Goal: Task Accomplishment & Management: Use online tool/utility

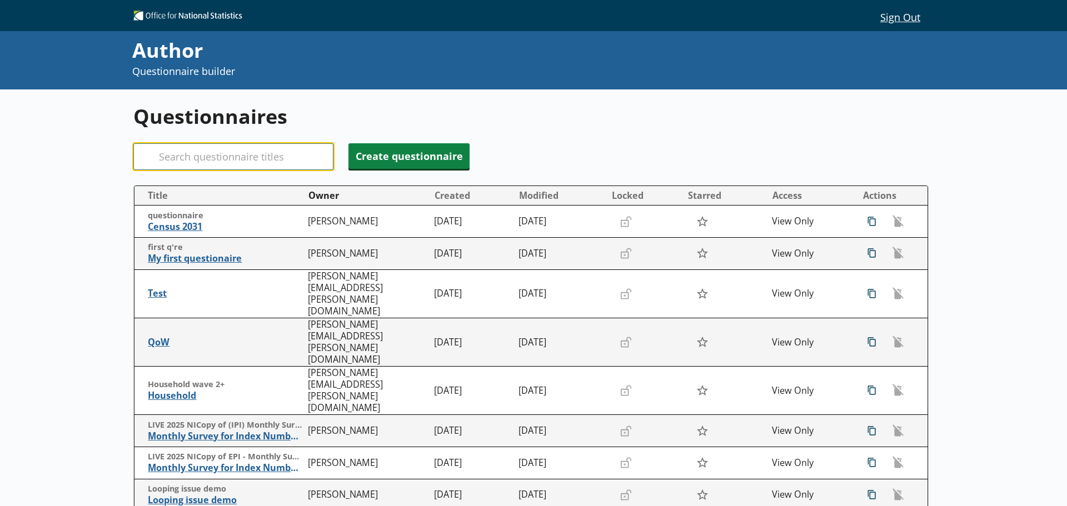
click at [244, 157] on input "Search" at bounding box center [233, 156] width 200 height 27
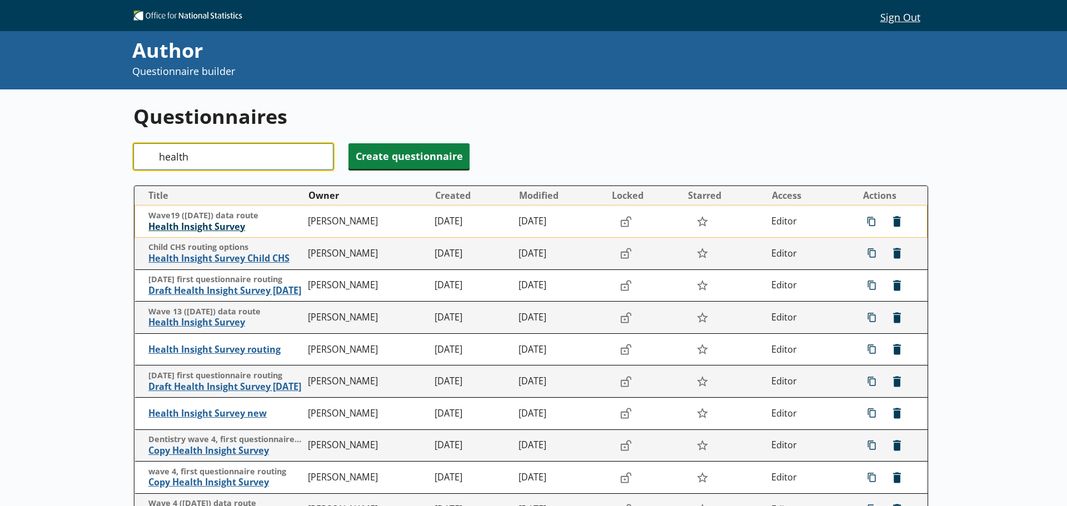
type input "health"
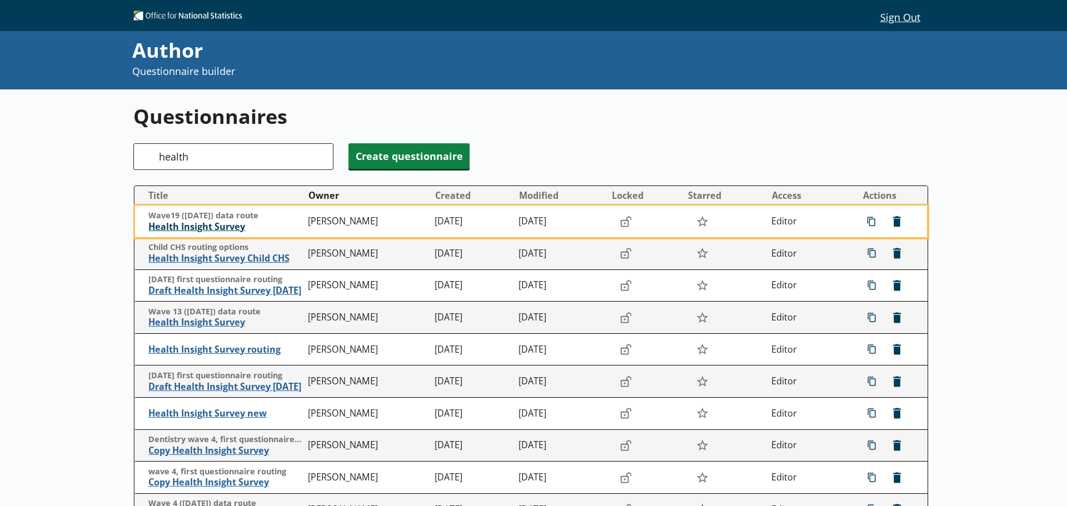
click at [211, 228] on span "Health Insight Survey" at bounding box center [225, 227] width 154 height 12
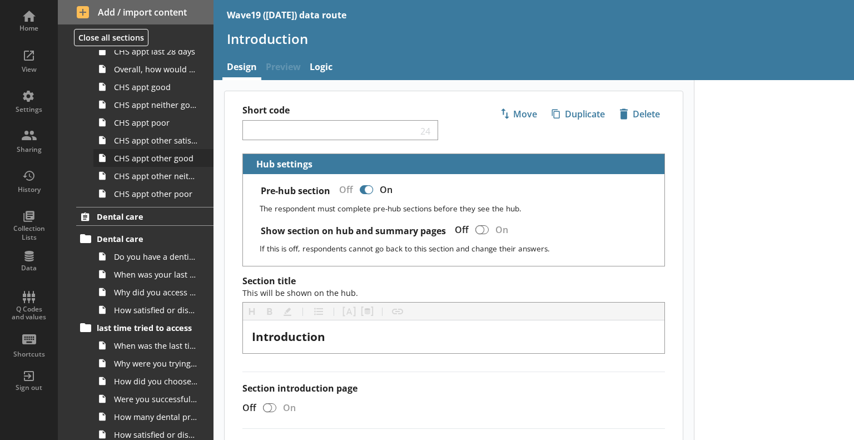
scroll to position [1111, 0]
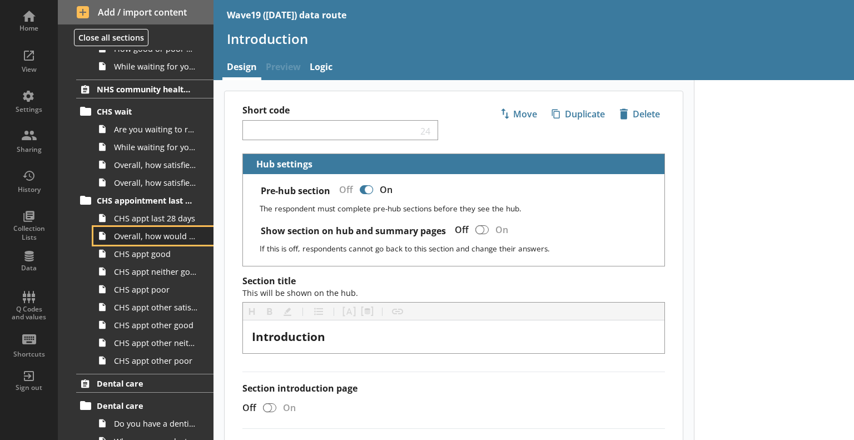
click at [155, 236] on span "Overall, how would you describe your experience at your last appointment with t…" at bounding box center [156, 236] width 84 height 11
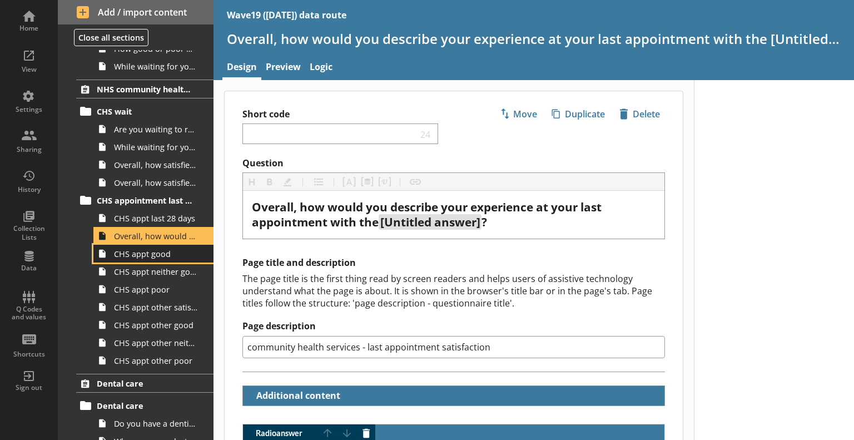
click at [158, 256] on span "CHS appt good" at bounding box center [156, 253] width 84 height 11
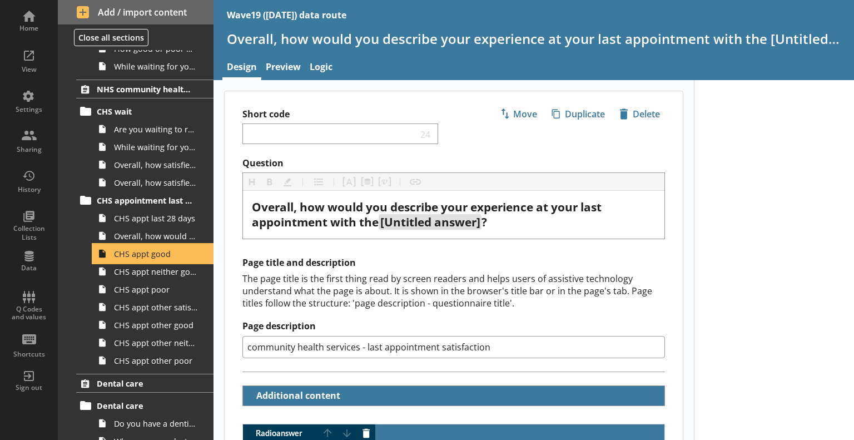
type textarea "x"
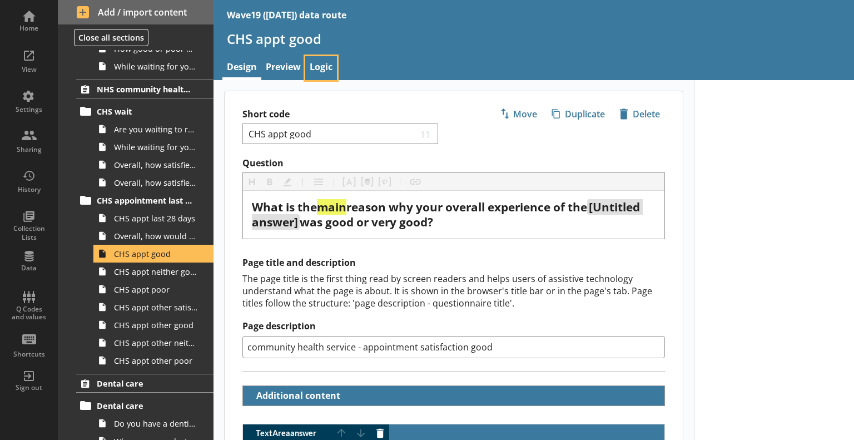
click at [320, 67] on link "Logic" at bounding box center [321, 68] width 32 height 24
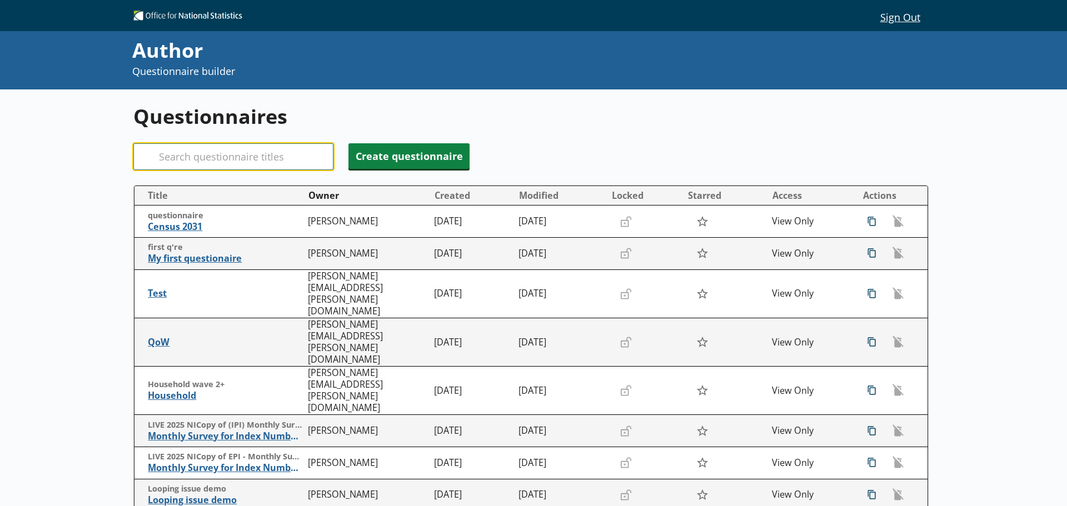
click at [212, 161] on input "Search" at bounding box center [233, 156] width 200 height 27
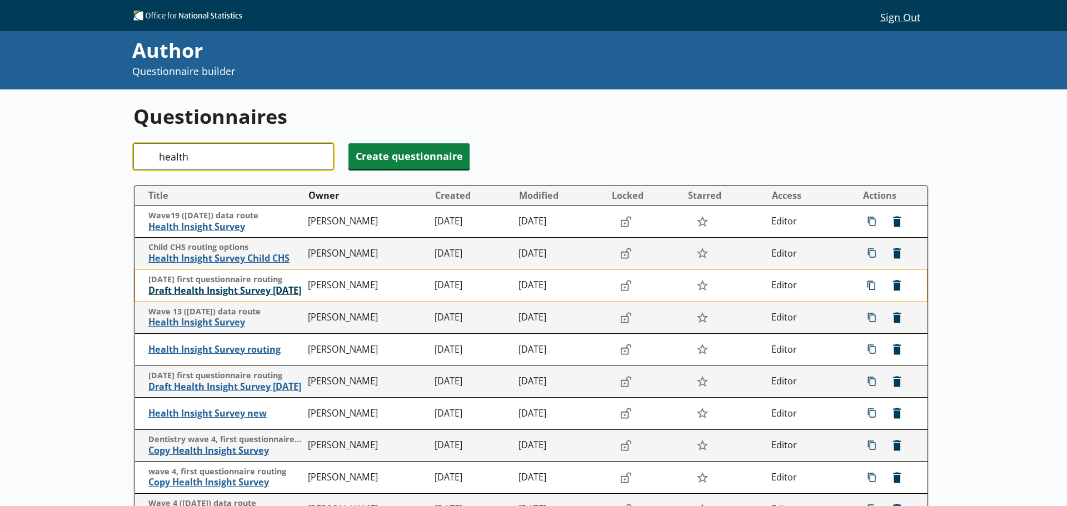
type input "health"
click at [222, 291] on span "Draft Health Insight Survey [DATE]" at bounding box center [225, 291] width 154 height 12
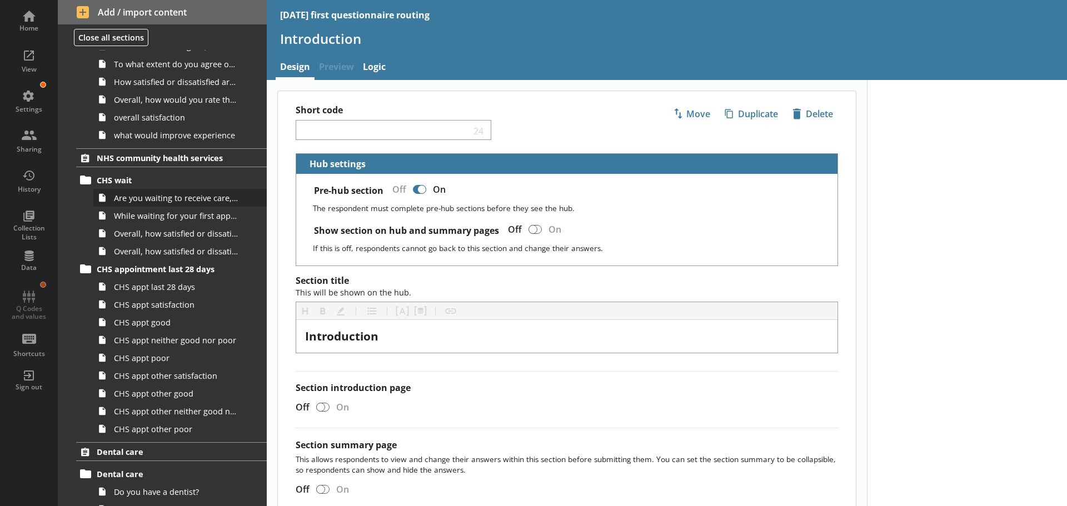
scroll to position [1056, 0]
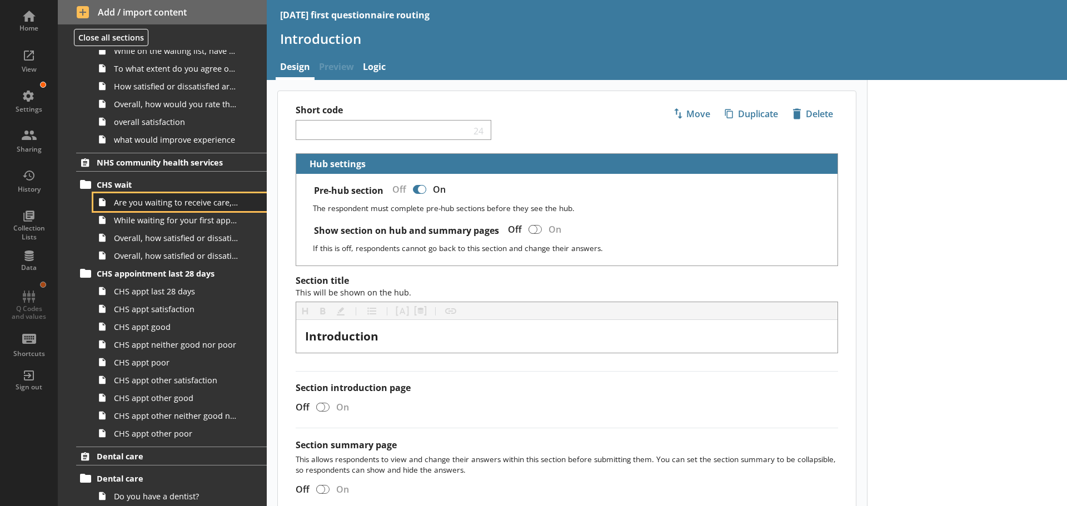
click at [167, 206] on span "Are you waiting to receive care, treatment or advice from any of the following …" at bounding box center [176, 202] width 124 height 11
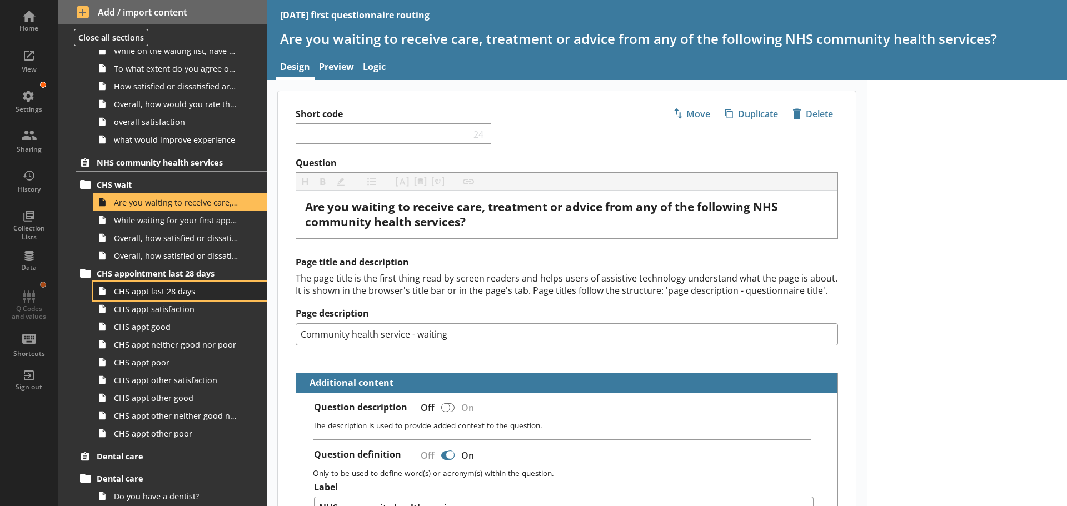
click at [172, 295] on span "CHS appt last 28 days" at bounding box center [176, 291] width 124 height 11
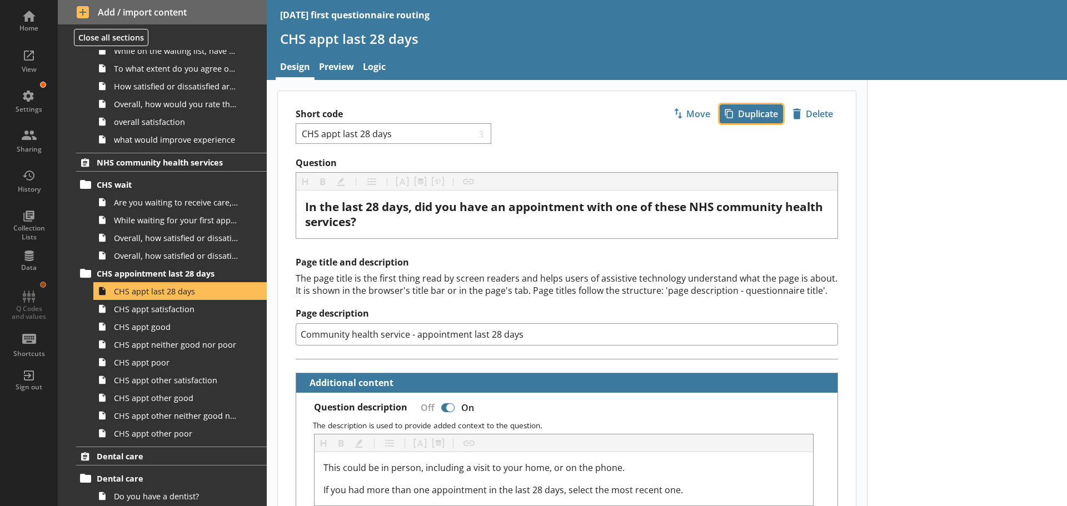
click at [751, 112] on span "icon-copy Duplicate" at bounding box center [751, 114] width 62 height 18
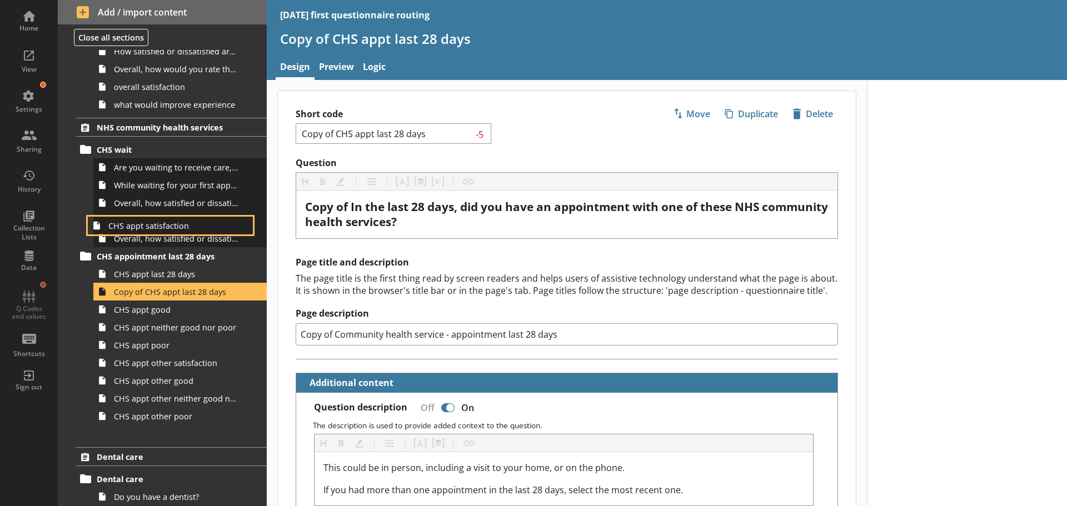
scroll to position [1091, 0]
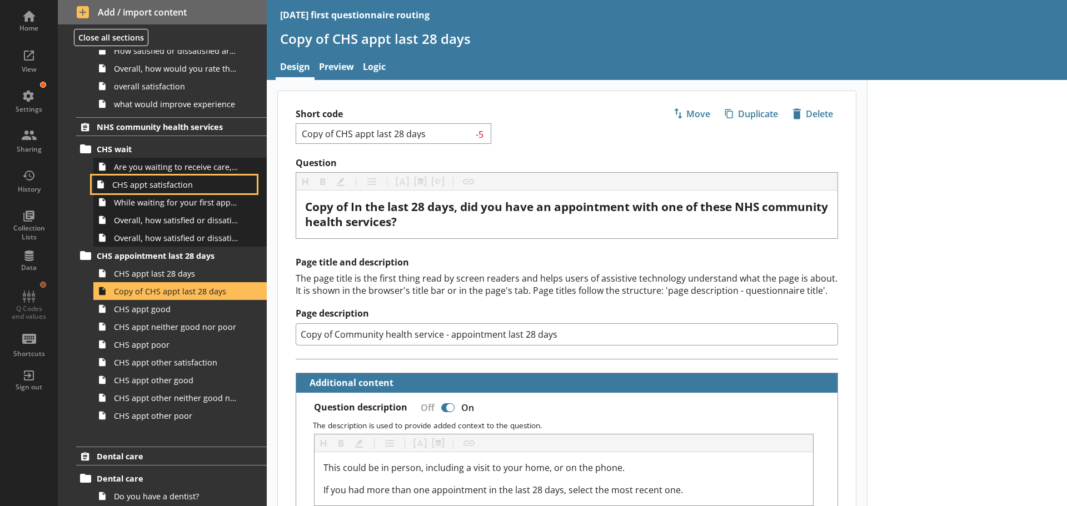
drag, startPoint x: 173, startPoint y: 300, endPoint x: 171, endPoint y: 172, distance: 128.4
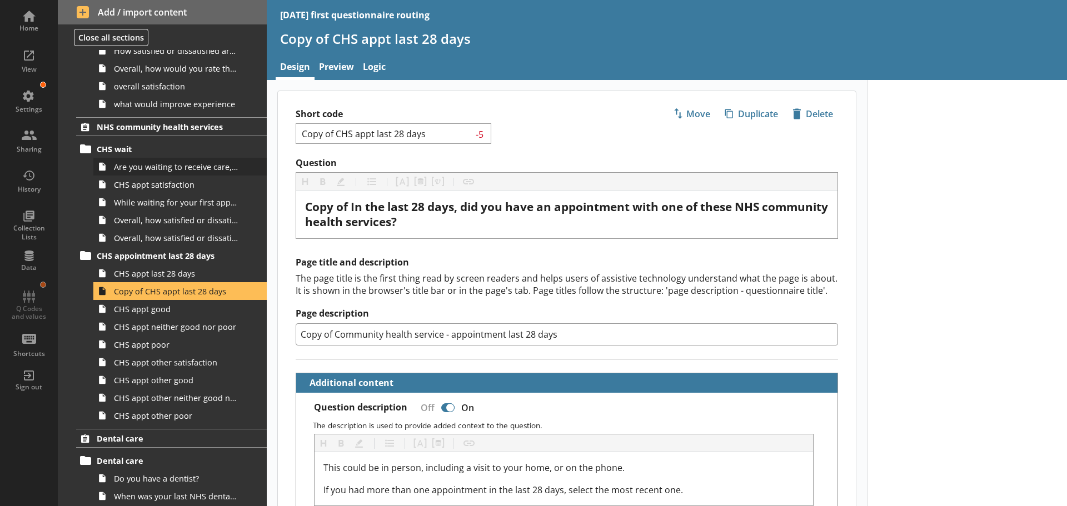
scroll to position [1090, 0]
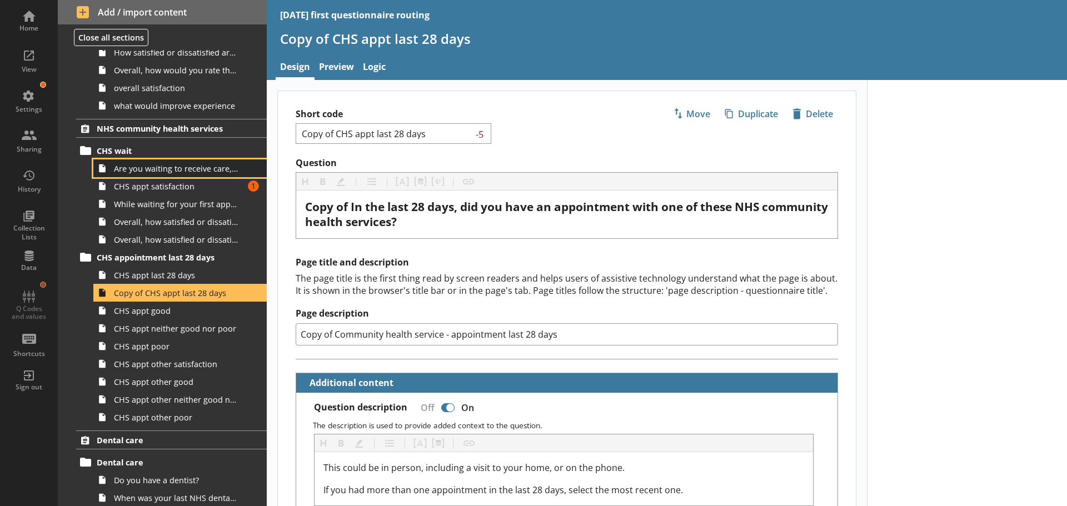
click at [186, 171] on span "Are you waiting to receive care, treatment or advice from any of the following …" at bounding box center [176, 168] width 124 height 11
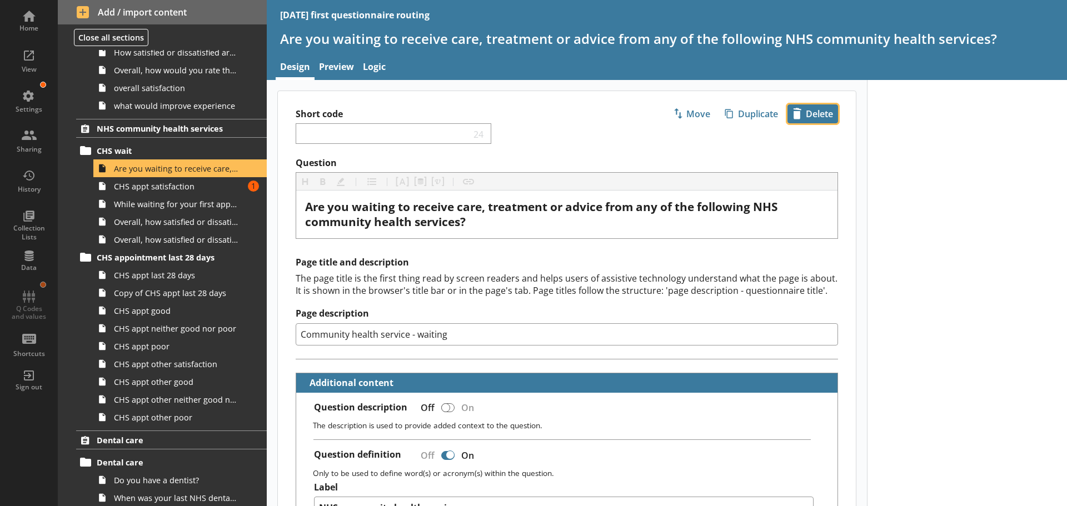
click at [821, 110] on span "icon-delete Created with Sketch. Delete" at bounding box center [812, 114] width 49 height 18
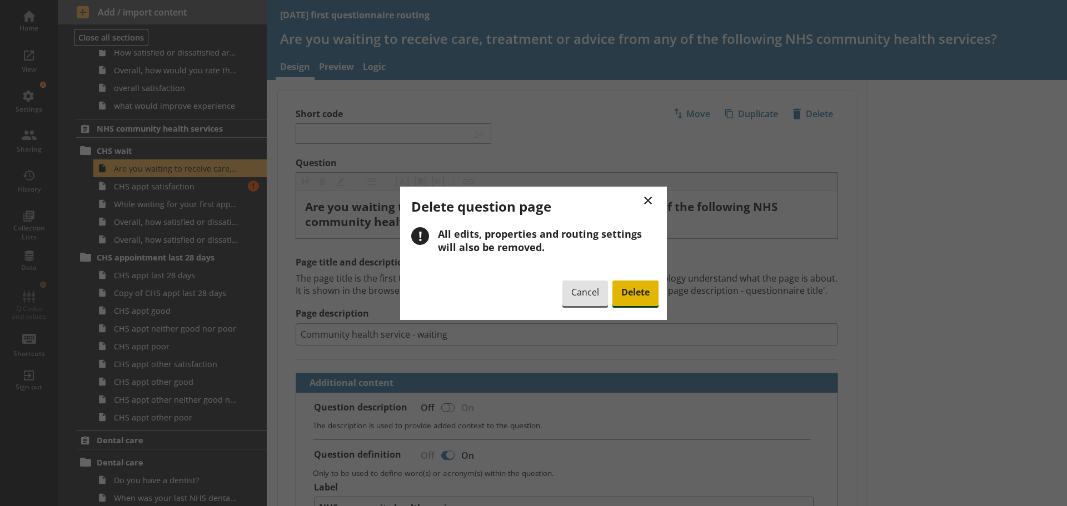
click at [637, 289] on span "Delete" at bounding box center [635, 294] width 46 height 26
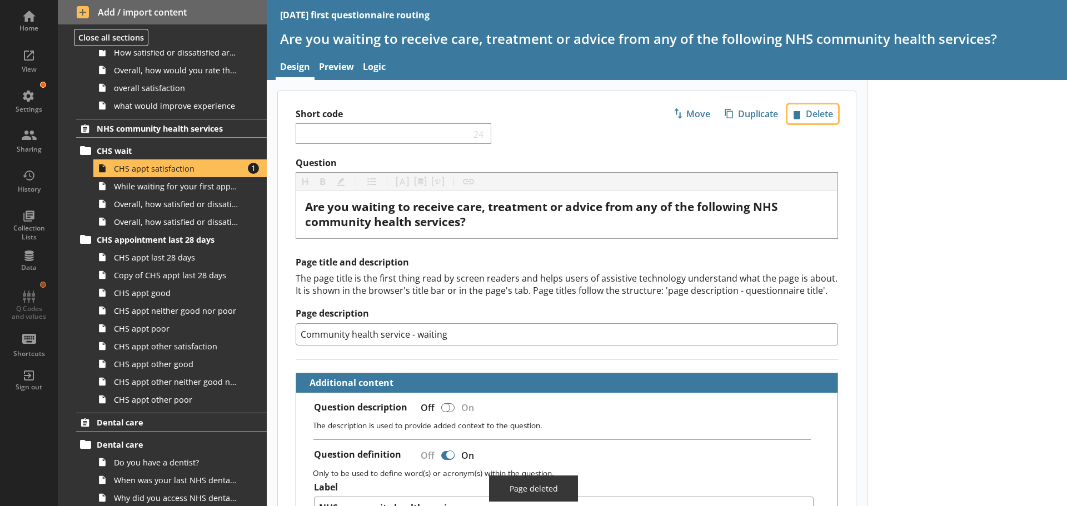
scroll to position [1072, 0]
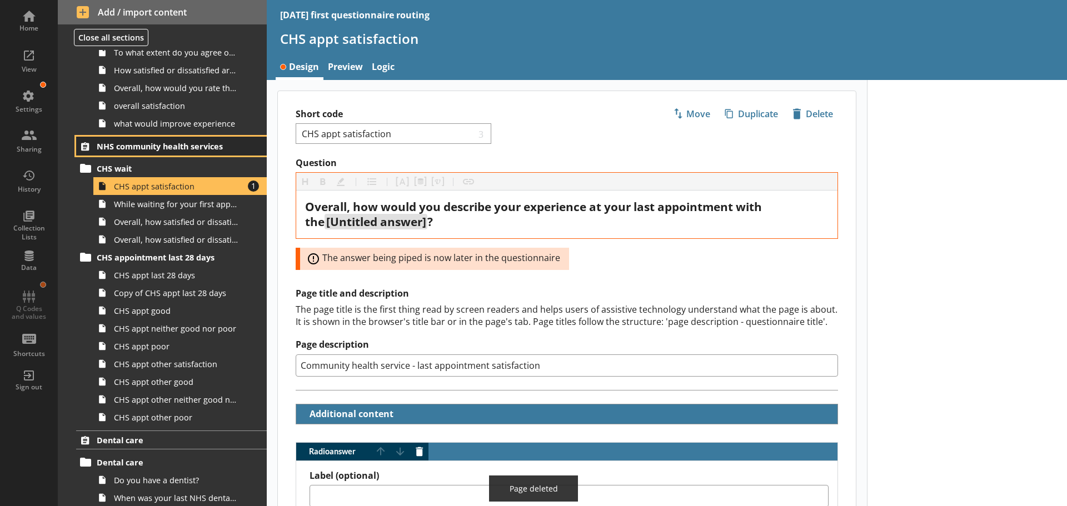
click at [206, 144] on span "NHS community health services" at bounding box center [165, 146] width 137 height 11
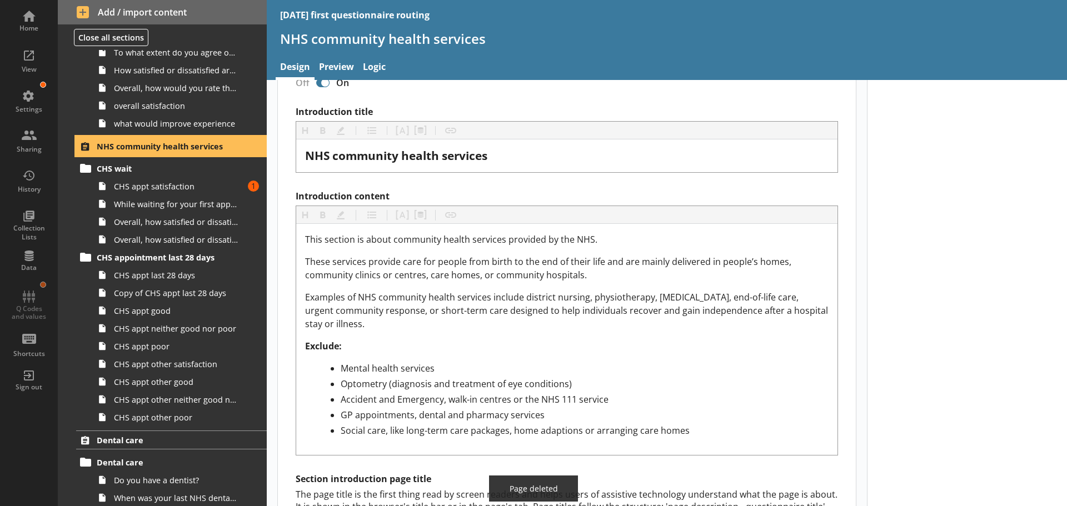
scroll to position [389, 0]
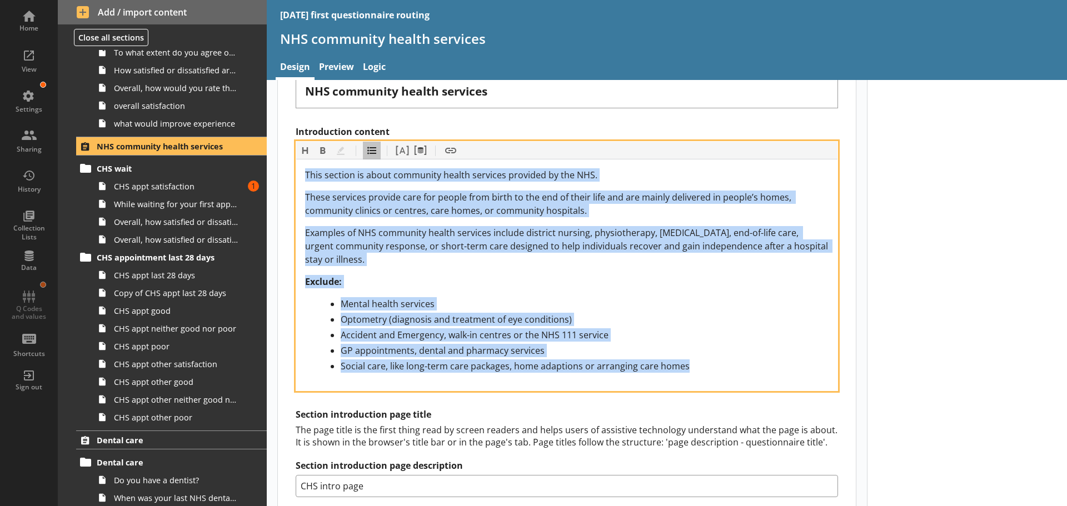
drag, startPoint x: 689, startPoint y: 367, endPoint x: 276, endPoint y: 180, distance: 452.9
click at [276, 180] on main "Short code 24 Move icon-copy Duplicate icon-delete Created with Sketch. Delete …" at bounding box center [567, 253] width 600 height 1103
drag, startPoint x: 342, startPoint y: 199, endPoint x: 736, endPoint y: 313, distance: 410.8
click at [736, 313] on div "Optometry (diagnosis and treatment of eye conditions)" at bounding box center [585, 319] width 488 height 13
drag, startPoint x: 660, startPoint y: 368, endPoint x: 302, endPoint y: 203, distance: 394.1
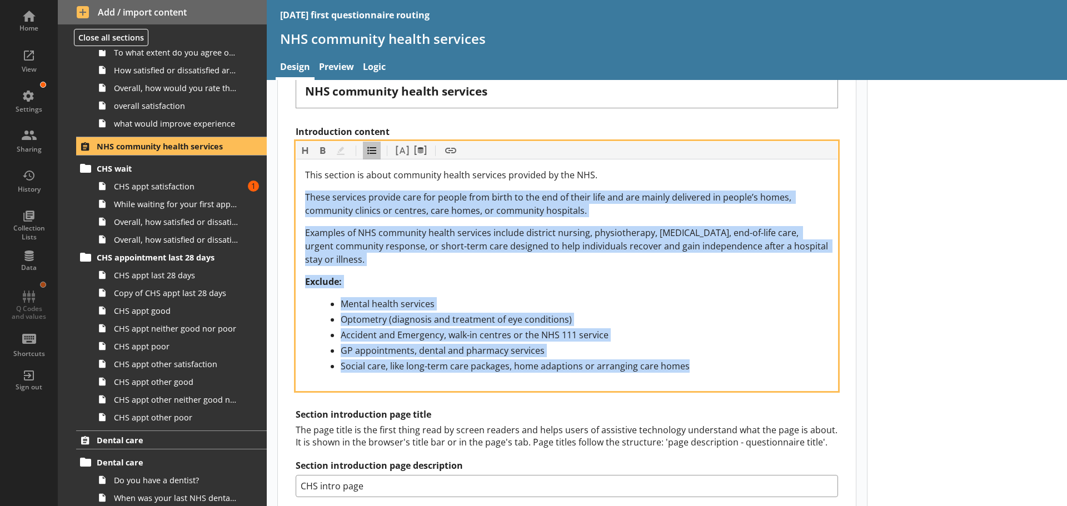
click at [302, 203] on div "This section is about community health services provided by the NHS. These serv…" at bounding box center [566, 274] width 541 height 231
copy div "These services provide care for people from birth to the end of their life and …"
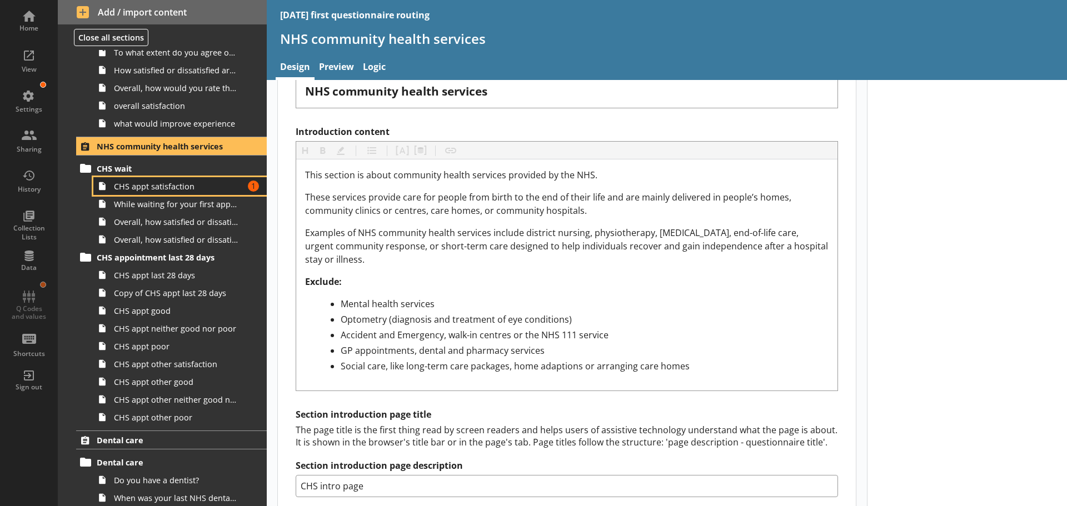
click at [173, 188] on span "CHS appt satisfaction" at bounding box center [176, 186] width 124 height 11
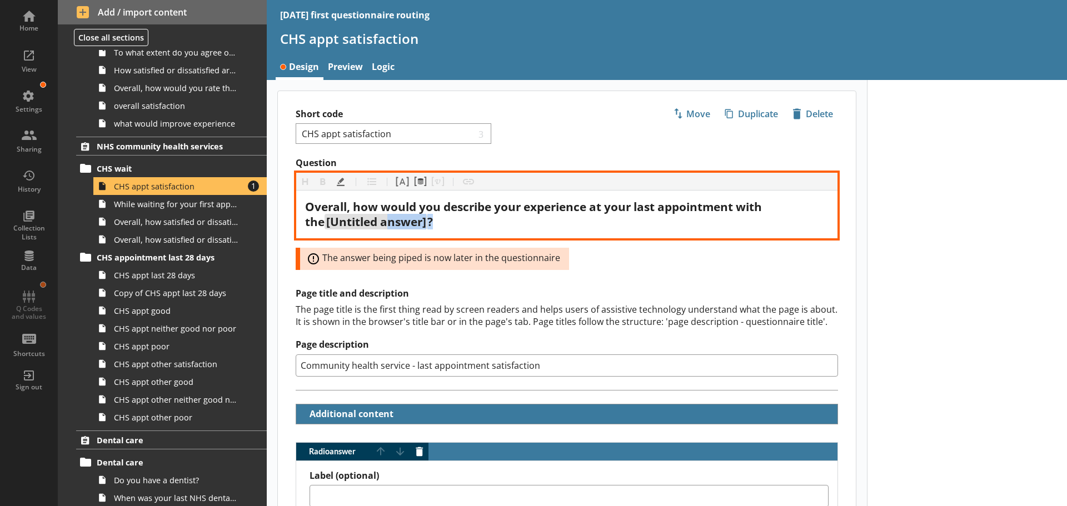
drag, startPoint x: 418, startPoint y: 224, endPoint x: 371, endPoint y: 223, distance: 47.8
click at [371, 223] on div "Overall, how would you describe your experience at your last appointment with t…" at bounding box center [566, 214] width 523 height 30
click at [495, 227] on div "Overall, how would you describe your experience at your last appointment with t…" at bounding box center [566, 214] width 523 height 30
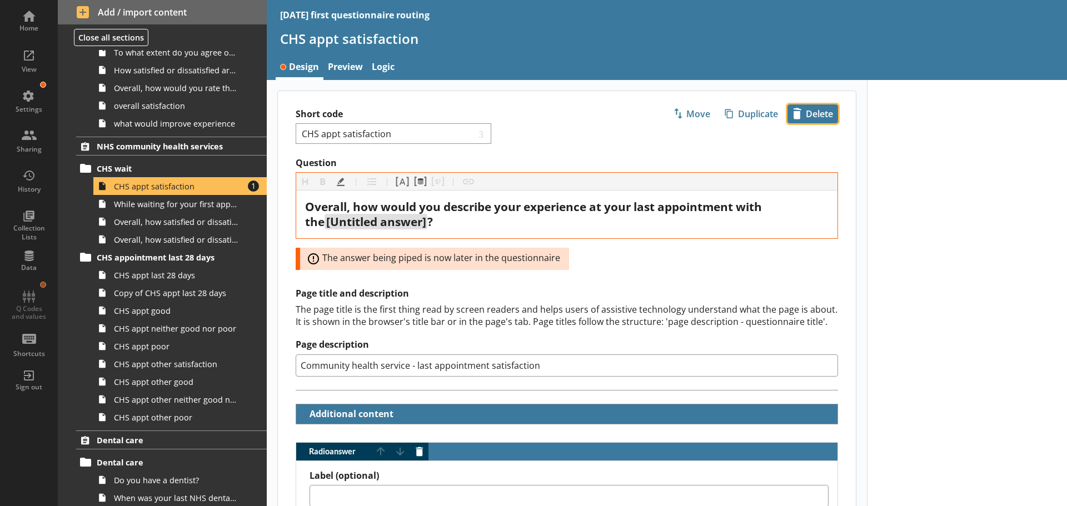
click at [808, 116] on span "icon-delete Created with Sketch. Delete" at bounding box center [812, 114] width 49 height 18
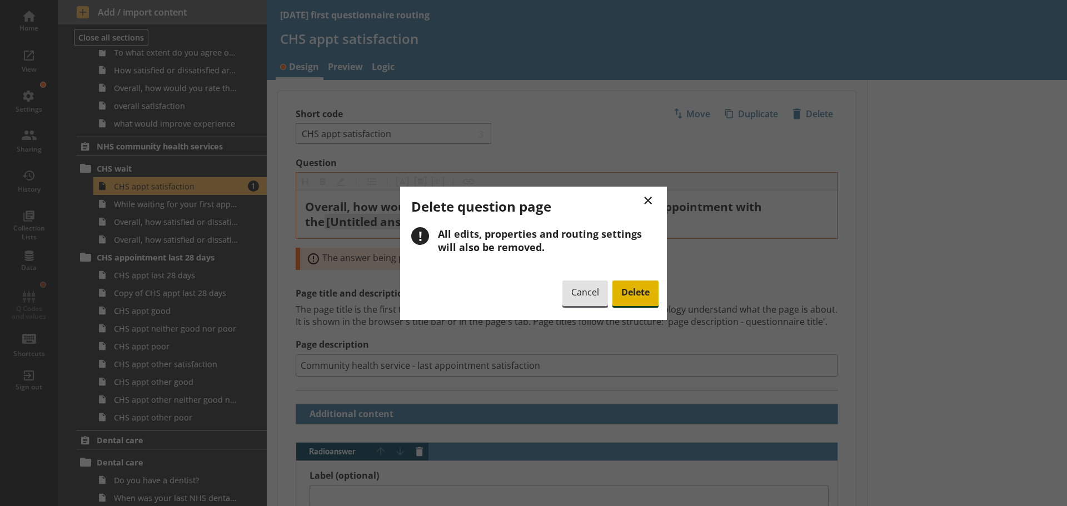
click at [630, 282] on span "Delete" at bounding box center [635, 294] width 46 height 26
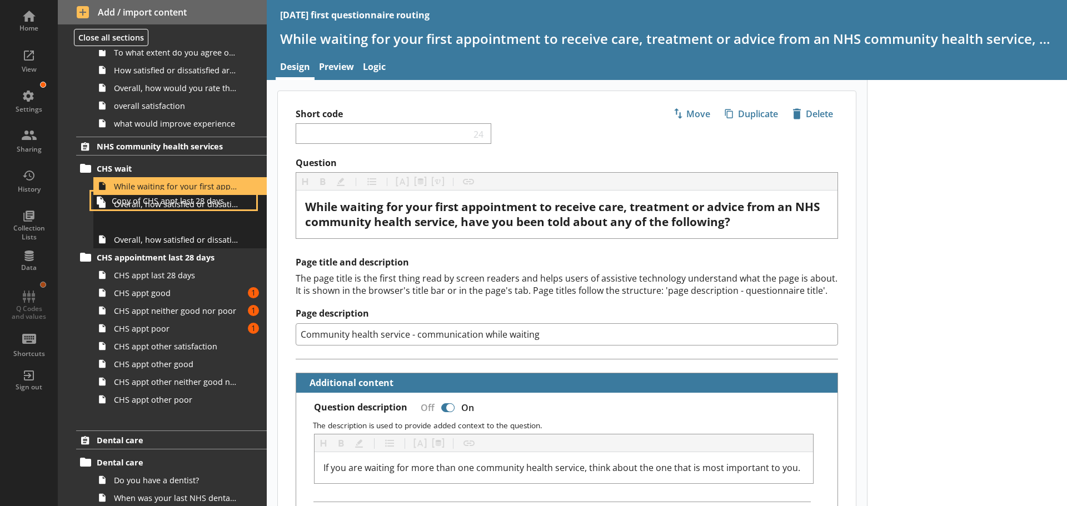
scroll to position [1090, 0]
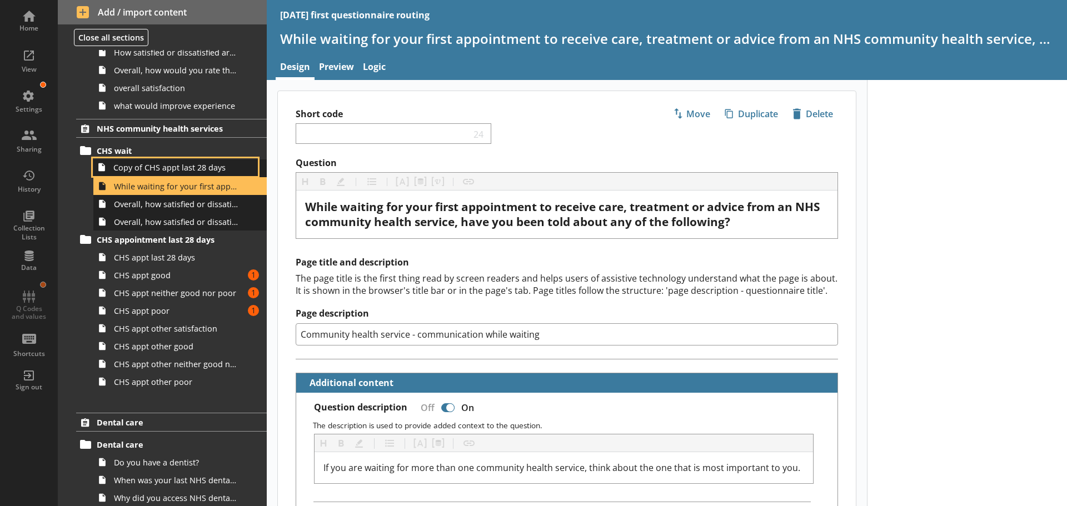
drag, startPoint x: 168, startPoint y: 278, endPoint x: 168, endPoint y: 166, distance: 111.7
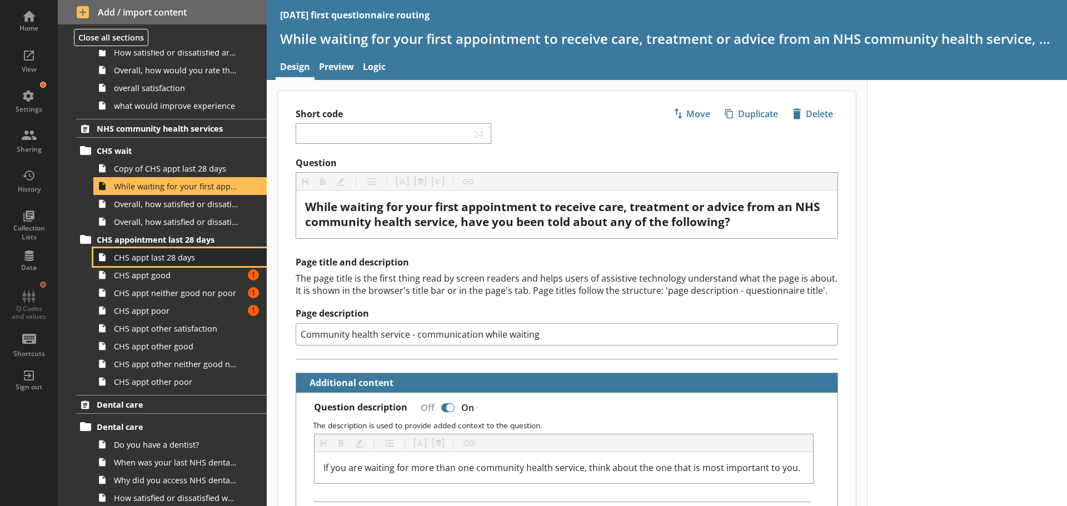
click at [166, 260] on span "CHS appt last 28 days" at bounding box center [176, 257] width 124 height 11
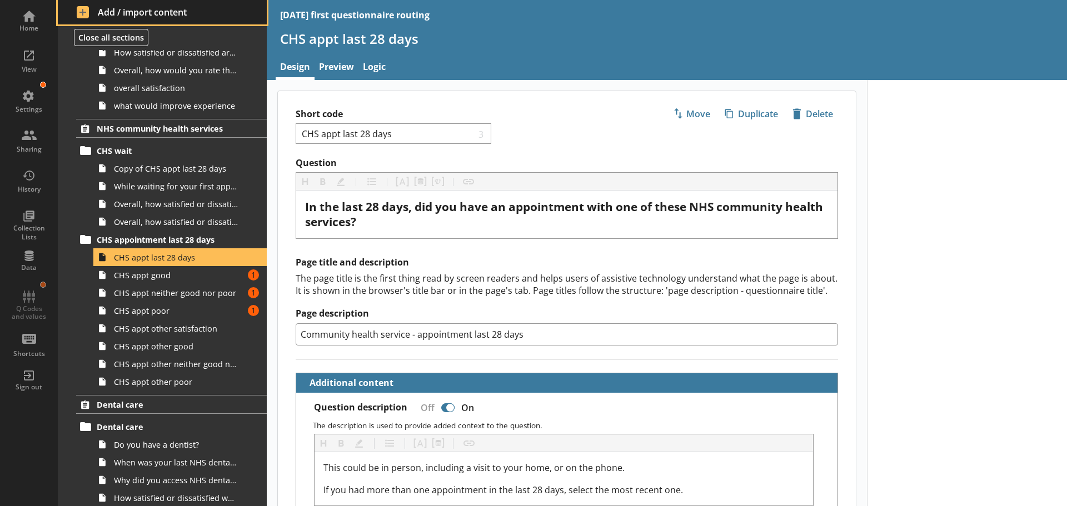
click at [122, 6] on span "Add / import content" at bounding box center [163, 12] width 172 height 12
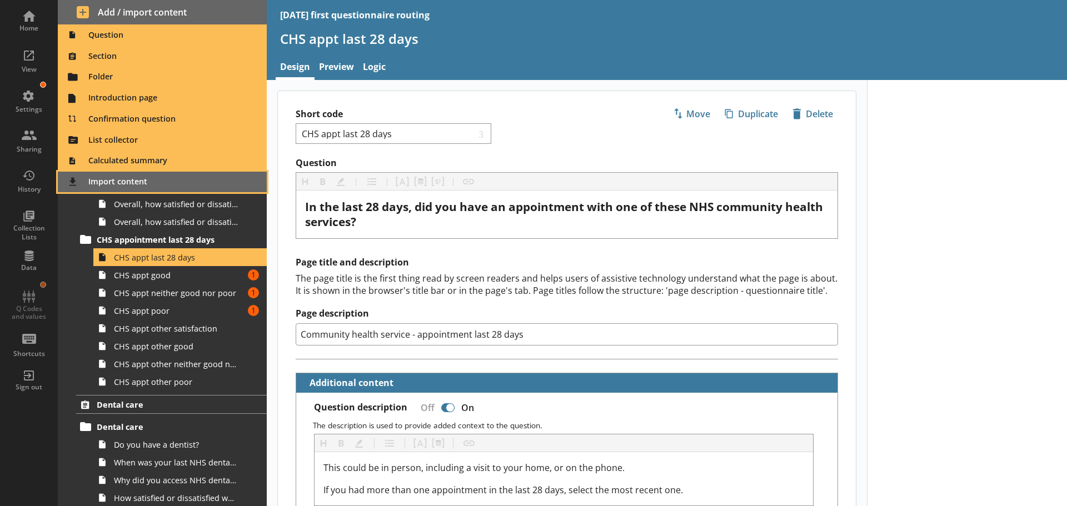
click at [117, 178] on span "Import content" at bounding box center [162, 182] width 196 height 18
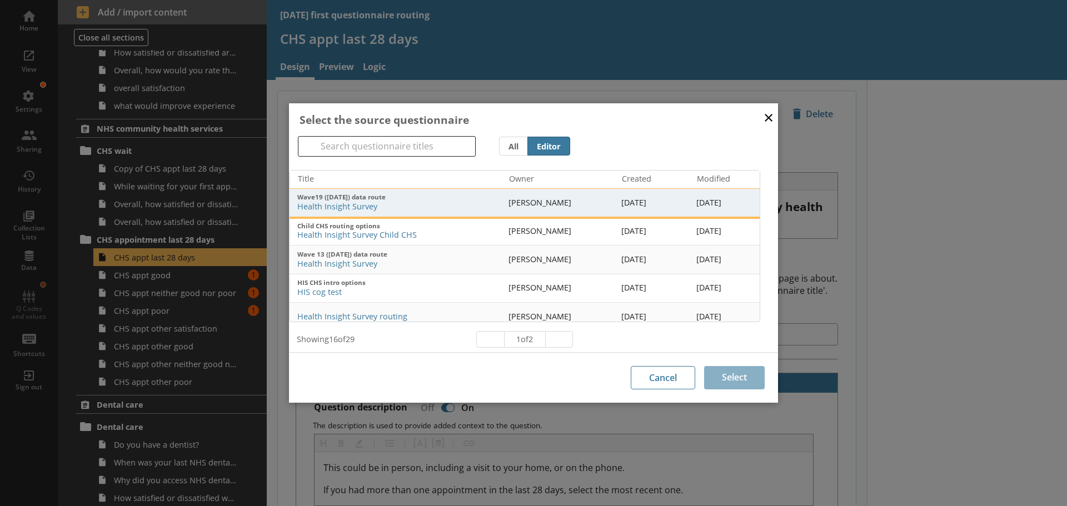
click at [362, 201] on span "Wave19 ([DATE]) data route" at bounding box center [398, 197] width 202 height 8
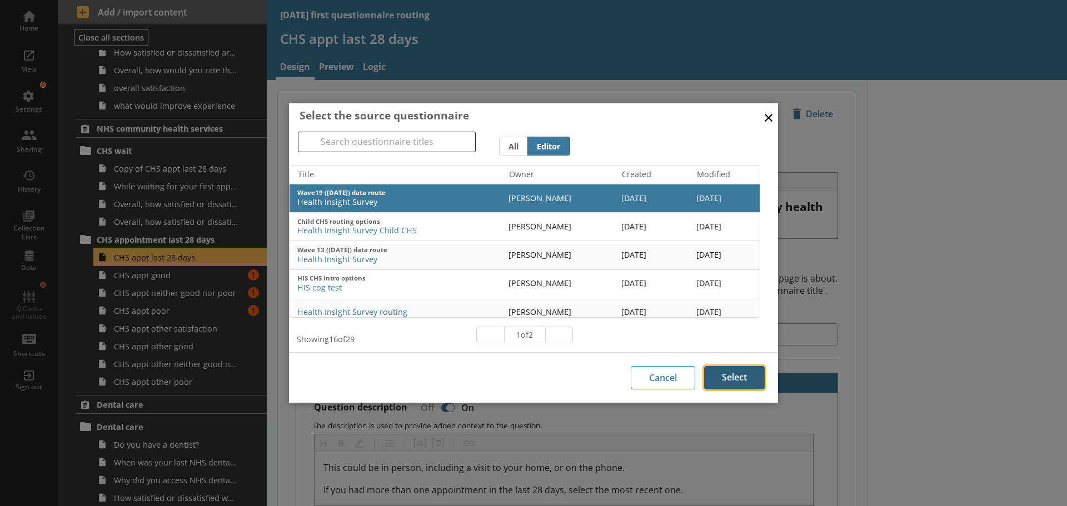
click at [732, 374] on button "Select" at bounding box center [734, 377] width 61 height 23
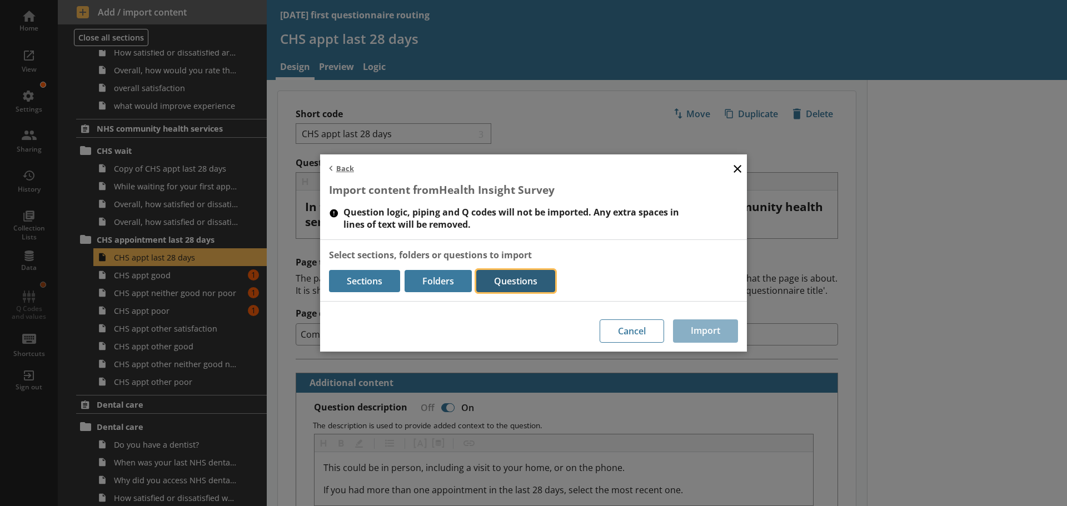
click at [513, 275] on button "Questions" at bounding box center [515, 281] width 79 height 22
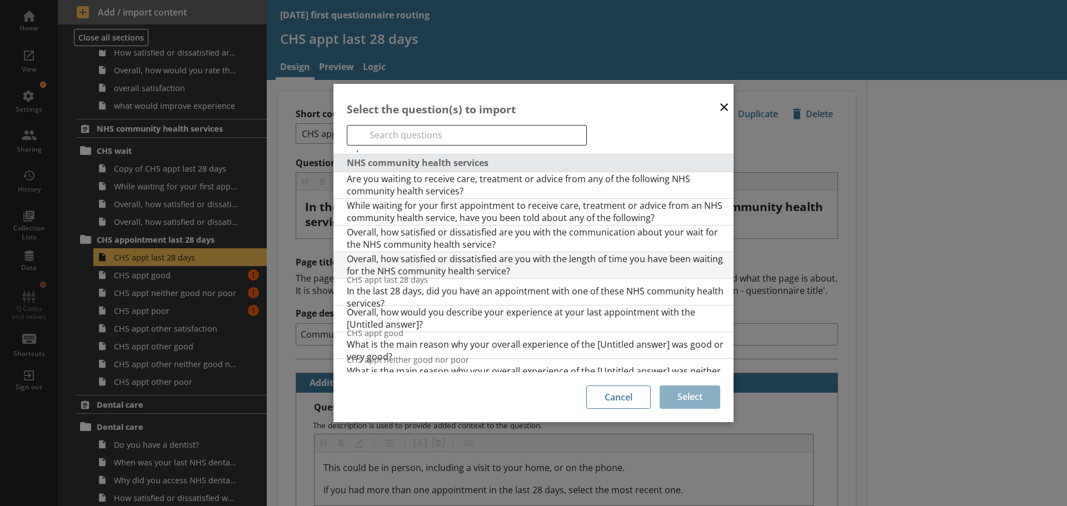
scroll to position [1445, 0]
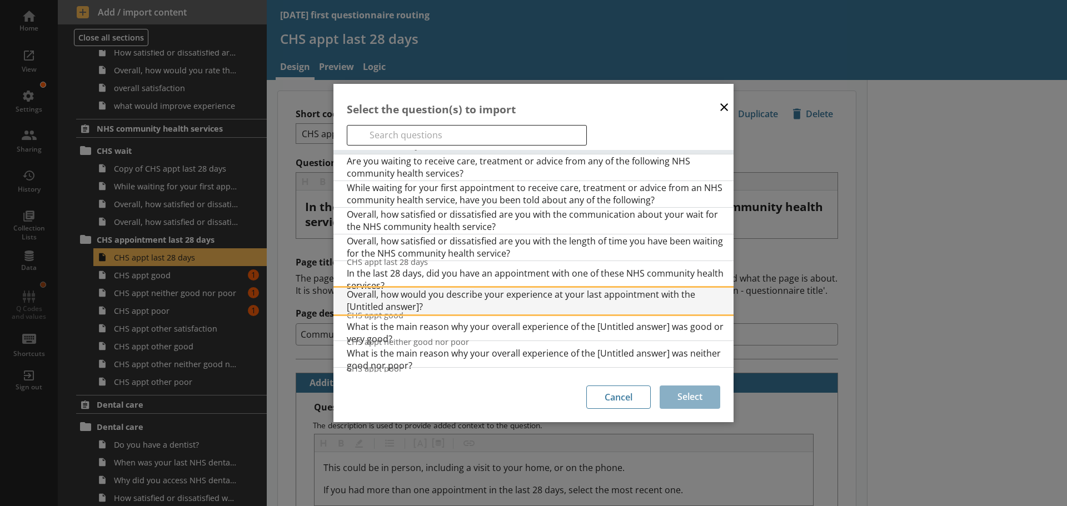
click at [484, 294] on span "Overall, how would you describe your experience at your last appointment with t…" at bounding box center [540, 300] width 387 height 24
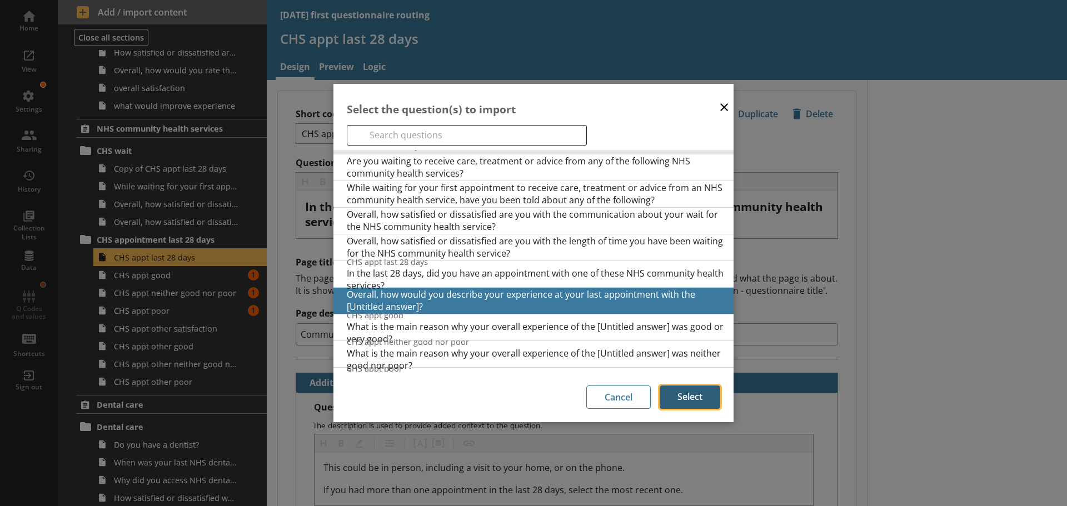
click at [684, 397] on button "Select" at bounding box center [690, 397] width 61 height 23
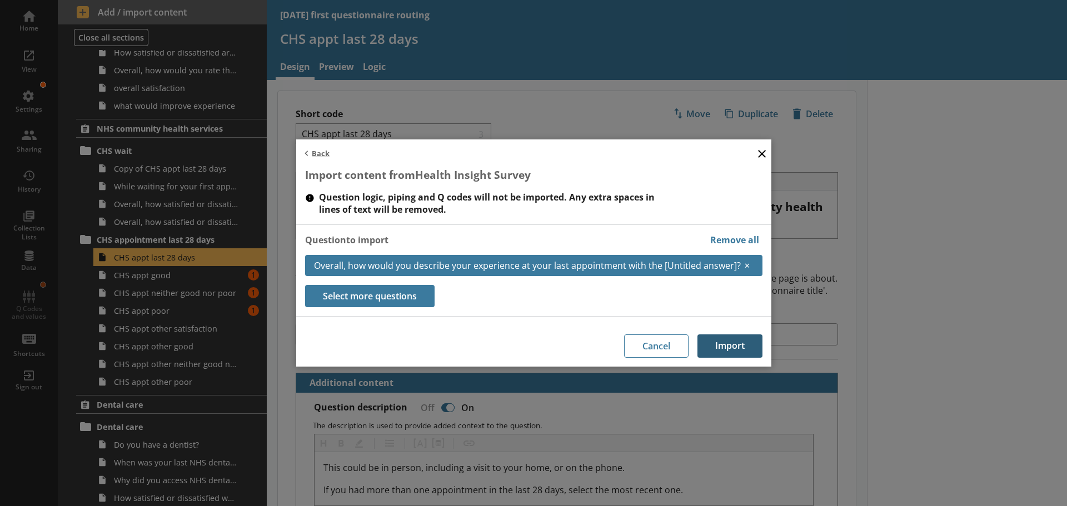
click at [727, 345] on button "Import" at bounding box center [729, 346] width 65 height 23
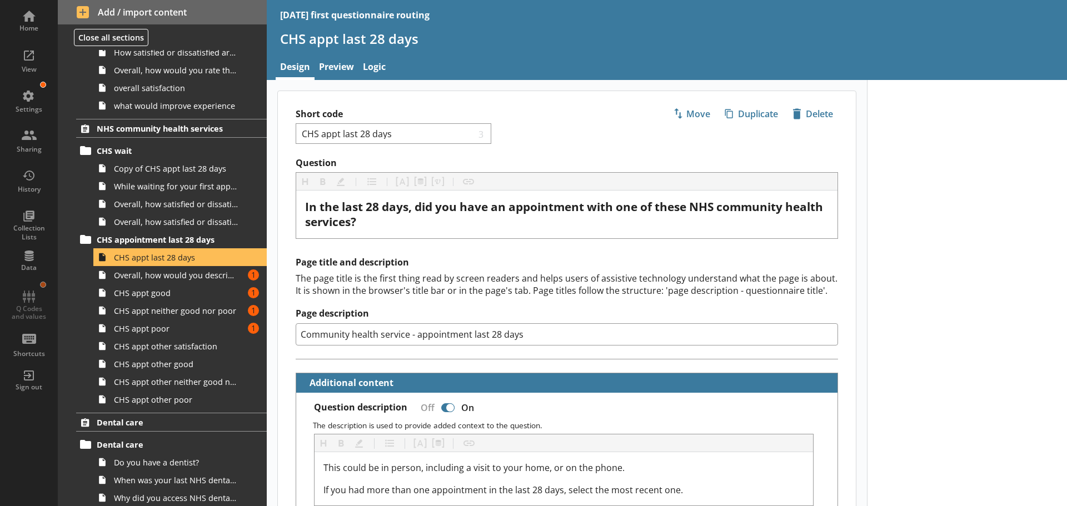
scroll to position [1108, 0]
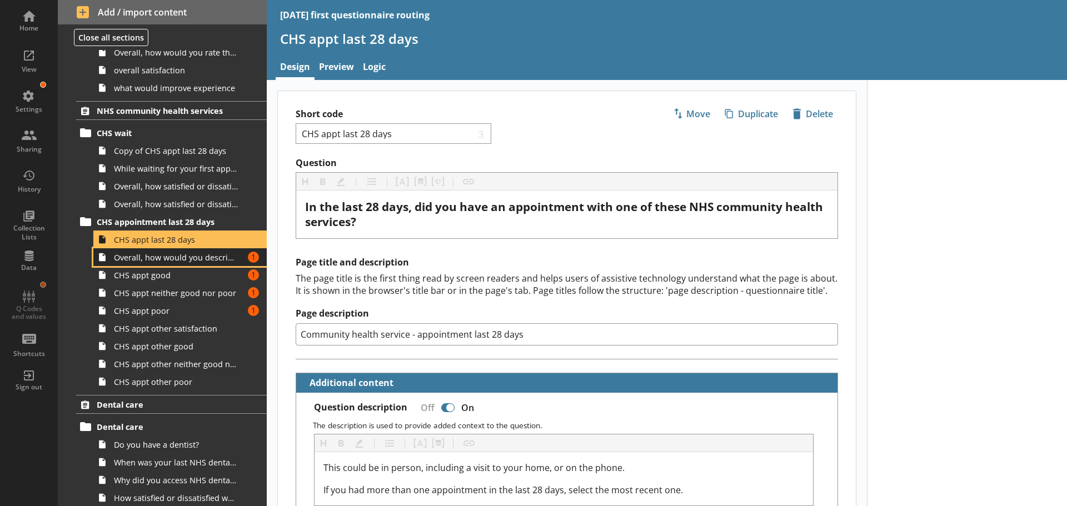
click at [159, 262] on span "Overall, how would you describe your experience at your last appointment with t…" at bounding box center [176, 257] width 124 height 11
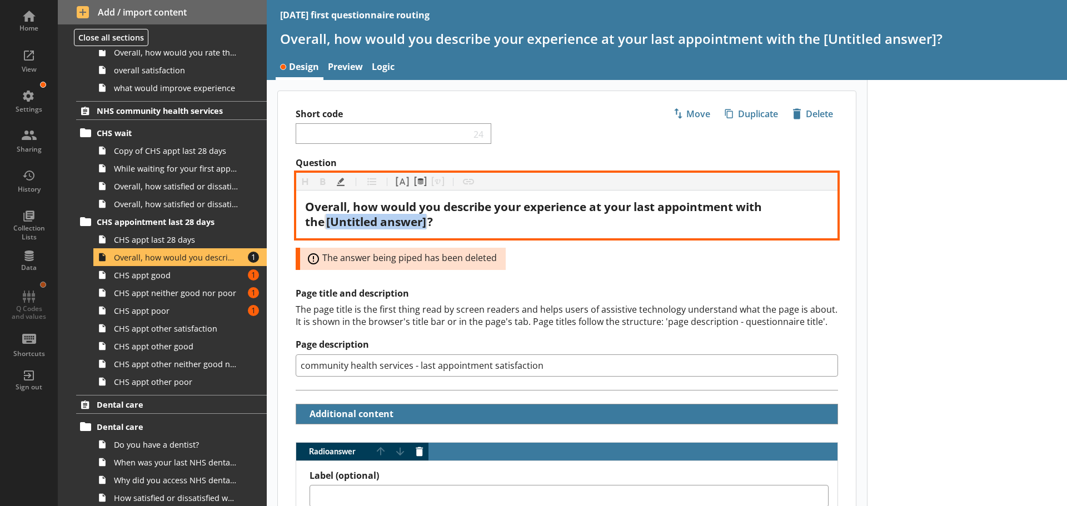
drag, startPoint x: 410, startPoint y: 222, endPoint x: 275, endPoint y: 224, distance: 134.5
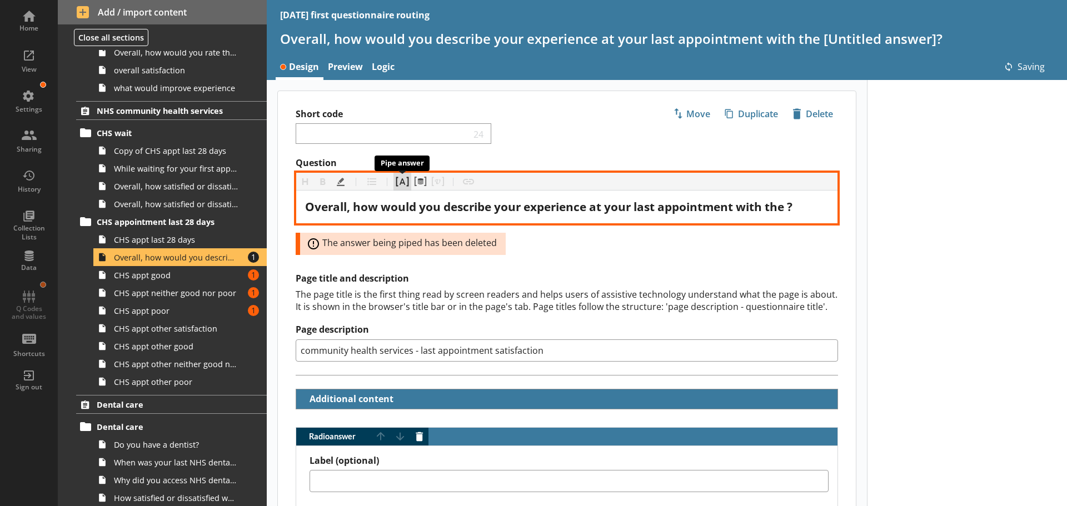
click at [399, 179] on button "Pipe answer" at bounding box center [402, 182] width 18 height 18
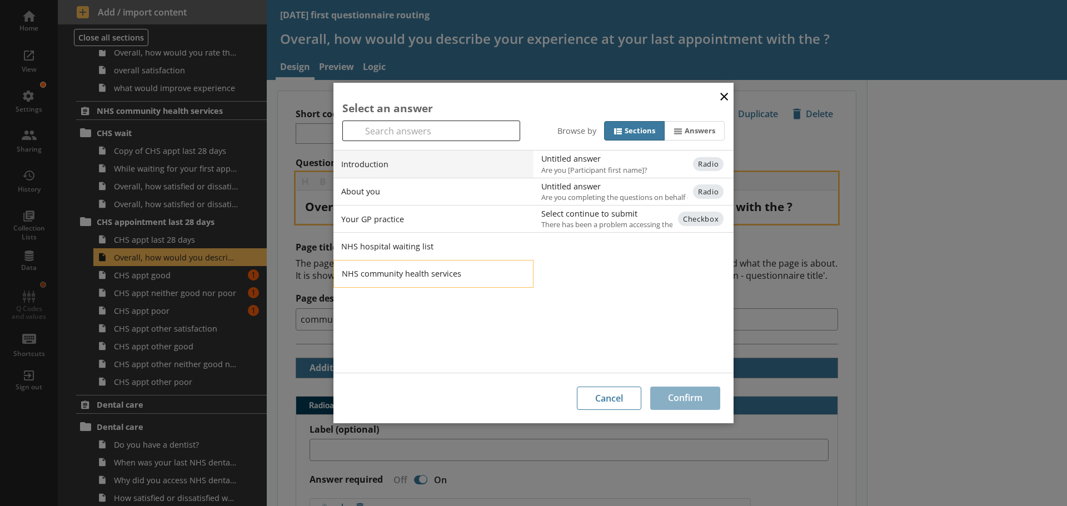
click at [383, 274] on li "NHS community health services" at bounding box center [433, 274] width 200 height 28
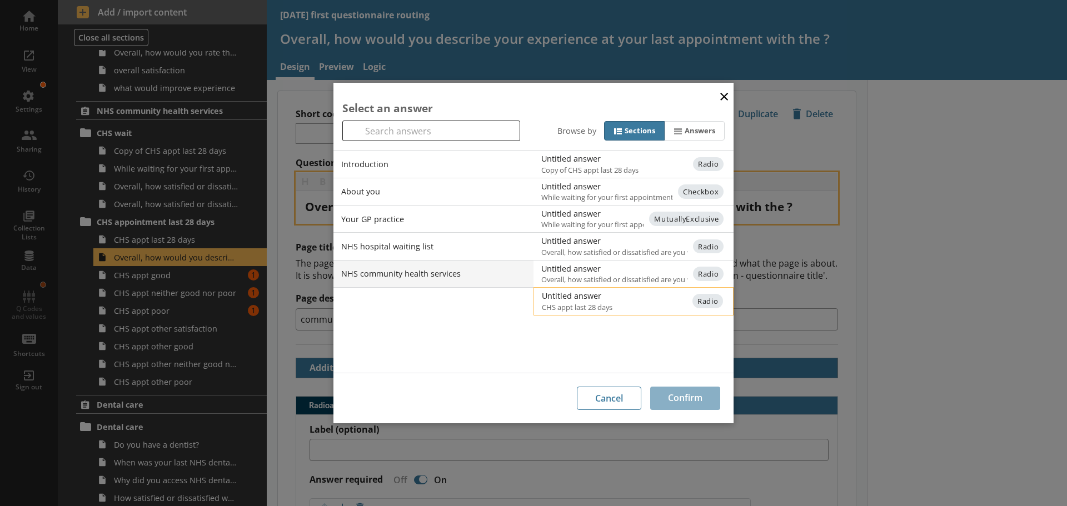
click at [582, 304] on span "CHS appt last 28 days" at bounding box center [643, 307] width 202 height 10
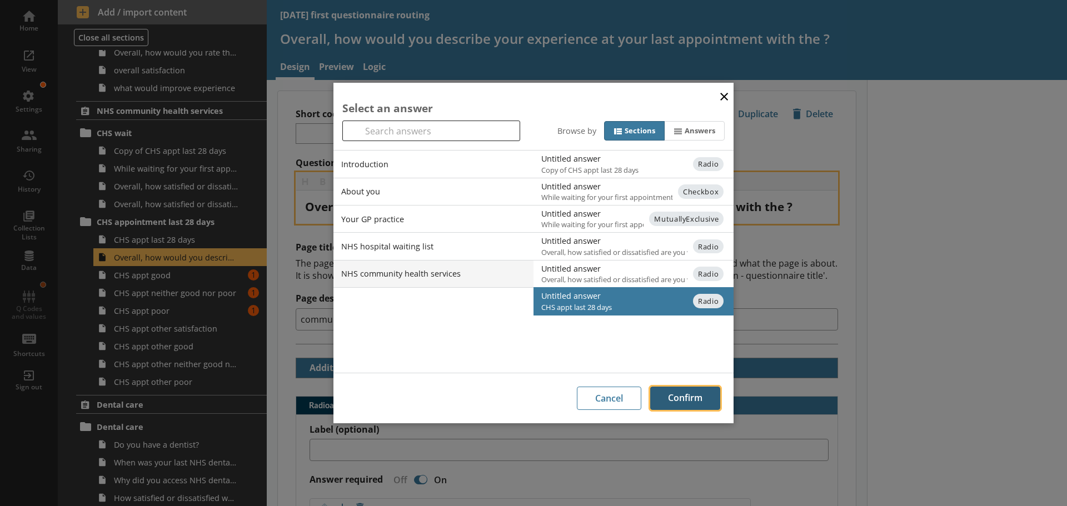
click at [692, 401] on button "Confirm" at bounding box center [685, 398] width 70 height 23
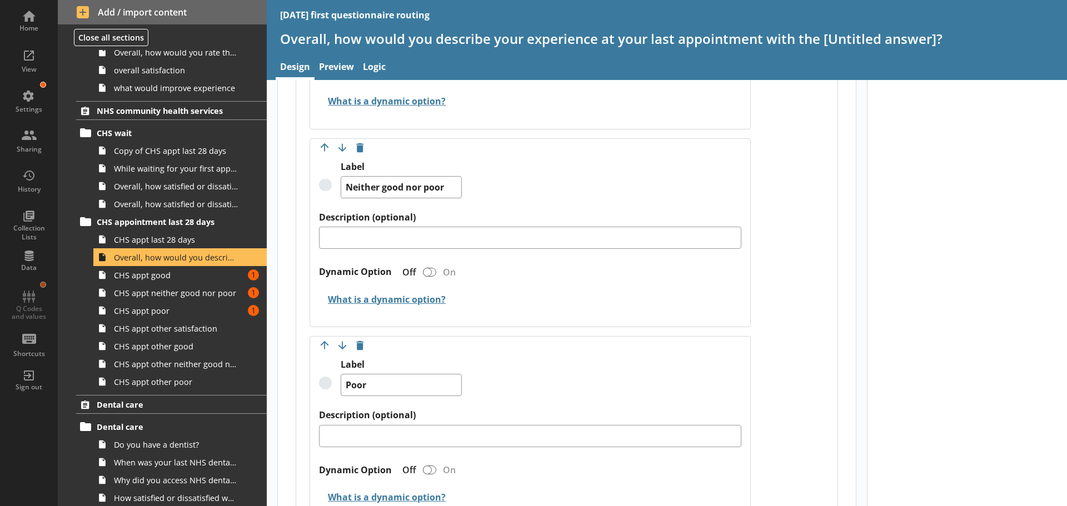
scroll to position [834, 0]
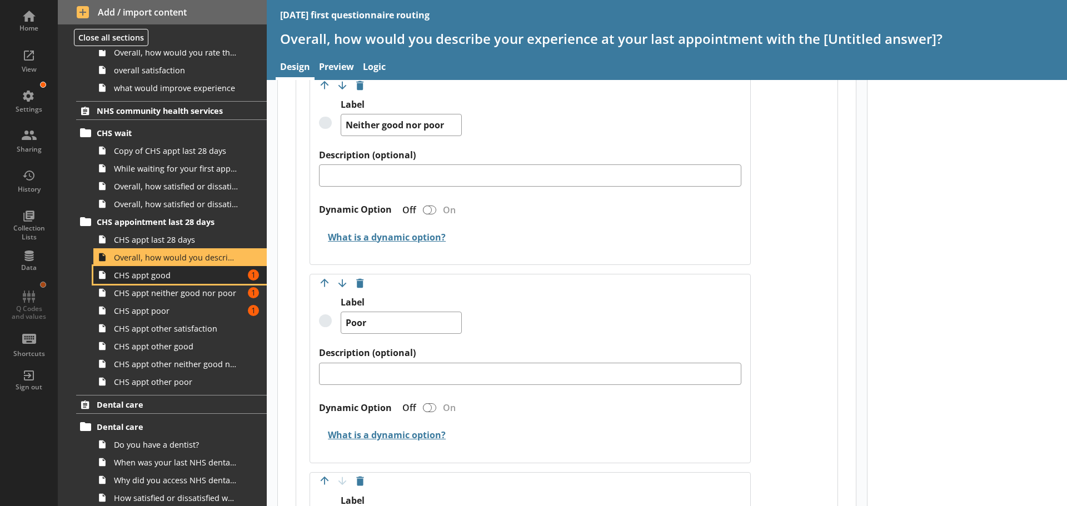
click at [160, 277] on span "CHS appt good" at bounding box center [176, 275] width 124 height 11
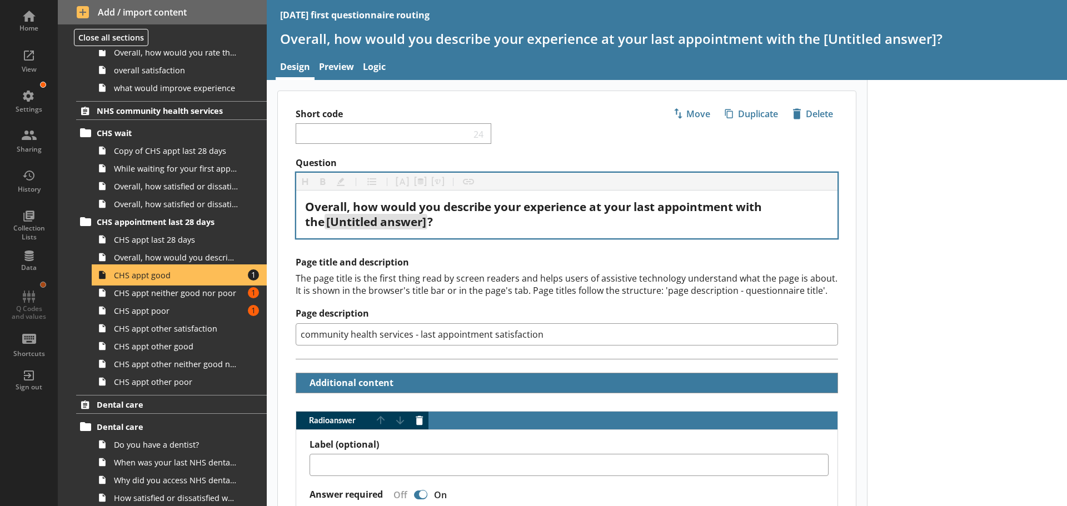
type textarea "x"
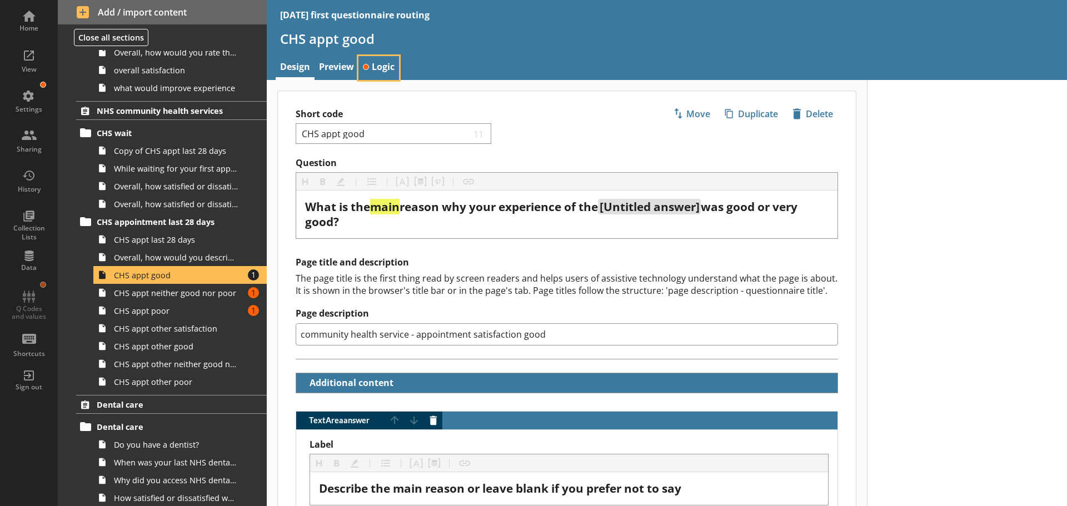
click at [382, 67] on link "Logic" at bounding box center [378, 68] width 41 height 24
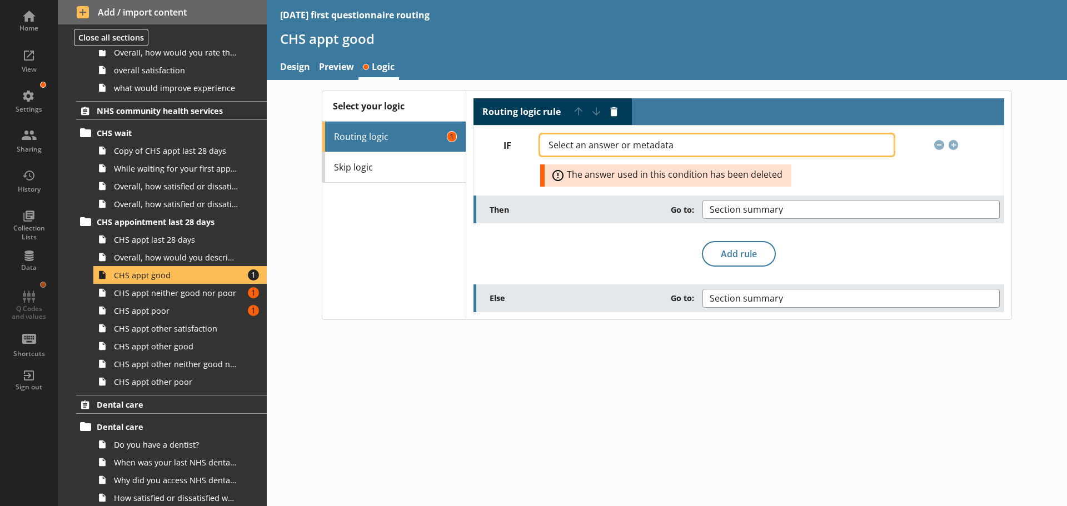
click at [632, 138] on button "Select an answer or metadata" at bounding box center [716, 144] width 353 height 21
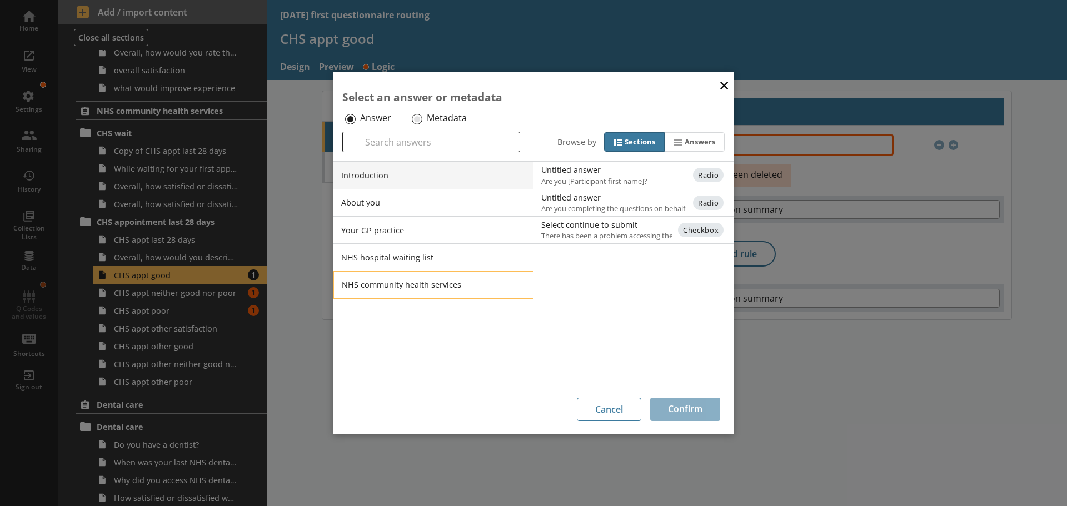
click at [393, 280] on li "NHS community health services" at bounding box center [433, 285] width 200 height 28
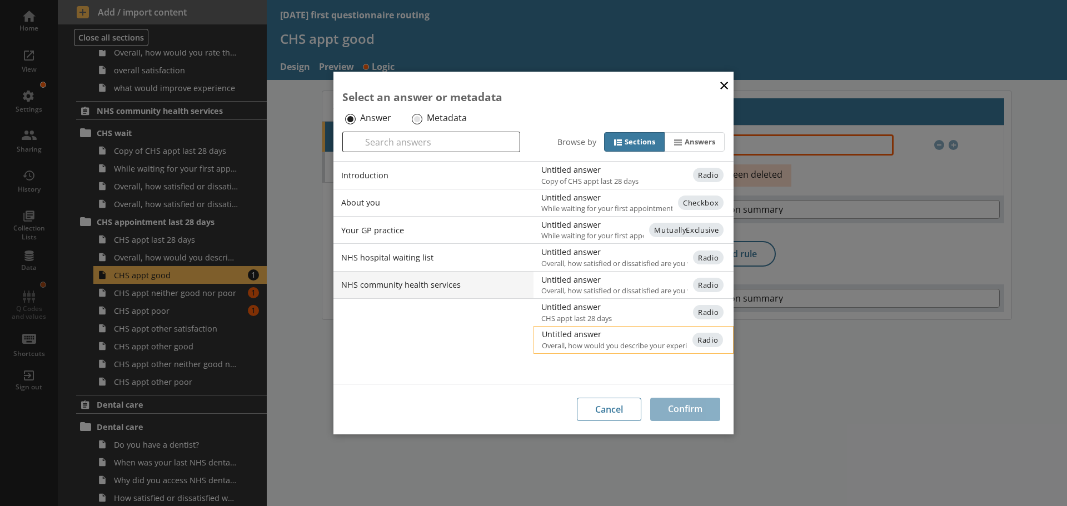
click at [576, 337] on div "Untitled answer" at bounding box center [654, 334] width 224 height 11
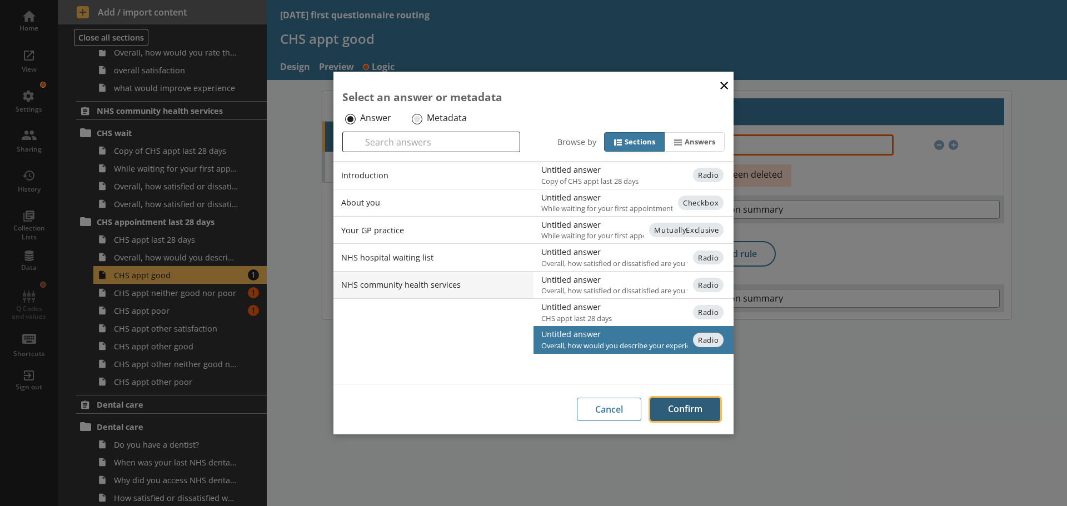
click at [684, 410] on button "Confirm" at bounding box center [685, 409] width 70 height 23
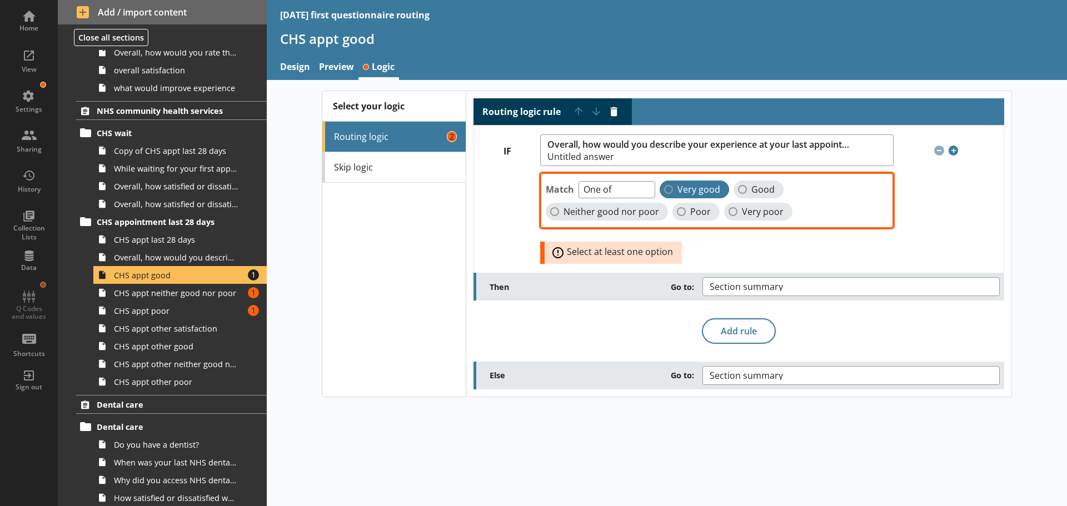
click at [690, 188] on span "Very good" at bounding box center [698, 190] width 43 height 12
click at [673, 188] on input "Very good" at bounding box center [668, 189] width 9 height 9
checkbox input "true"
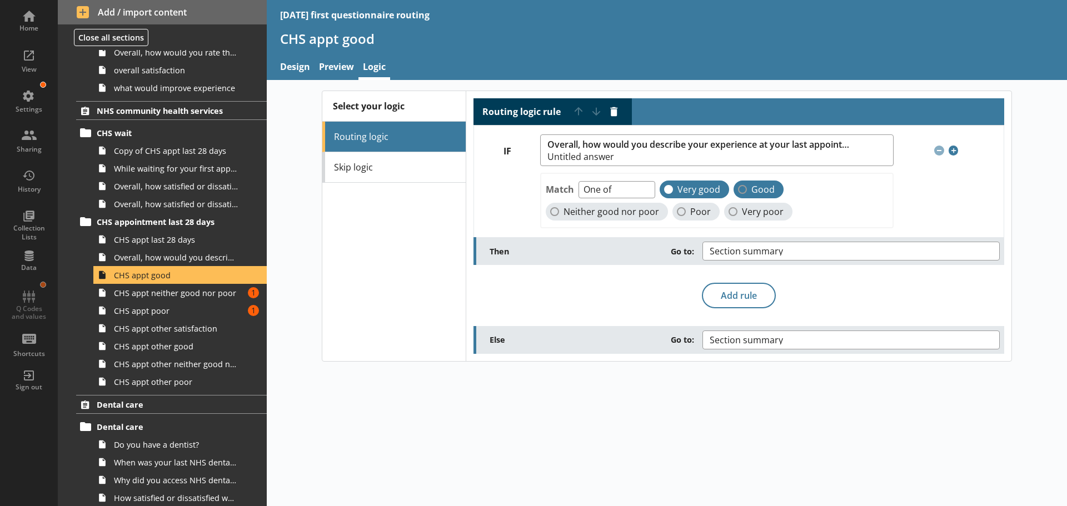
click at [763, 186] on span "Good" at bounding box center [762, 190] width 23 height 12
click at [747, 186] on input "Good" at bounding box center [742, 189] width 9 height 9
checkbox input "true"
click at [167, 300] on link "CHS appt neither good nor poor Amount of errors: 1" at bounding box center [179, 293] width 173 height 18
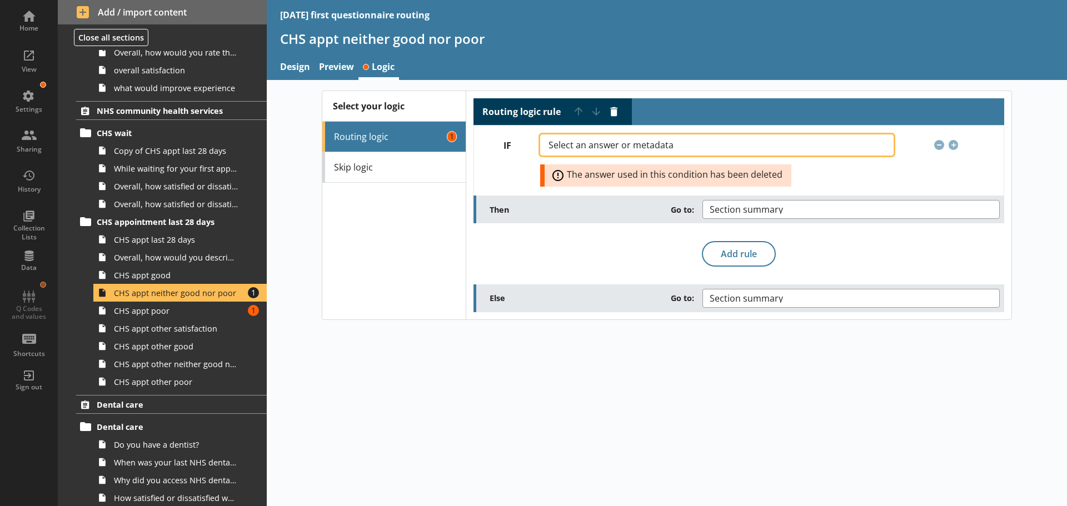
click at [581, 147] on span "Select an answer or metadata" at bounding box center [619, 145] width 143 height 9
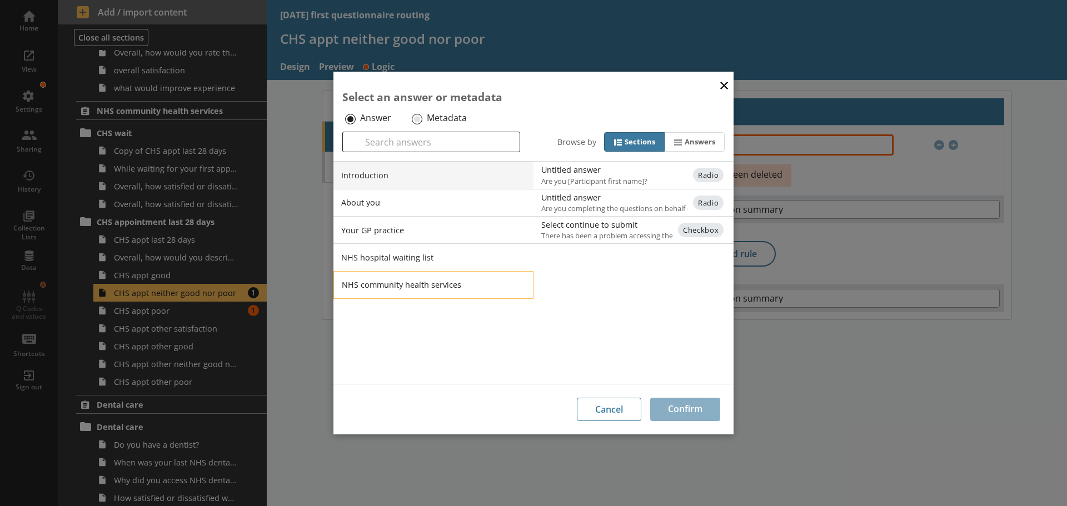
click at [413, 287] on li "NHS community health services" at bounding box center [433, 285] width 200 height 28
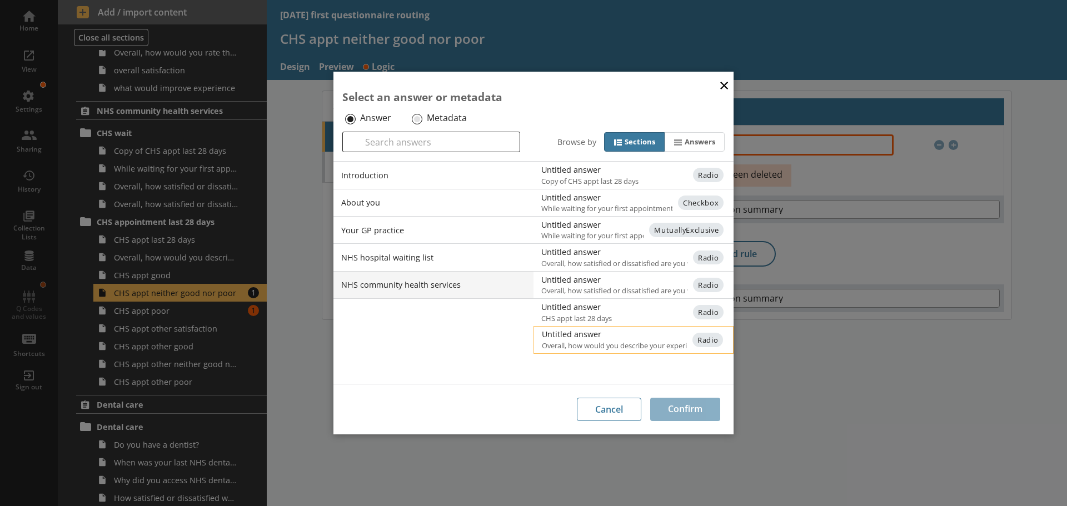
click at [588, 338] on div "Untitled answer" at bounding box center [654, 334] width 224 height 11
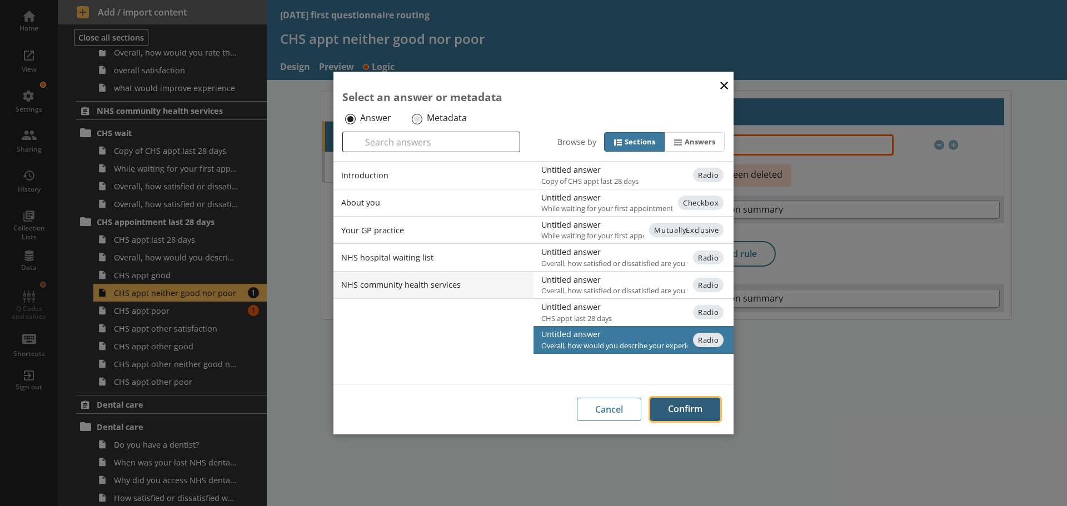
click at [672, 411] on button "Confirm" at bounding box center [685, 409] width 70 height 23
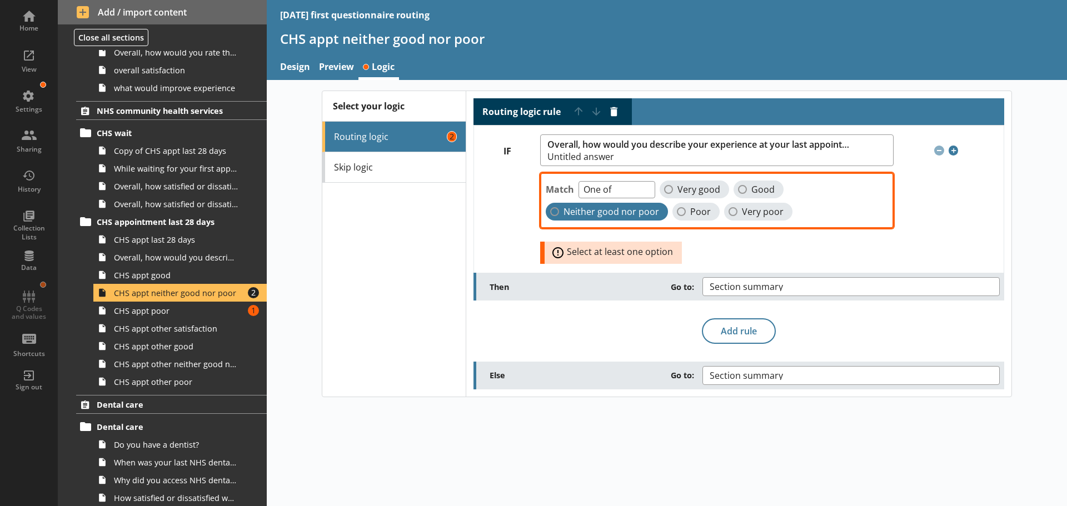
click at [586, 211] on span "Neither good nor poor" at bounding box center [611, 212] width 96 height 12
click at [559, 211] on input "Neither good nor poor" at bounding box center [554, 211] width 9 height 9
checkbox input "true"
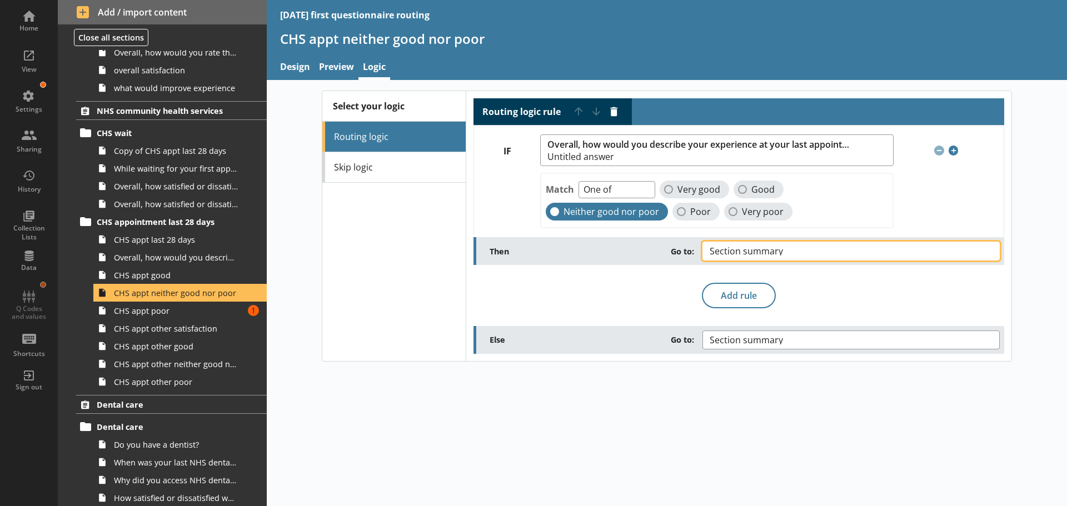
click at [781, 251] on span "Section summary" at bounding box center [755, 251] width 91 height 9
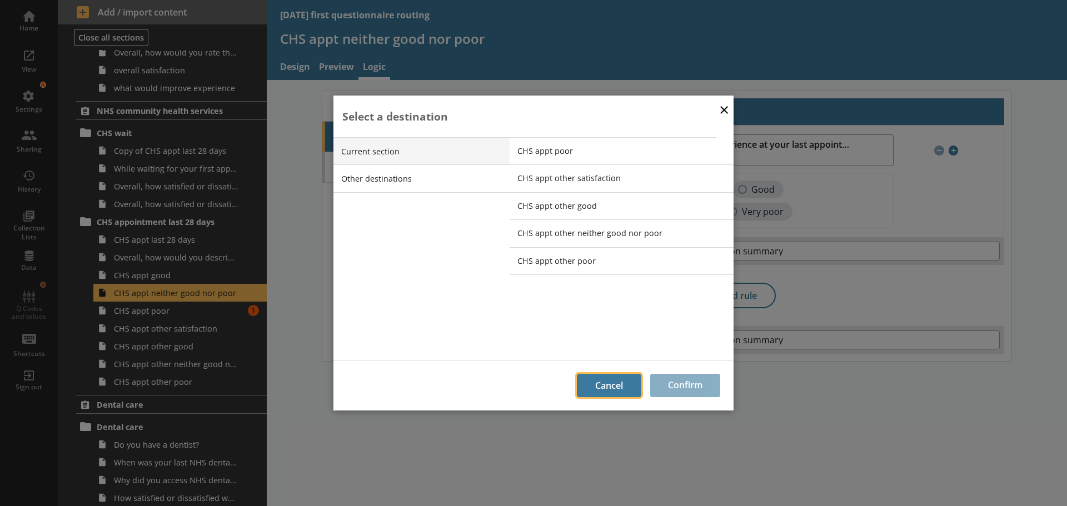
click at [607, 382] on button "Cancel" at bounding box center [609, 385] width 64 height 23
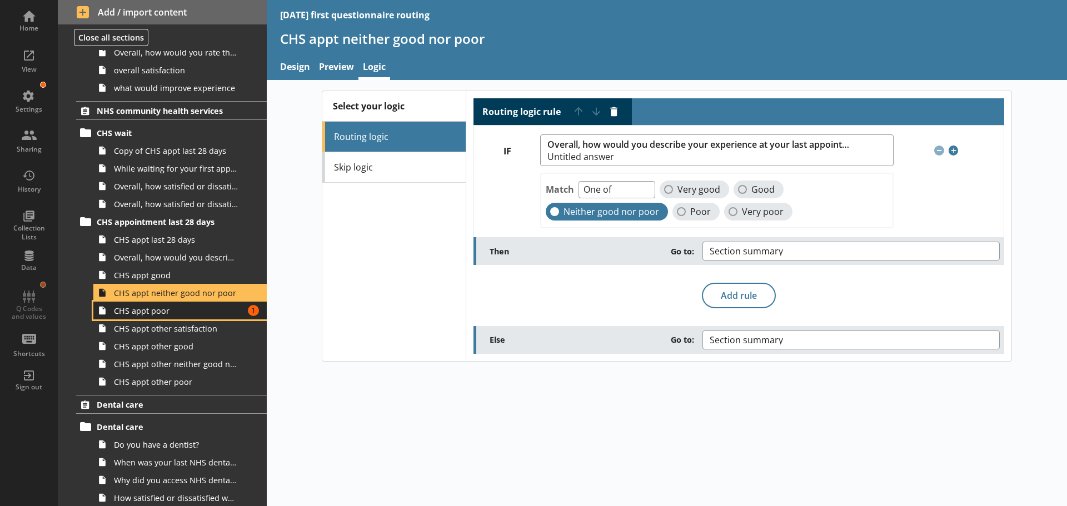
click at [153, 315] on span "CHS appt poor" at bounding box center [176, 311] width 124 height 11
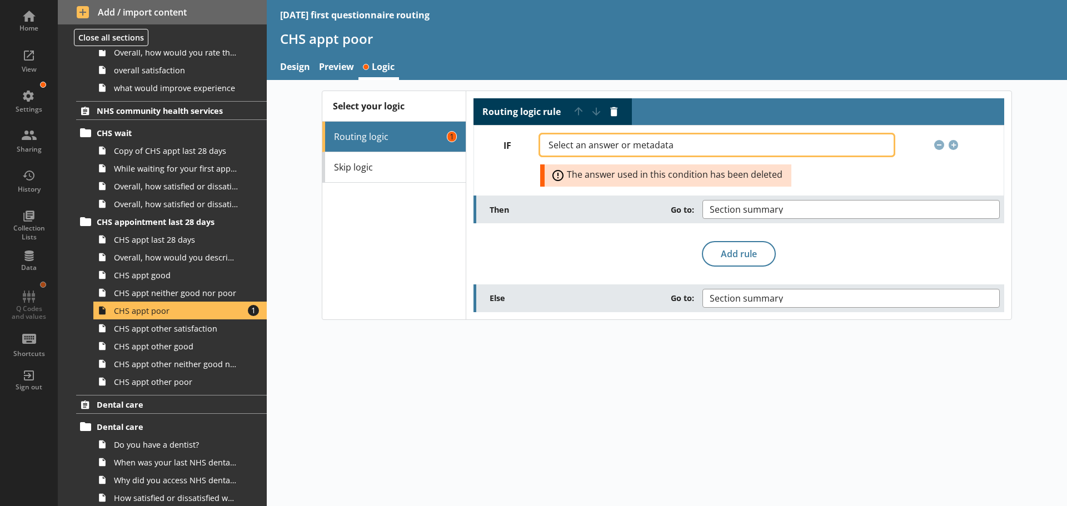
click at [685, 143] on span "Select an answer or metadata" at bounding box center [619, 145] width 143 height 9
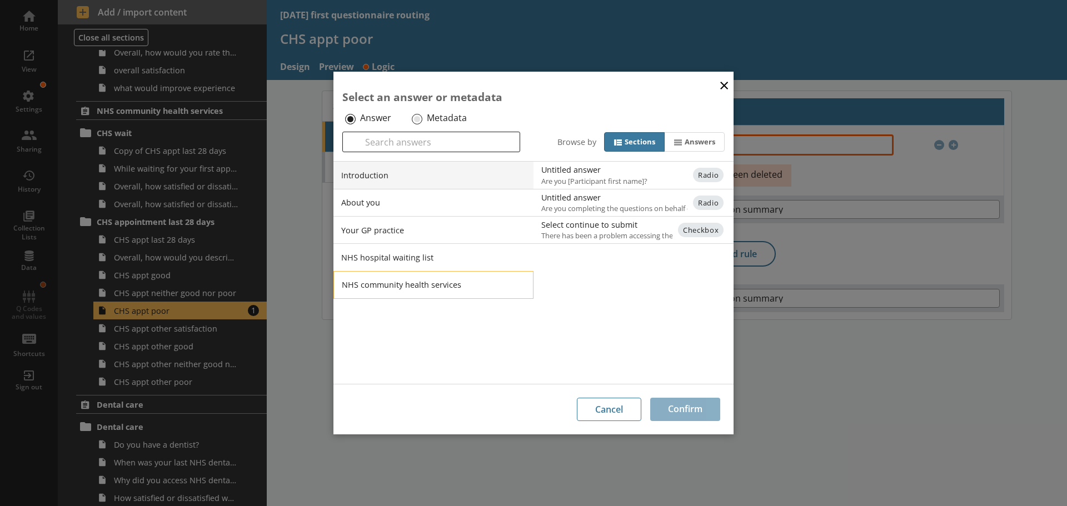
click at [407, 281] on li "NHS community health services" at bounding box center [433, 285] width 200 height 28
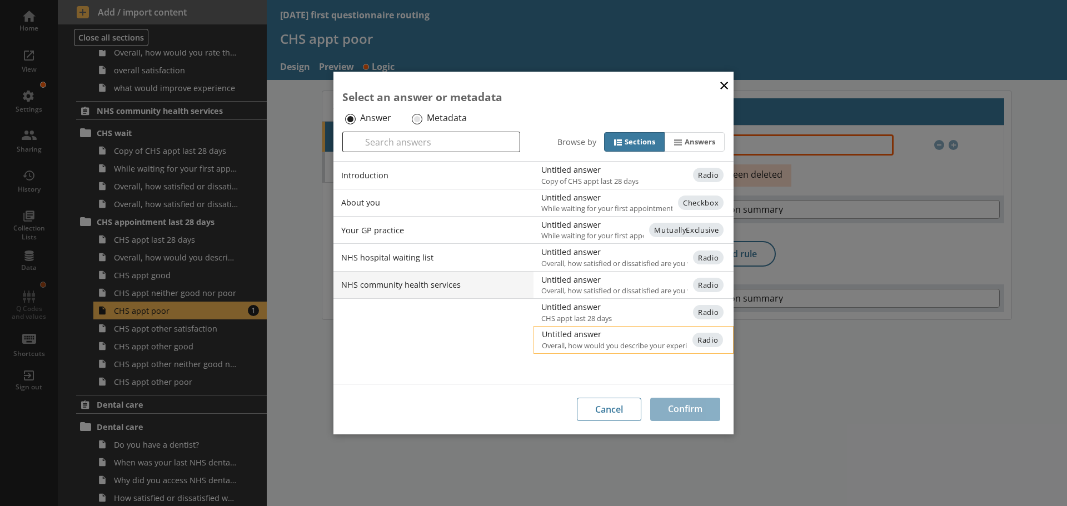
click at [600, 332] on div "Untitled answer" at bounding box center [654, 334] width 224 height 11
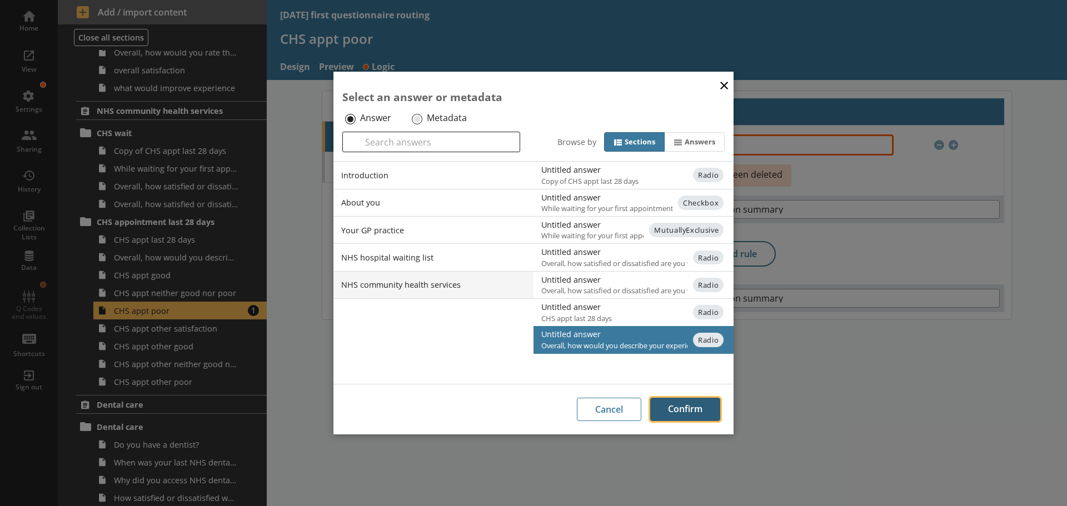
click at [684, 405] on button "Confirm" at bounding box center [685, 409] width 70 height 23
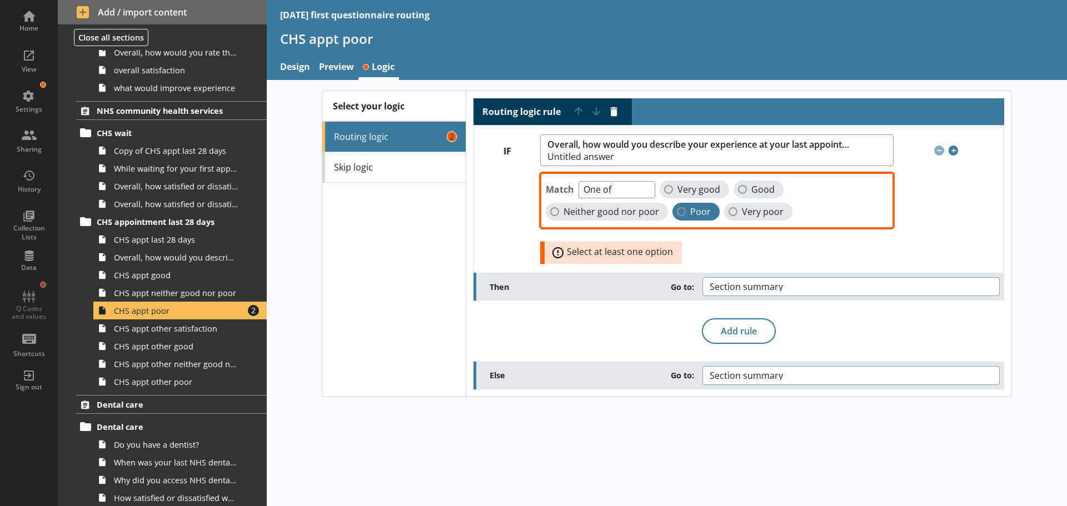
click at [691, 208] on span "Poor" at bounding box center [700, 212] width 21 height 12
click at [686, 208] on input "Poor" at bounding box center [681, 211] width 9 height 9
checkbox input "true"
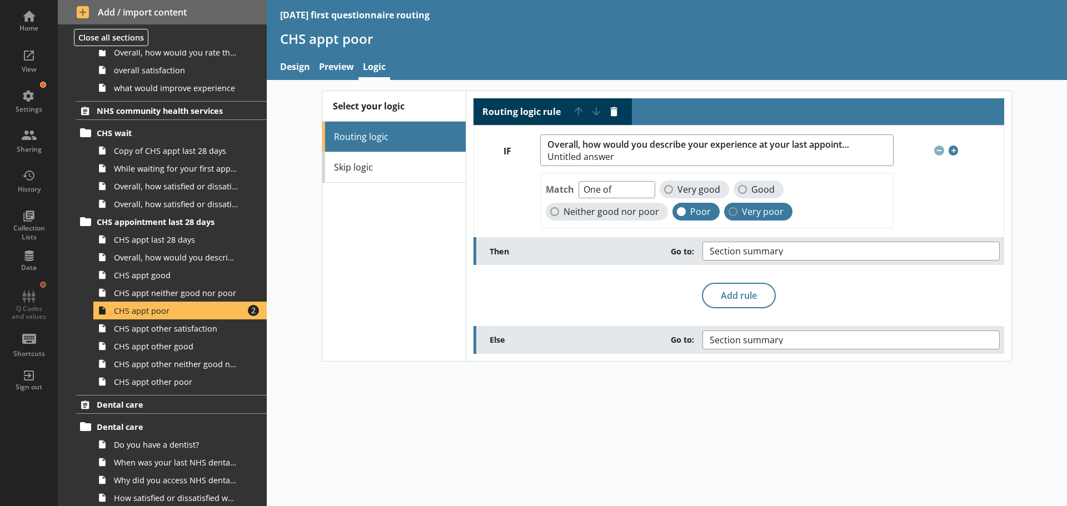
click at [764, 208] on span "Very poor" at bounding box center [763, 212] width 42 height 12
click at [737, 208] on input "Very poor" at bounding box center [733, 211] width 9 height 9
checkbox input "true"
click at [392, 270] on div "Select your logic Routing logic Skip logic" at bounding box center [393, 226] width 143 height 270
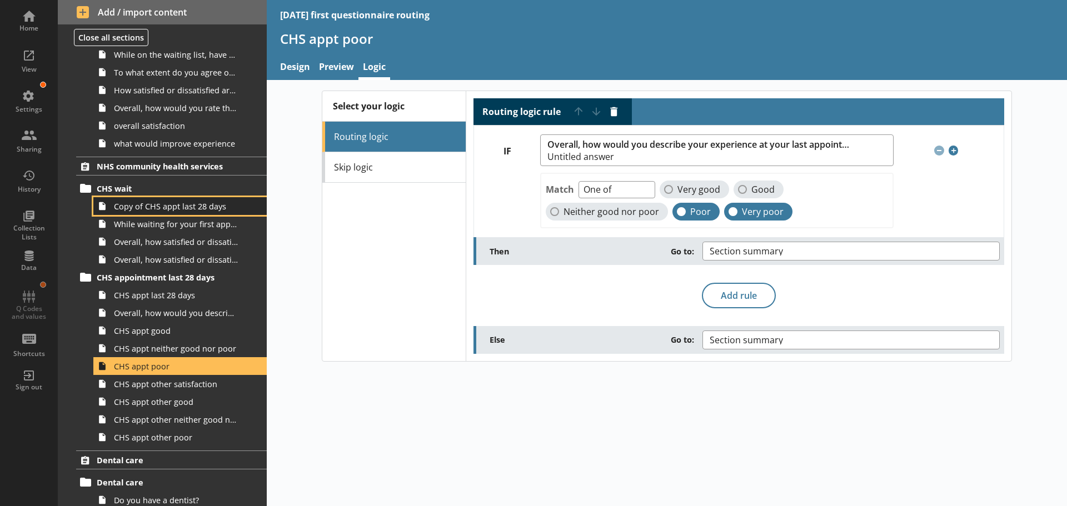
click at [162, 208] on span "Copy of CHS appt last 28 days" at bounding box center [176, 206] width 124 height 11
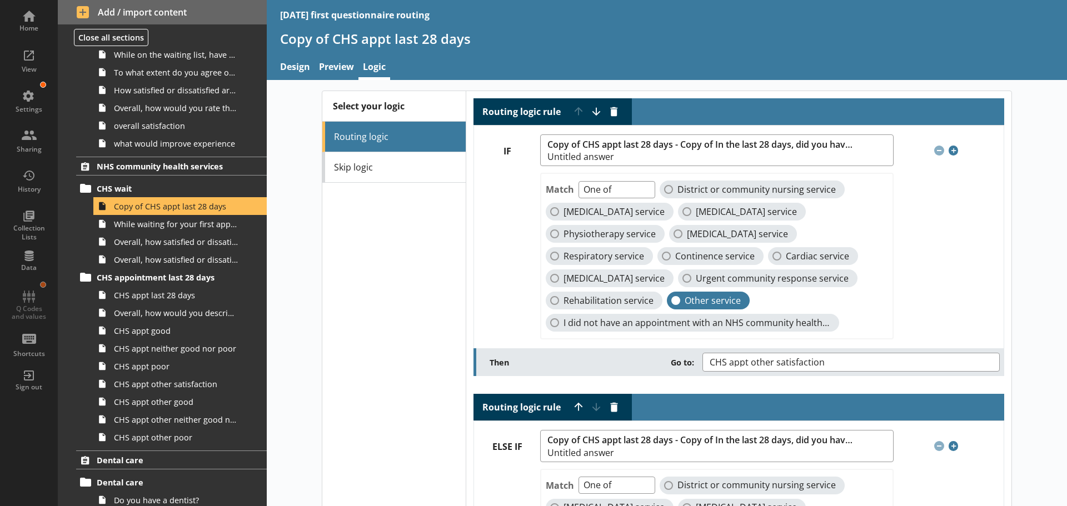
click at [328, 284] on div "Select your logic Routing logic Skip logic" at bounding box center [393, 429] width 143 height 677
click at [610, 111] on button "Delete routing rule" at bounding box center [614, 112] width 18 height 18
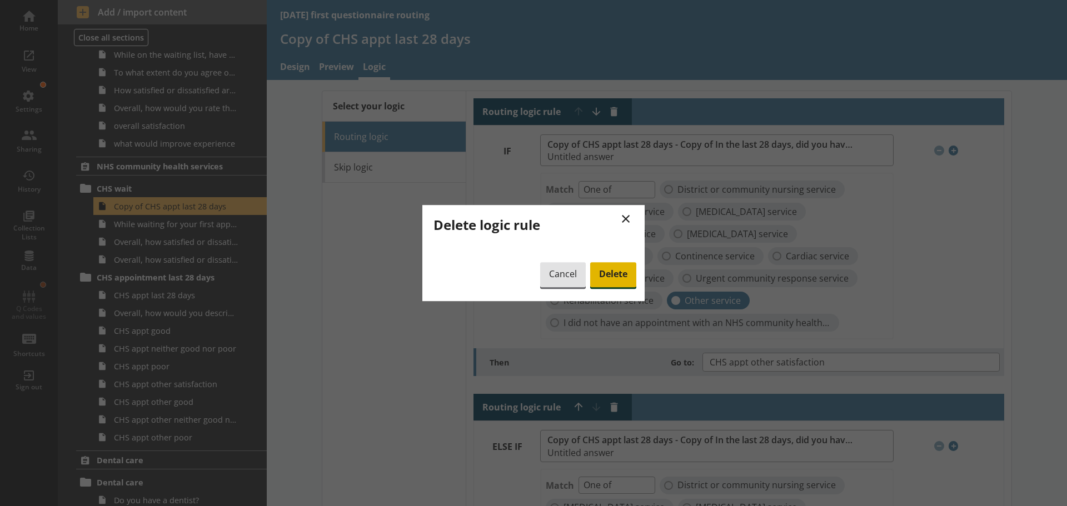
click at [613, 266] on span "Delete" at bounding box center [613, 275] width 46 height 26
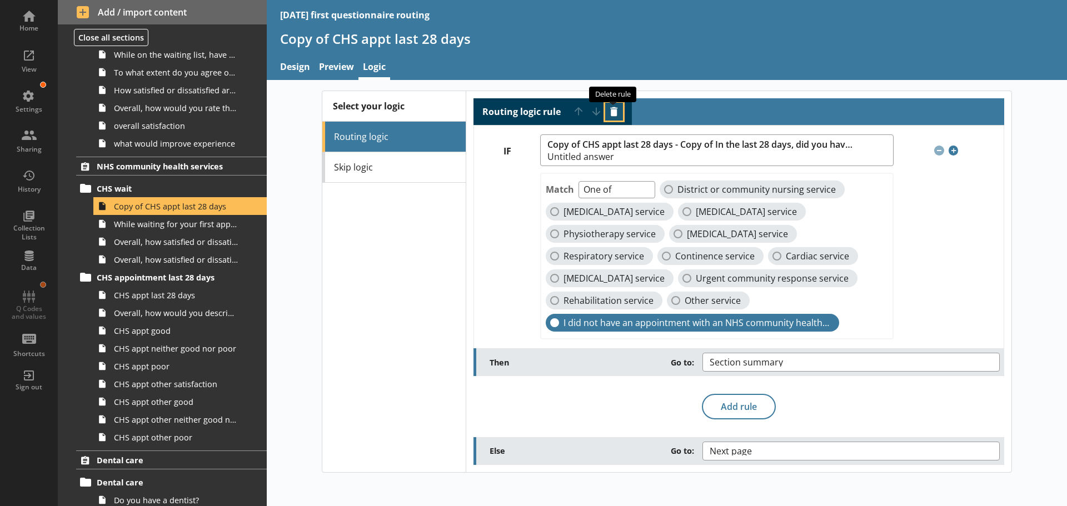
click at [612, 108] on button "Delete routing rule" at bounding box center [614, 112] width 18 height 18
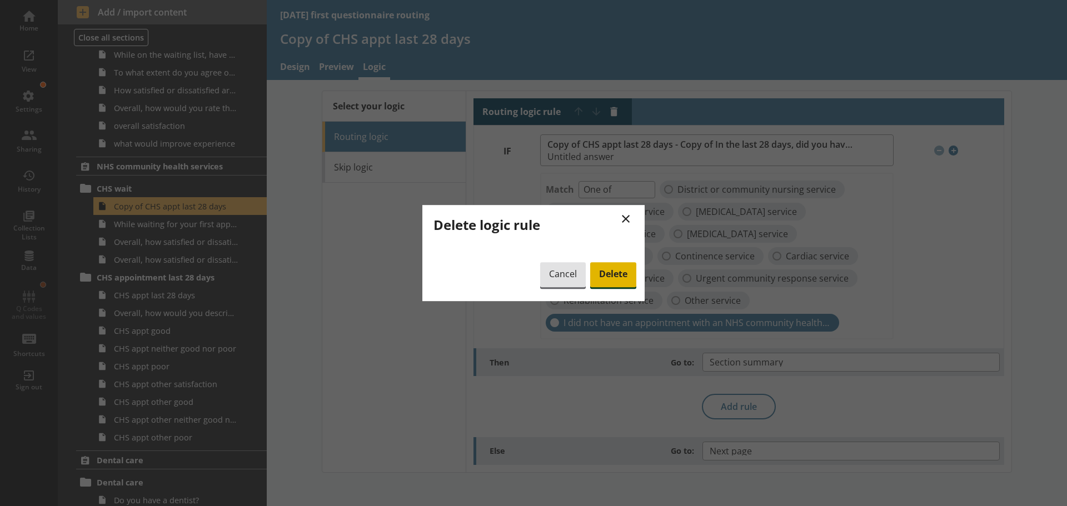
click at [619, 273] on span "Delete" at bounding box center [613, 275] width 46 height 26
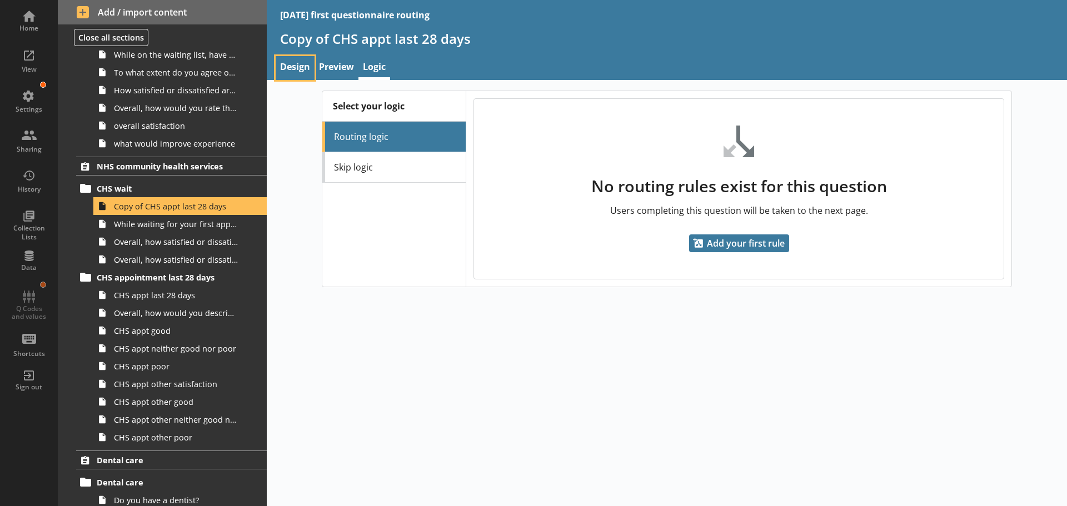
click at [304, 66] on link "Design" at bounding box center [295, 68] width 39 height 24
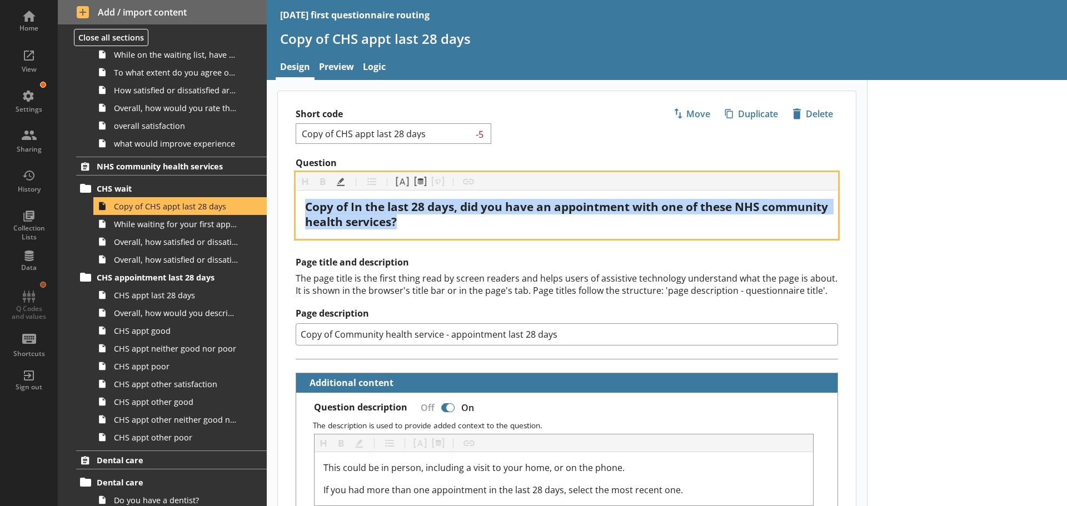
drag, startPoint x: 468, startPoint y: 223, endPoint x: 263, endPoint y: 200, distance: 206.3
click at [263, 200] on div "Home View Settings Sharing History Collection Lists Data Q Codes and values Sho…" at bounding box center [533, 253] width 1067 height 506
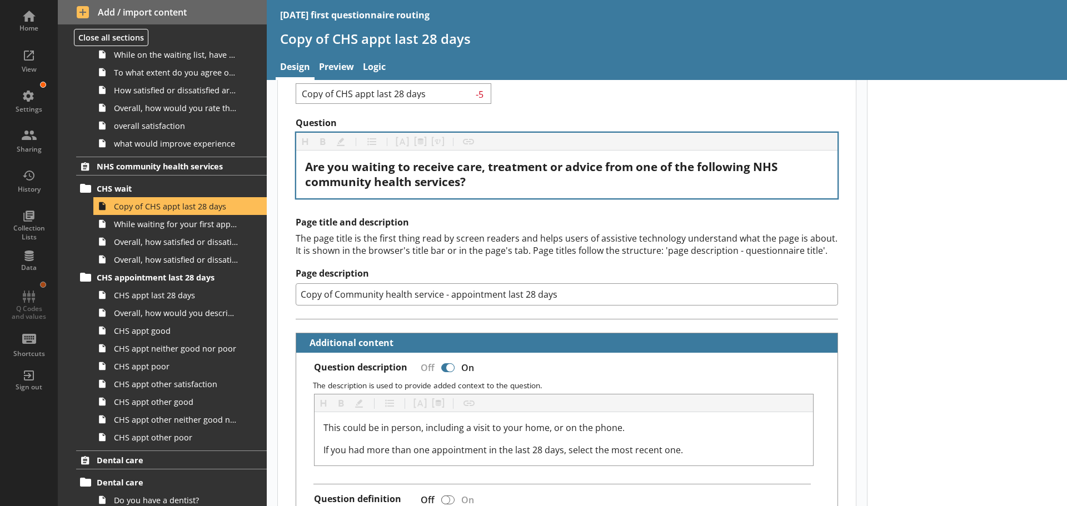
scroll to position [111, 0]
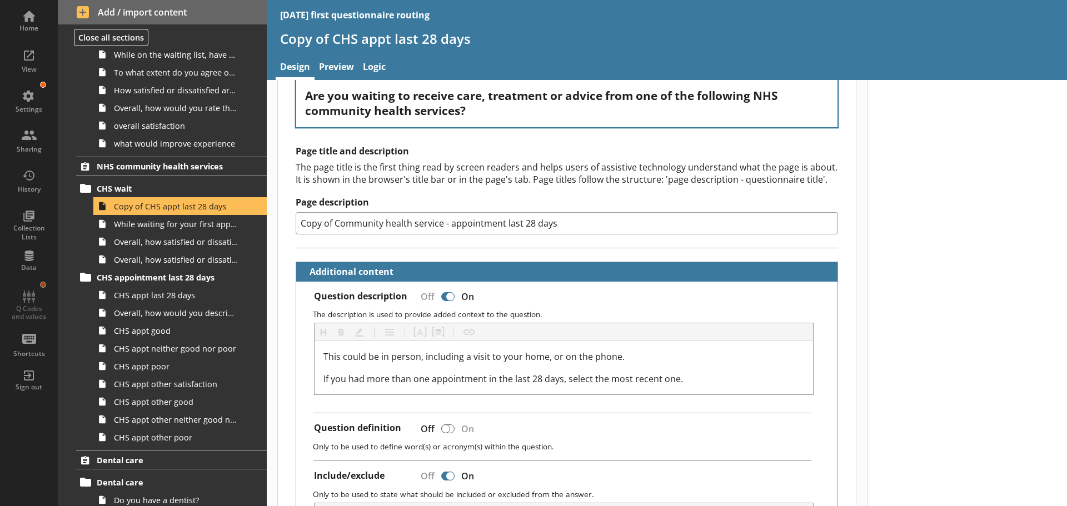
drag, startPoint x: 334, startPoint y: 224, endPoint x: 288, endPoint y: 224, distance: 45.6
click at [288, 224] on div "Page title and description The page title is the first thing read by screen rea…" at bounding box center [567, 197] width 578 height 102
type textarea "x"
drag, startPoint x: 522, startPoint y: 221, endPoint x: 417, endPoint y: 223, distance: 104.5
click at [417, 223] on input "Community health service - appointment last 28 days" at bounding box center [567, 223] width 542 height 22
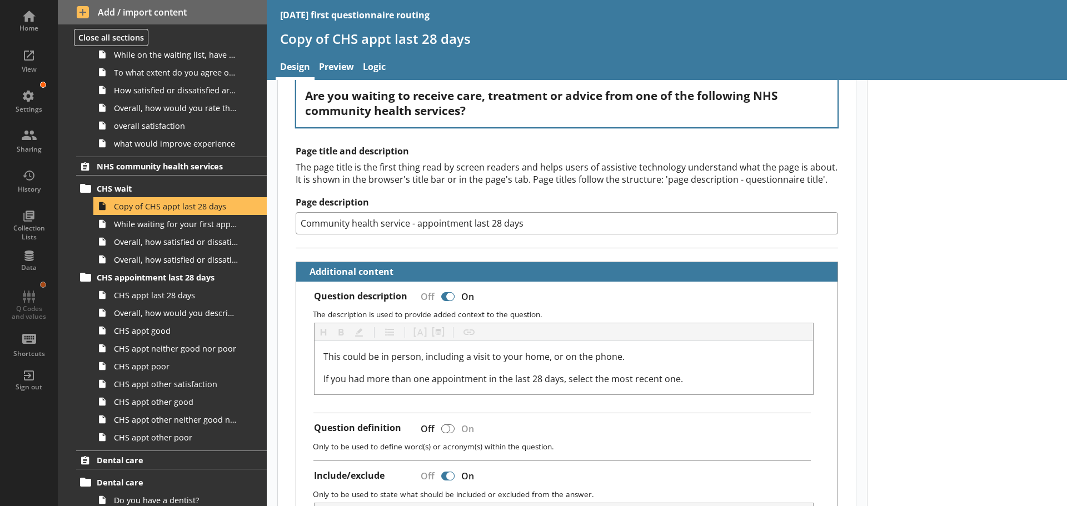
type input "Community health service - w"
type textarea "x"
type input "Community health service - wai"
type textarea "x"
type input "Community health service - wait"
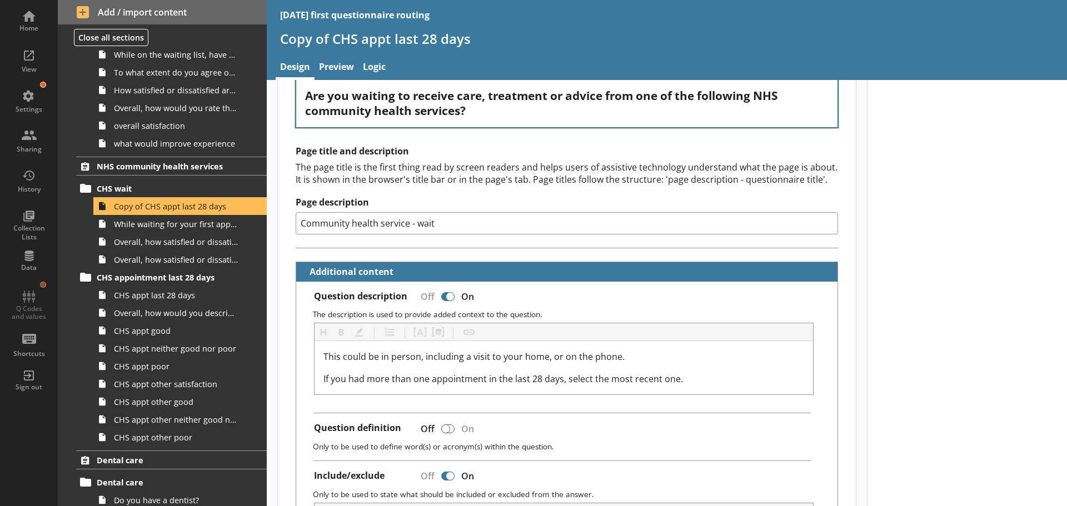
type textarea "x"
type input "Community health service - wait"
click at [488, 241] on div "Page title and description The page title is the first thing read by screen rea…" at bounding box center [567, 197] width 578 height 102
click at [286, 242] on div "Page title and description The page title is the first thing read by screen rea…" at bounding box center [567, 197] width 578 height 102
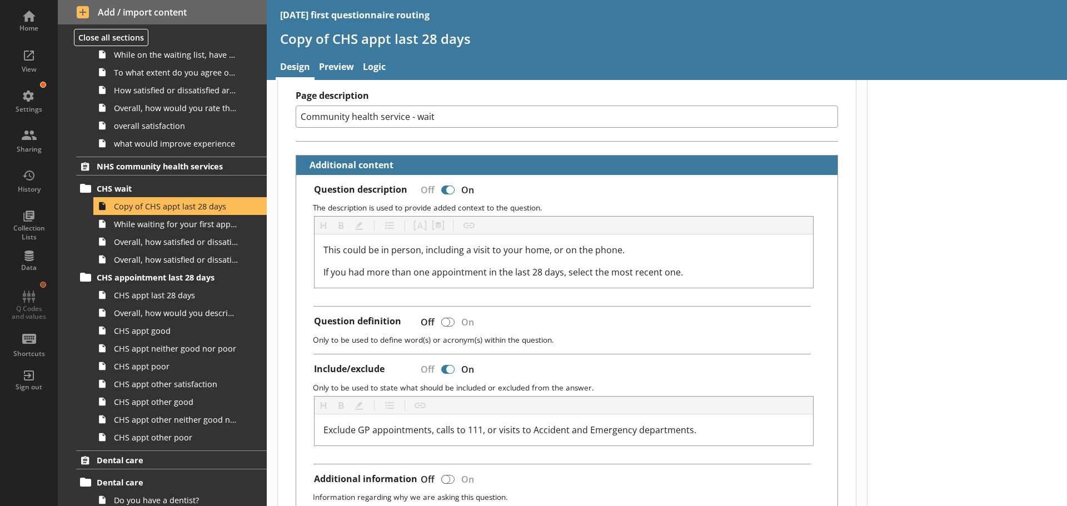
scroll to position [222, 0]
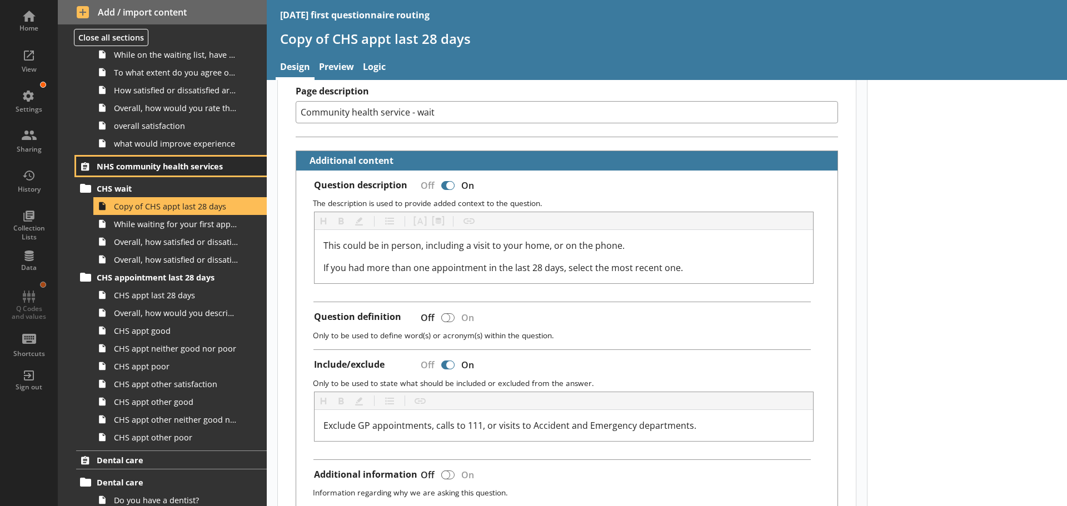
click at [149, 164] on span "NHS community health services" at bounding box center [165, 166] width 137 height 11
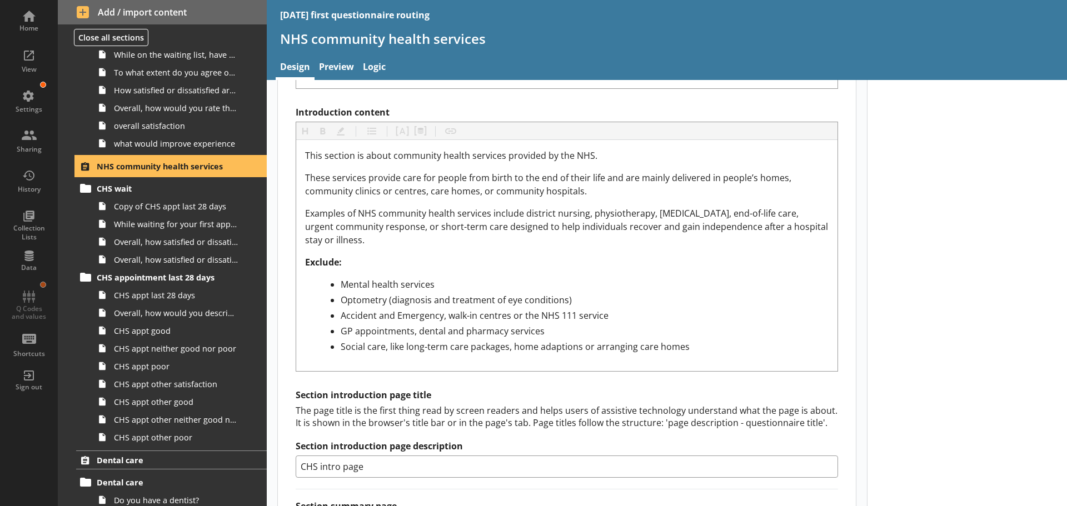
scroll to position [445, 0]
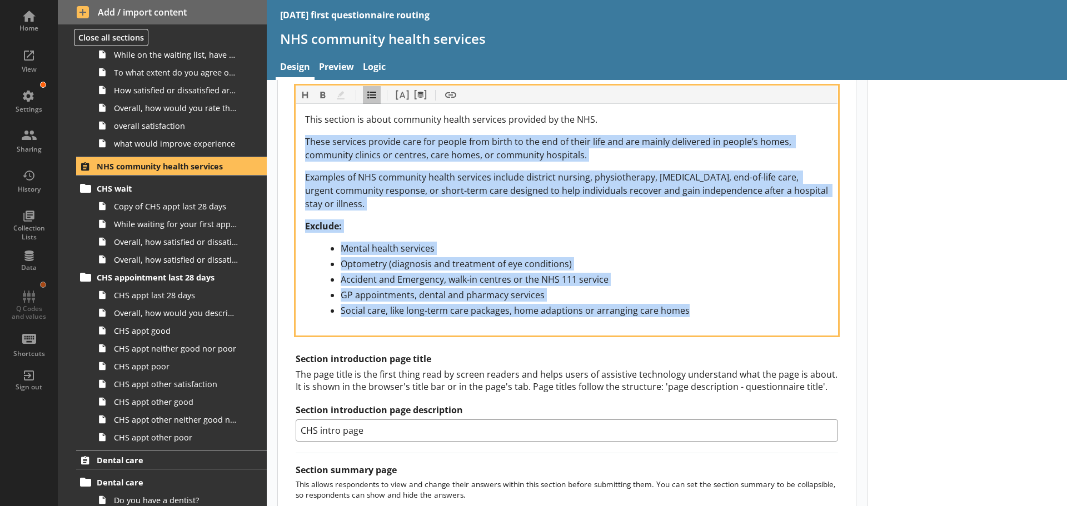
drag, startPoint x: 654, startPoint y: 313, endPoint x: 300, endPoint y: 146, distance: 391.5
click at [300, 146] on div "This section is about community health services provided by the NHS. These serv…" at bounding box center [566, 219] width 541 height 231
copy div "These services provide care for people from birth to the end of their life and …"
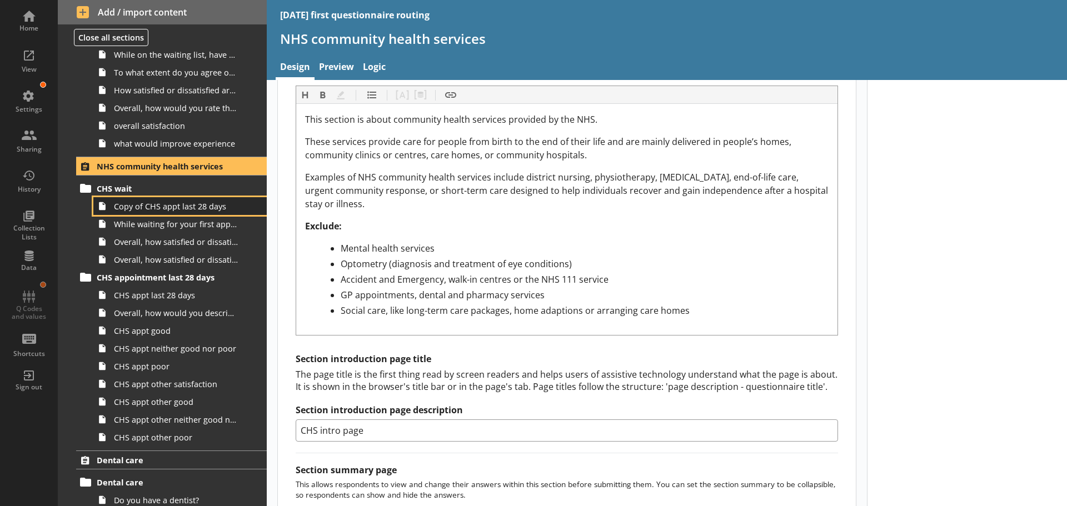
click at [165, 209] on span "Copy of CHS appt last 28 days" at bounding box center [176, 206] width 124 height 11
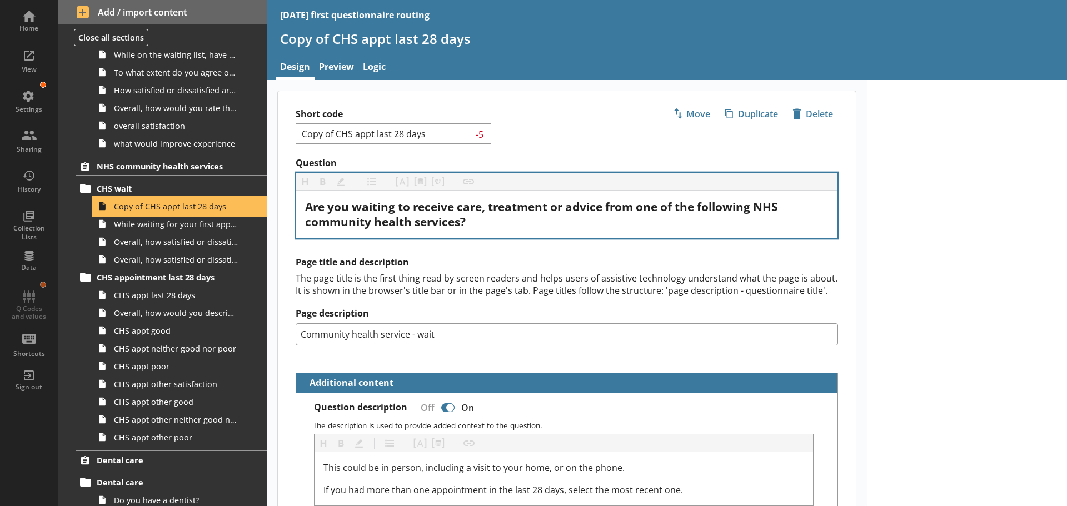
type textarea "x"
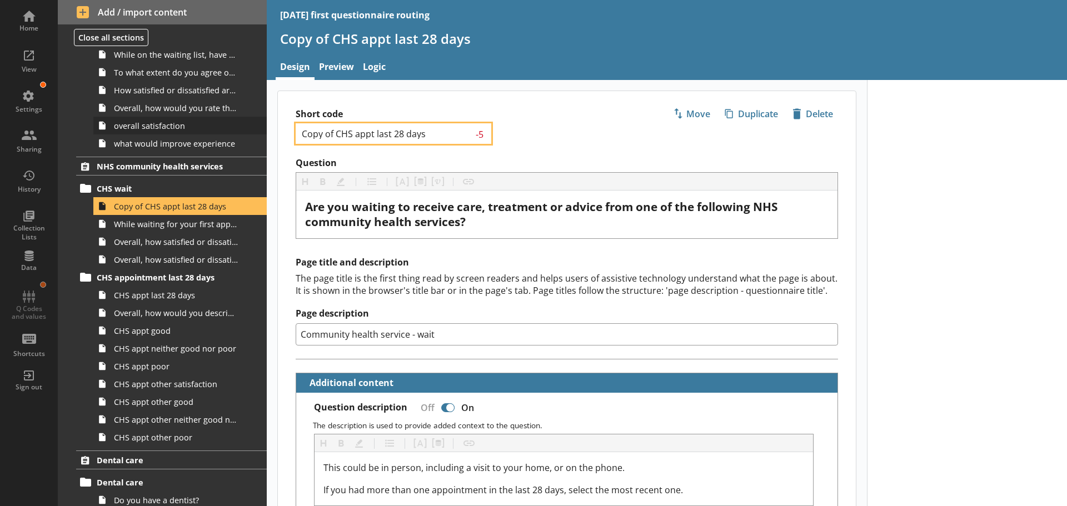
drag, startPoint x: 432, startPoint y: 133, endPoint x: 246, endPoint y: 132, distance: 186.2
click at [246, 132] on div "Home View Settings Sharing History Collection Lists Data Q Codes and values Sho…" at bounding box center [533, 253] width 1067 height 506
type textarea "x"
click at [556, 140] on div "Short code 24 Move icon-copy Duplicate icon-delete Created with Sketch. Delete" at bounding box center [567, 124] width 578 height 66
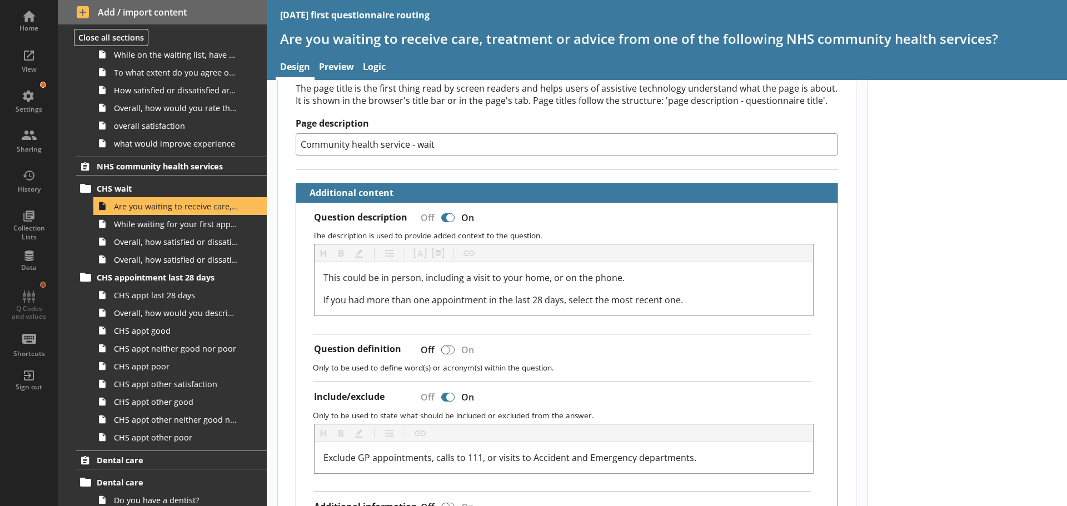
scroll to position [222, 0]
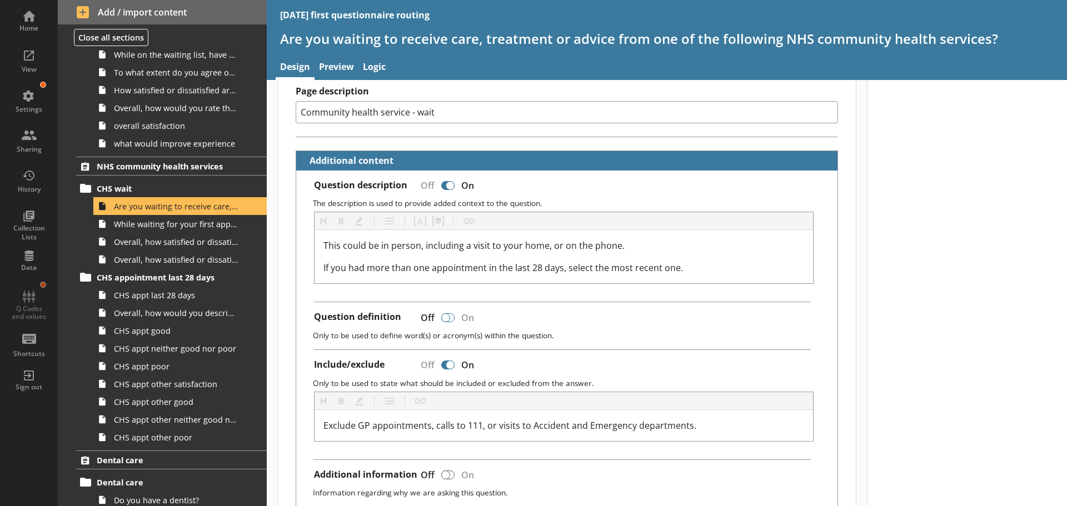
click at [450, 316] on div at bounding box center [447, 317] width 13 height 9
type textarea "x"
checkbox input "true"
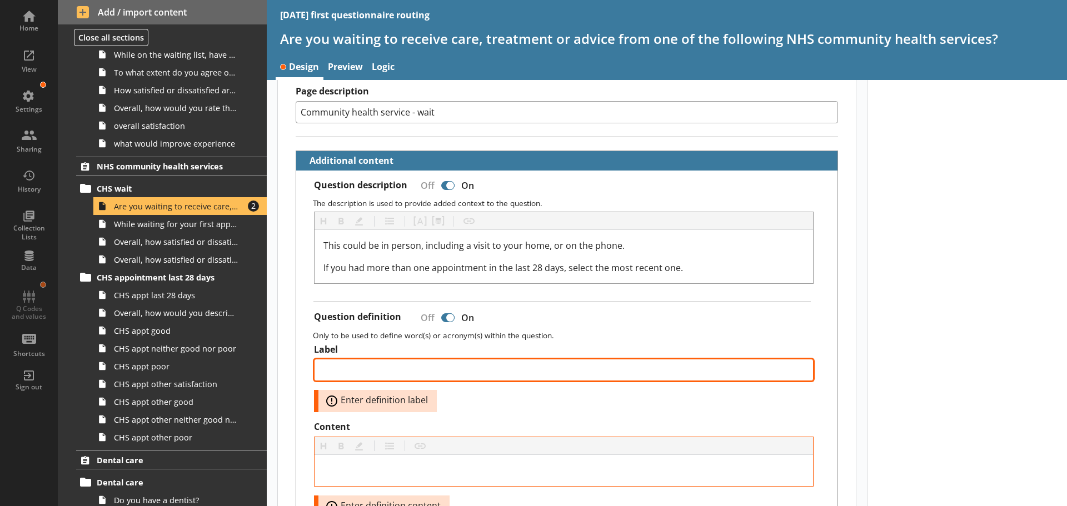
type textarea "x"
click at [382, 373] on textarea "Label" at bounding box center [564, 370] width 500 height 22
type textarea "W"
type textarea "x"
type textarea "Wh"
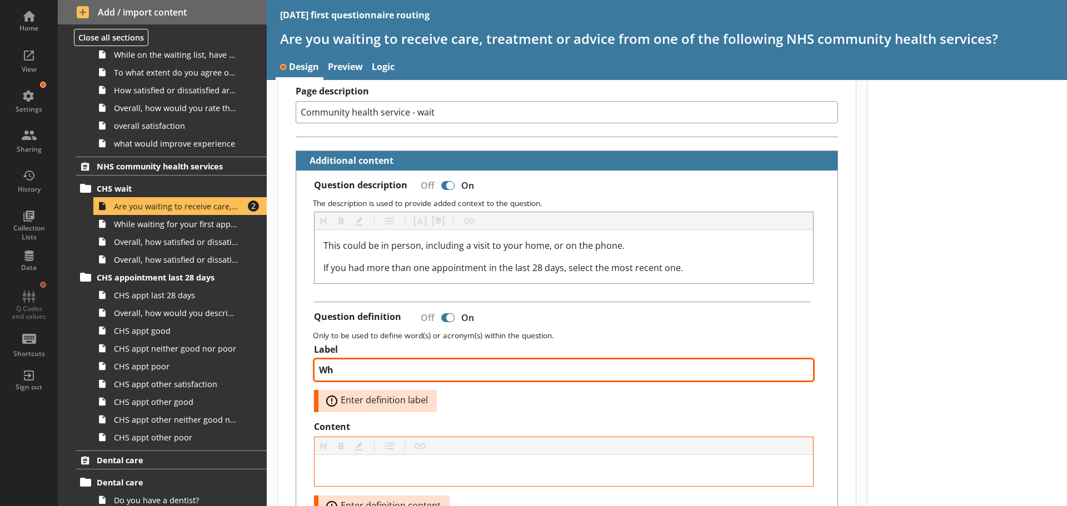
type textarea "x"
type textarea "What"
type textarea "x"
type textarea "What"
type textarea "x"
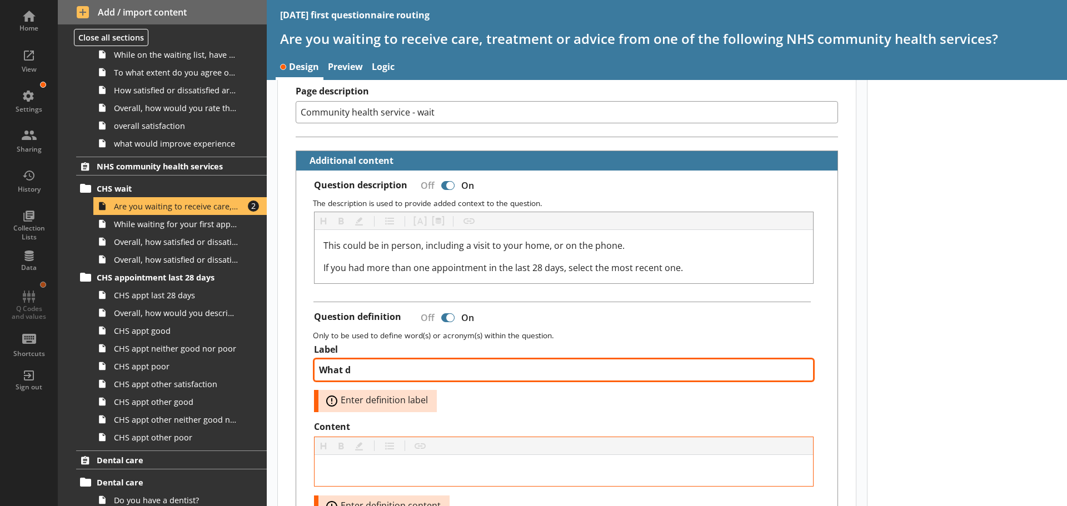
type textarea "What do"
type textarea "x"
type textarea "What do"
type textarea "x"
type textarea "What do we"
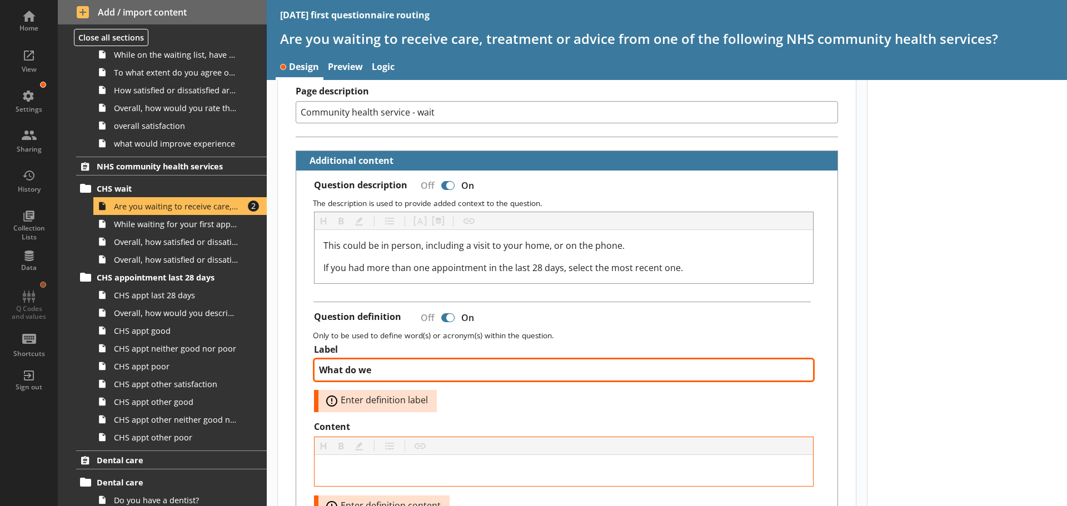
type textarea "x"
type textarea "What do we"
type textarea "x"
type textarea "What do we me"
type textarea "x"
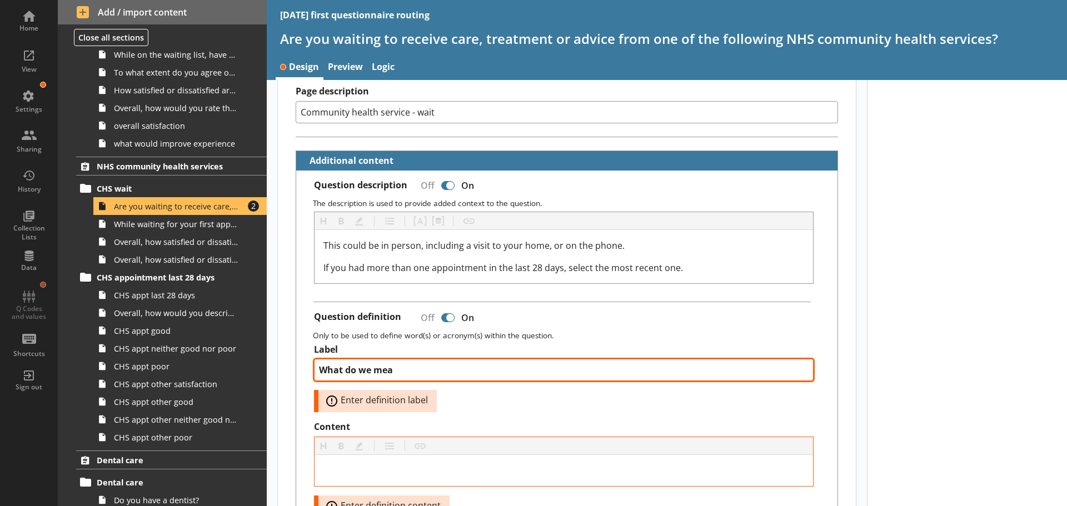
type textarea "What do we mean"
type textarea "x"
type textarea "What do we mean"
type textarea "x"
type textarea "What do we mean b"
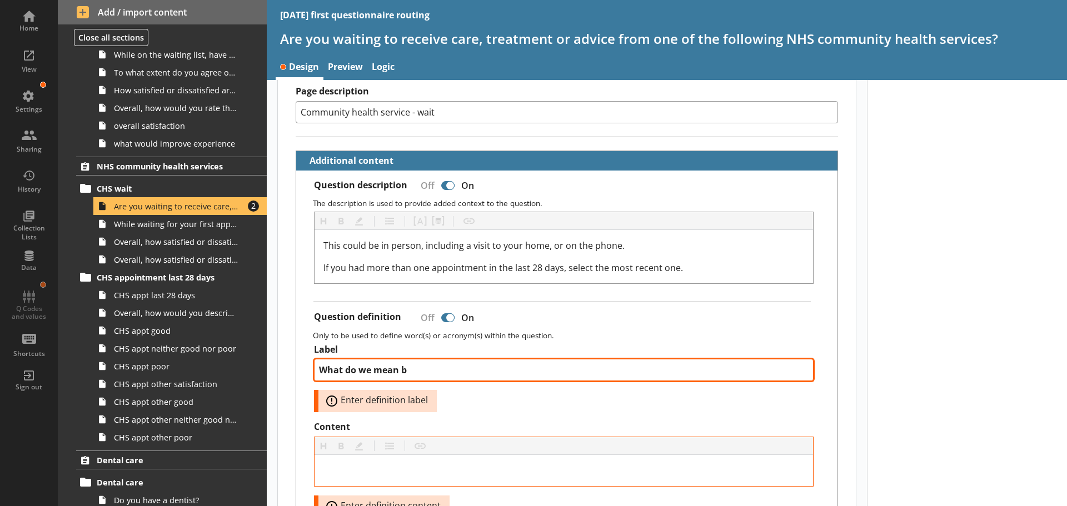
type textarea "x"
type textarea "What do we mean by"
type textarea "x"
type textarea "What do we mean by"
type textarea "x"
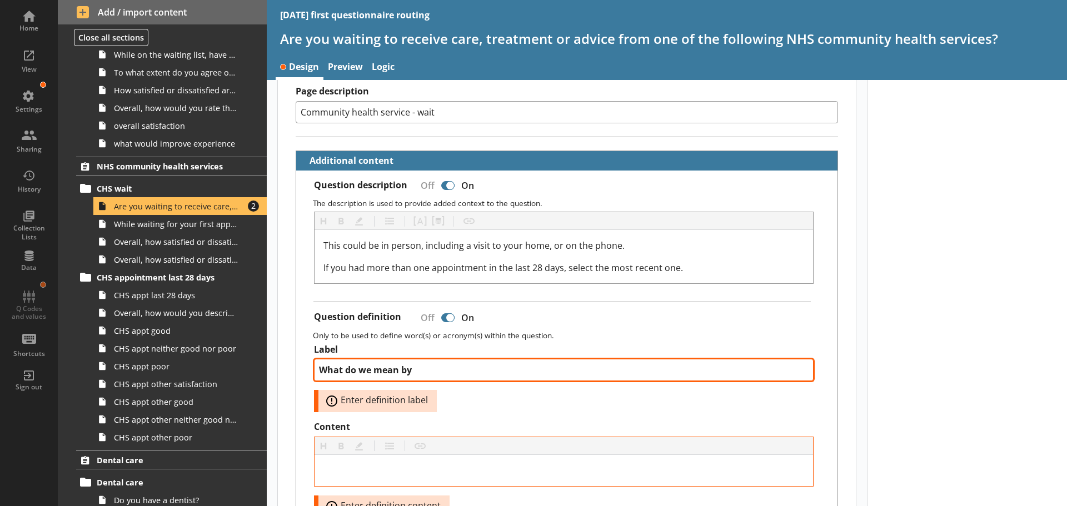
type textarea "What do we mean by N"
type textarea "x"
type textarea "What do we mean by NH"
type textarea "x"
type textarea "What do we mean by NHS"
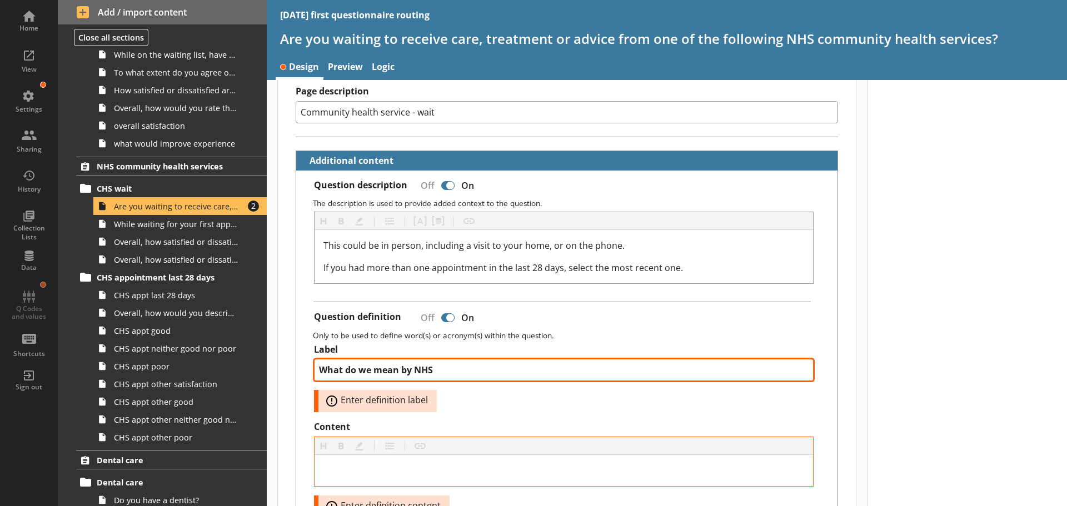
type textarea "x"
type textarea "What do we mean by NHS"
type textarea "x"
type textarea "What do we mean by NHS c"
type textarea "x"
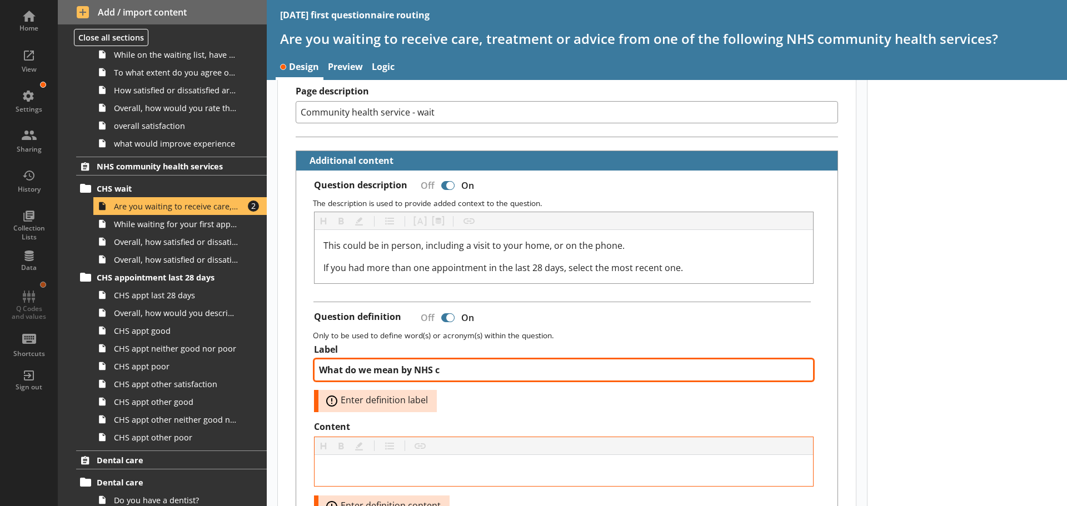
type textarea "What do we mean by NHS co"
type textarea "x"
type textarea "What do we mean by NHS com"
type textarea "x"
type textarea "What do we mean by NHS comm"
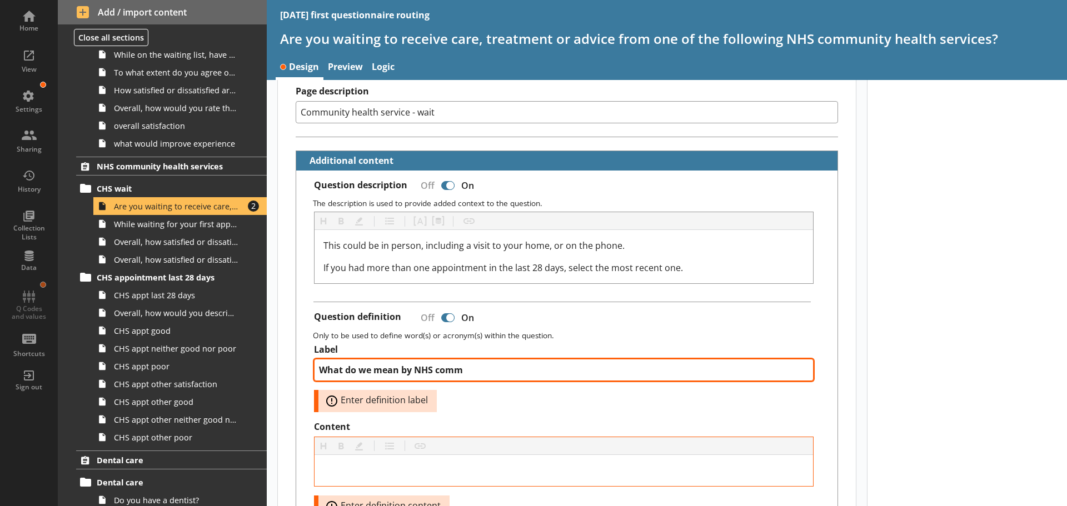
type textarea "x"
type textarea "What do we mean by NHS commu"
type textarea "x"
type textarea "What do we mean by NHS commun"
type textarea "x"
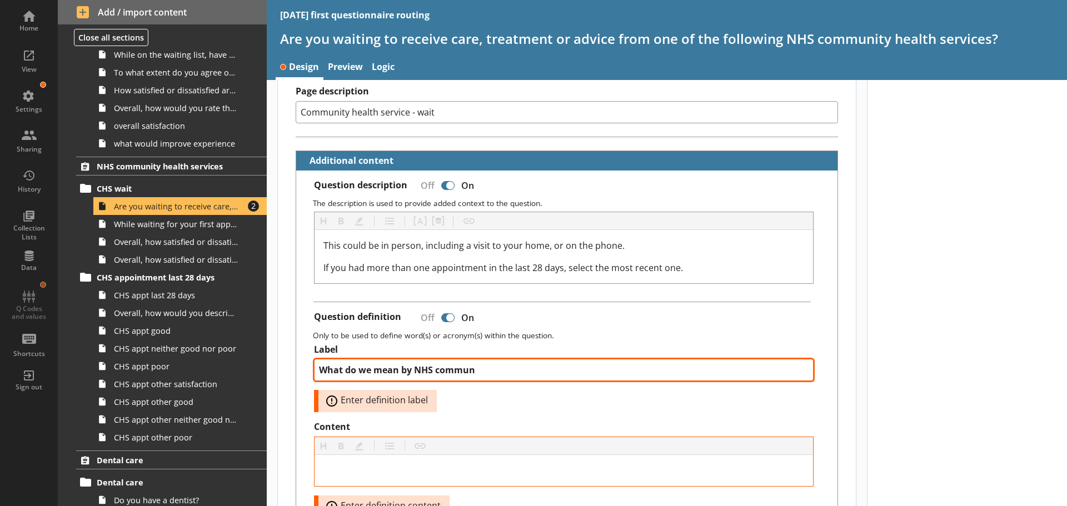
type textarea "What do we mean by NHS communi"
type textarea "x"
type textarea "What do we mean by NHS communit"
type textarea "x"
type textarea "What do we mean by NHS community"
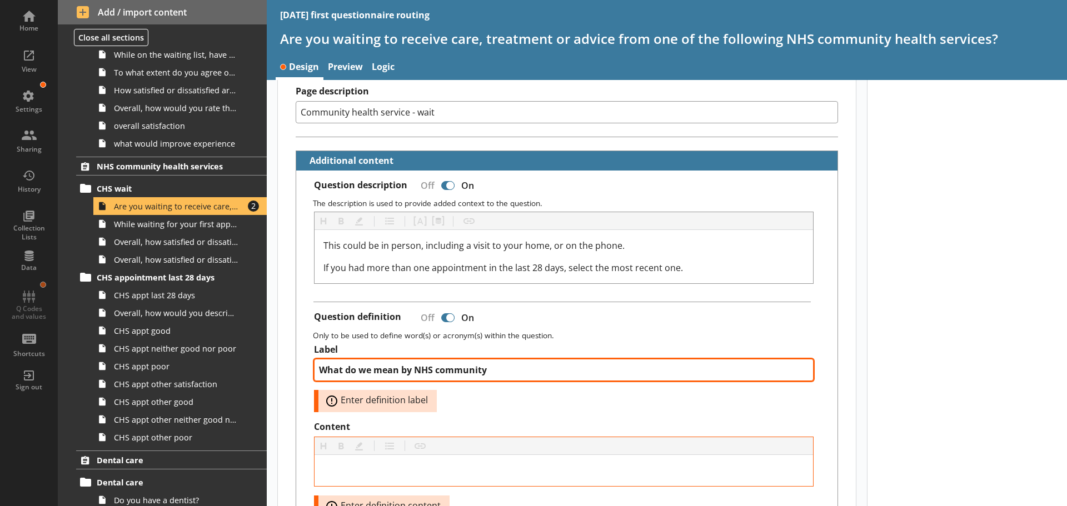
type textarea "x"
type textarea "What do we mean by NHS community"
type textarea "x"
type textarea "What do we mean by NHS community h"
type textarea "x"
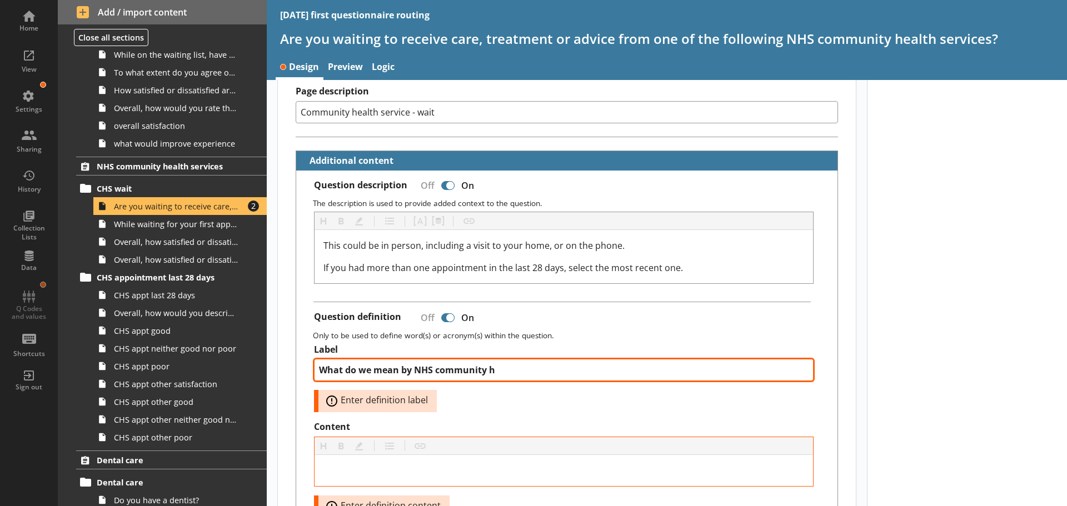
type textarea "What do we mean by NHS community he"
type textarea "x"
type textarea "What do we mean by NHS community hea"
type textarea "x"
type textarea "What do we mean by NHS community heal"
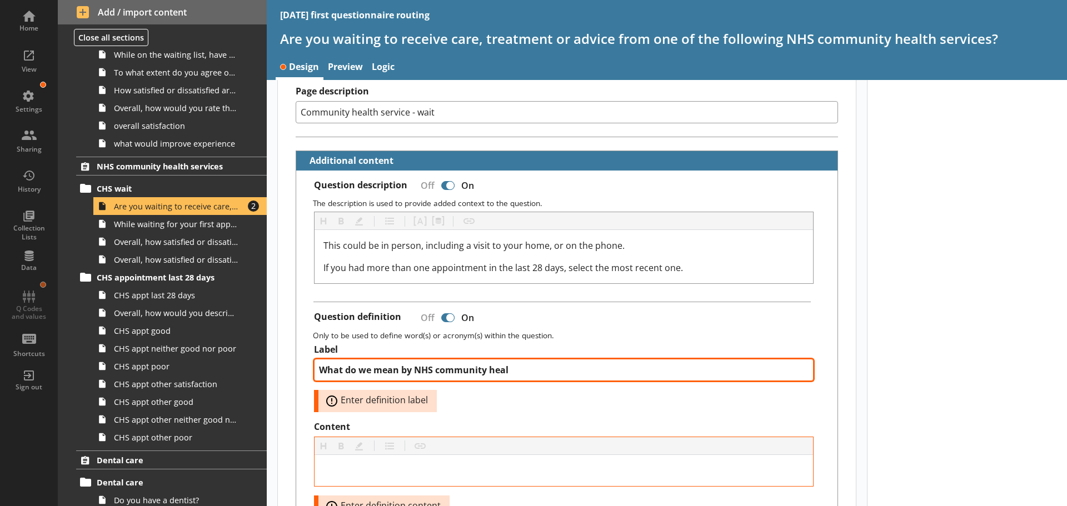
type textarea "x"
type textarea "What do we mean by NHS community health"
type textarea "x"
type textarea "What do we mean by NHS community health"
type textarea "x"
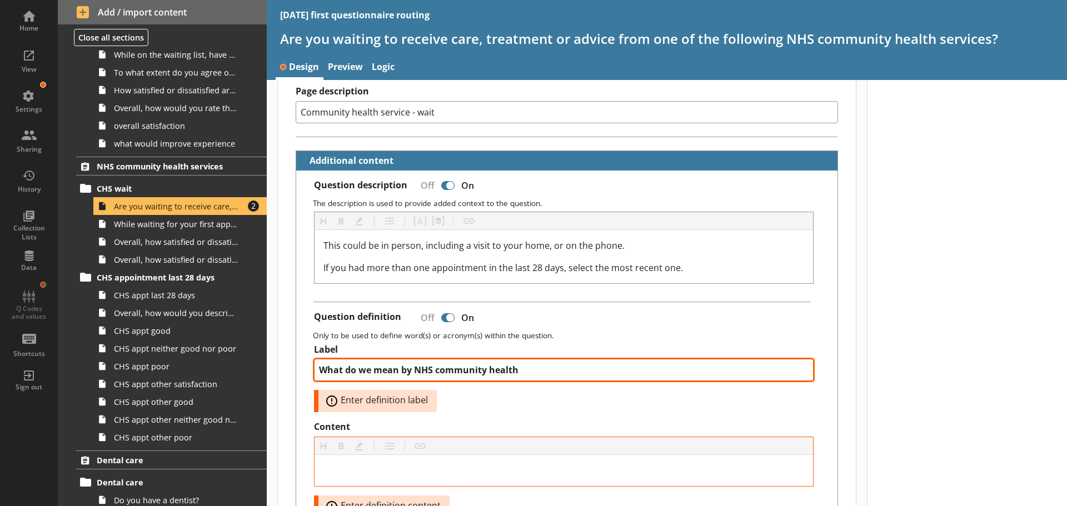
type textarea "What do we mean by NHS community health s"
type textarea "x"
type textarea "What do we mean by NHS community health se"
type textarea "x"
type textarea "What do we mean by NHS community health ser"
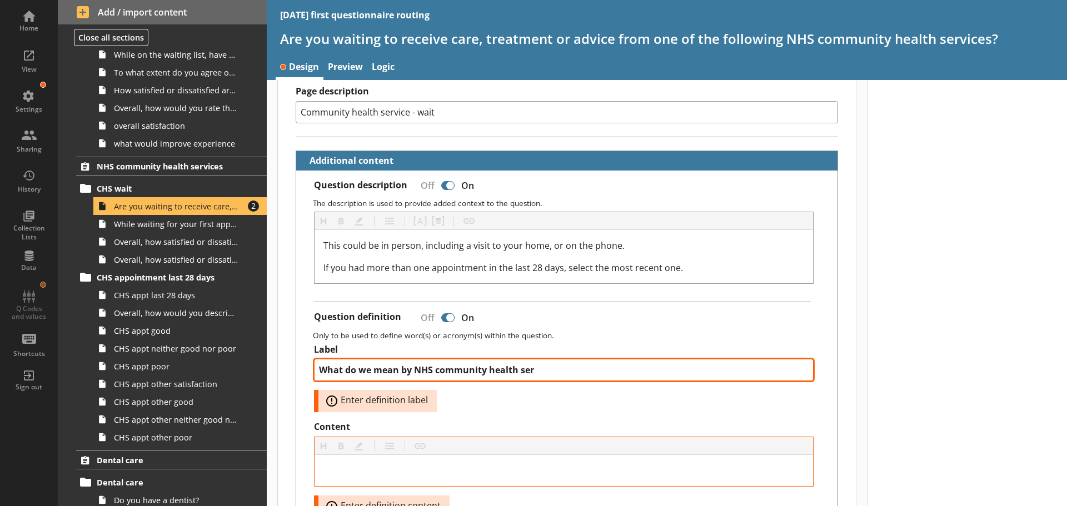
type textarea "x"
type textarea "What do we mean by NHS community health serv"
type textarea "x"
type textarea "What do we mean by NHS community health servi"
type textarea "x"
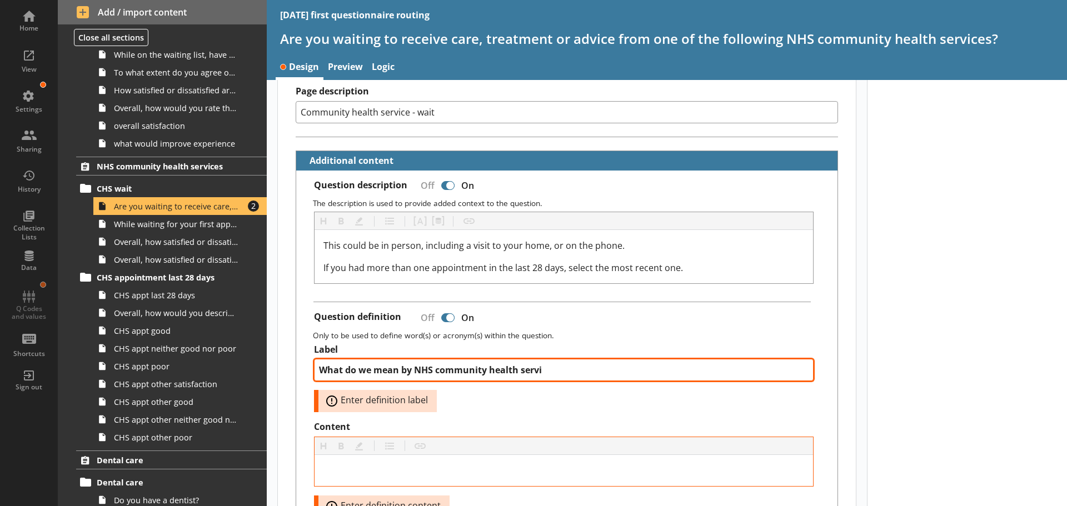
type textarea "What do we mean by NHS community health servic"
type textarea "x"
type textarea "What do we mean by NHS community health service"
type textarea "x"
type textarea "What do we mean by NHS community health services"
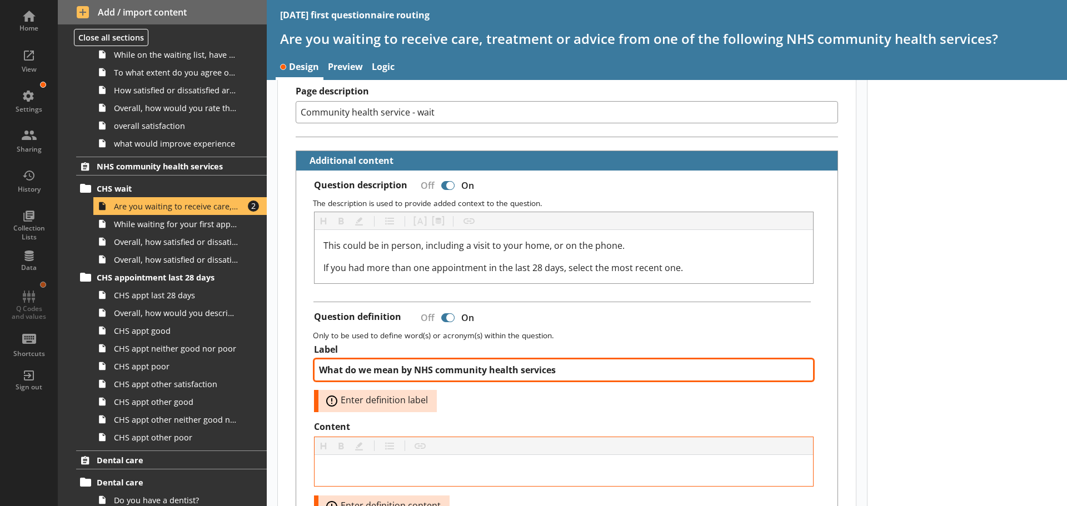
type textarea "x"
type textarea "What do we mean by NHS community health services?"
type textarea "x"
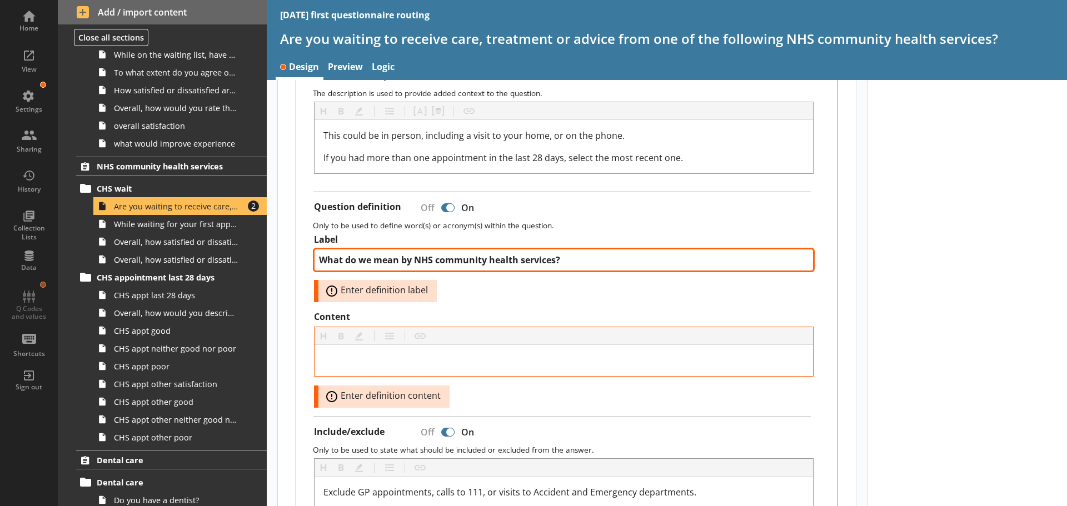
scroll to position [333, 0]
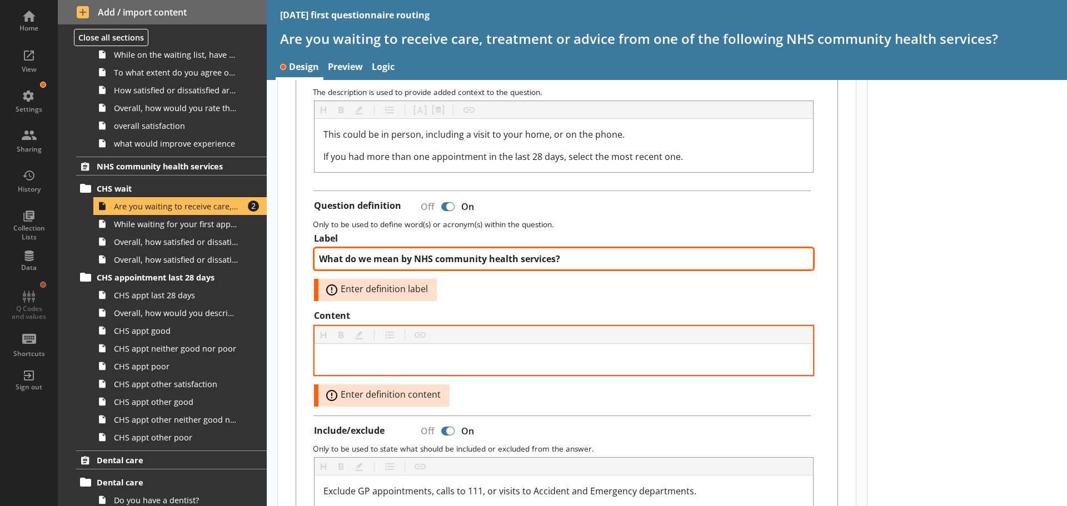
type textarea "What do we mean by NHS community health services?"
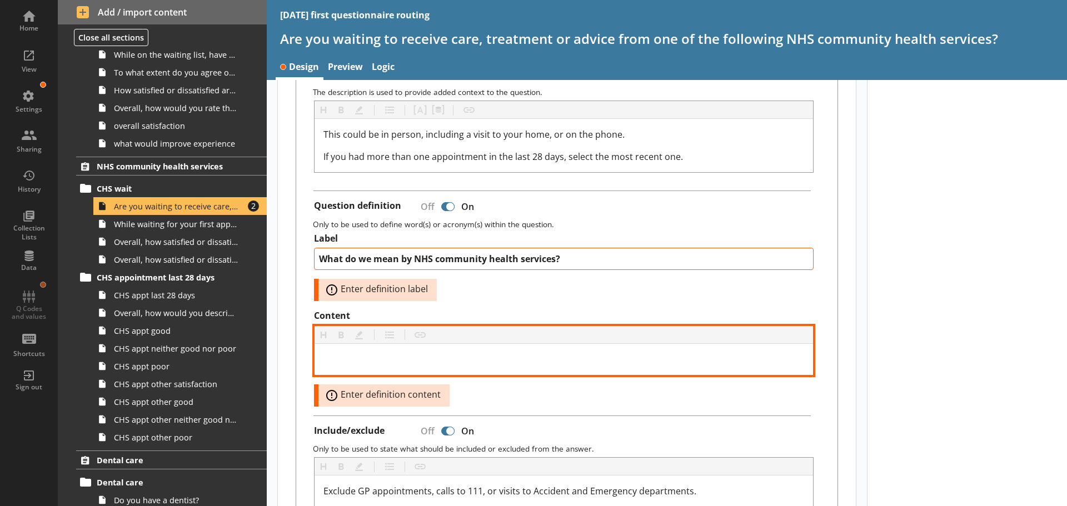
click at [376, 358] on div "Content" at bounding box center [563, 359] width 481 height 13
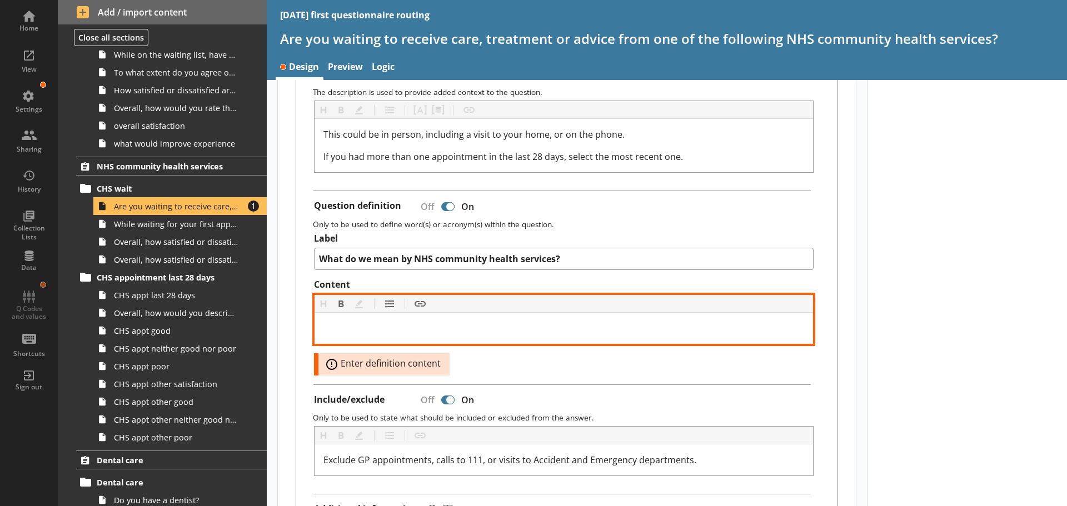
scroll to position [302, 0]
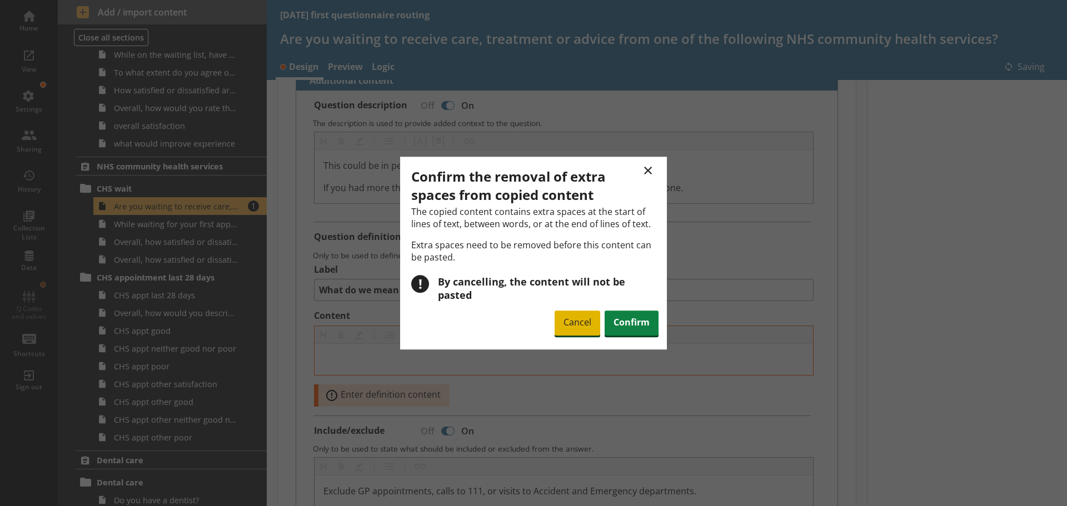
click at [588, 315] on span "Cancel" at bounding box center [578, 324] width 46 height 26
click at [629, 316] on span "Confirm" at bounding box center [632, 324] width 54 height 26
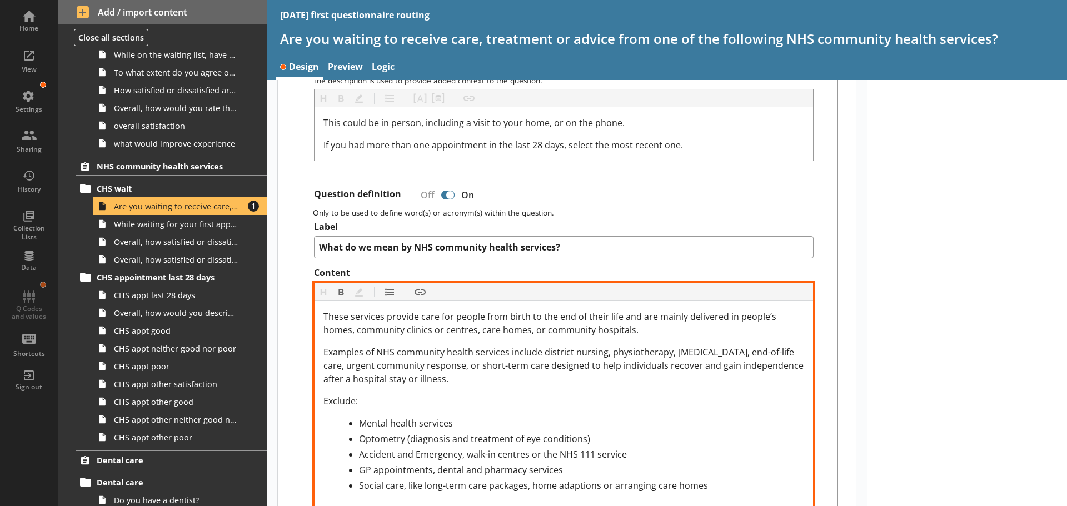
scroll to position [469, 0]
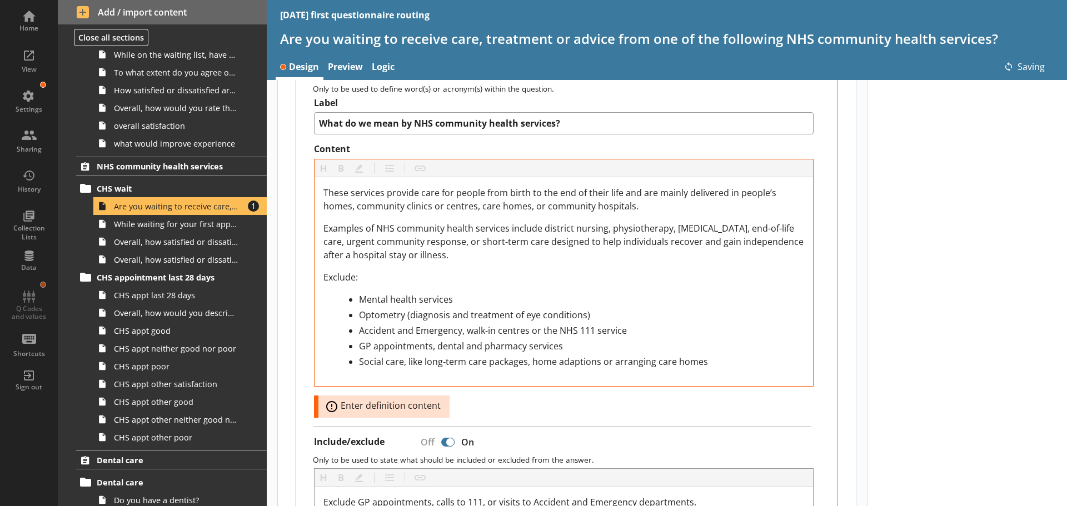
click at [528, 400] on div "Content Heading Heading Bold Bold Highlight Highlight List List Insert link Ins…" at bounding box center [564, 280] width 500 height 274
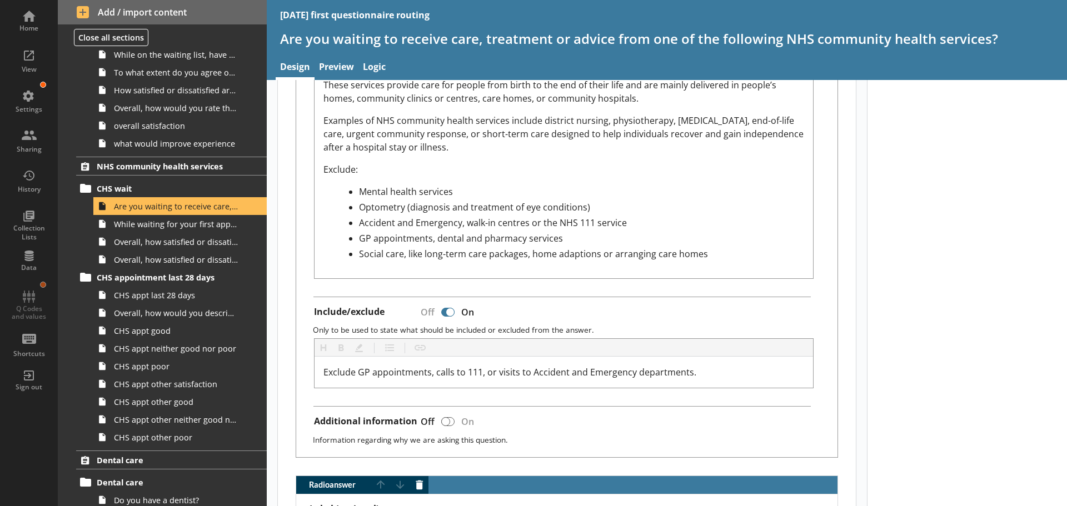
scroll to position [580, 0]
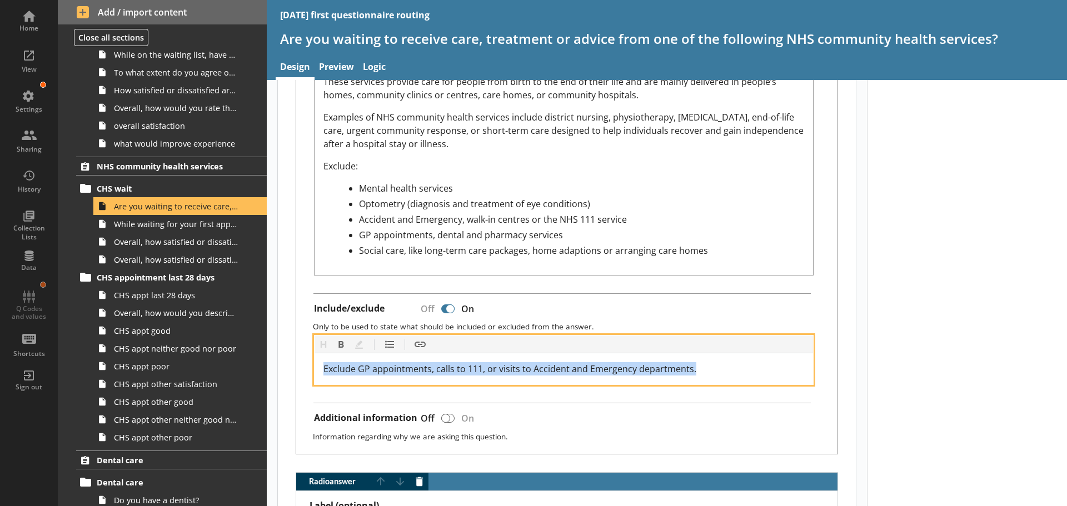
drag, startPoint x: 692, startPoint y: 370, endPoint x: 313, endPoint y: 368, distance: 379.6
click at [313, 368] on div "Heading Heading Bold Bold Highlight Highlight List List Insert link Insert link…" at bounding box center [566, 360] width 523 height 50
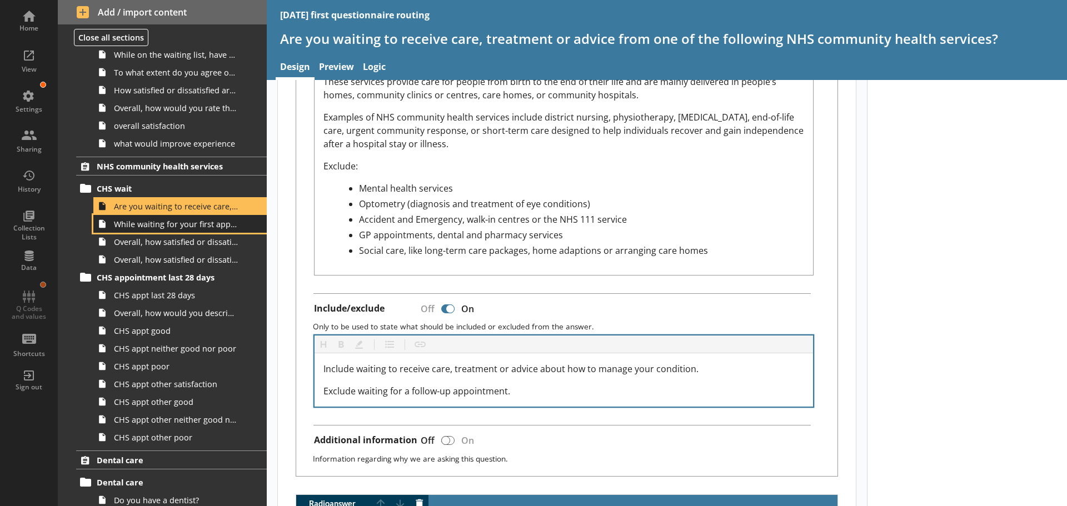
click at [164, 226] on span "While waiting for your first appointment to receive care, treatment or advice f…" at bounding box center [176, 224] width 124 height 11
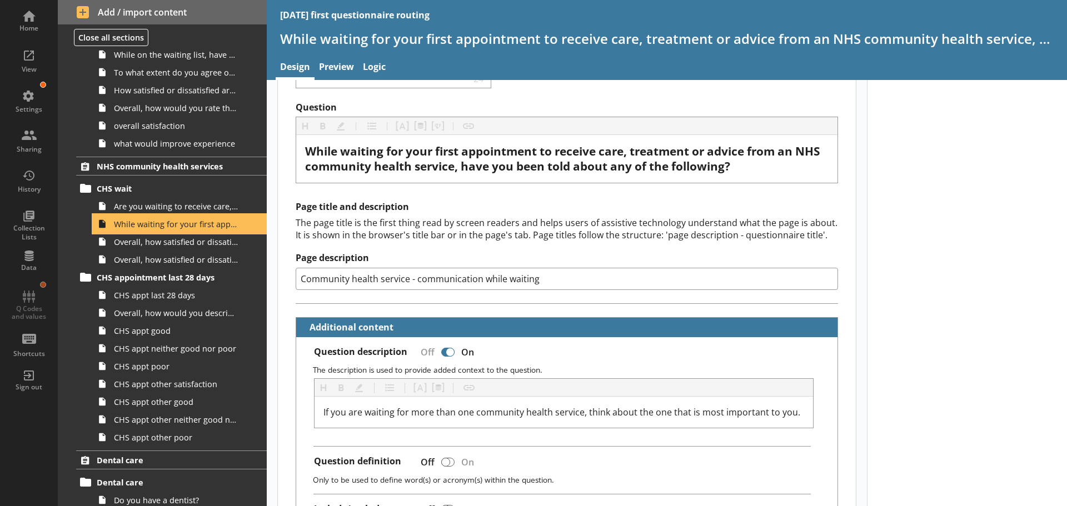
scroll to position [111, 0]
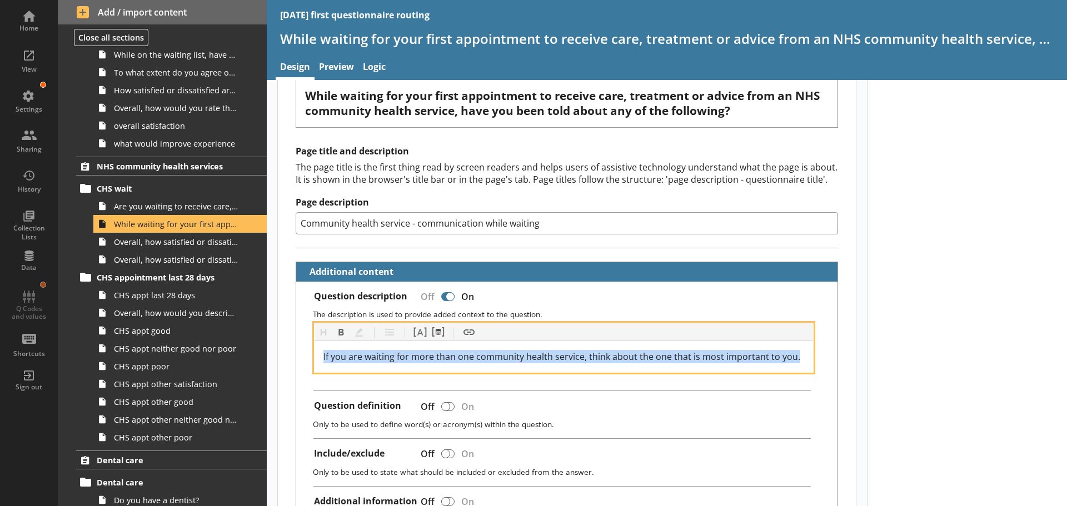
drag, startPoint x: 797, startPoint y: 360, endPoint x: 296, endPoint y: 357, distance: 500.7
click at [296, 357] on div "Question description Off On The description is used to provide added context to…" at bounding box center [566, 410] width 541 height 256
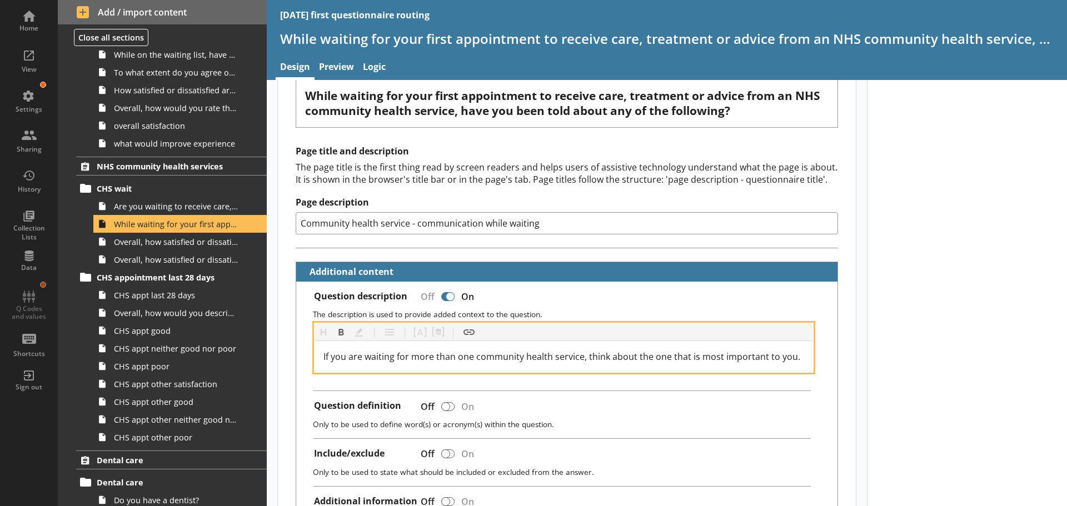
drag, startPoint x: 338, startPoint y: 350, endPoint x: 524, endPoint y: 363, distance: 186.7
click at [524, 363] on div "If you are waiting for more than one community health service, think about the …" at bounding box center [563, 356] width 481 height 13
drag, startPoint x: 801, startPoint y: 358, endPoint x: 572, endPoint y: 359, distance: 228.4
click at [572, 359] on div "If you are waiting for more than one community health service, think about the …" at bounding box center [564, 356] width 498 height 31
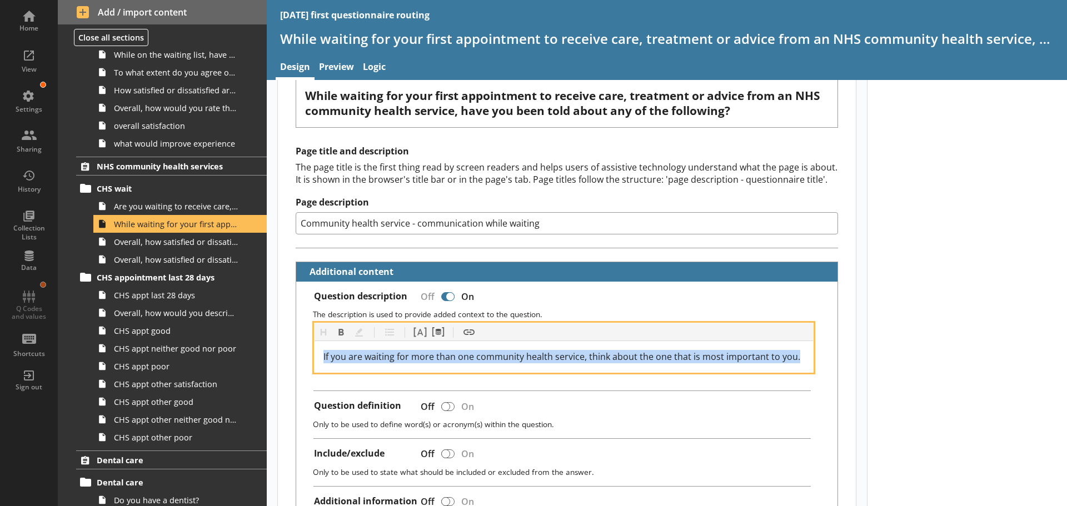
drag, startPoint x: 794, startPoint y: 356, endPoint x: 308, endPoint y: 356, distance: 485.1
click at [308, 356] on div "Heading Heading Bold Bold Highlight Highlight List List Pipe answer Pipe answer…" at bounding box center [566, 348] width 523 height 50
copy span "If you are waiting for more than one community health service, think about the …"
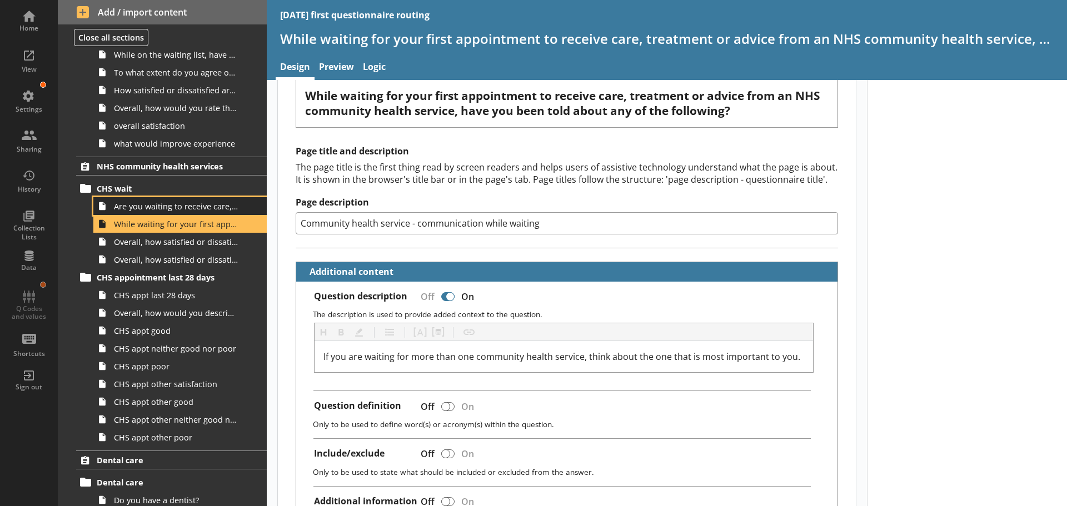
click at [143, 207] on span "Are you waiting to receive care, treatment or advice from one of the following …" at bounding box center [176, 206] width 124 height 11
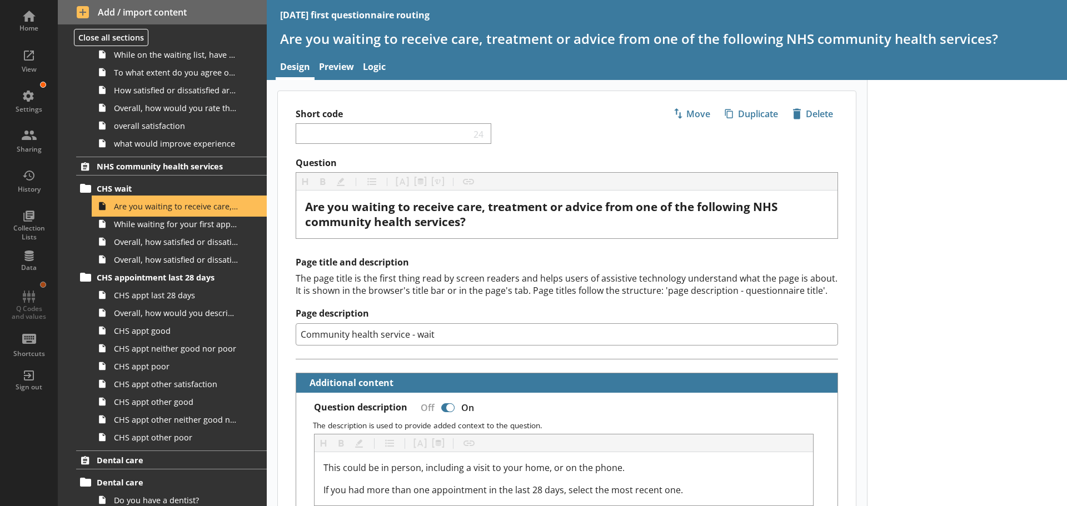
scroll to position [111, 0]
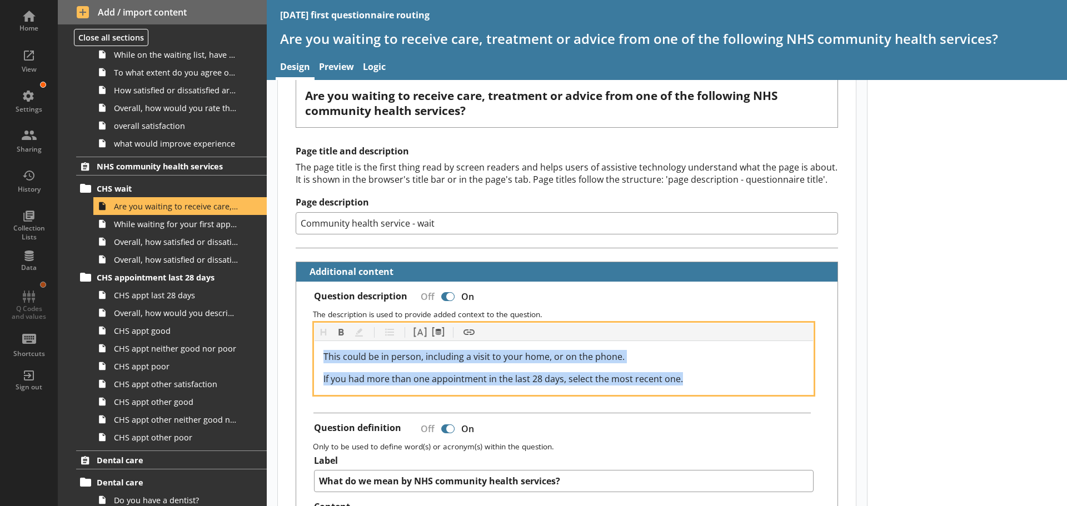
drag, startPoint x: 697, startPoint y: 380, endPoint x: 311, endPoint y: 355, distance: 387.0
click at [311, 355] on div "Heading Heading Bold Bold Highlight Highlight List List Pipe answer Pipe answer…" at bounding box center [566, 359] width 523 height 72
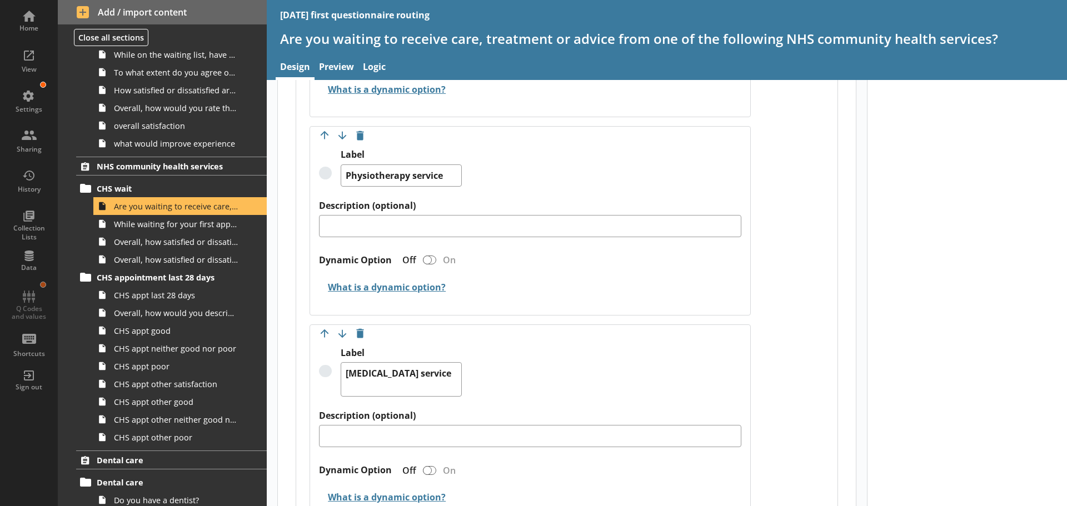
scroll to position [1667, 0]
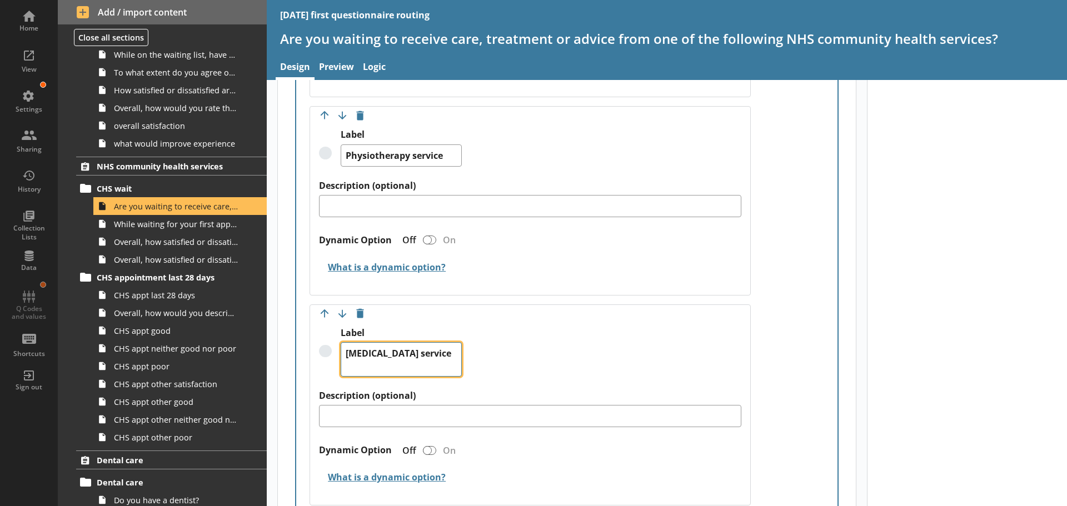
drag, startPoint x: 423, startPoint y: 367, endPoint x: 338, endPoint y: 349, distance: 87.4
click at [336, 349] on div "Label Speech and language therapy service" at bounding box center [530, 358] width 422 height 63
paste textarea "Weight management"
type textarea "x"
type textarea "Weight management service"
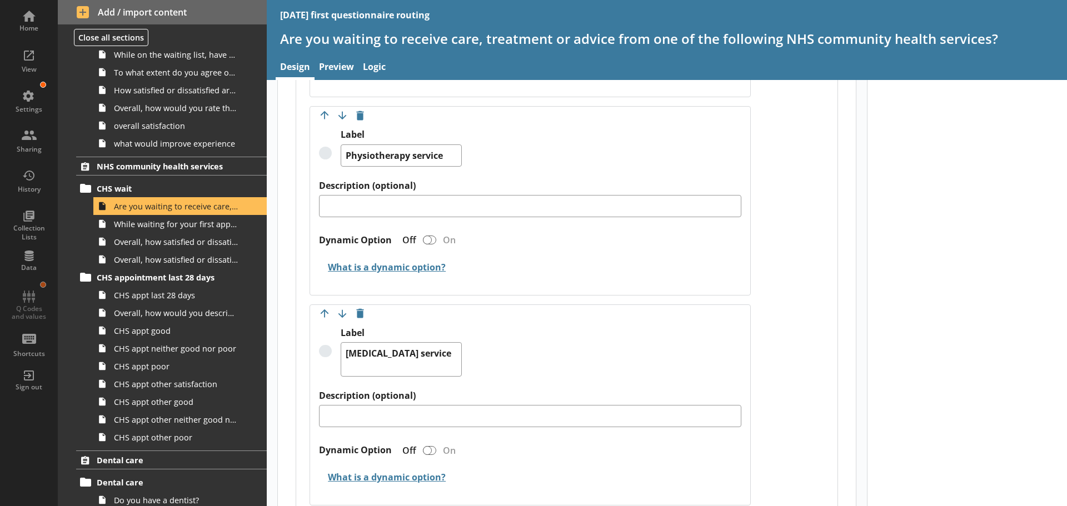
click at [471, 344] on div "Label Weight management service" at bounding box center [530, 358] width 422 height 63
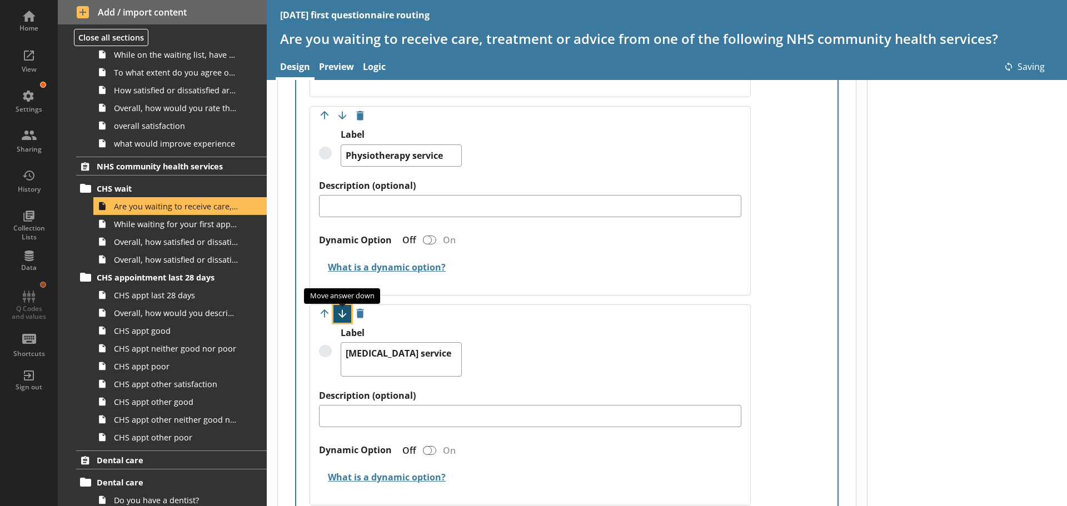
click at [341, 312] on button "Move option down" at bounding box center [342, 314] width 18 height 18
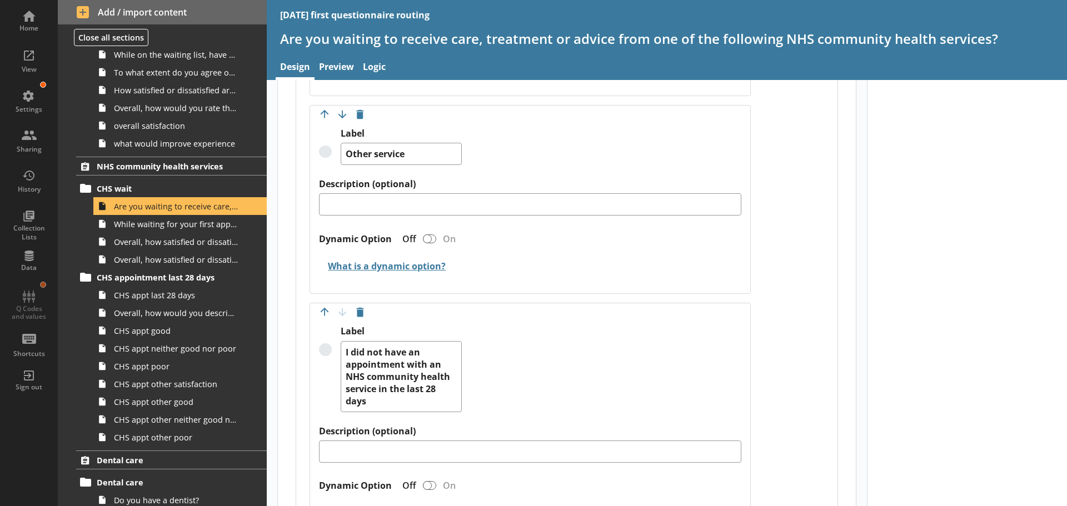
scroll to position [3279, 0]
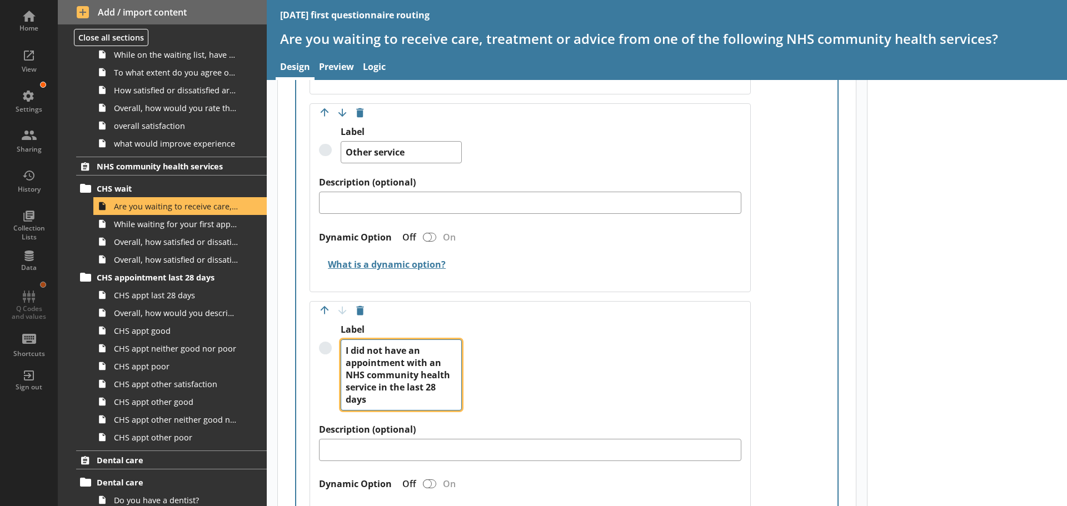
drag, startPoint x: 400, startPoint y: 402, endPoint x: 338, endPoint y: 339, distance: 88.4
click at [338, 339] on div "Label I did not have an appointment with an NHS community health service in the…" at bounding box center [530, 373] width 422 height 99
paste textarea "am not waiting to receive care, treatment or advice from an NHS community healt…"
type textarea "x"
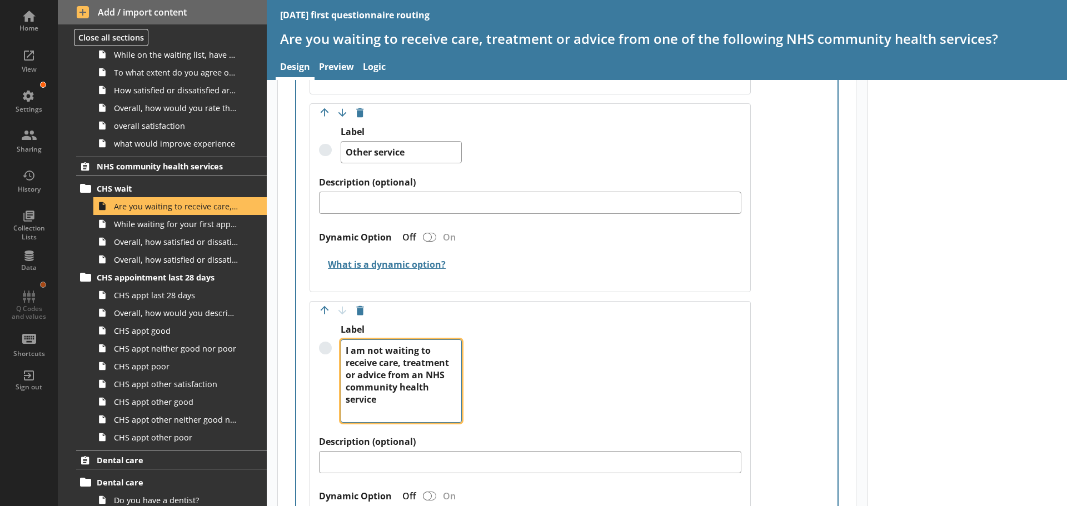
type textarea "I am not waiting to receive care, treatment or advice from an NHS community hea…"
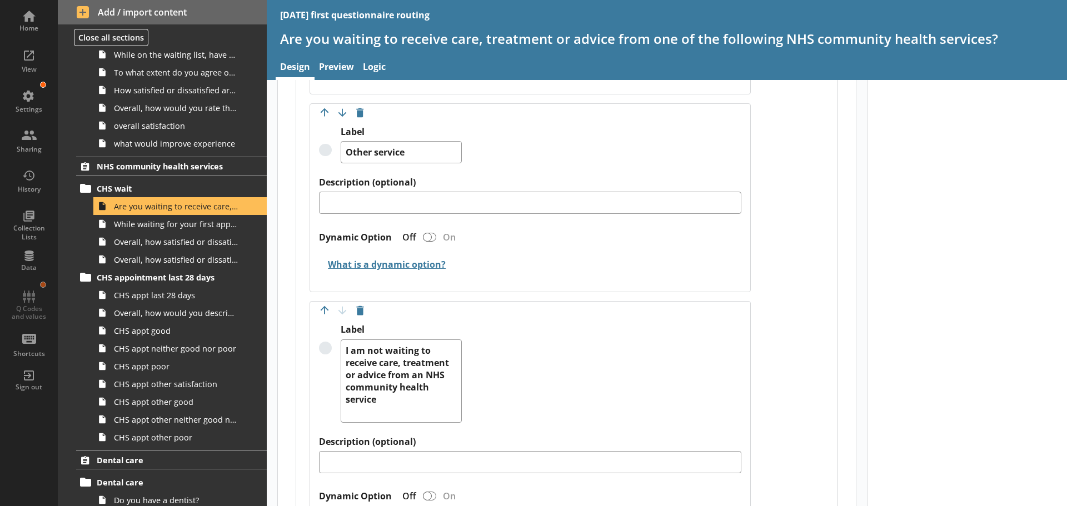
click at [491, 376] on div "Label I am not waiting to receive care, treatment or advice from an NHS communi…" at bounding box center [530, 380] width 422 height 112
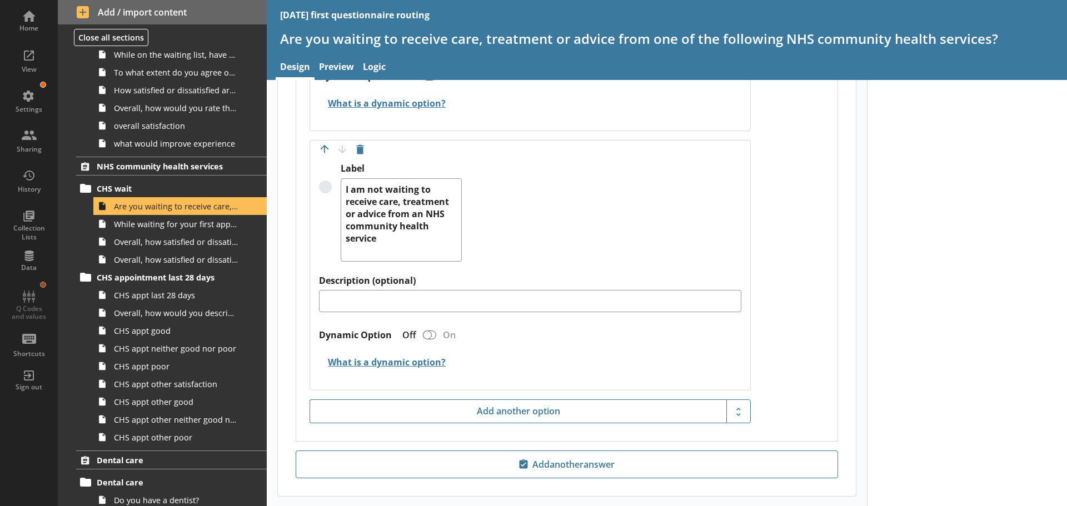
scroll to position [3494, 0]
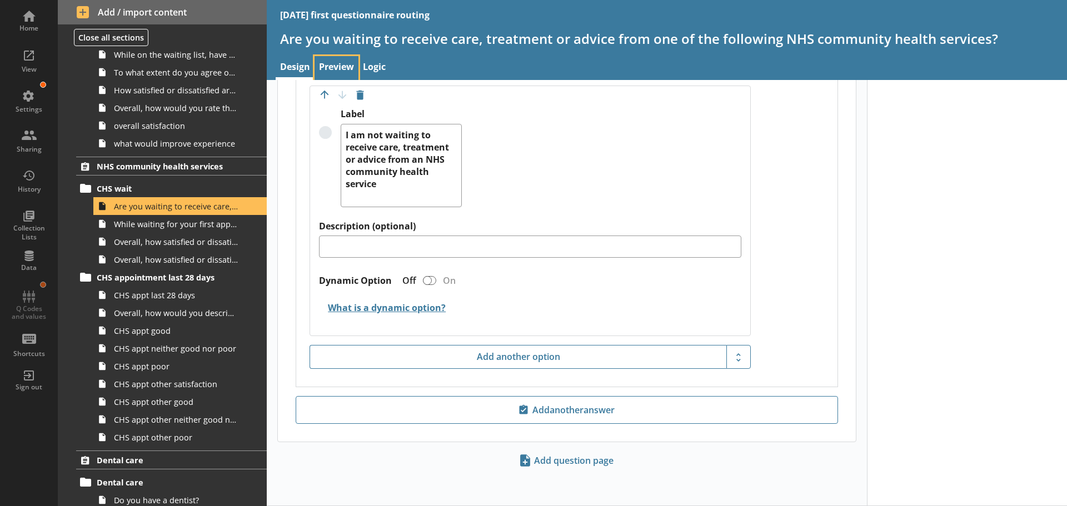
click at [342, 64] on link "Preview" at bounding box center [337, 68] width 44 height 24
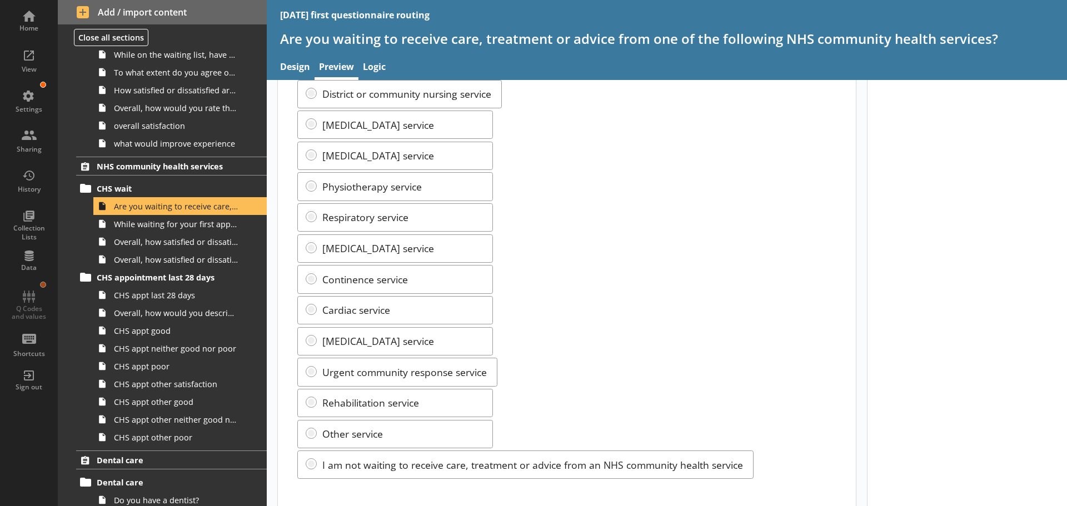
scroll to position [414, 0]
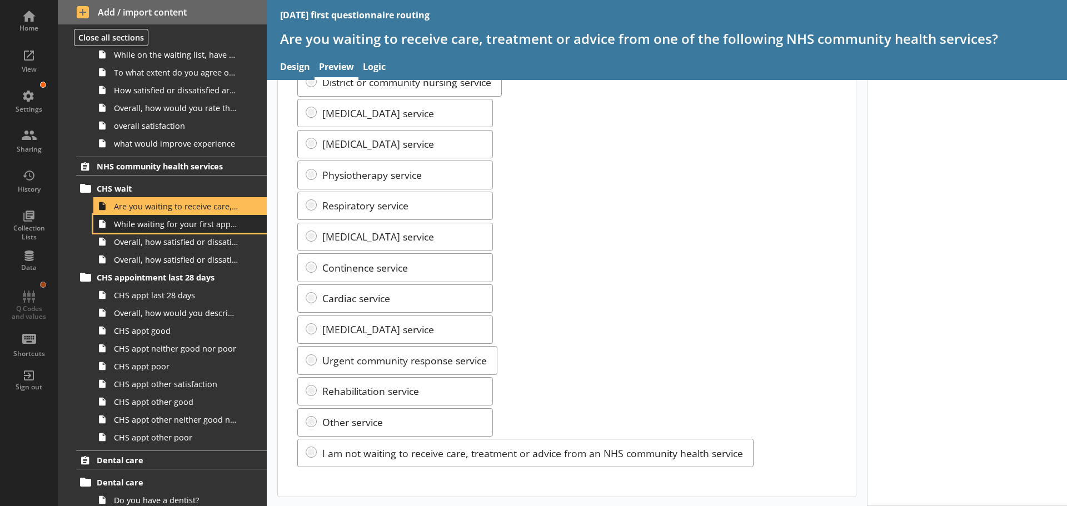
click at [179, 227] on span "While waiting for your first appointment to receive care, treatment or advice f…" at bounding box center [176, 224] width 124 height 11
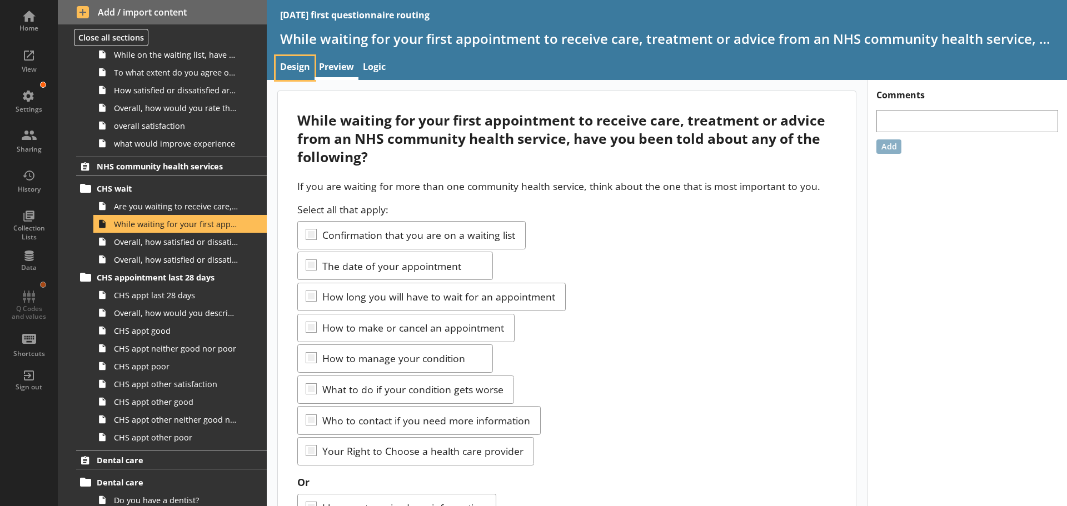
click at [296, 61] on link "Design" at bounding box center [295, 68] width 39 height 24
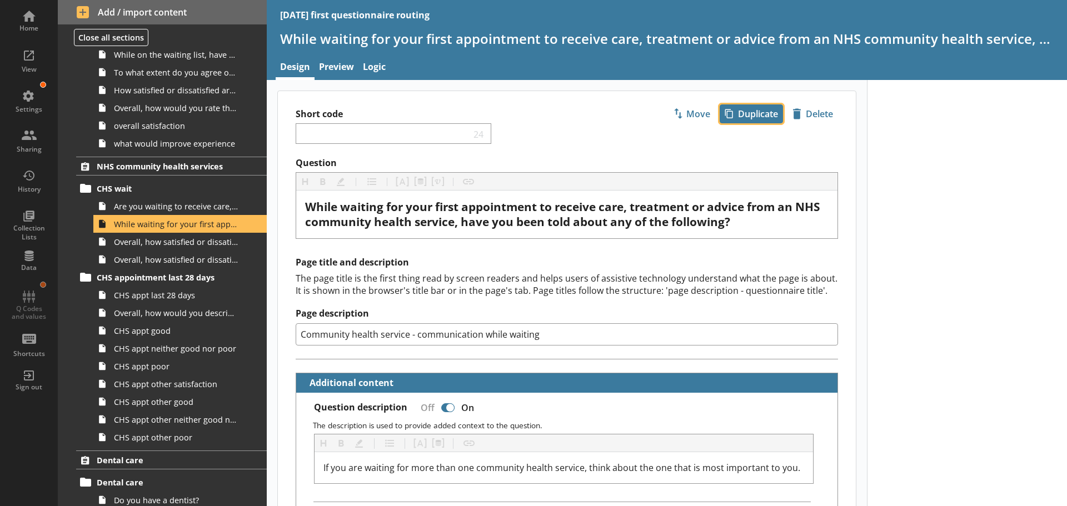
click at [748, 114] on span "icon-copy Duplicate" at bounding box center [751, 114] width 62 height 18
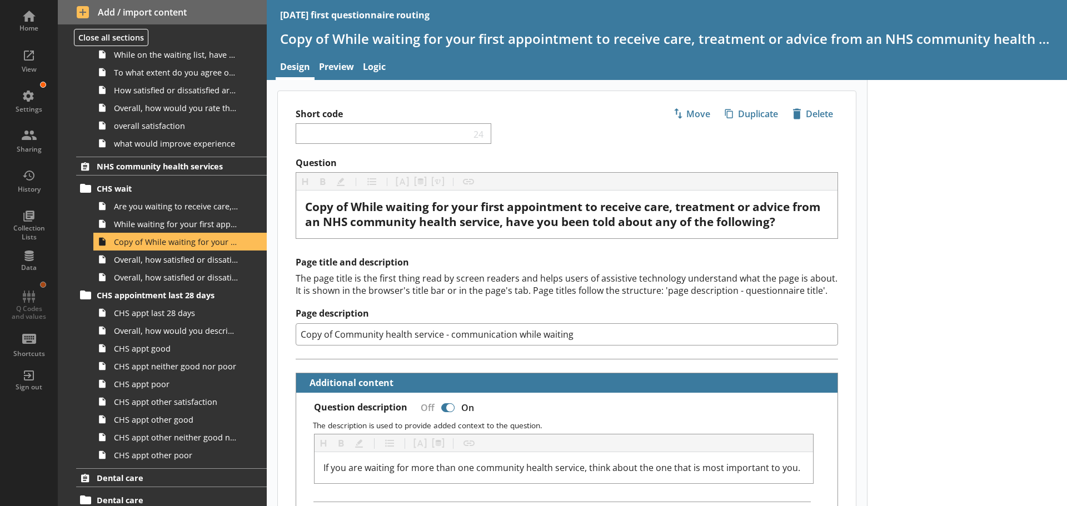
scroll to position [1070, 0]
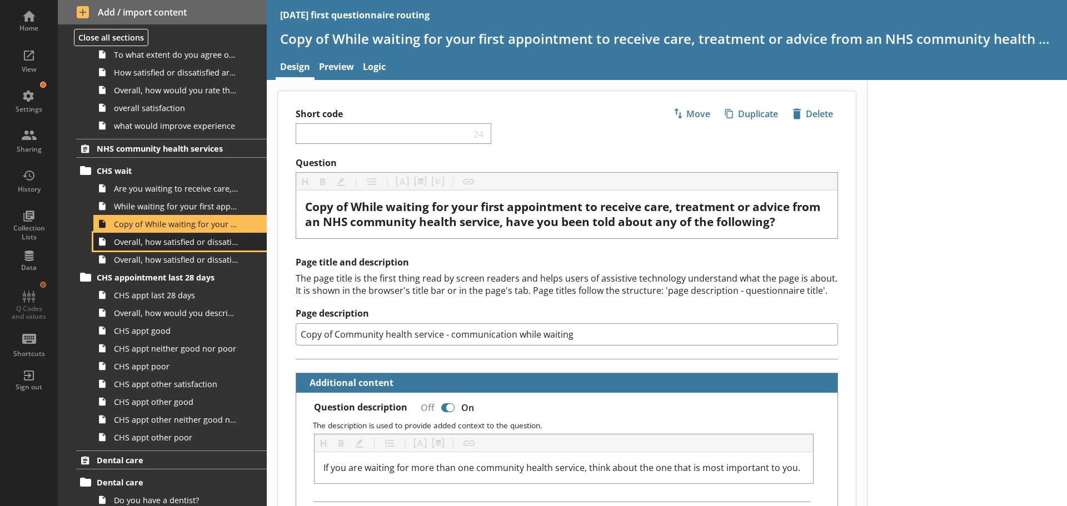
click at [161, 246] on span "Overall, how satisfied or dissatisfied are you with the communication about you…" at bounding box center [176, 242] width 124 height 11
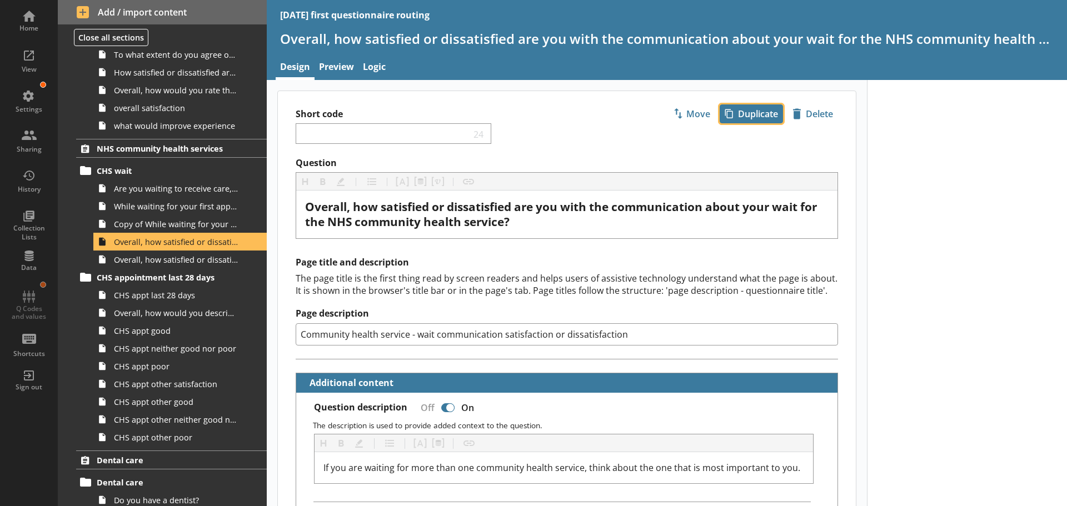
click at [746, 115] on span "icon-copy Duplicate" at bounding box center [751, 114] width 62 height 18
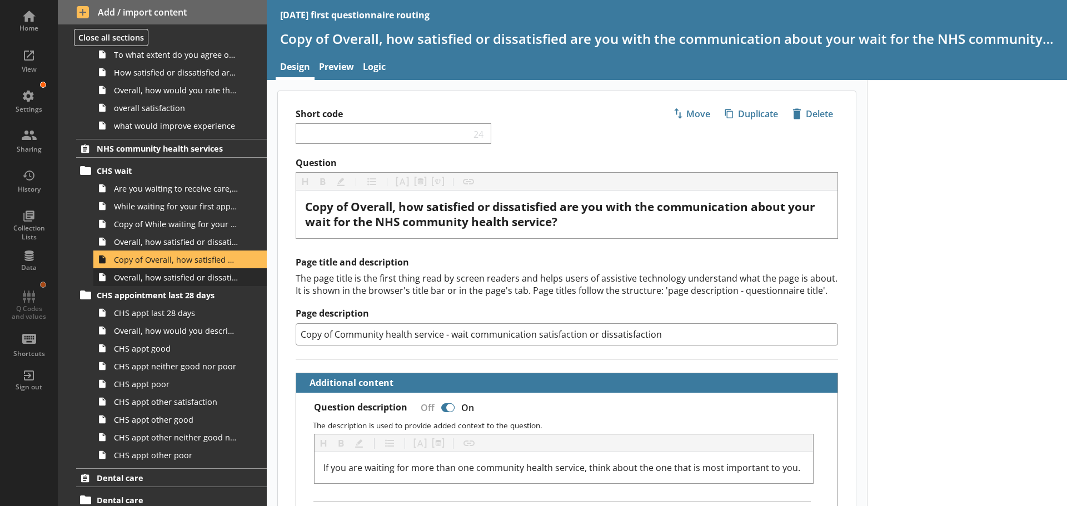
scroll to position [1088, 0]
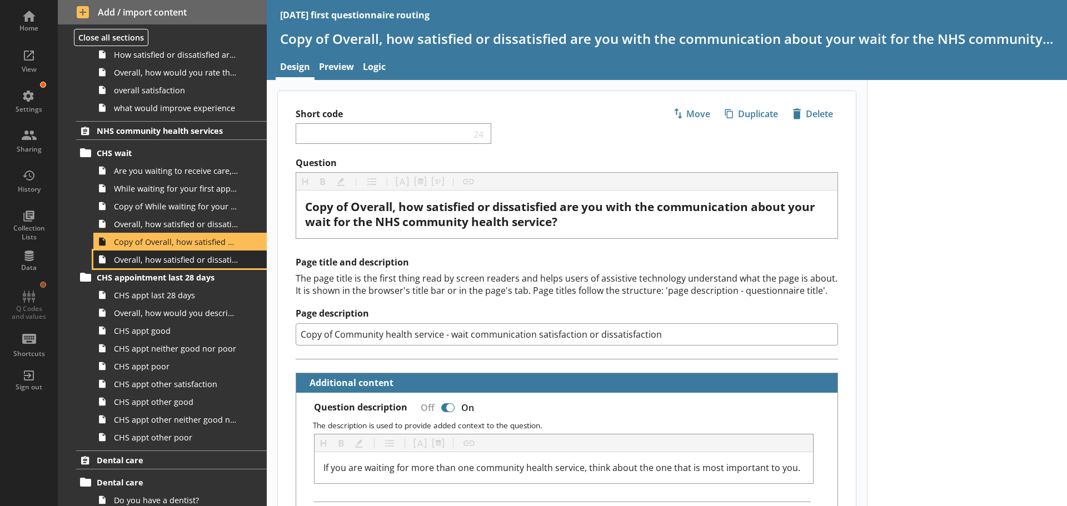
click at [158, 262] on span "Overall, how satisfied or dissatisfied are you with the length of time you have…" at bounding box center [176, 260] width 124 height 11
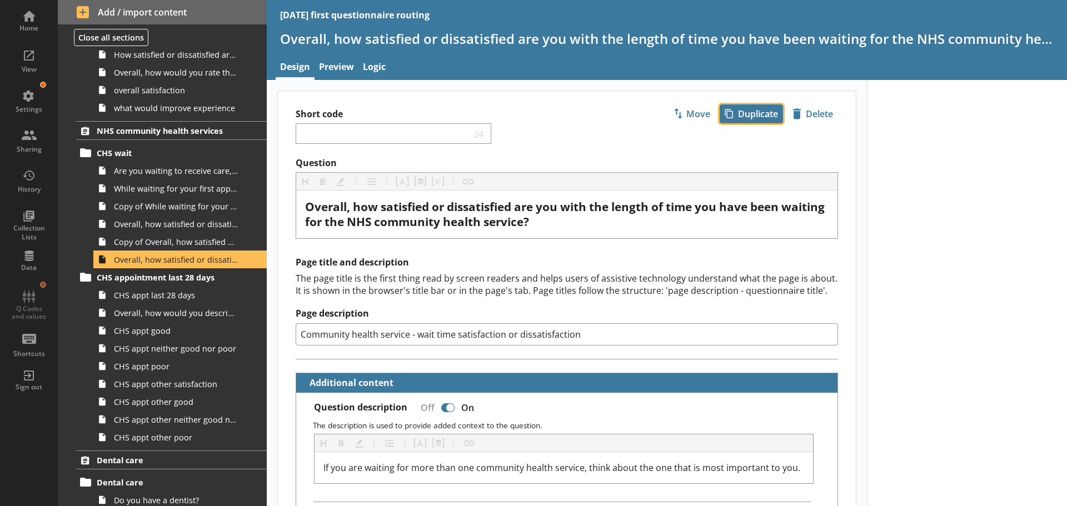
click at [755, 114] on span "icon-copy Duplicate" at bounding box center [751, 114] width 62 height 18
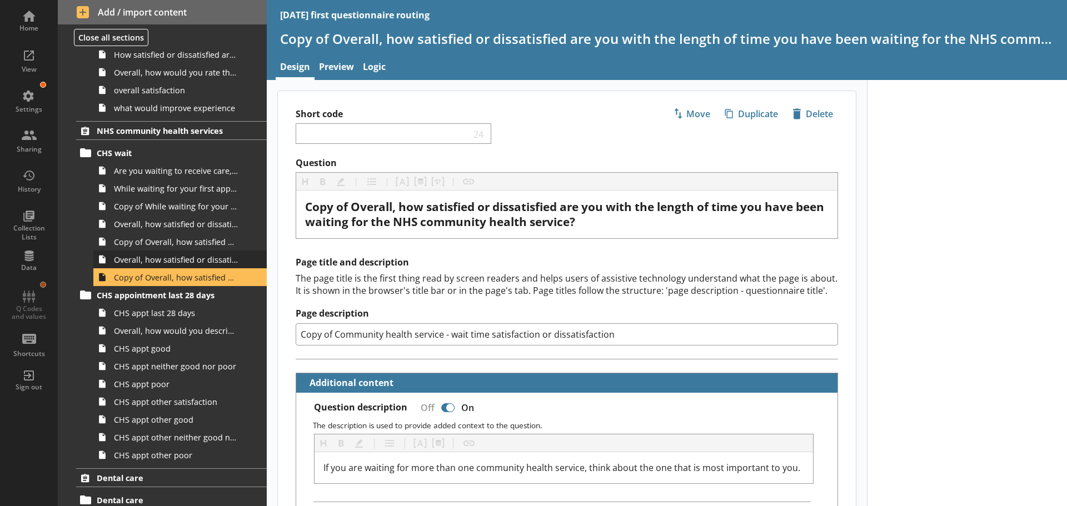
scroll to position [1105, 0]
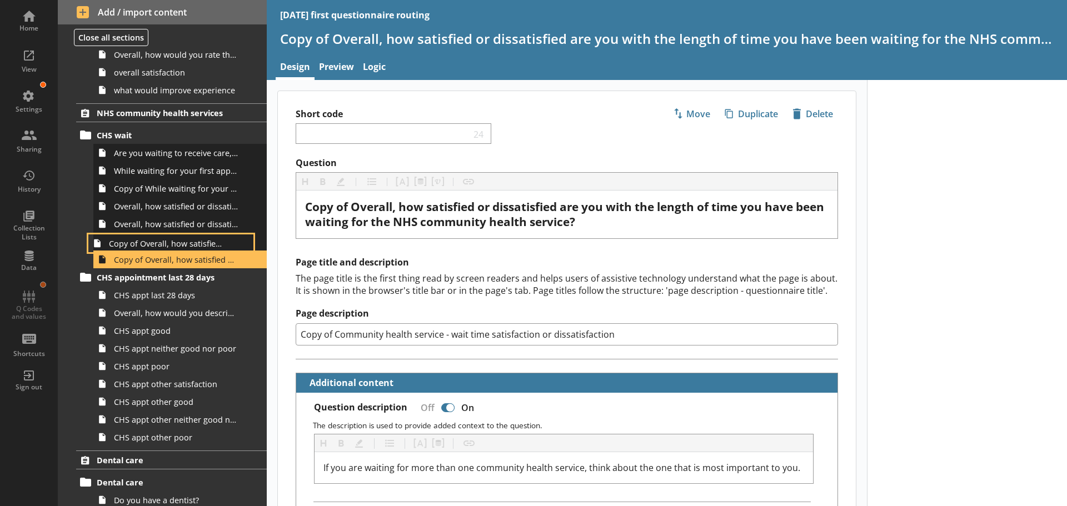
drag, startPoint x: 162, startPoint y: 227, endPoint x: 156, endPoint y: 250, distance: 23.7
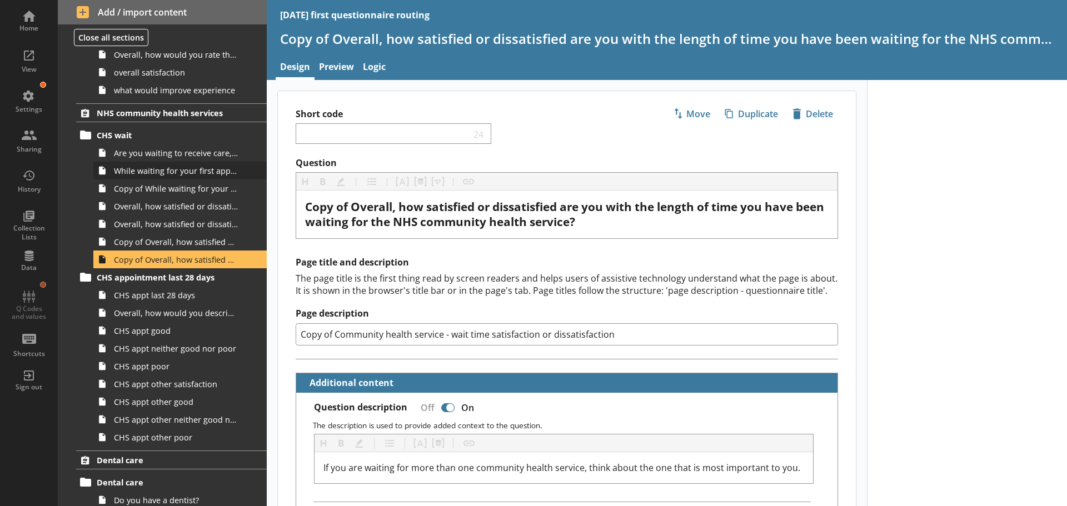
scroll to position [1088, 0]
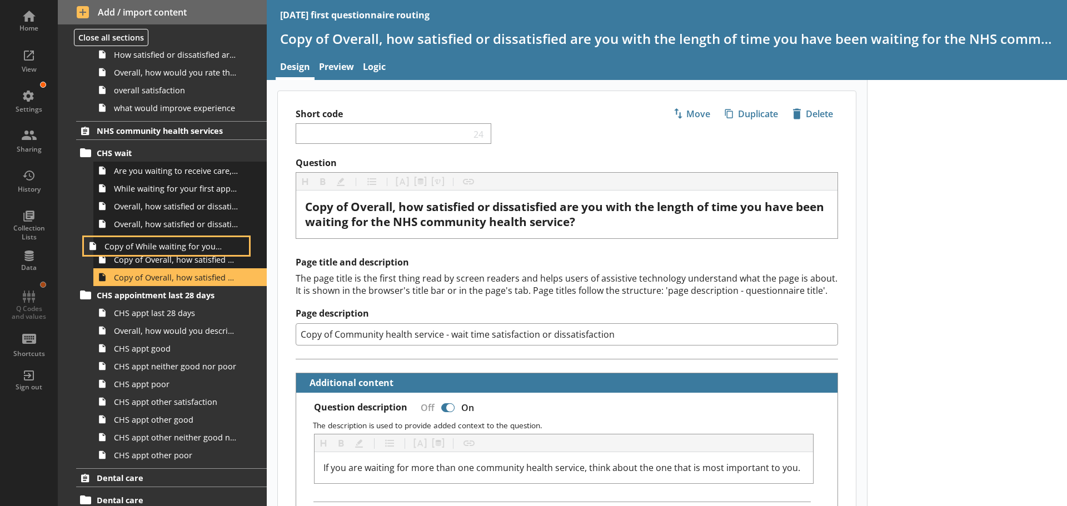
drag, startPoint x: 158, startPoint y: 208, endPoint x: 147, endPoint y: 251, distance: 44.6
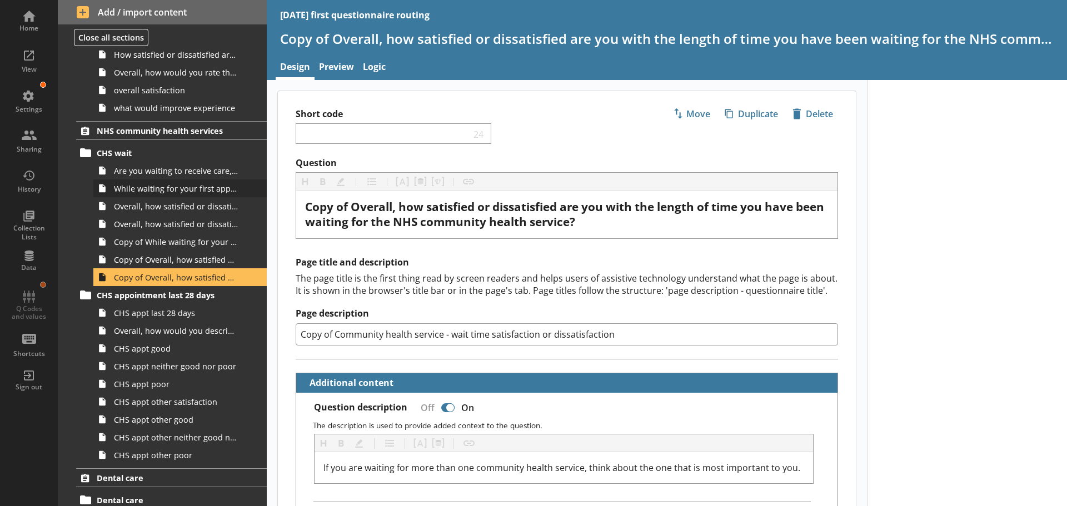
scroll to position [1070, 0]
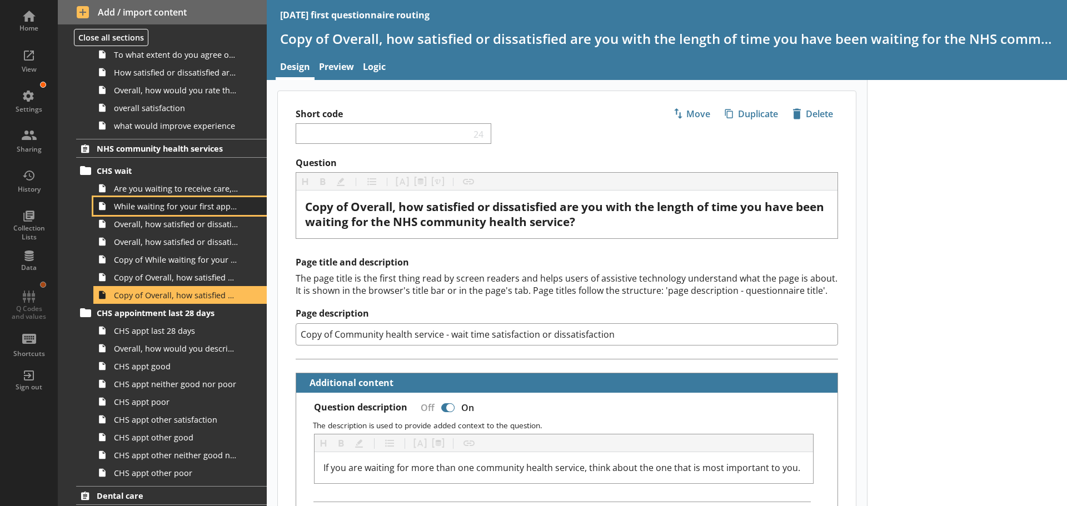
click at [159, 212] on link "While waiting for your first appointment to receive care, treatment or advice f…" at bounding box center [179, 206] width 173 height 18
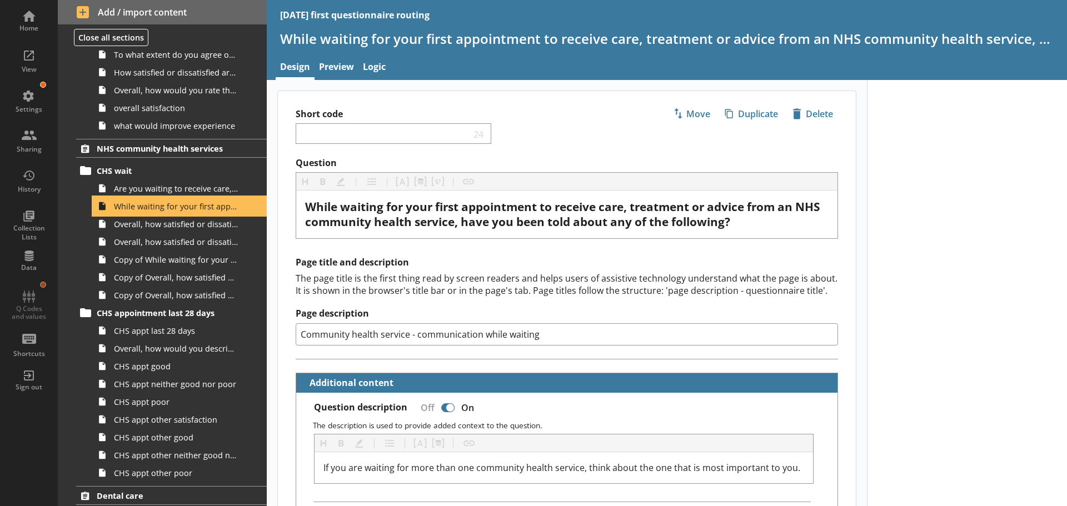
type textarea "x"
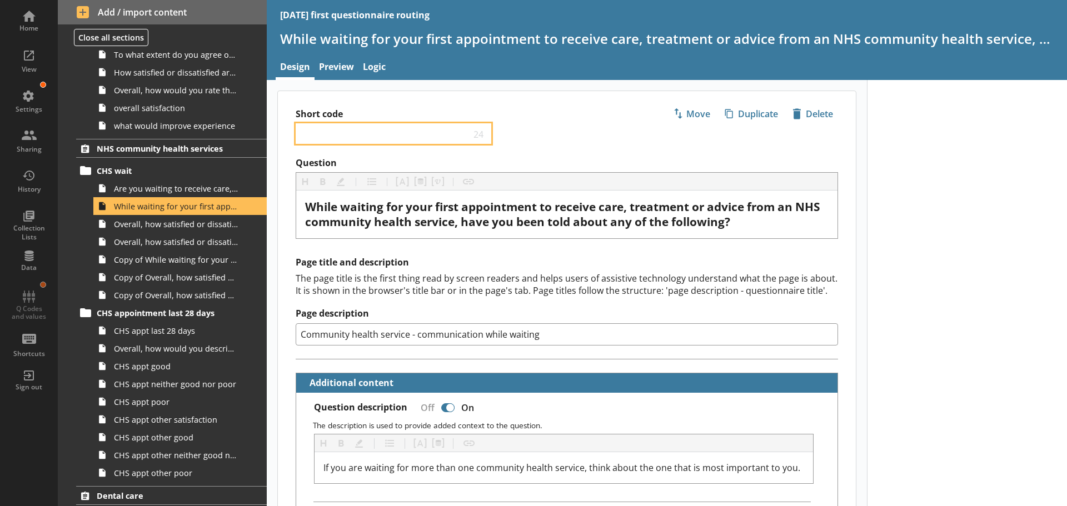
click at [347, 137] on input "Short code" at bounding box center [386, 133] width 170 height 11
type input "T"
type textarea "x"
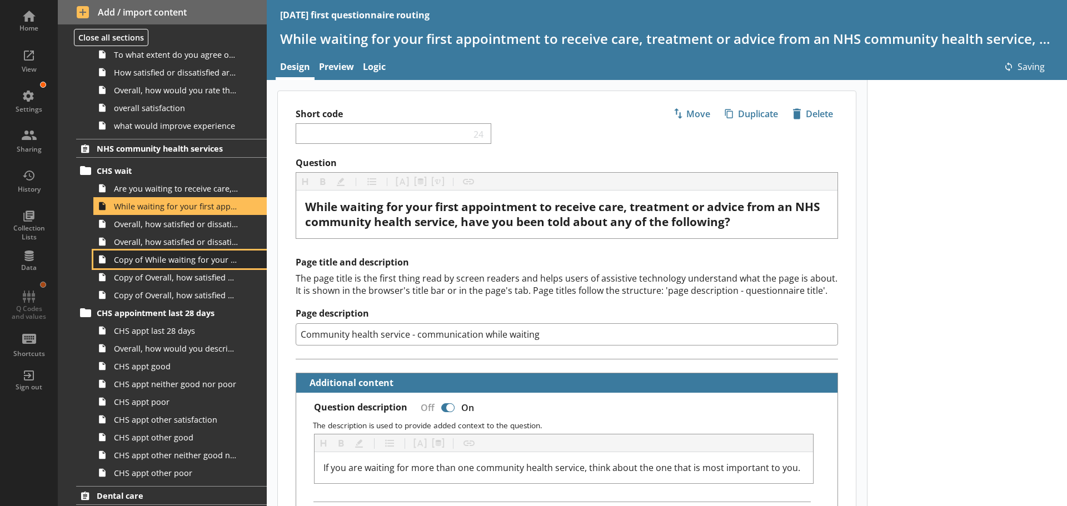
click at [151, 261] on span "Copy of While waiting for your first appointment to receive care, treatment or …" at bounding box center [176, 260] width 124 height 11
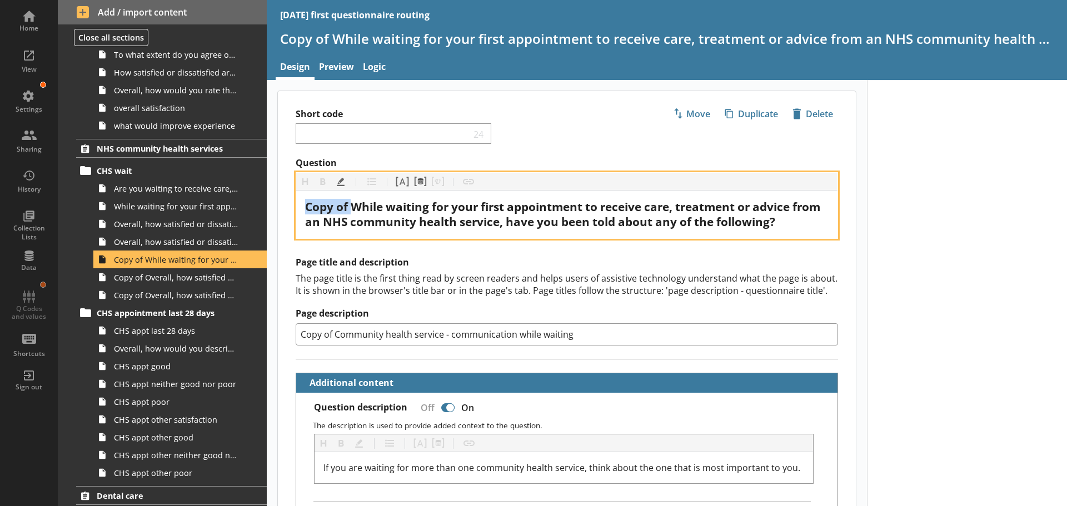
drag, startPoint x: 353, startPoint y: 204, endPoint x: 303, endPoint y: 204, distance: 49.5
click at [303, 204] on div "Copy of While waiting for your first appointment to receive care, treatment or …" at bounding box center [566, 215] width 541 height 48
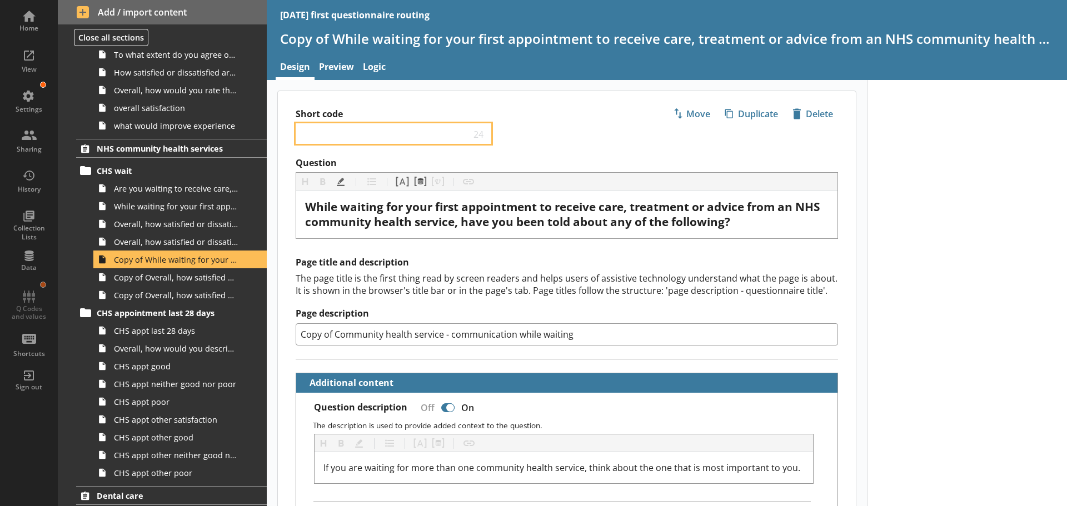
click at [307, 136] on input "Short code" at bounding box center [386, 133] width 170 height 11
type textarea "x"
type input "O"
type textarea "x"
type input "Ot"
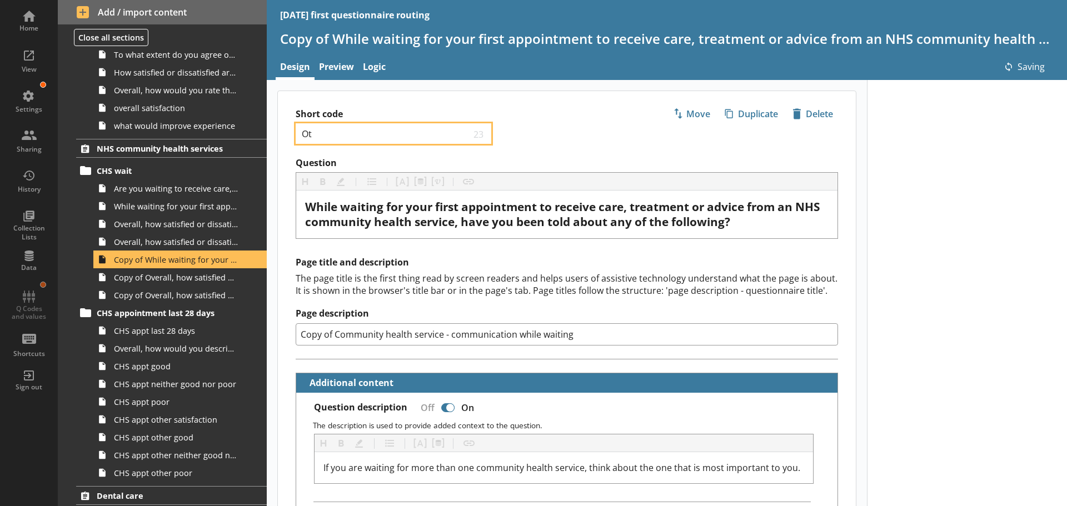
type textarea "x"
type input "Other"
type textarea "x"
type input "Other w"
type textarea "x"
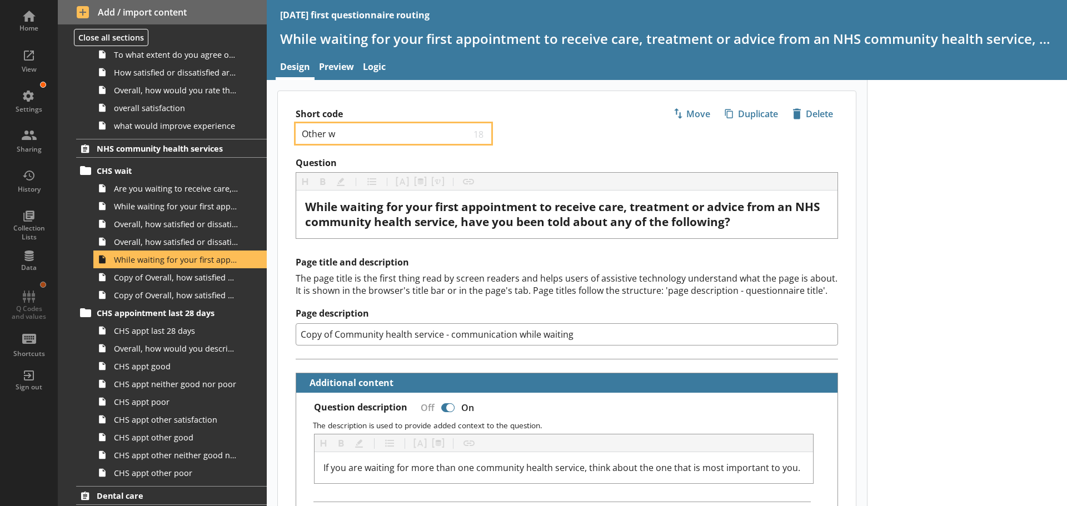
type input "Other wh"
type textarea "x"
type input "Other whi"
type textarea "x"
type input "Other whil"
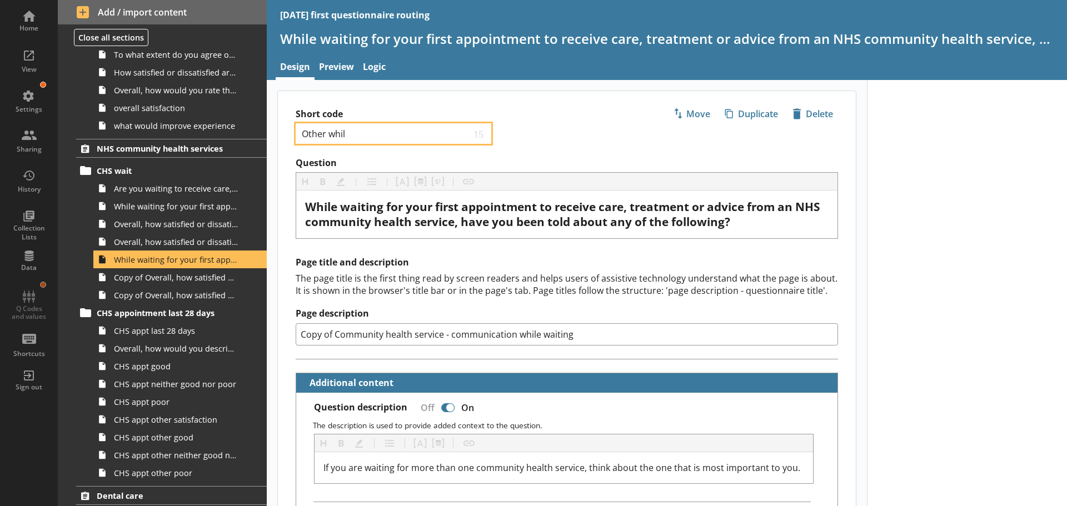
type textarea "x"
type input "Other while"
type textarea "x"
type input "Other while"
type textarea "x"
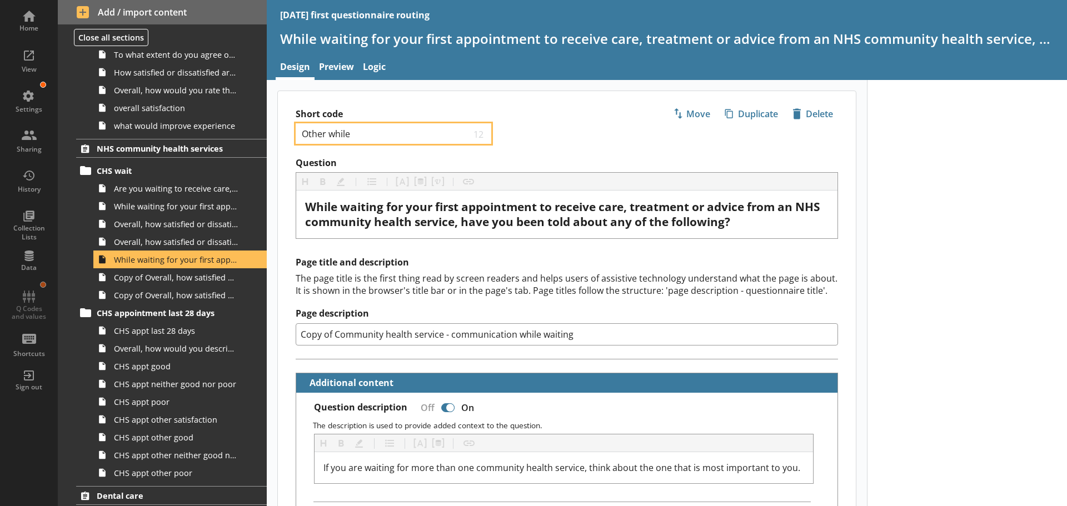
type input "Other while w"
type textarea "x"
type input "Other while wai"
type textarea "x"
type input "Other while waiti"
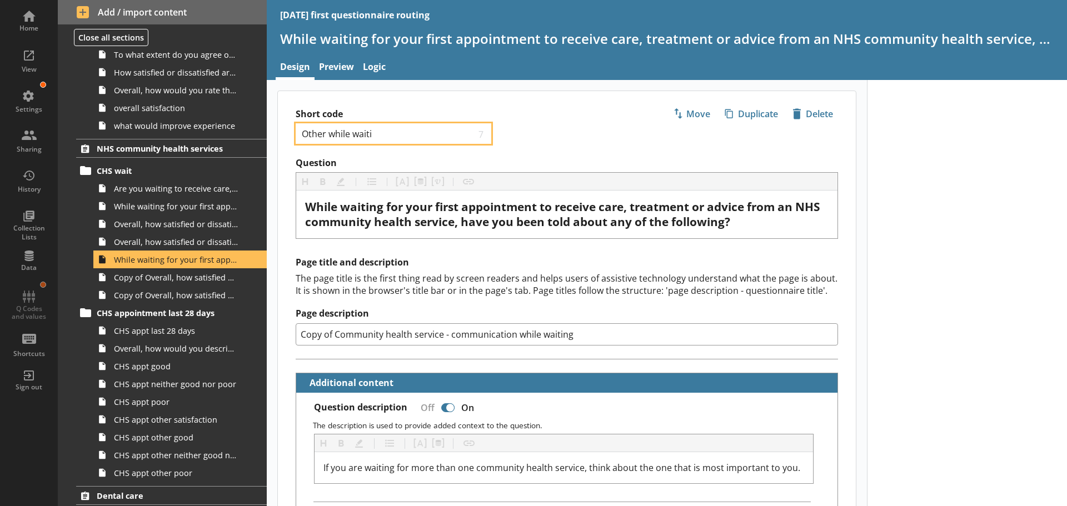
type textarea "x"
type input "Other while waiting"
type textarea "x"
type input "Other while waiting"
drag, startPoint x: 334, startPoint y: 335, endPoint x: 275, endPoint y: 332, distance: 59.5
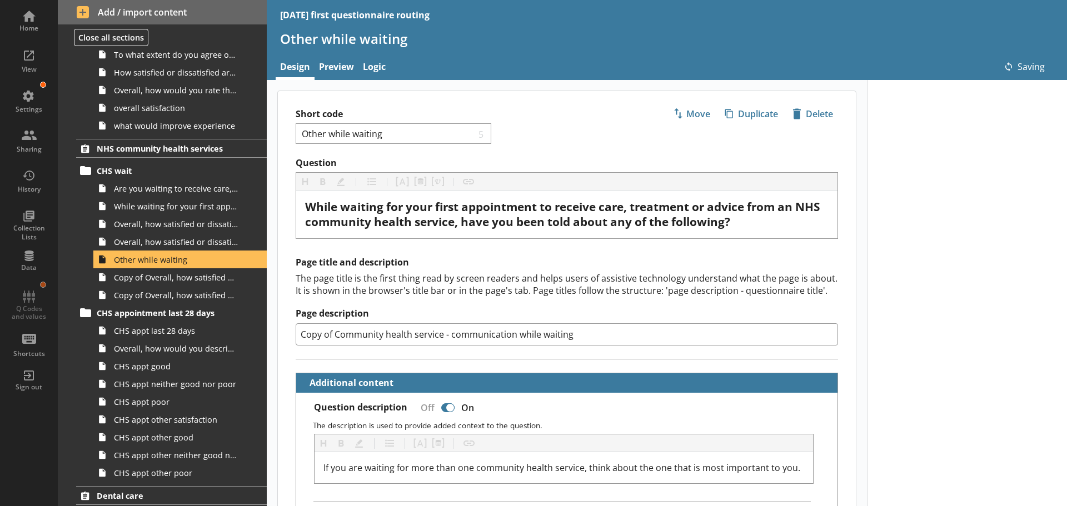
type textarea "x"
type input "Community health service - communication while waiting"
type textarea "x"
click at [542, 337] on input "Community health service - communication while waiting" at bounding box center [567, 334] width 542 height 22
type input "Community health service - communication while waiting"
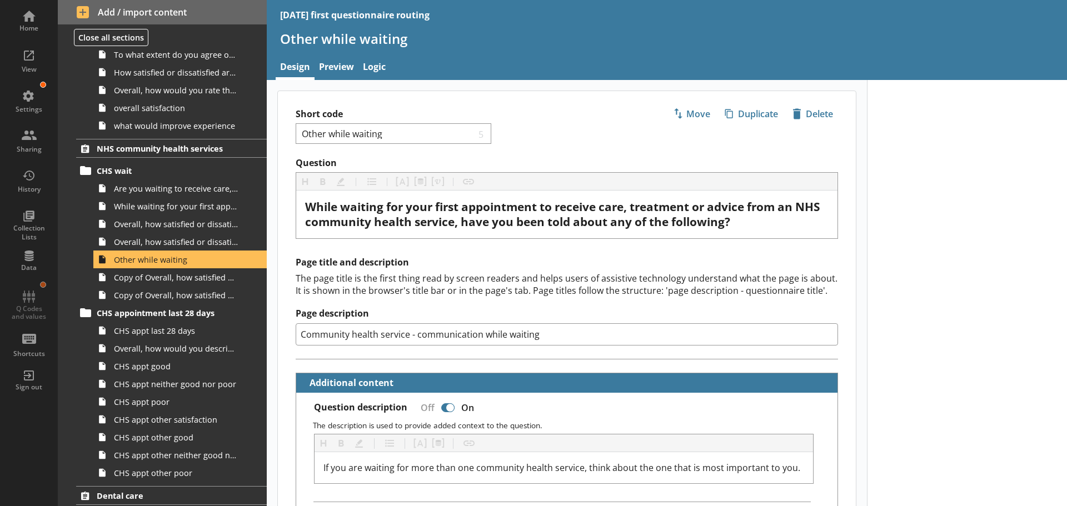
type textarea "x"
type input "Community health service - communication while waiting o"
type textarea "x"
type input "Community health service - communication while waiting ot"
type textarea "x"
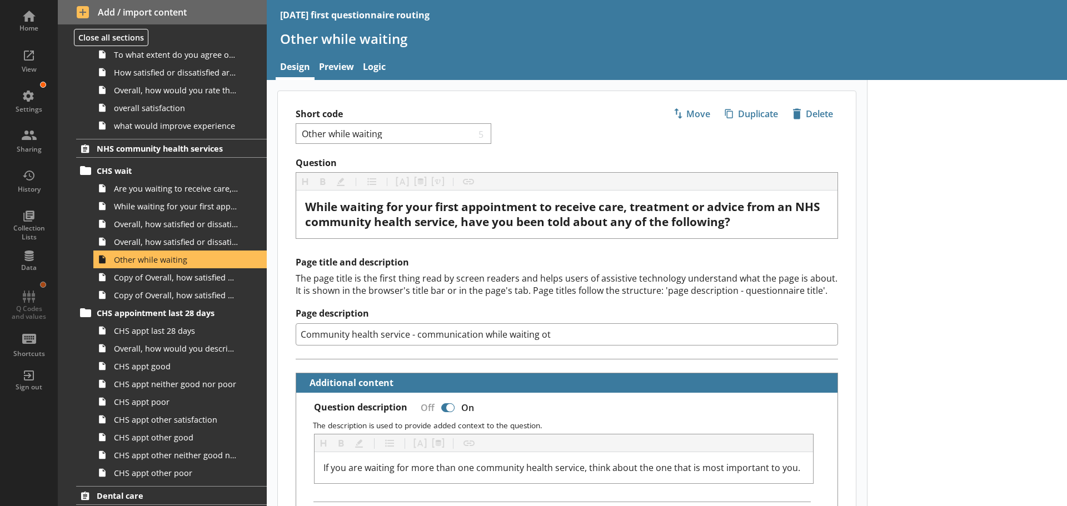
type input "Community health service - communication while waiting oth"
type textarea "x"
type input "Community health service - communication while waiting othe"
type textarea "x"
type input "Community health service - communication while waiting other"
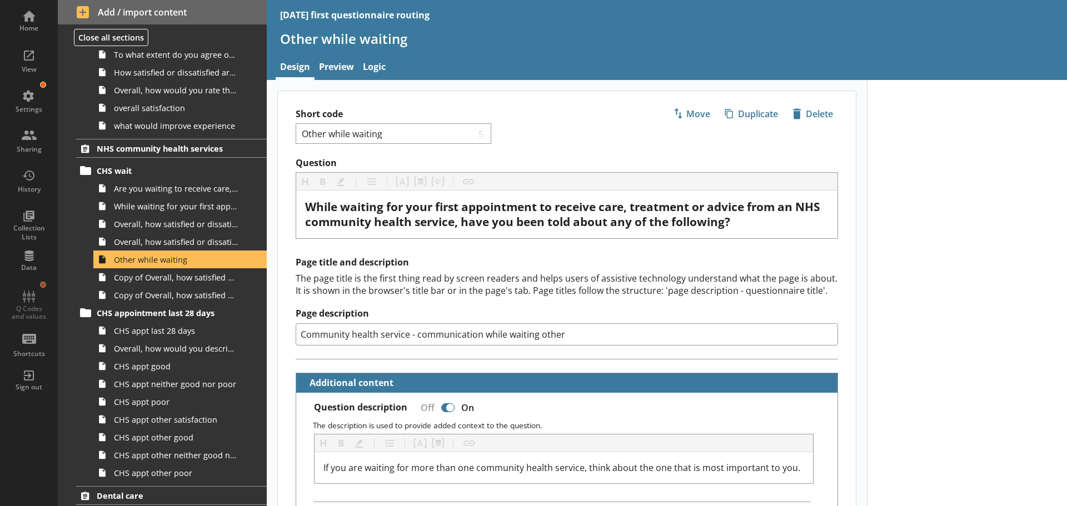
type textarea "x"
type input "Community health service - communication while waiting other"
type textarea "x"
type input "Community health service - communication while waiting other s"
type textarea "x"
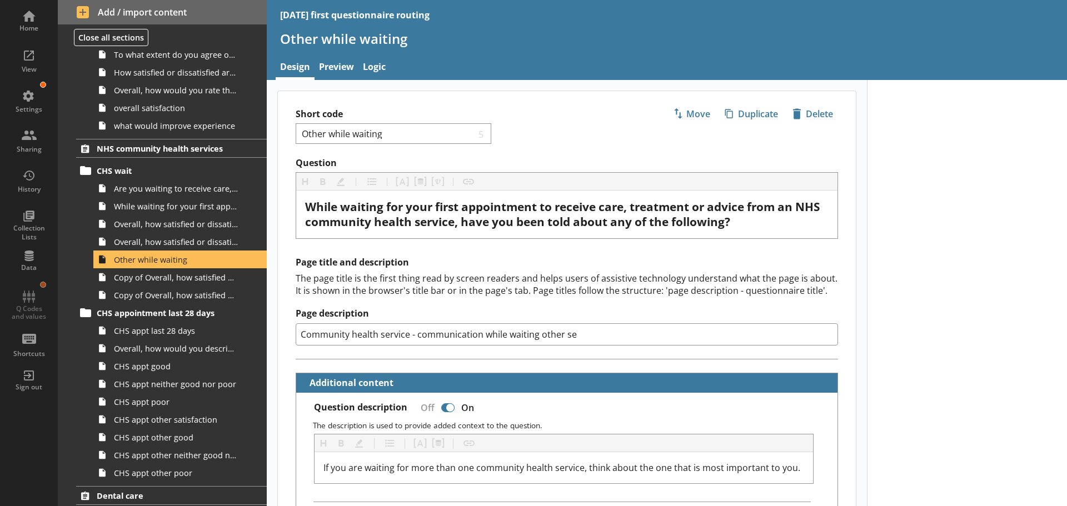
type input "Community health service - communication while waiting other ser"
type textarea "x"
type input "Community health service - communication while waiting other serv"
type textarea "x"
type input "Community health service - communication while waiting other servi"
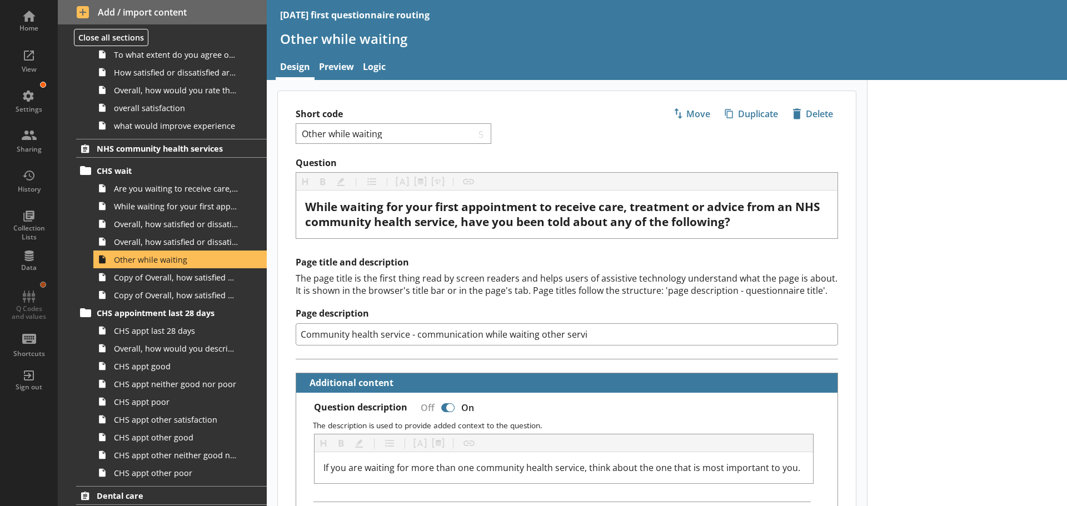
type textarea "x"
type input "Community health service - communication while waiting other servic"
type textarea "x"
type input "Community health service - communication while waiting other service"
type textarea "x"
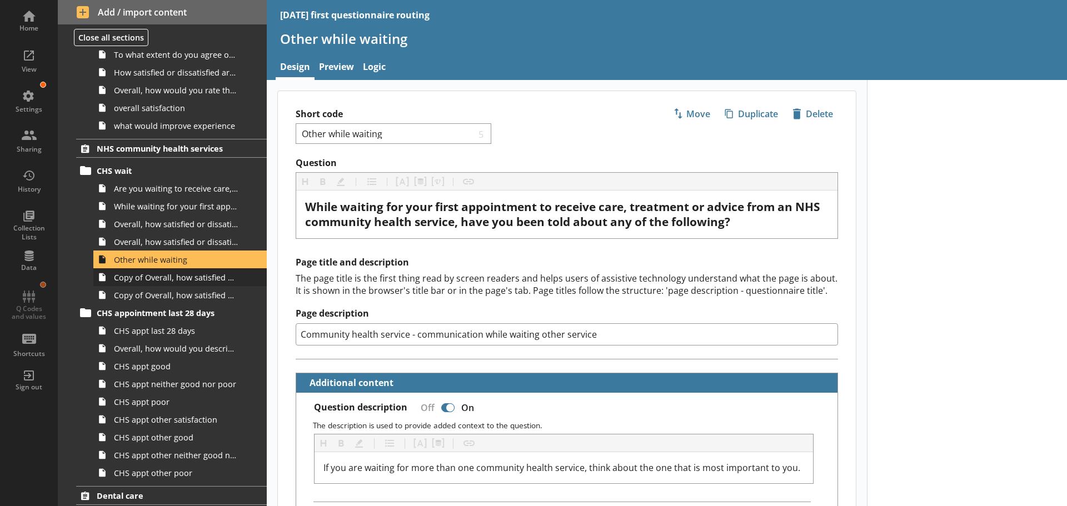
type input "Community health service - communication while waiting other service"
click at [136, 283] on link "Copy of Overall, how satisfied or dissatisfied are you with the communication a…" at bounding box center [179, 277] width 173 height 18
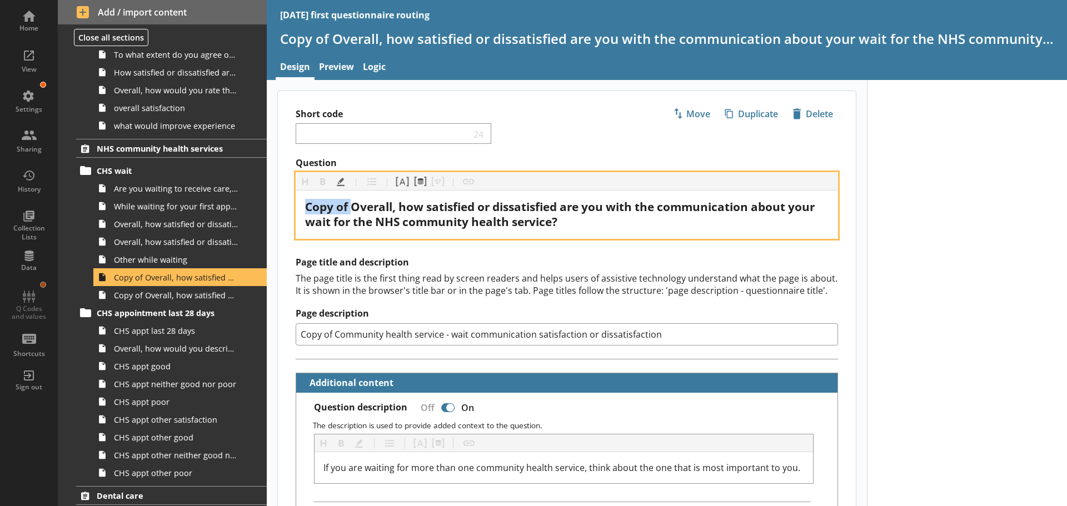
drag, startPoint x: 352, startPoint y: 205, endPoint x: 268, endPoint y: 207, distance: 83.9
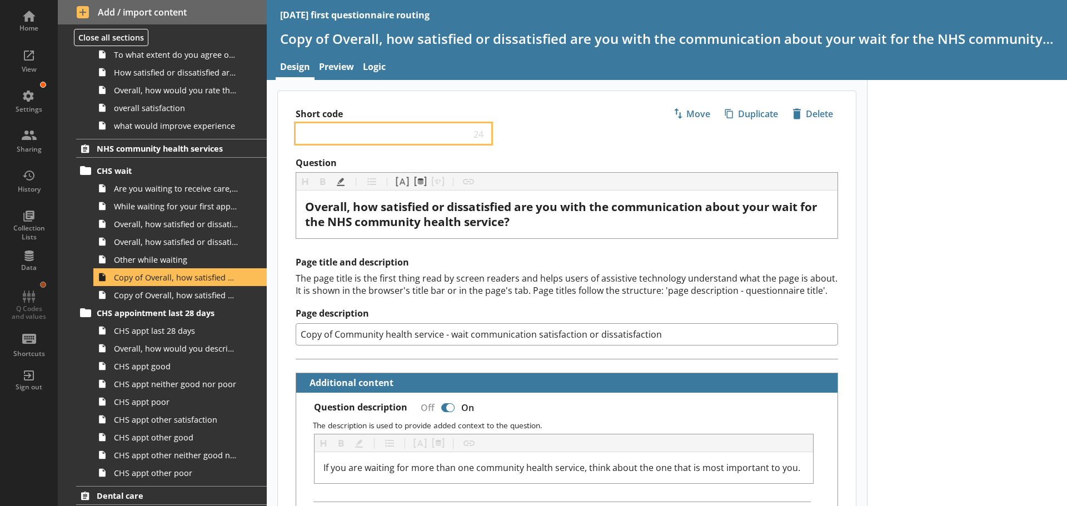
type textarea "x"
click at [333, 131] on input "Short code" at bounding box center [386, 133] width 170 height 11
type input "o"
type textarea "x"
type input "othe"
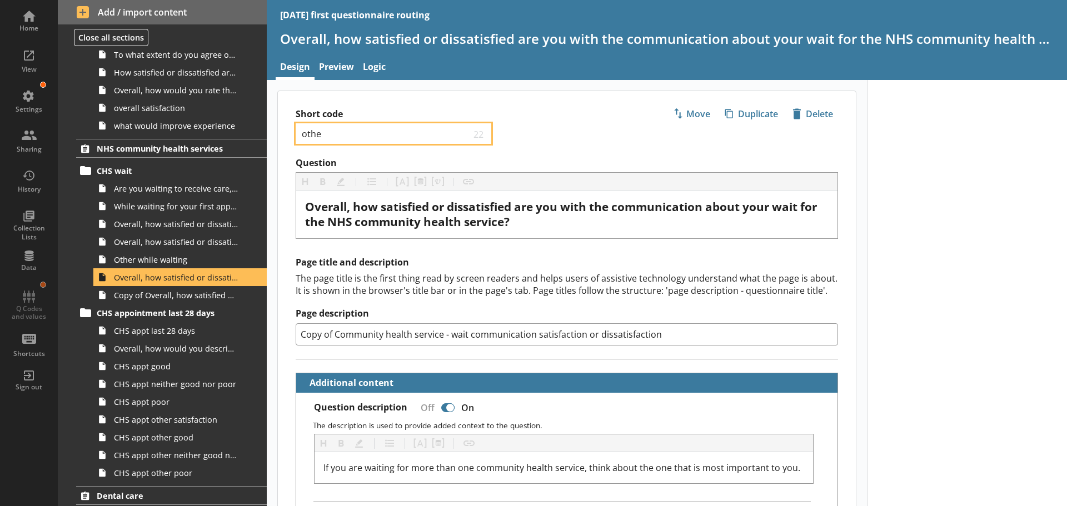
type textarea "x"
type input "other"
type textarea "x"
type input "other"
type textarea "x"
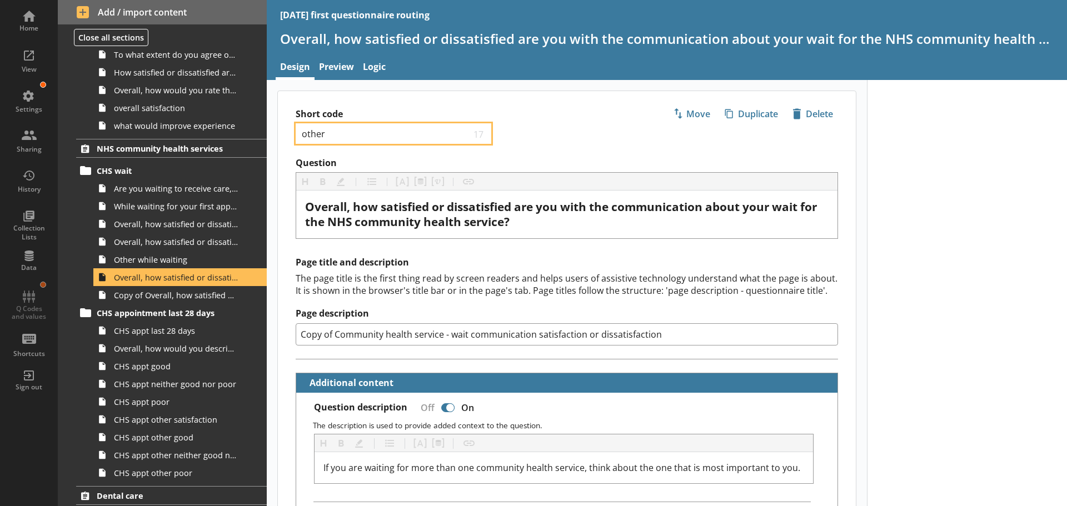
type input "other c"
type textarea "x"
type input "other com"
type textarea "x"
type input "other commu"
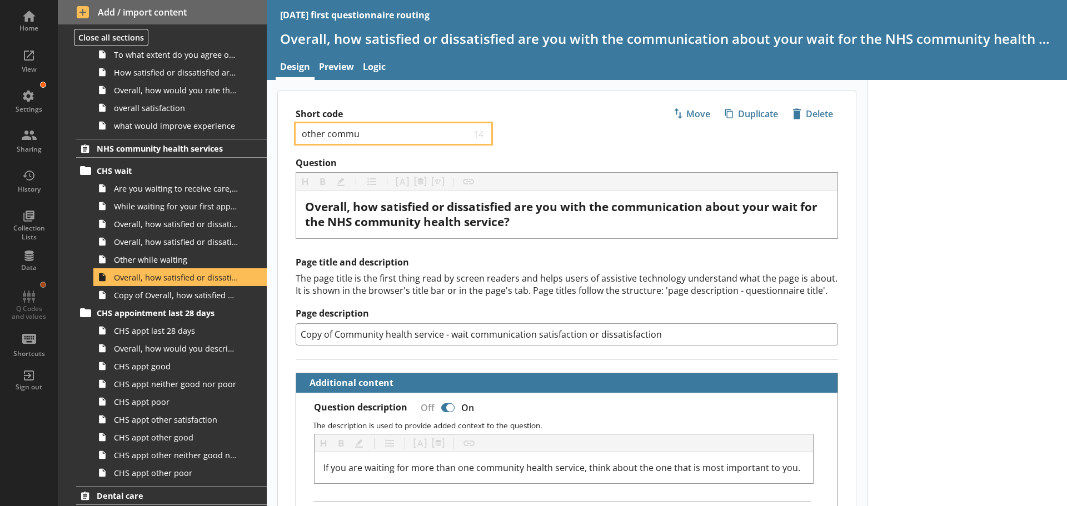
type textarea "x"
type input "other commun"
type textarea "x"
type input "other communic"
type textarea "x"
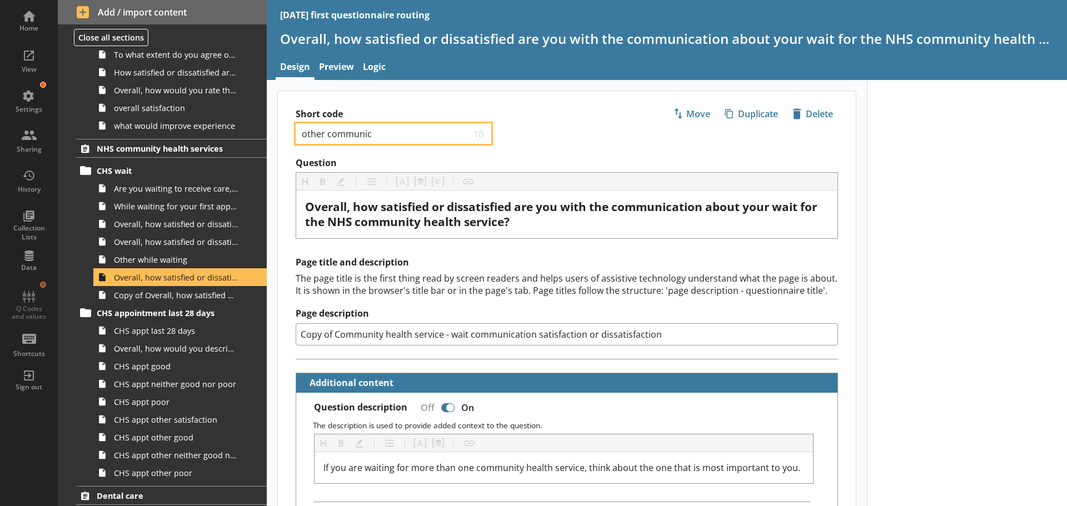
type input "other communica"
type textarea "x"
type input "other communicati"
type textarea "x"
type input "other communicatio"
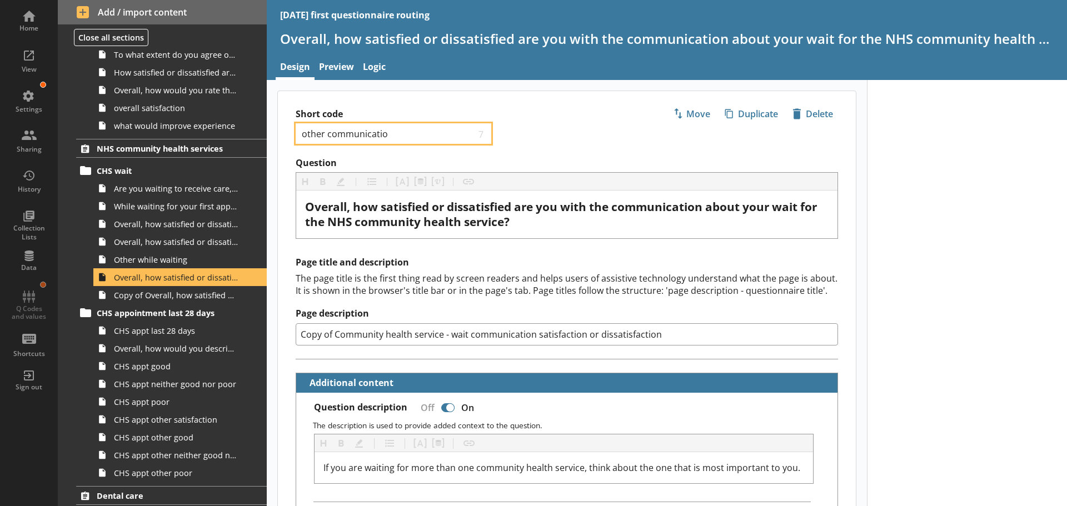
type textarea "x"
drag, startPoint x: 335, startPoint y: 337, endPoint x: 279, endPoint y: 336, distance: 56.1
click at [282, 337] on div "Page title and description The page title is the first thing read by screen rea…" at bounding box center [567, 308] width 578 height 102
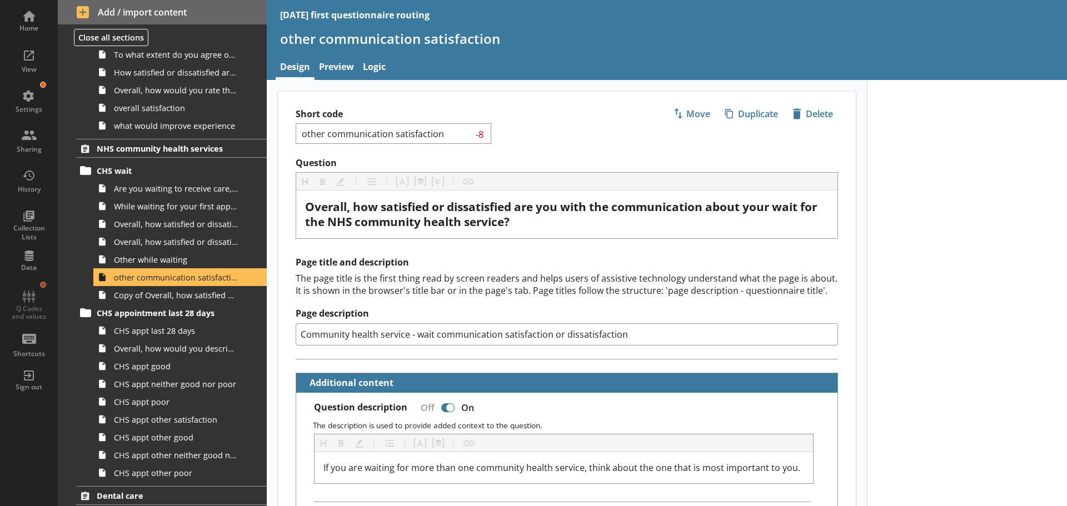
click at [435, 333] on input "Community health service - wait communication satisfaction or dissatisfaction" at bounding box center [567, 334] width 542 height 22
click at [163, 298] on span "Copy of Overall, how satisfied or dissatisfied are you with the length of time …" at bounding box center [176, 295] width 124 height 11
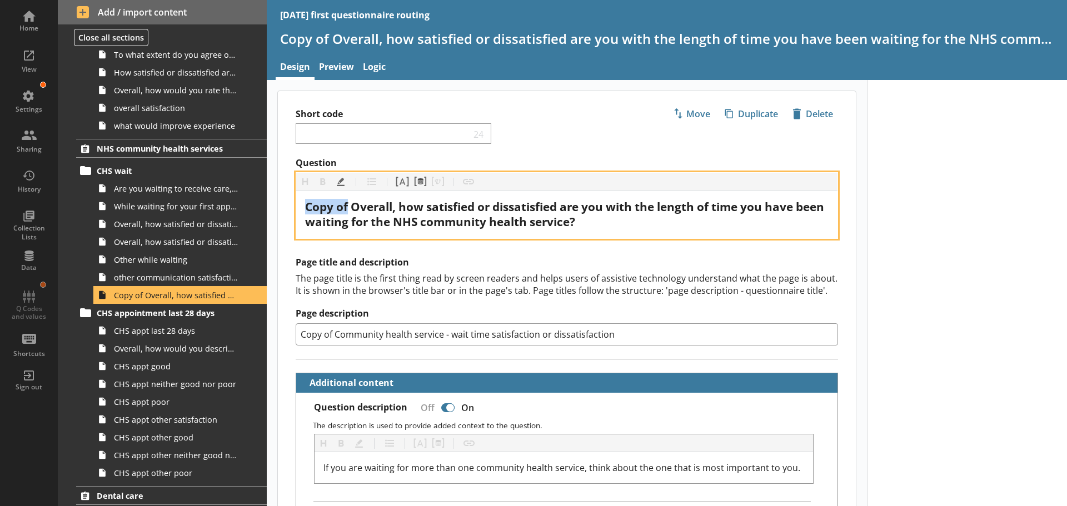
drag, startPoint x: 350, startPoint y: 206, endPoint x: 268, endPoint y: 211, distance: 82.4
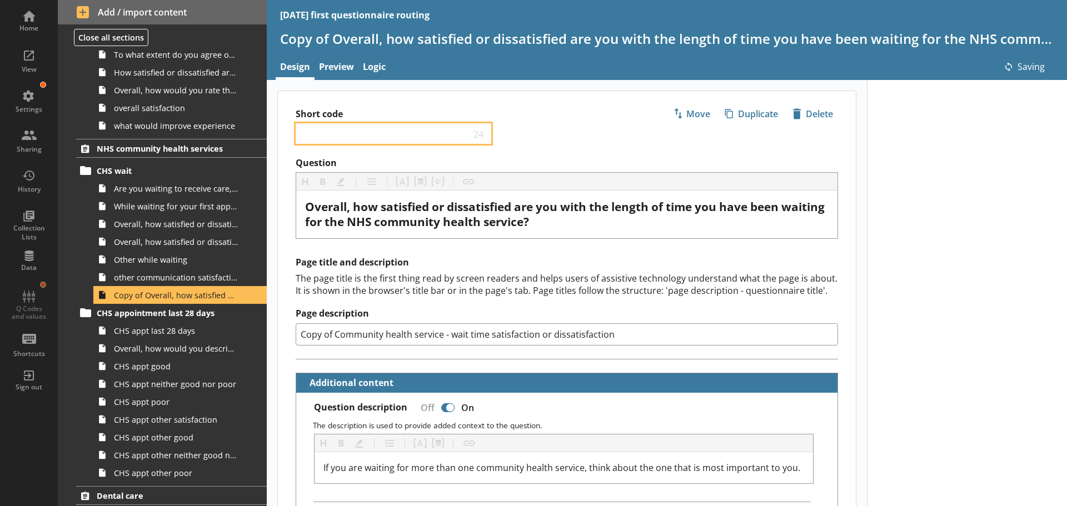
click at [325, 136] on input "Short code" at bounding box center [386, 133] width 170 height 11
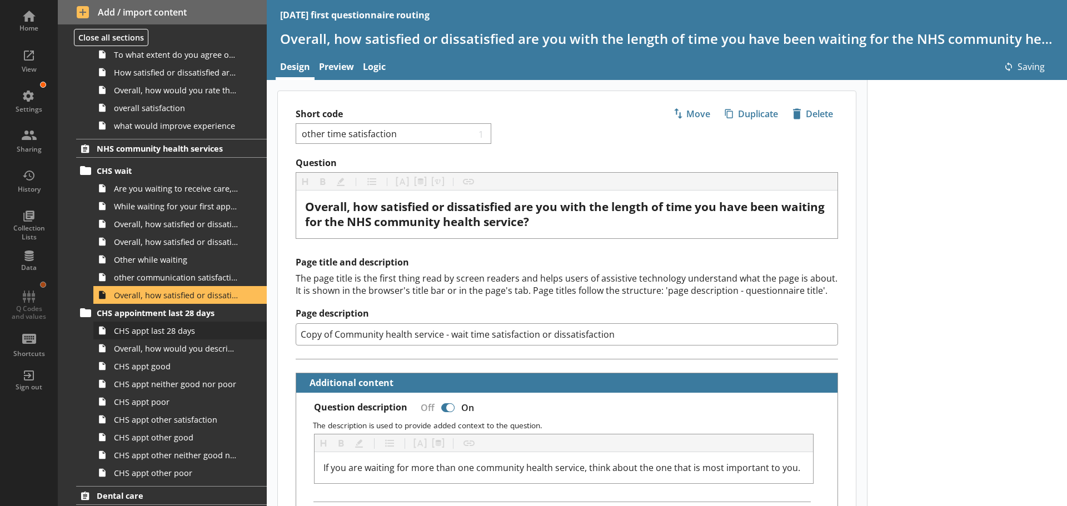
drag, startPoint x: 336, startPoint y: 335, endPoint x: 252, endPoint y: 336, distance: 84.5
click at [252, 336] on div "Home View Settings Sharing History Collection Lists Data Q Codes and values Sho…" at bounding box center [533, 253] width 1067 height 506
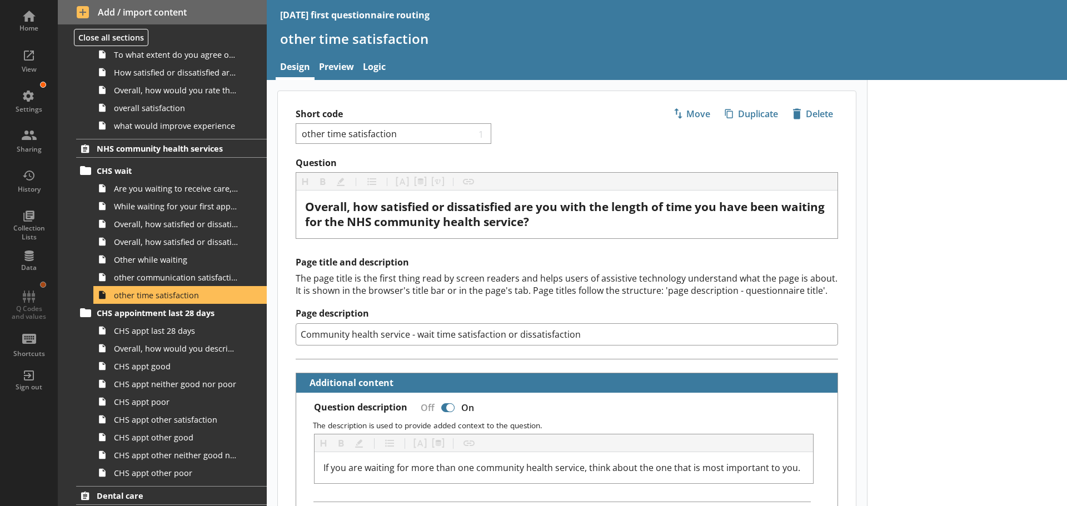
click at [584, 335] on input "Community health service - wait time satisfaction or dissatisfaction" at bounding box center [567, 334] width 542 height 22
click at [667, 312] on label "Page description" at bounding box center [567, 314] width 542 height 12
click at [667, 323] on input "Community health service - wait time satisfaction or dissatisfaction other serv…" at bounding box center [567, 334] width 542 height 22
click at [187, 191] on span "Are you waiting to receive care, treatment or advice from one of the following …" at bounding box center [176, 188] width 124 height 11
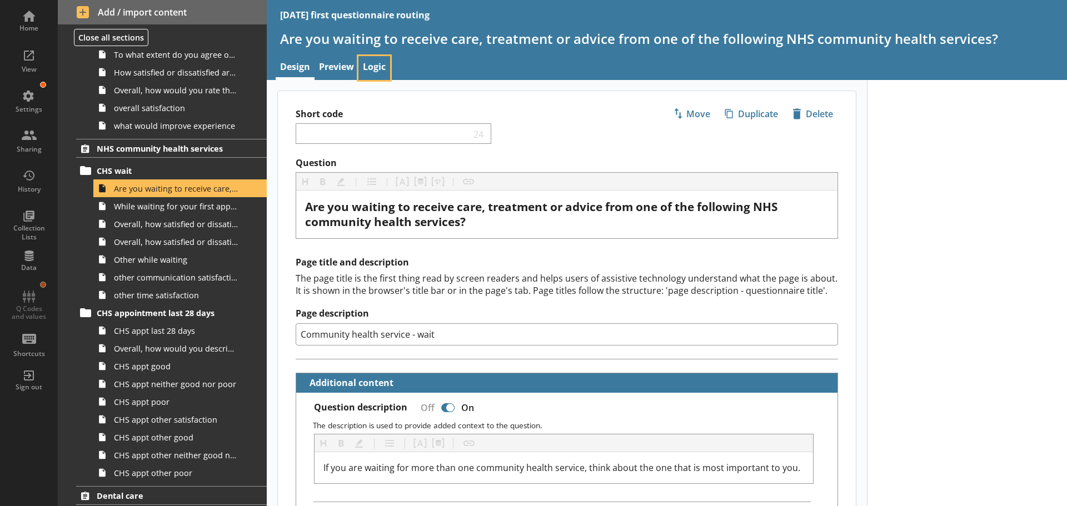
click at [375, 62] on link "Logic" at bounding box center [374, 68] width 32 height 24
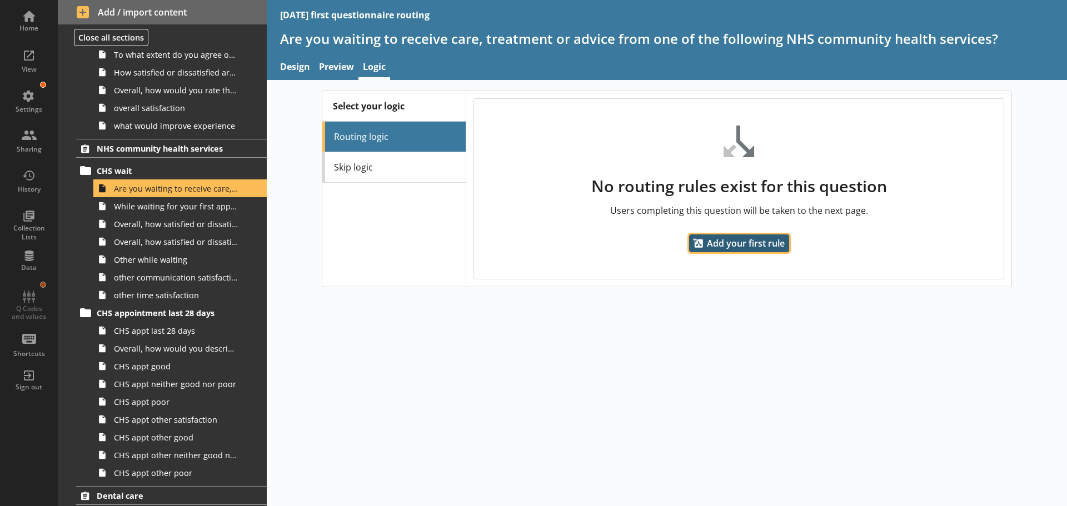
click at [735, 243] on span "Add your first rule" at bounding box center [739, 244] width 100 height 18
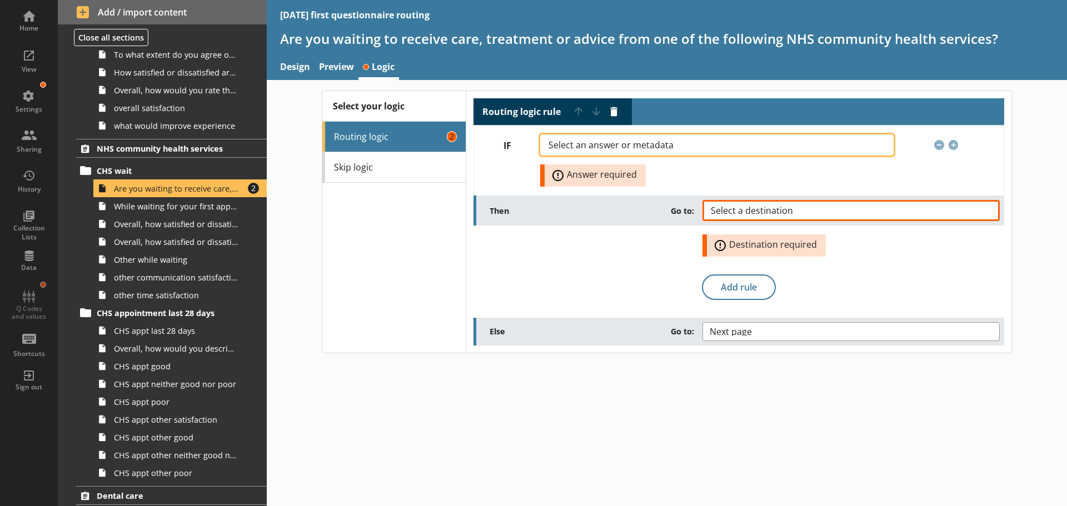
click at [608, 141] on span "Select an answer or metadata" at bounding box center [619, 145] width 143 height 9
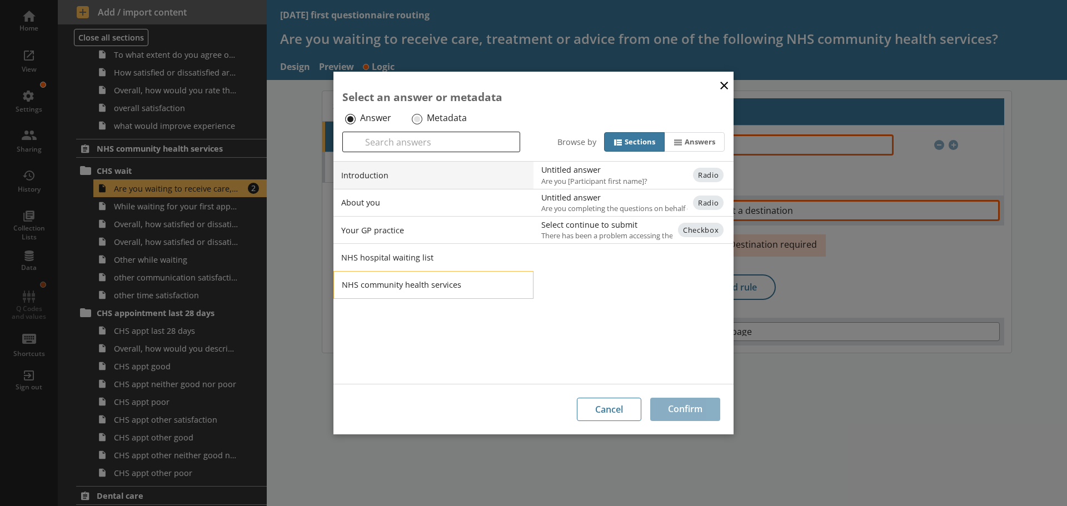
click at [397, 279] on li "NHS community health services" at bounding box center [433, 285] width 200 height 28
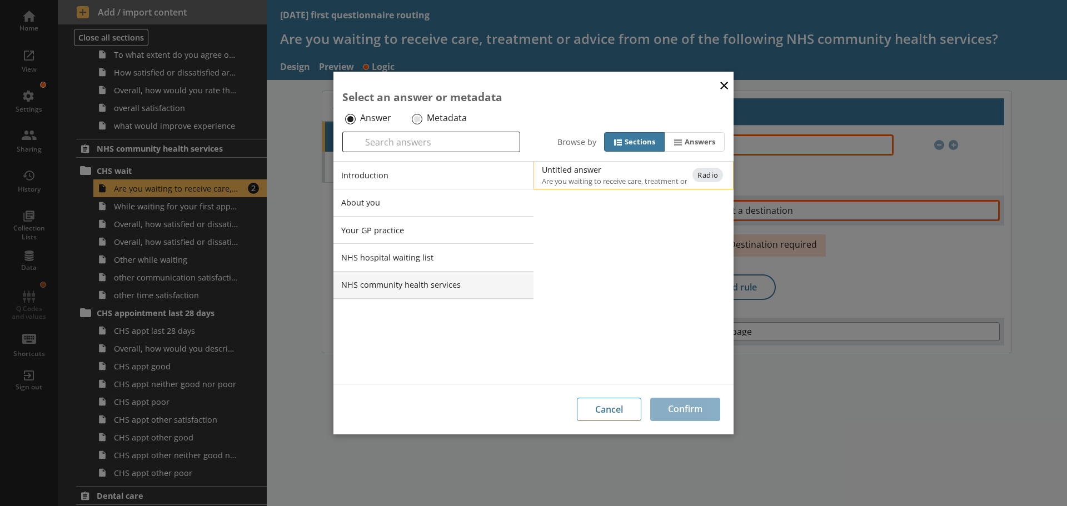
click at [615, 175] on div "Untitled answer" at bounding box center [654, 169] width 224 height 11
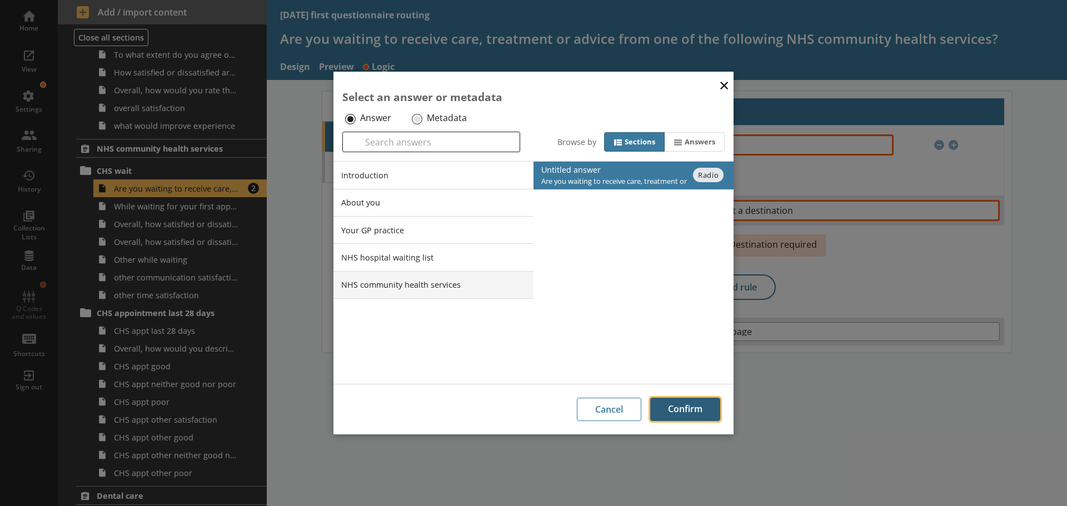
click at [686, 411] on button "Confirm" at bounding box center [685, 409] width 70 height 23
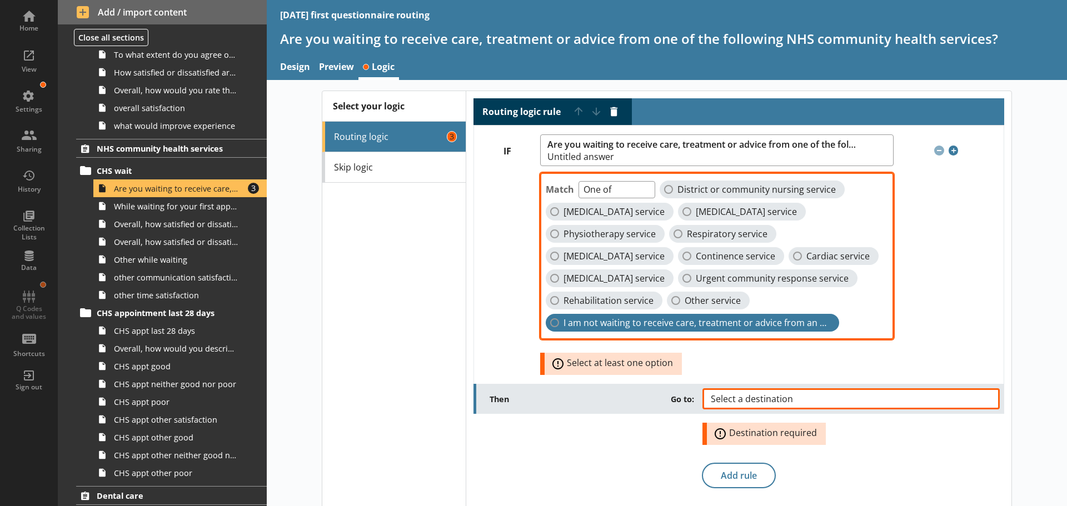
click at [615, 329] on span "I am not waiting to receive care, treatment or advice from an NHS community hea…" at bounding box center [696, 323] width 267 height 12
click at [559, 327] on input "I am not waiting to receive care, treatment or advice from an NHS community hea…" at bounding box center [554, 322] width 9 height 9
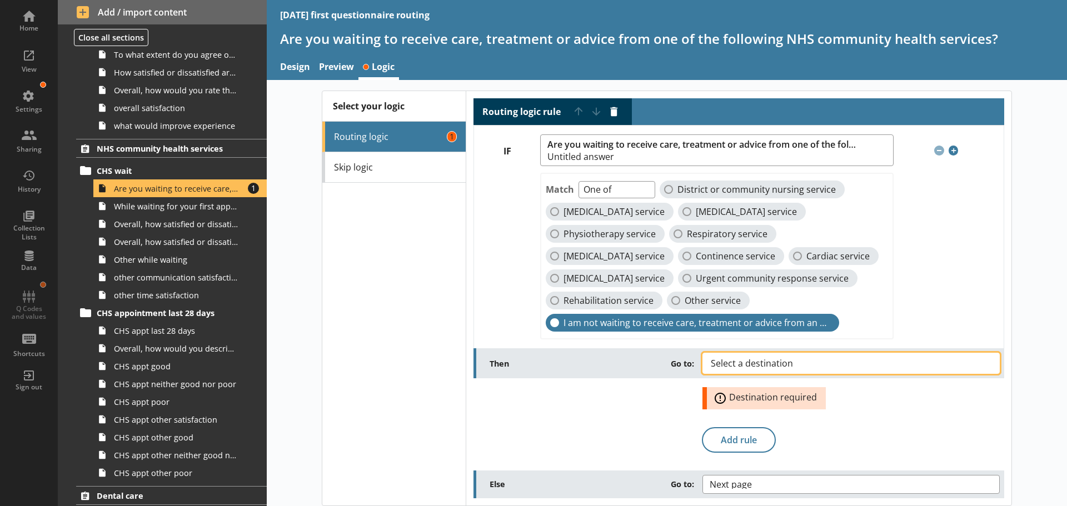
click at [765, 368] on span "Select a destination" at bounding box center [761, 363] width 100 height 9
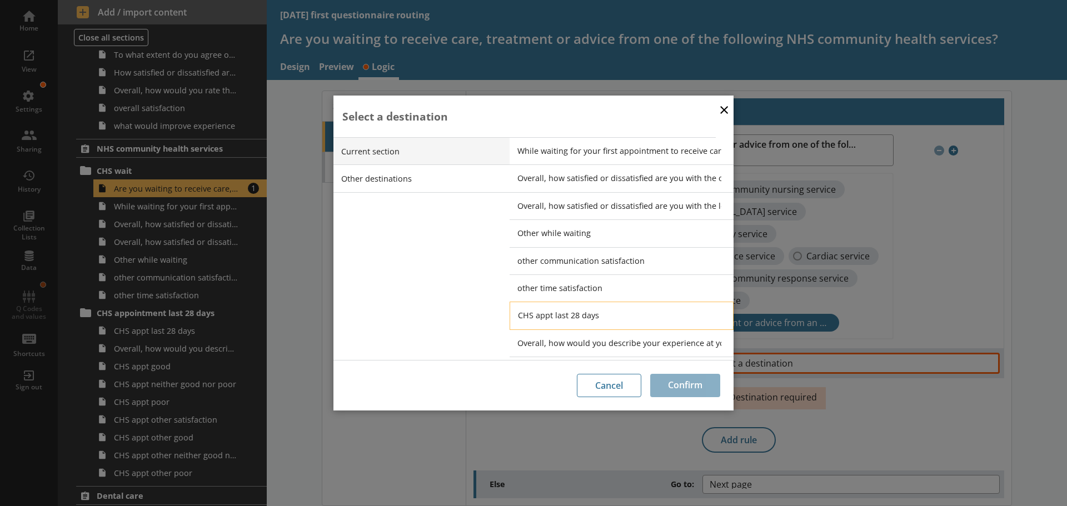
click at [554, 313] on span "CHS appt last 28 days" at bounding box center [630, 315] width 224 height 11
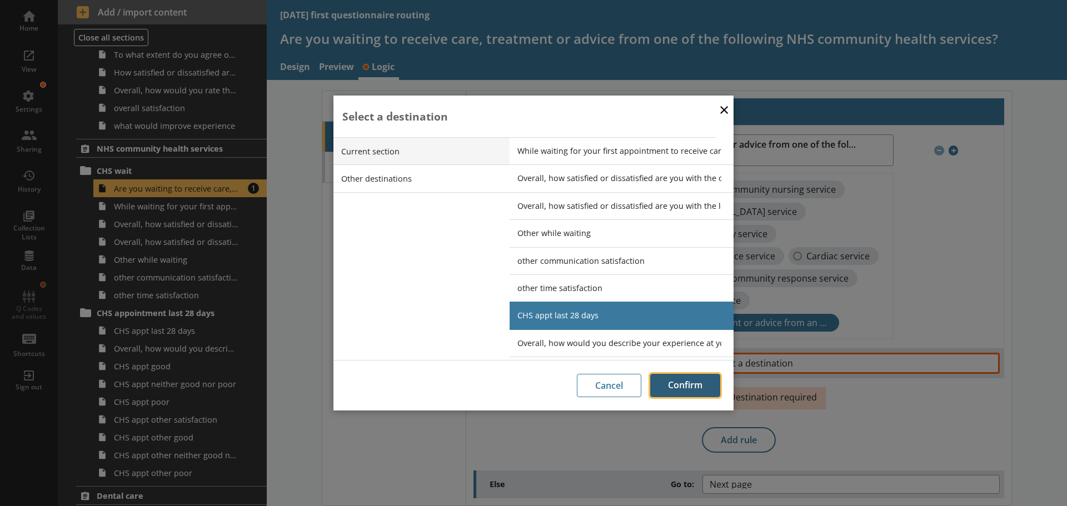
click at [694, 384] on button "Confirm" at bounding box center [685, 385] width 70 height 23
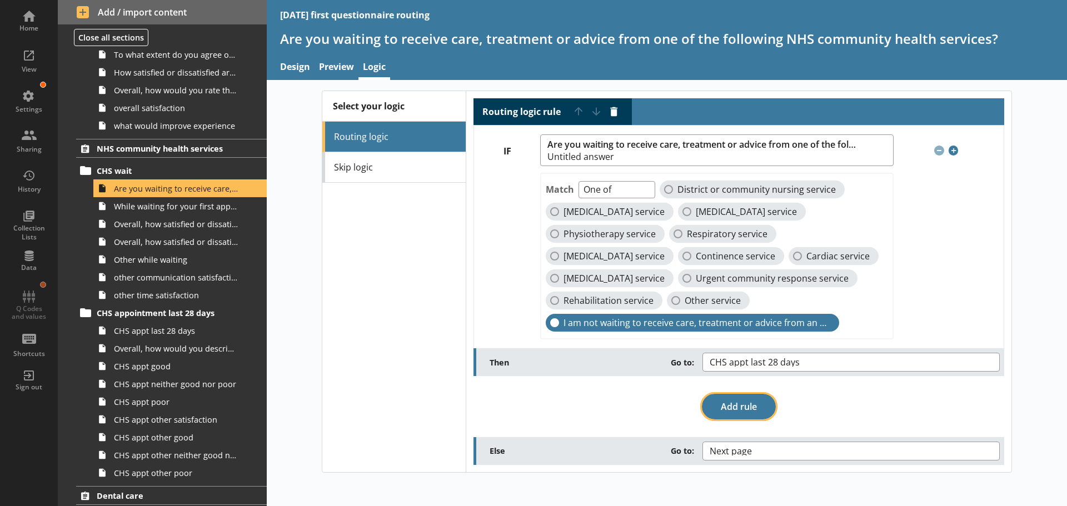
click at [757, 420] on button "Add rule" at bounding box center [739, 407] width 74 height 26
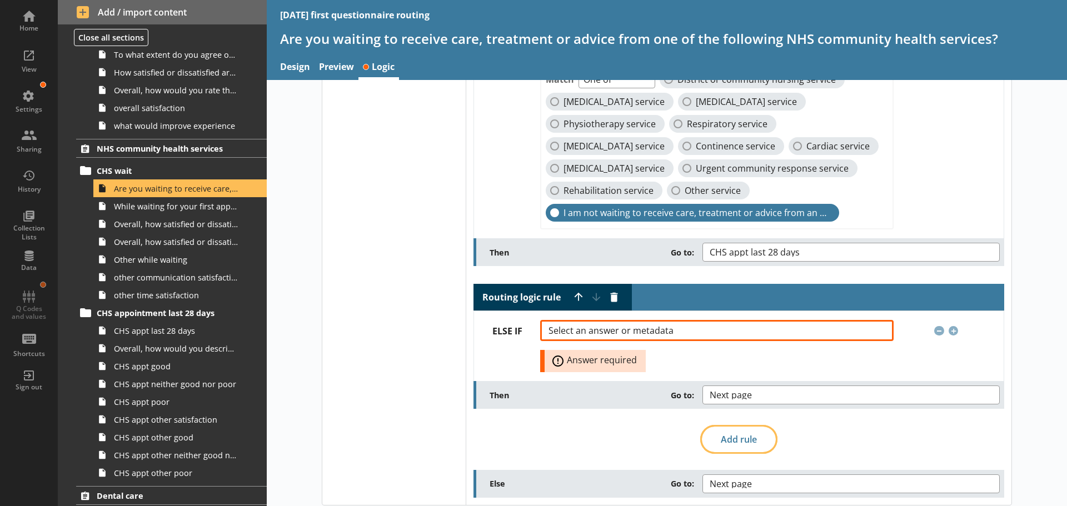
scroll to position [111, 0]
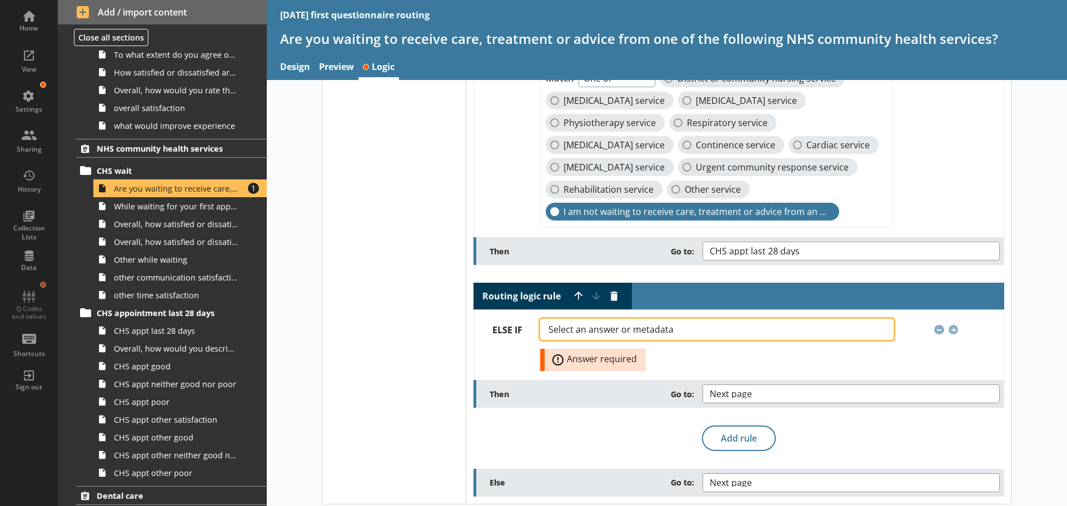
click at [624, 334] on span "Select an answer or metadata" at bounding box center [619, 329] width 143 height 9
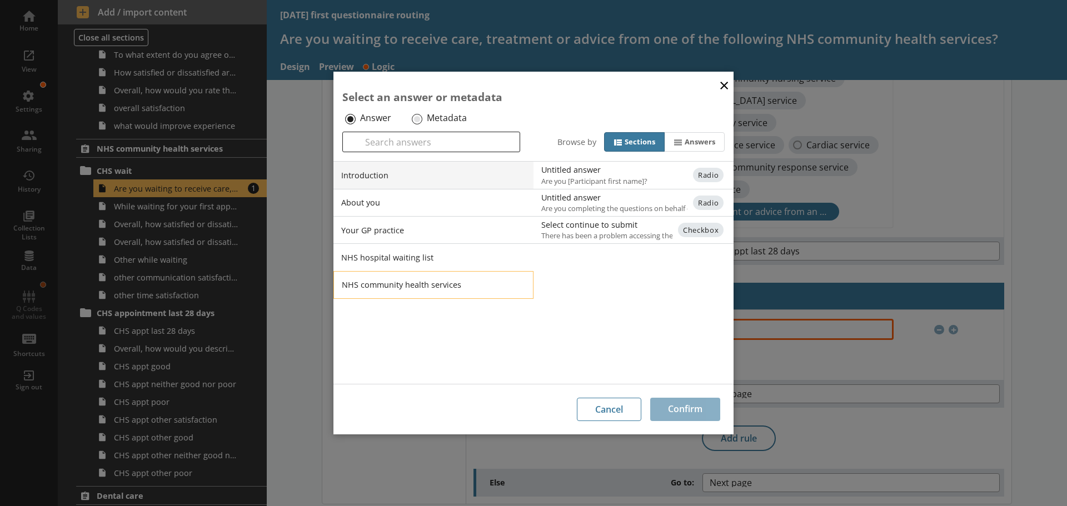
click at [382, 284] on li "NHS community health services" at bounding box center [433, 285] width 200 height 28
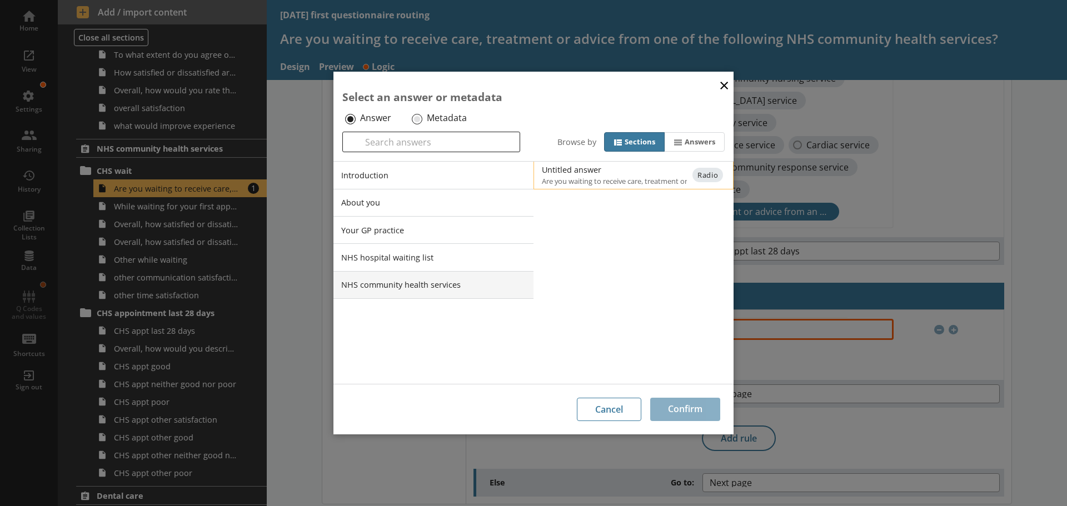
click at [605, 176] on span "Are you waiting to receive care, treatment or advice from one of the following …" at bounding box center [643, 181] width 202 height 10
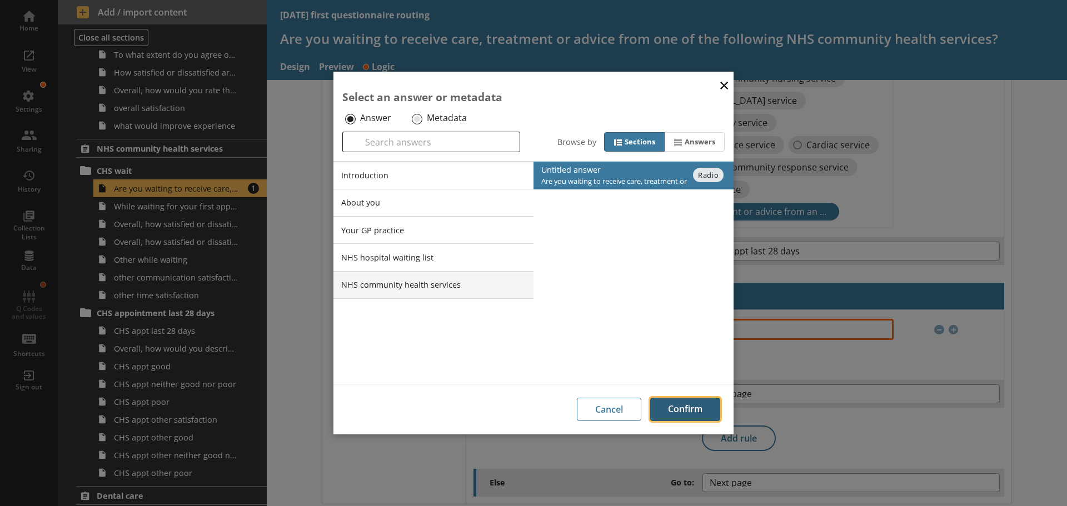
click at [686, 409] on button "Confirm" at bounding box center [685, 409] width 70 height 23
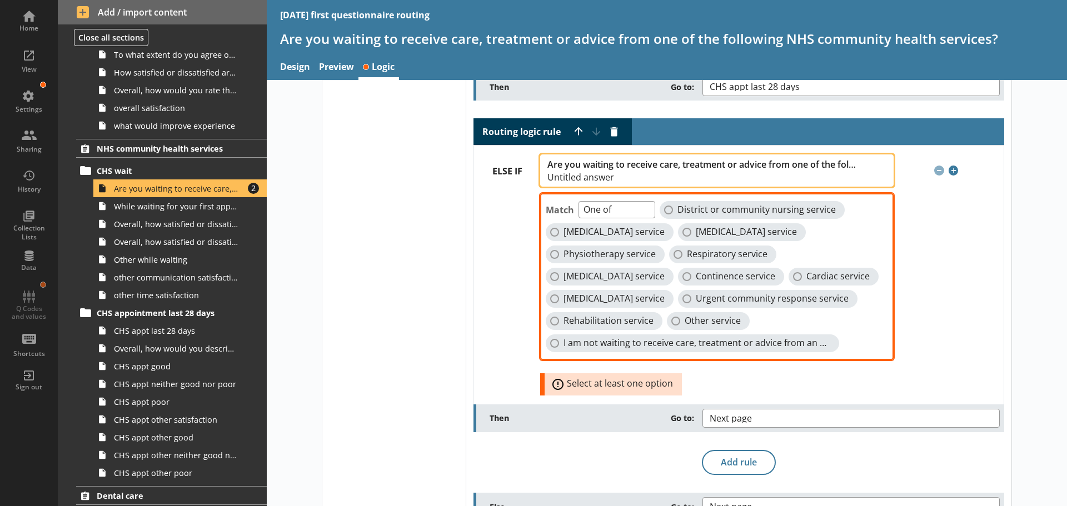
scroll to position [278, 0]
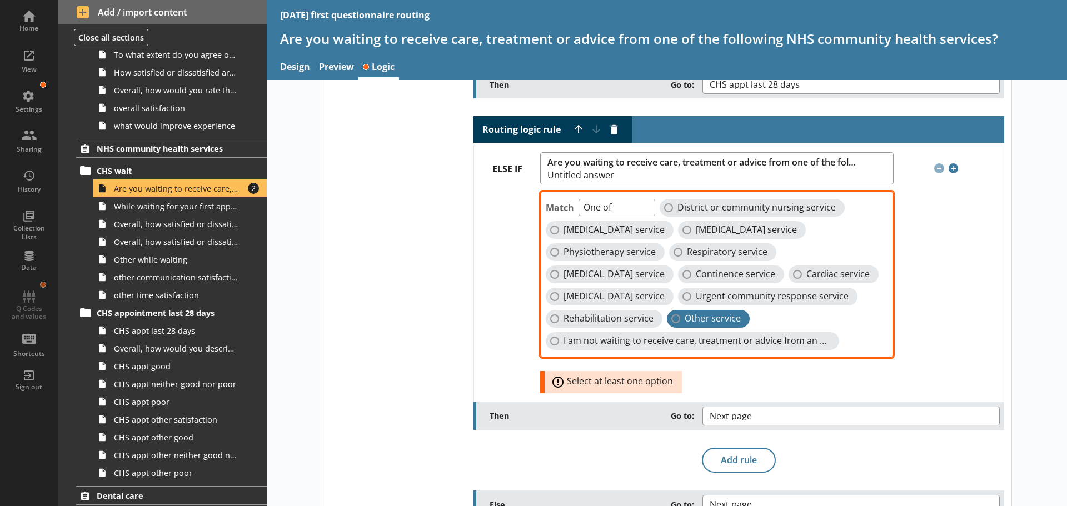
click at [667, 328] on label "Other service" at bounding box center [708, 319] width 83 height 18
click at [671, 323] on input "Other service" at bounding box center [675, 319] width 9 height 9
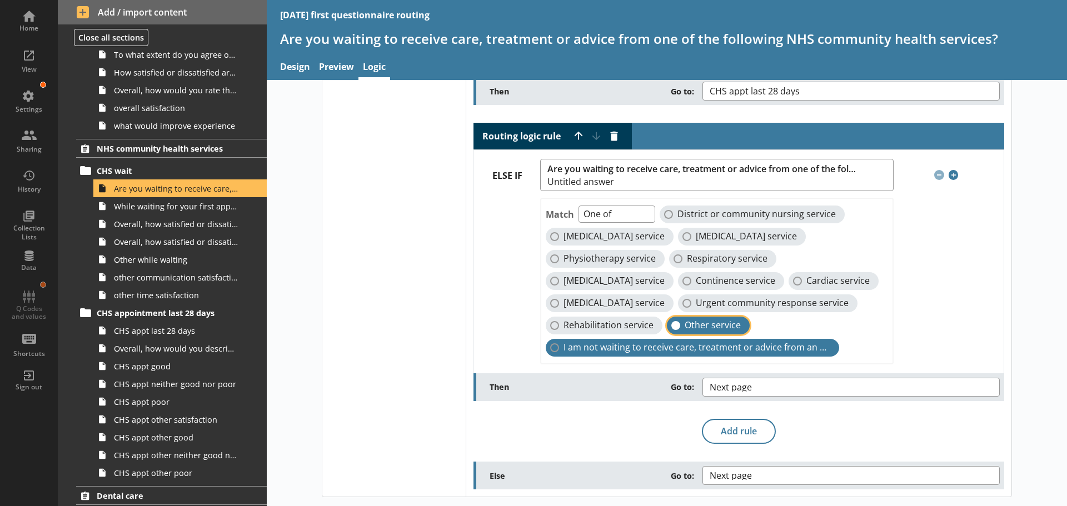
scroll to position [316, 0]
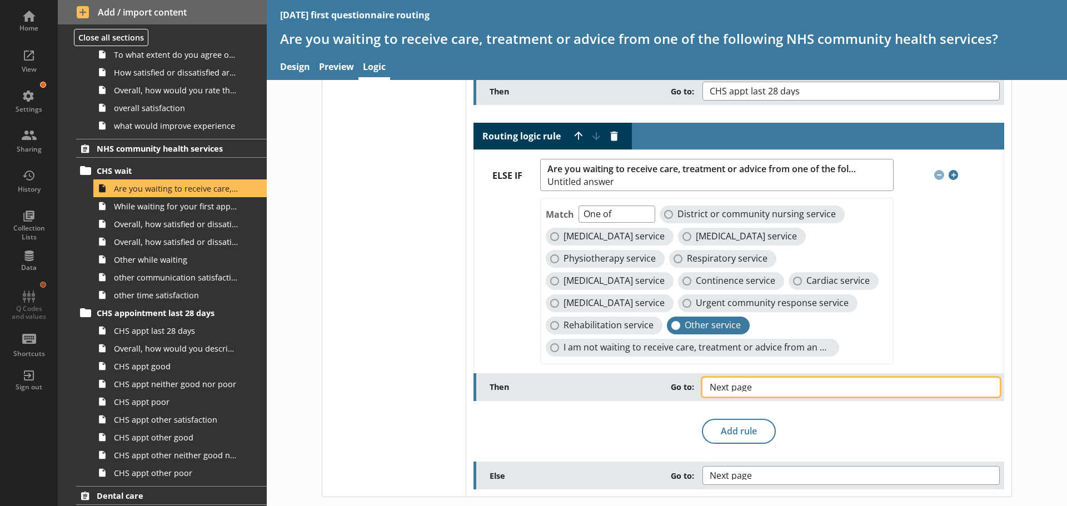
click at [753, 387] on span "Next page" at bounding box center [740, 387] width 60 height 9
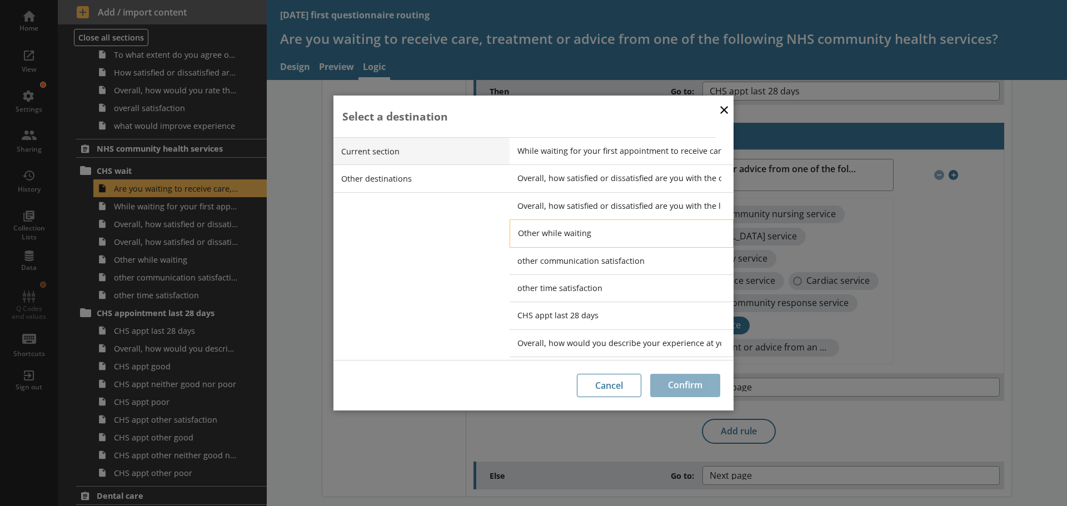
click at [553, 228] on span "Other while waiting" at bounding box center [630, 233] width 224 height 11
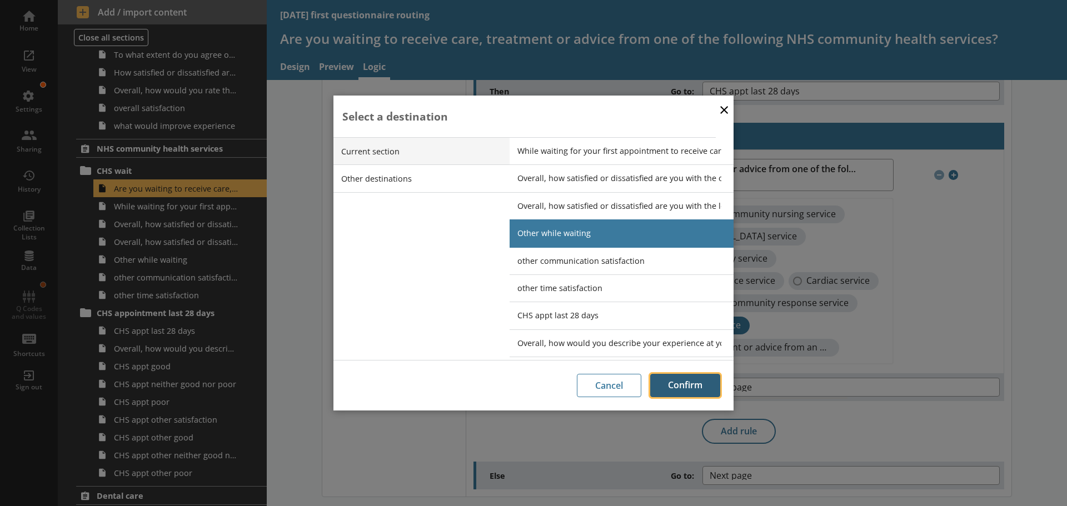
click at [700, 383] on button "Confirm" at bounding box center [685, 385] width 70 height 23
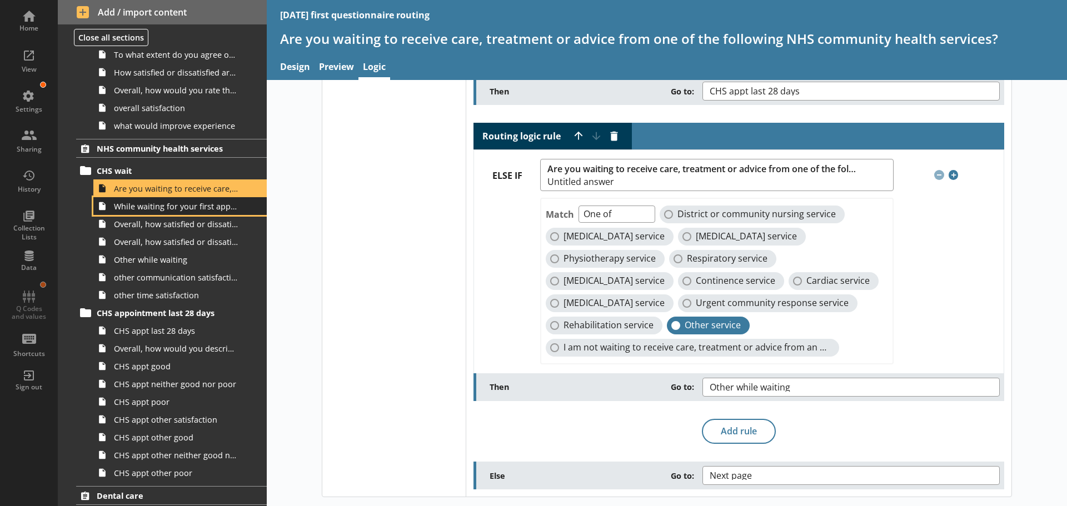
click at [180, 211] on span "While waiting for your first appointment to receive care, treatment or advice f…" at bounding box center [176, 206] width 124 height 11
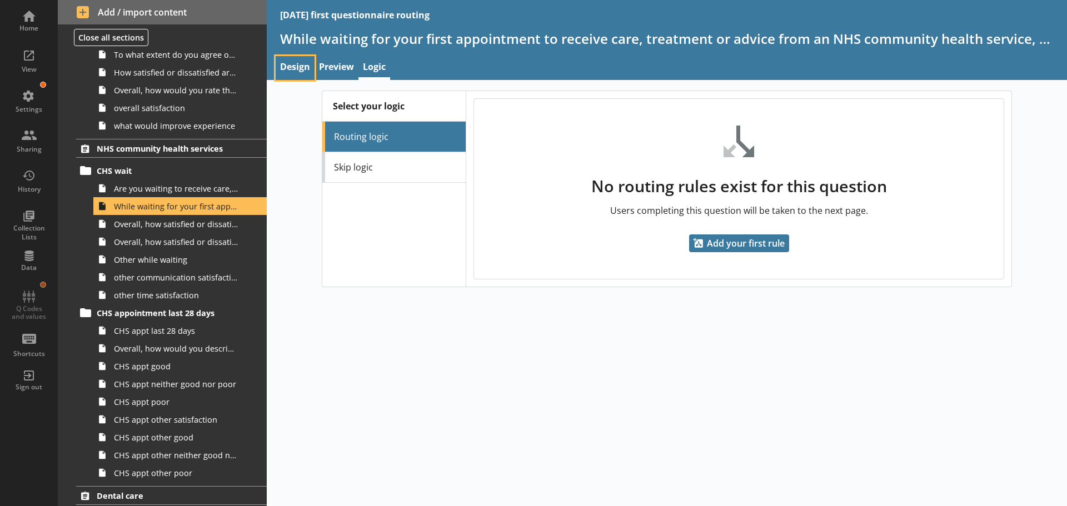
click at [290, 62] on link "Design" at bounding box center [295, 68] width 39 height 24
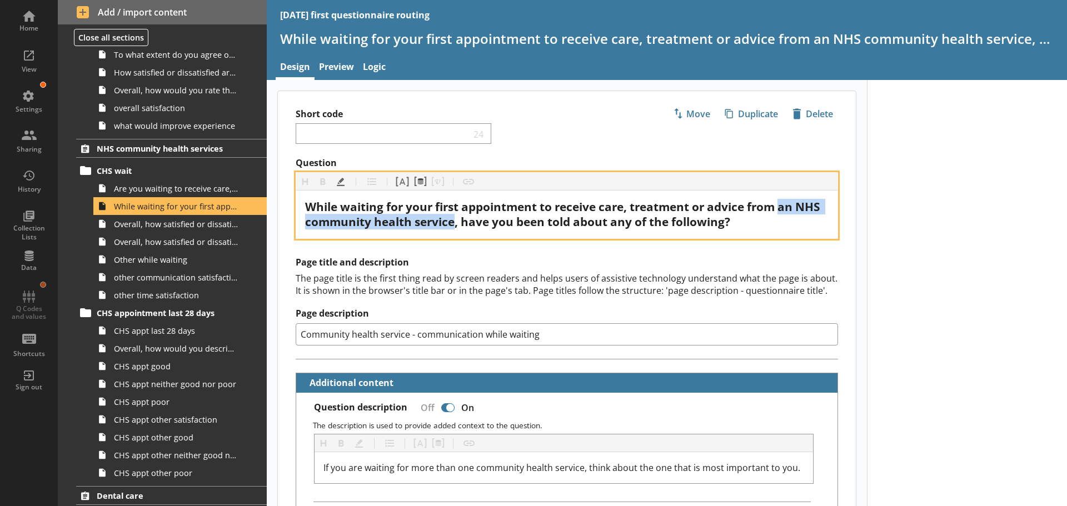
drag, startPoint x: 785, startPoint y: 208, endPoint x: 483, endPoint y: 226, distance: 301.7
click at [483, 226] on span "While waiting for your first appointment to receive care, treatment or advice f…" at bounding box center [563, 214] width 517 height 31
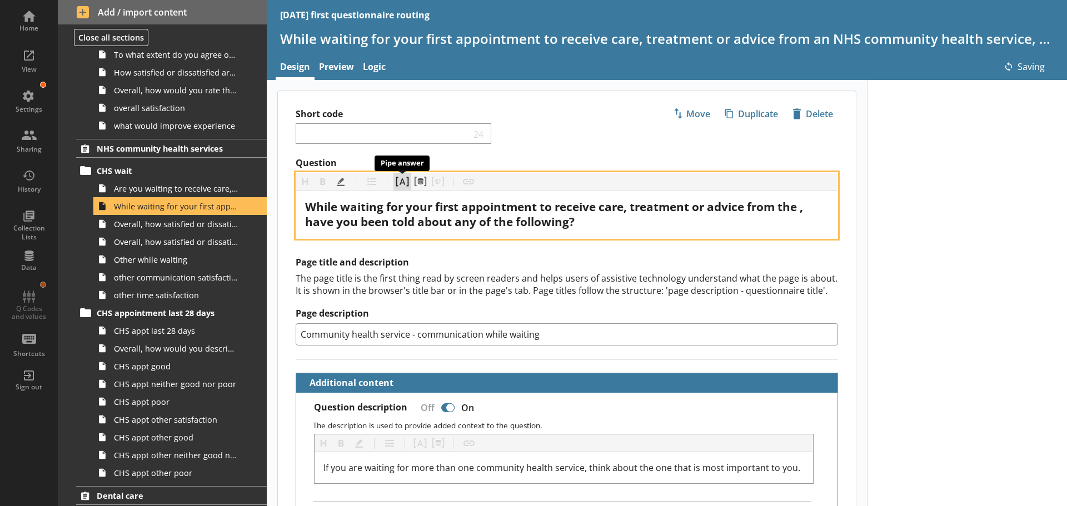
click at [401, 184] on button "Pipe answer" at bounding box center [402, 182] width 18 height 18
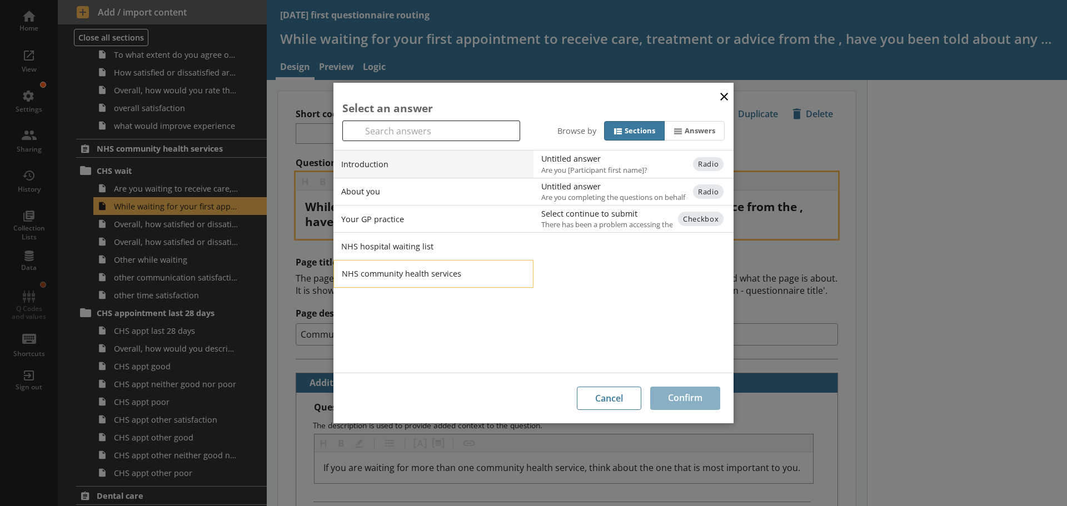
click at [384, 271] on li "NHS community health services" at bounding box center [433, 274] width 200 height 28
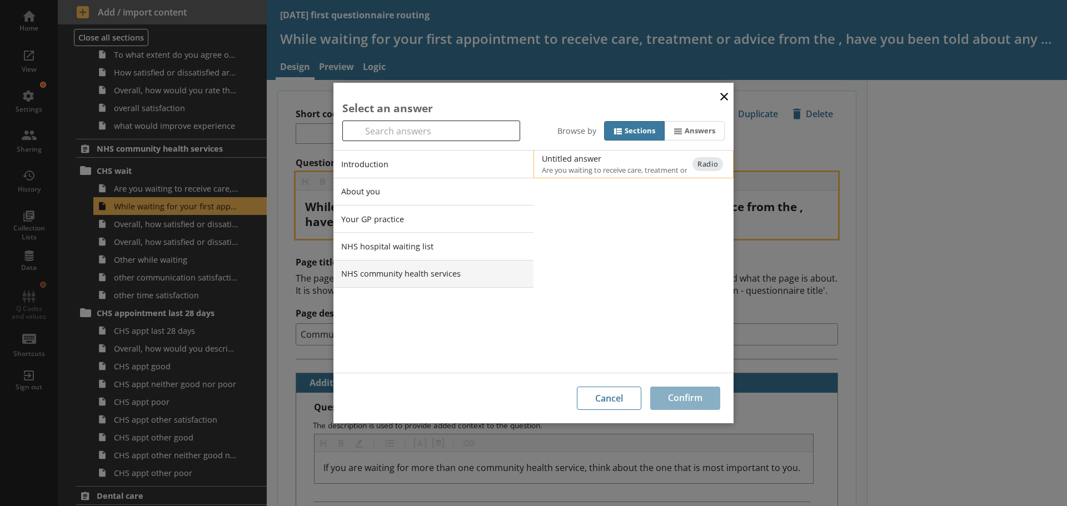
click at [606, 165] on span "Are you waiting to receive care, treatment or advice from one of the following …" at bounding box center [643, 170] width 202 height 10
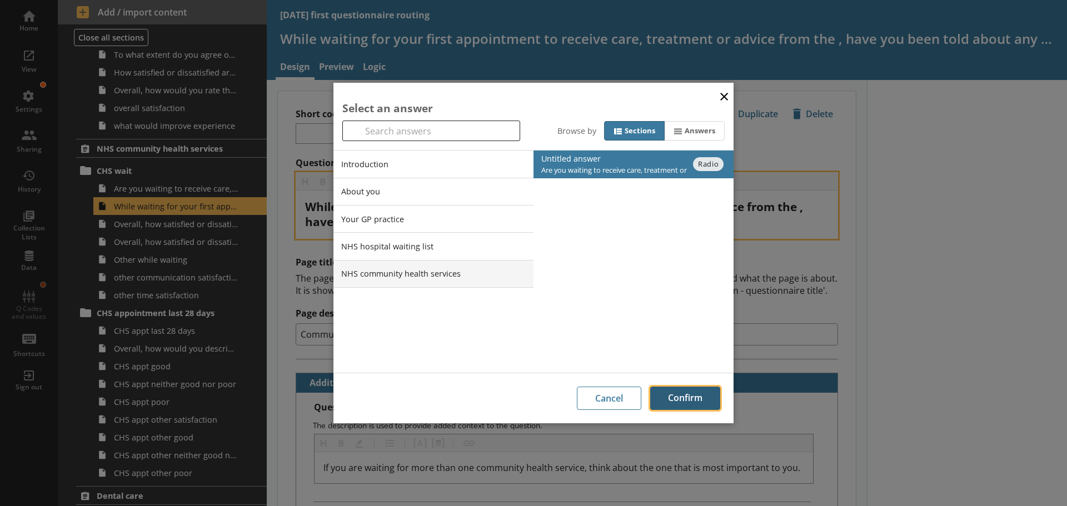
click at [687, 397] on button "Confirm" at bounding box center [685, 398] width 70 height 23
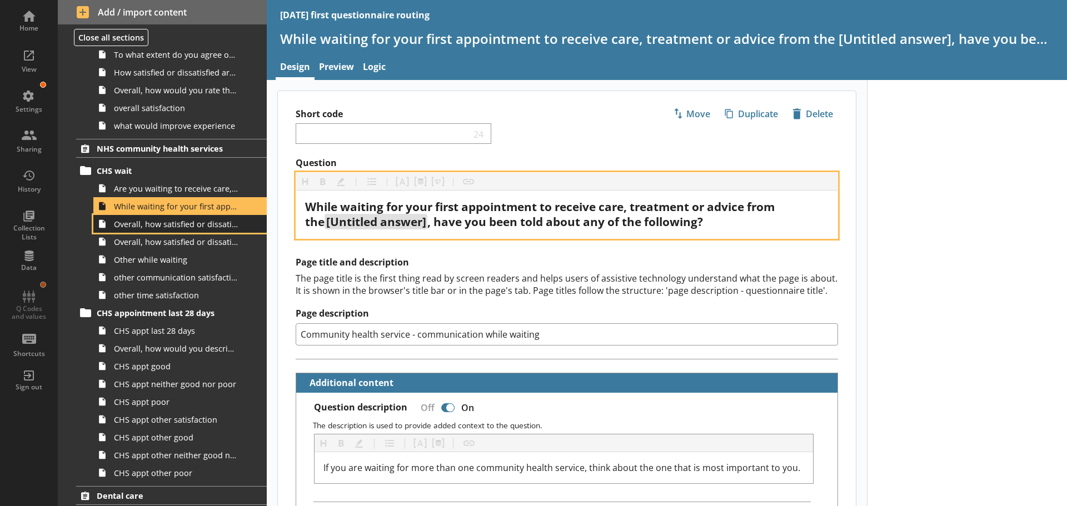
click at [191, 228] on span "Overall, how satisfied or dissatisfied are you with the communication about you…" at bounding box center [176, 224] width 124 height 11
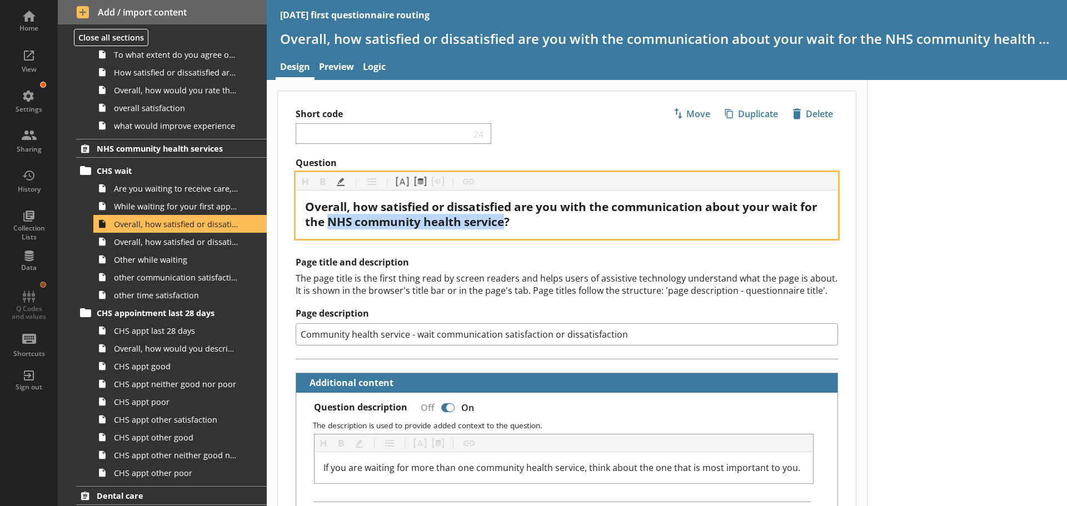
drag, startPoint x: 507, startPoint y: 223, endPoint x: 329, endPoint y: 222, distance: 177.8
click at [329, 222] on span "Overall, how satisfied or dissatisfied are you with the communication about you…" at bounding box center [562, 214] width 515 height 31
click at [401, 182] on button "Pipe answer" at bounding box center [402, 182] width 18 height 18
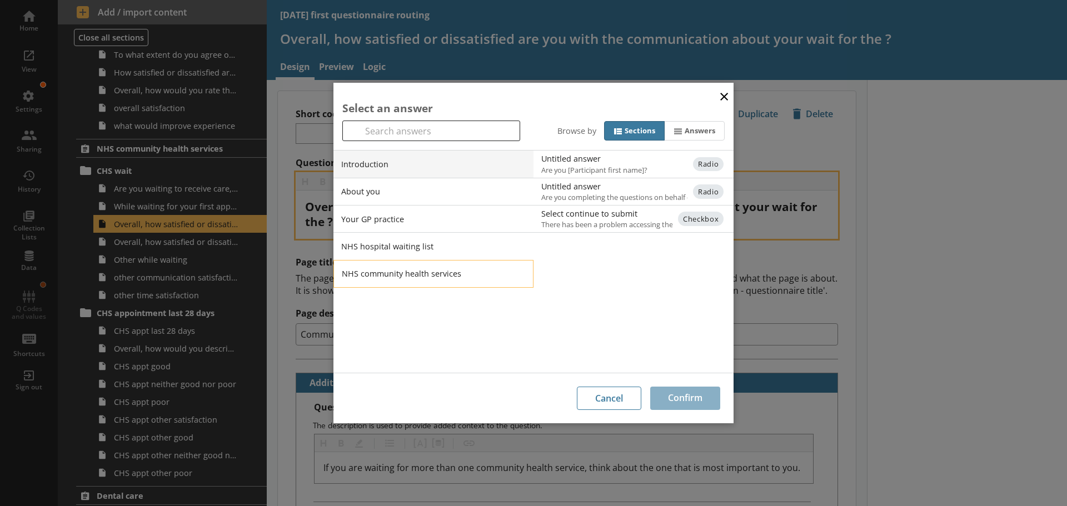
click at [370, 273] on li "NHS community health services" at bounding box center [433, 274] width 200 height 28
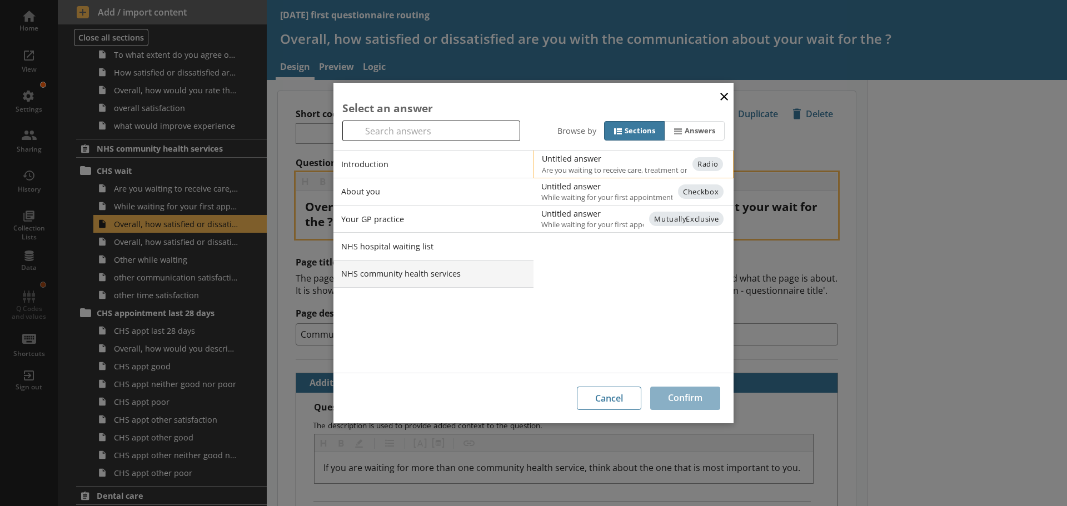
click at [566, 161] on div "Untitled answer" at bounding box center [654, 158] width 224 height 11
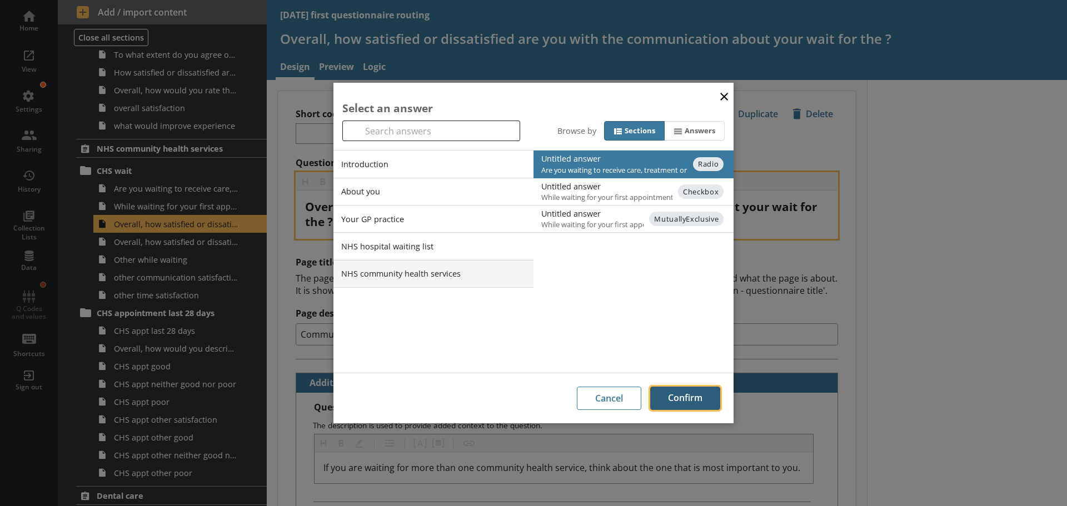
click at [691, 401] on button "Confirm" at bounding box center [685, 398] width 70 height 23
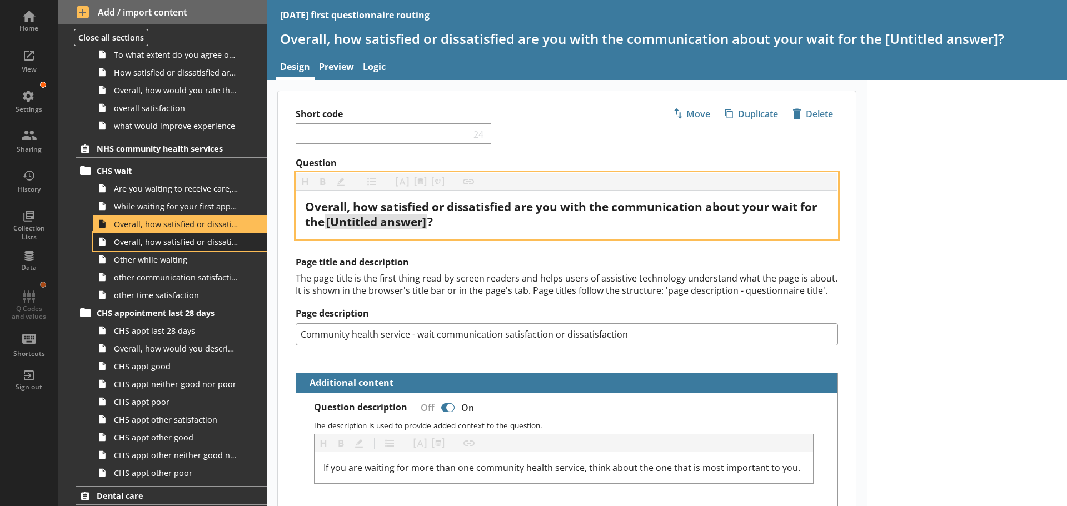
click at [161, 245] on span "Overall, how satisfied or dissatisfied are you with the length of time you have…" at bounding box center [176, 242] width 124 height 11
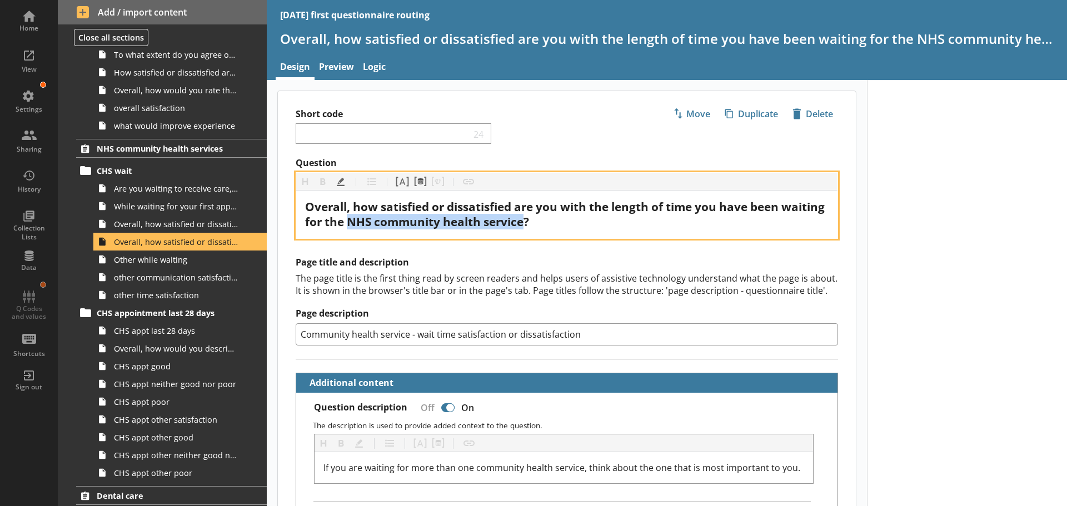
drag, startPoint x: 572, startPoint y: 222, endPoint x: 393, endPoint y: 221, distance: 178.9
click at [393, 221] on span "Overall, how satisfied or dissatisfied are you with the length of time you have…" at bounding box center [566, 214] width 522 height 31
click at [403, 183] on button "Pipe answer" at bounding box center [402, 182] width 18 height 18
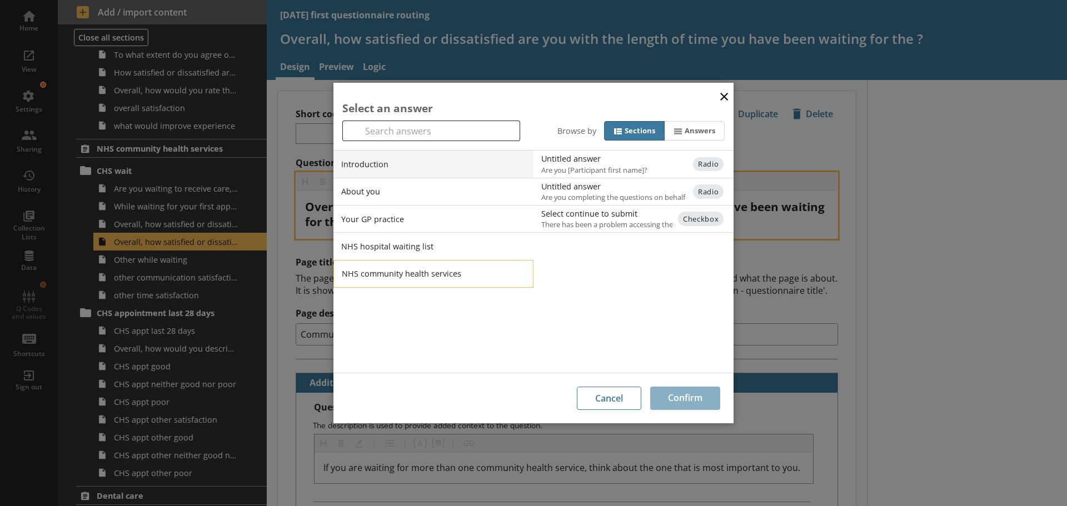
click at [427, 271] on li "NHS community health services" at bounding box center [433, 274] width 200 height 28
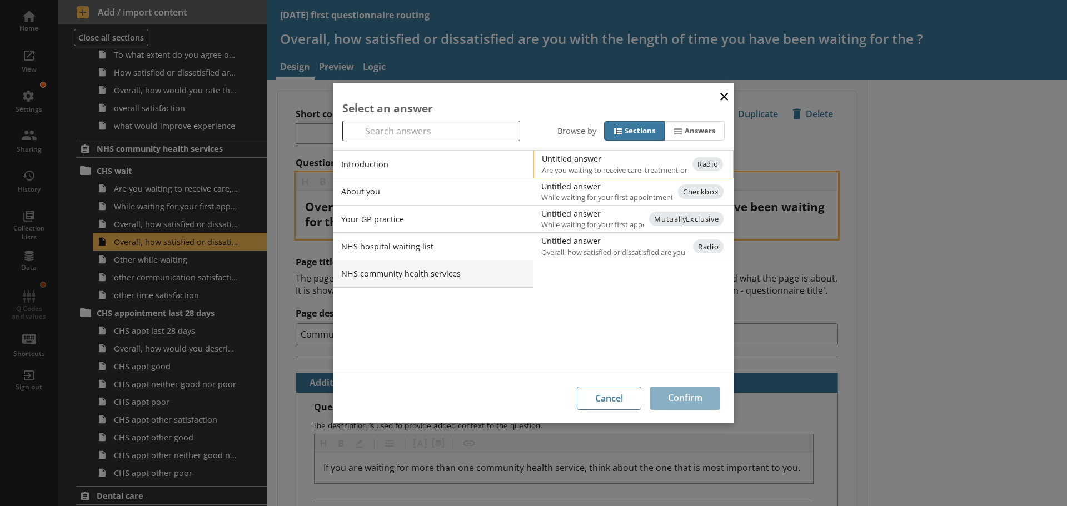
click at [589, 160] on div "Untitled answer" at bounding box center [654, 158] width 224 height 11
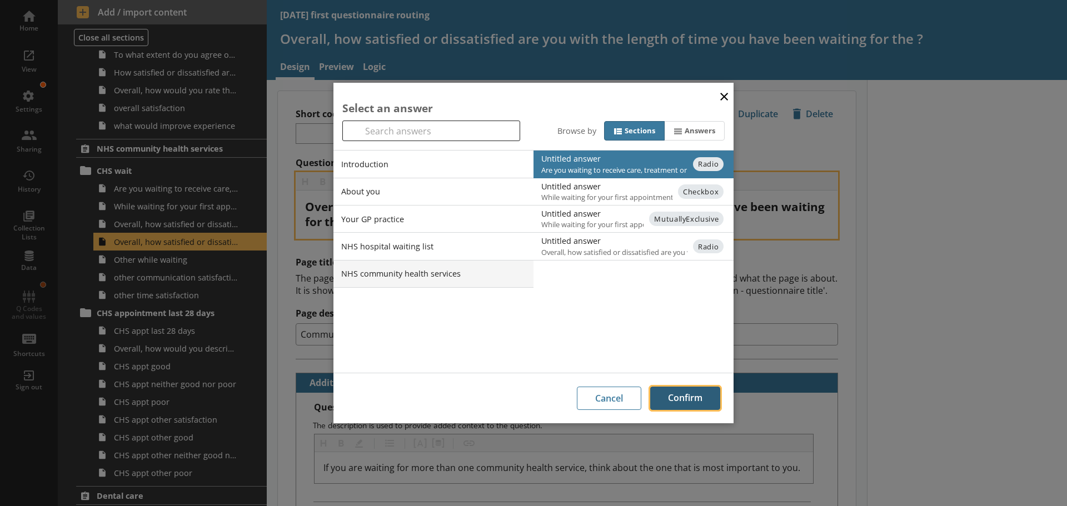
click at [695, 400] on button "Confirm" at bounding box center [685, 398] width 70 height 23
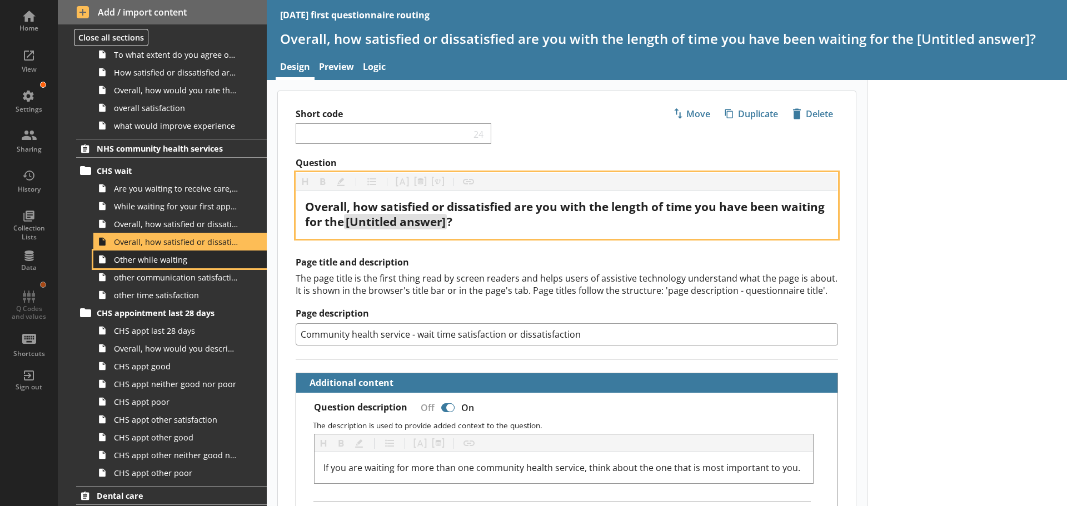
click at [167, 262] on span "Other while waiting" at bounding box center [176, 260] width 124 height 11
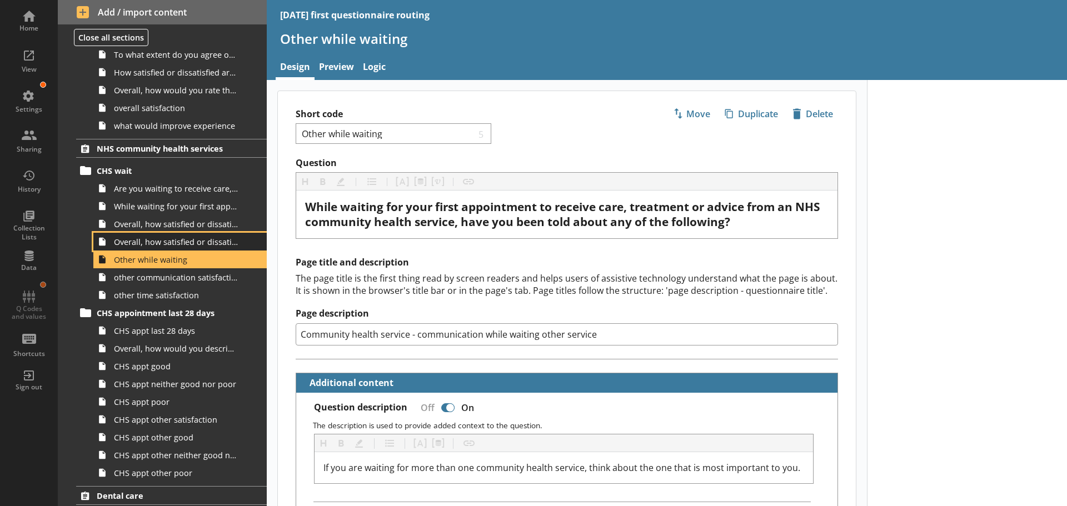
click at [172, 244] on span "Overall, how satisfied or dissatisfied are you with the length of time you have…" at bounding box center [176, 242] width 124 height 11
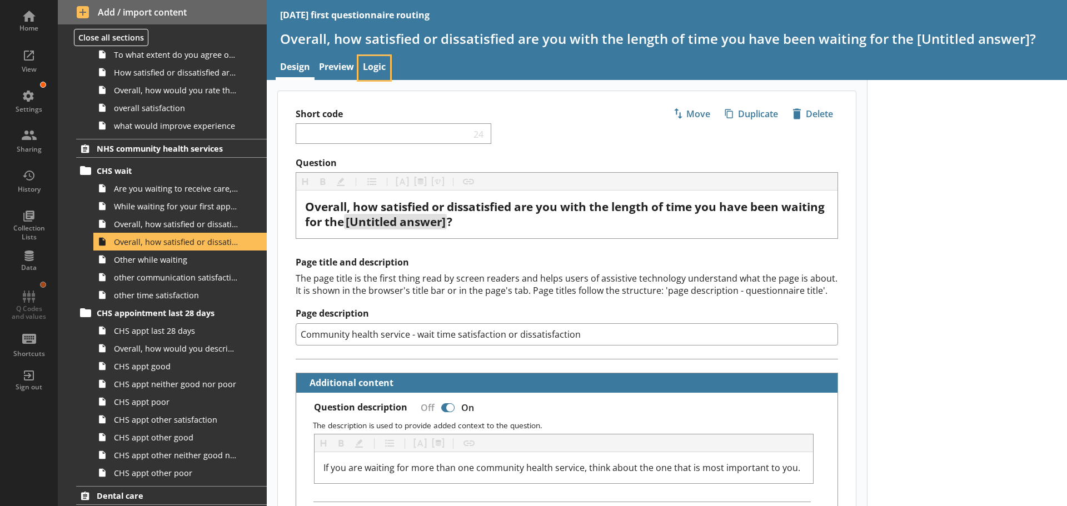
click at [379, 61] on link "Logic" at bounding box center [374, 68] width 32 height 24
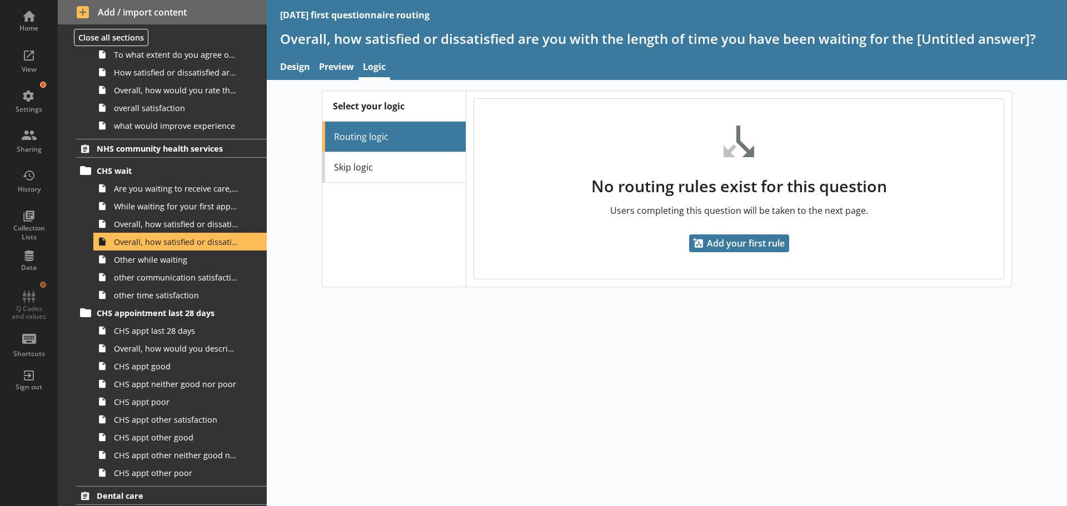
click at [359, 168] on link "Skip logic" at bounding box center [393, 167] width 143 height 31
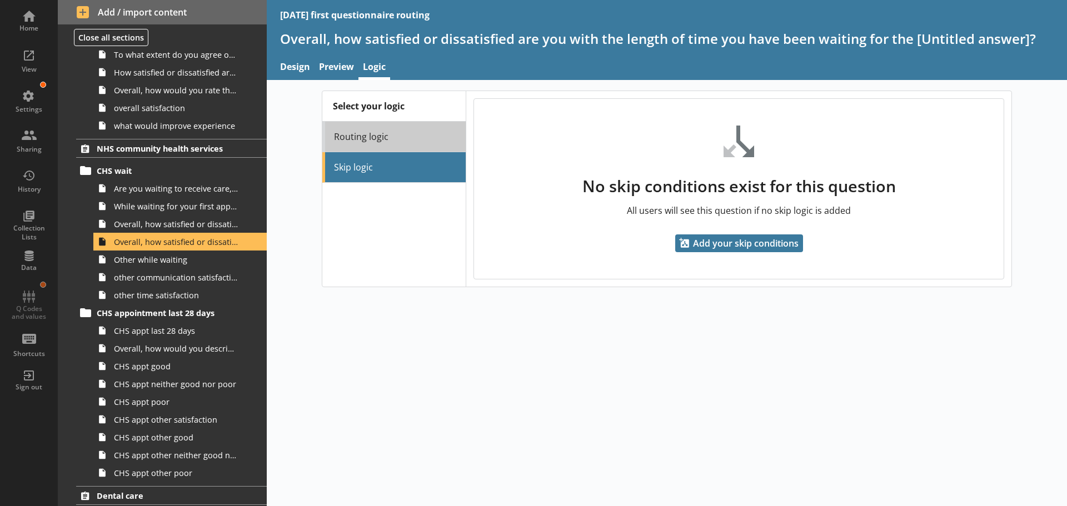
click at [345, 128] on link "Routing logic" at bounding box center [393, 137] width 143 height 31
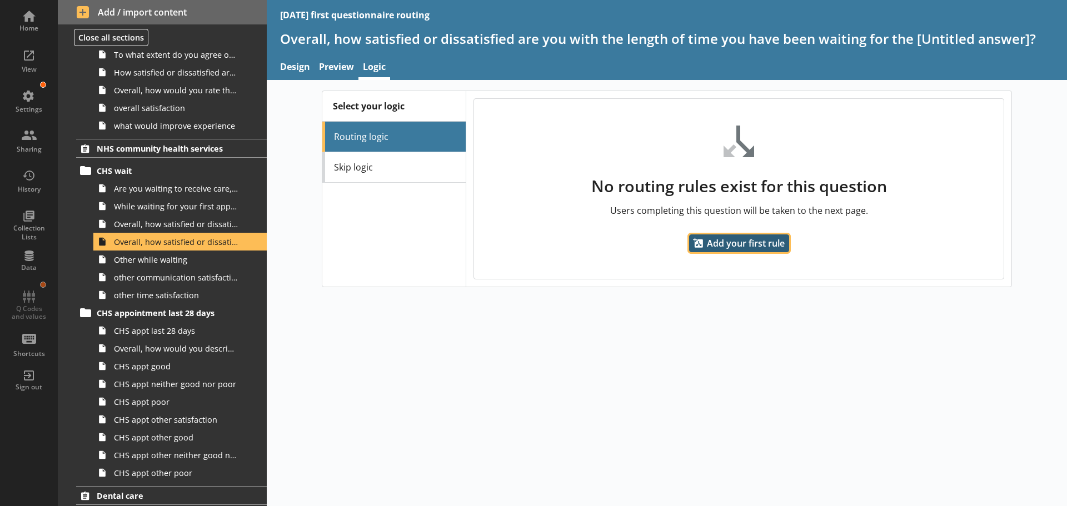
click at [727, 242] on span "Add your first rule" at bounding box center [739, 244] width 100 height 18
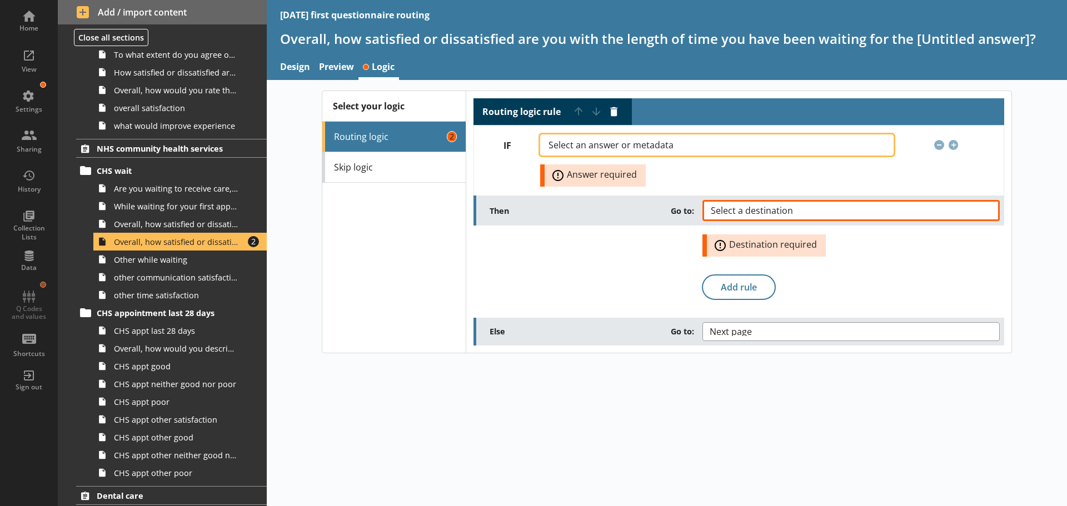
click at [613, 144] on span "Select an answer or metadata" at bounding box center [619, 145] width 143 height 9
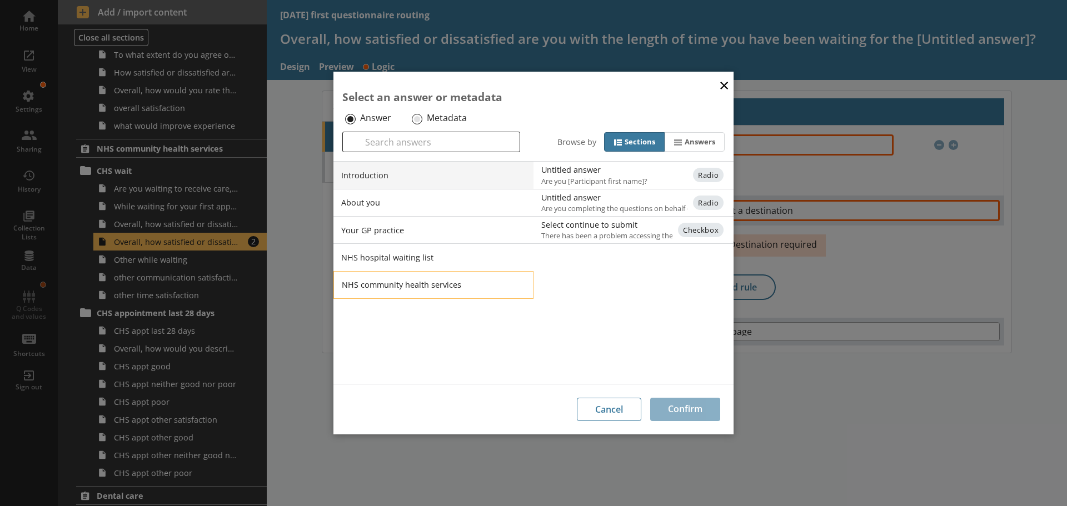
click at [387, 285] on li "NHS community health services" at bounding box center [433, 285] width 200 height 28
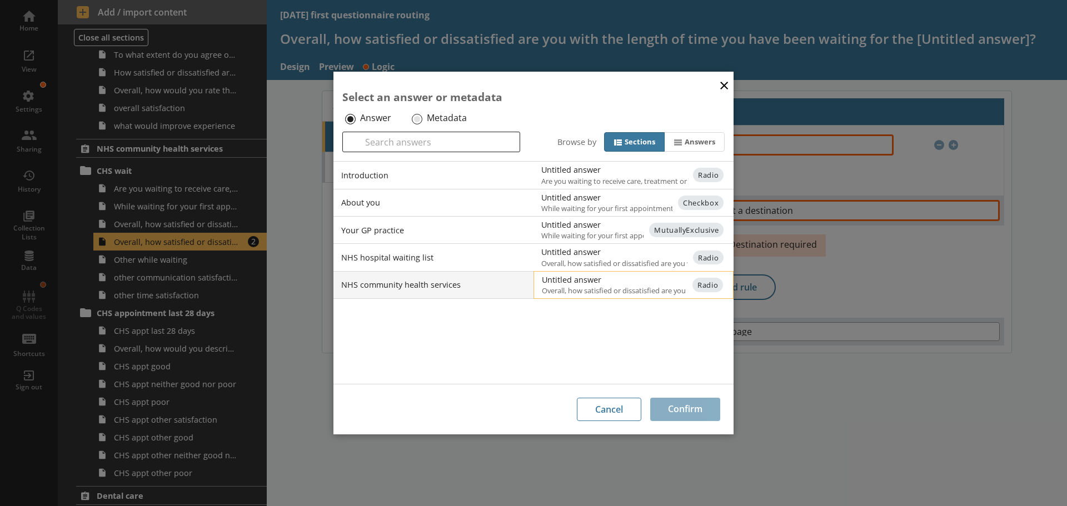
click at [578, 282] on div "Untitled answer" at bounding box center [654, 280] width 224 height 11
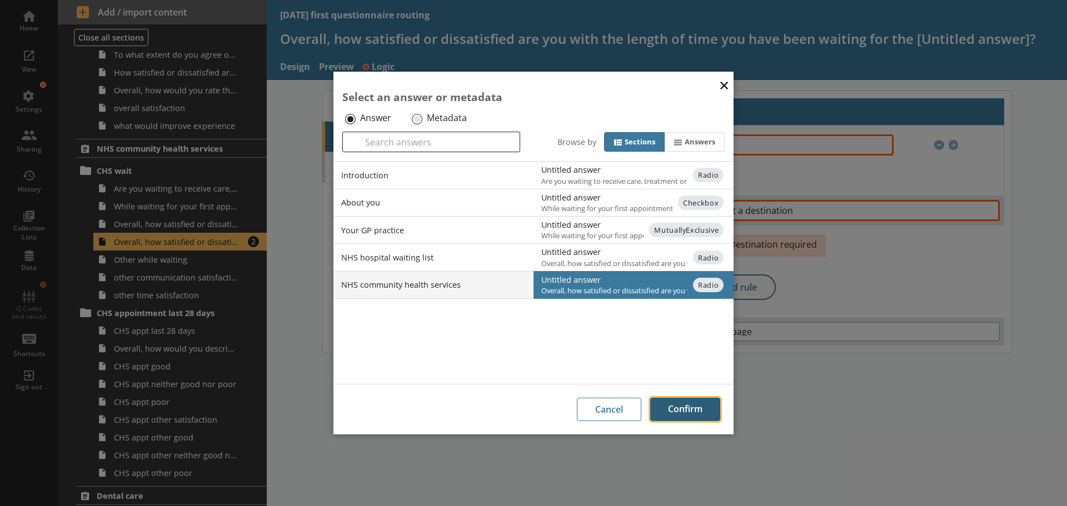
click at [690, 410] on button "Confirm" at bounding box center [685, 409] width 70 height 23
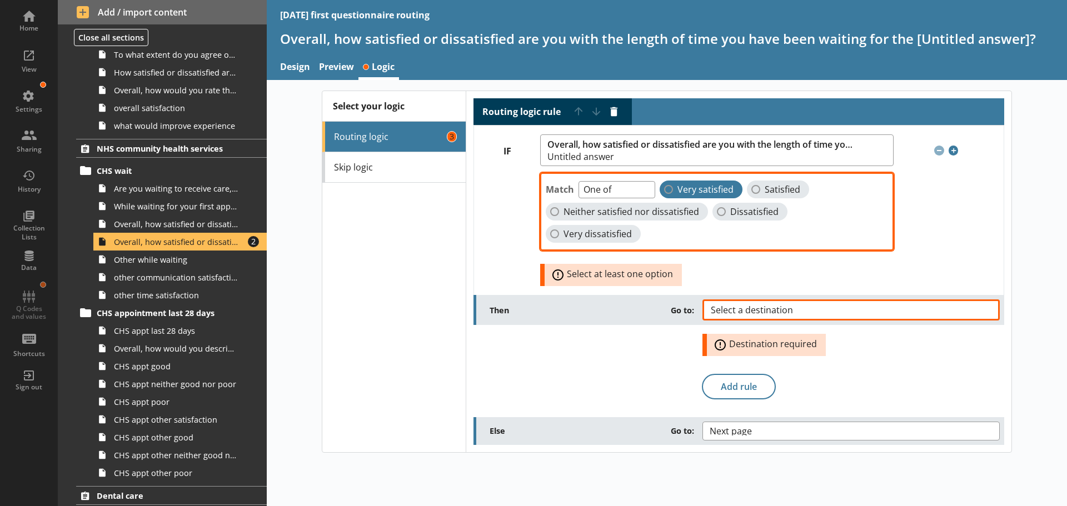
click at [697, 186] on span "Very satisfied" at bounding box center [705, 190] width 56 height 12
click at [673, 186] on input "Very satisfied" at bounding box center [668, 189] width 9 height 9
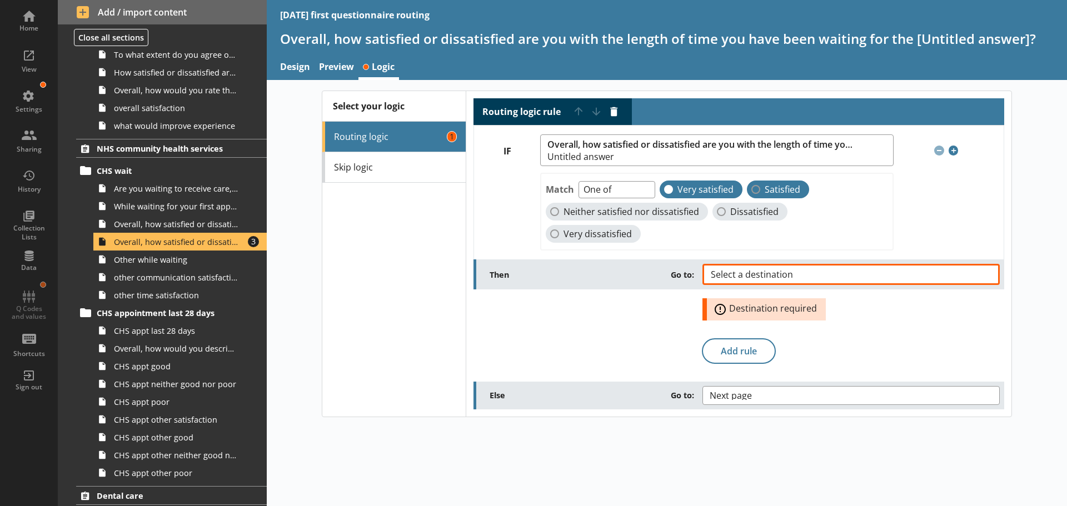
click at [777, 187] on span "Satisfied" at bounding box center [783, 190] width 36 height 12
click at [760, 187] on input "Satisfied" at bounding box center [755, 189] width 9 height 9
click at [617, 206] on span "Neither satisfied nor dissatisfied" at bounding box center [631, 212] width 136 height 12
click at [559, 207] on input "Neither satisfied nor dissatisfied" at bounding box center [554, 211] width 9 height 9
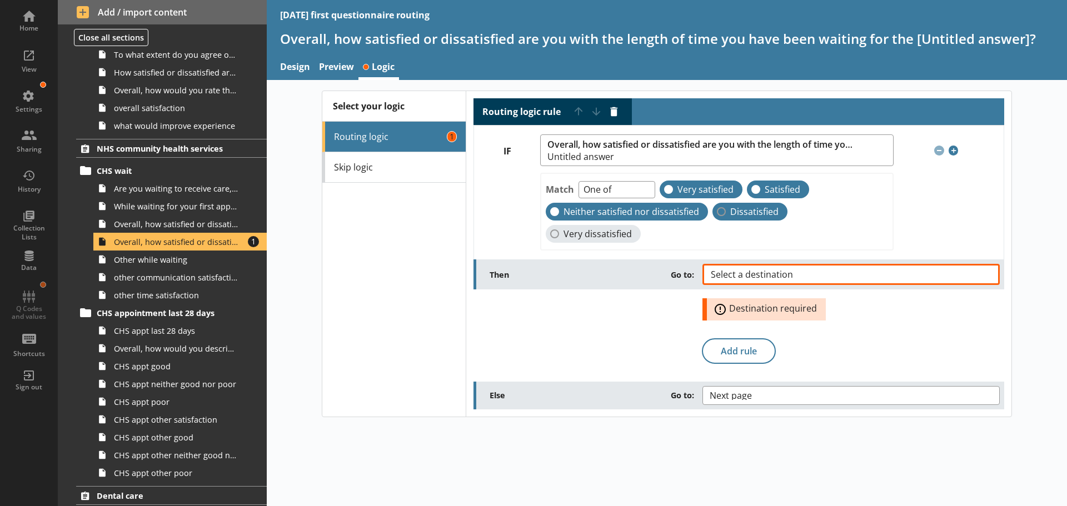
click at [742, 211] on span "Dissatisfied" at bounding box center [754, 212] width 48 height 12
click at [726, 211] on input "Dissatisfied" at bounding box center [721, 211] width 9 height 9
click at [632, 228] on span "Very dissatisfied" at bounding box center [597, 234] width 68 height 12
click at [559, 230] on input "Very dissatisfied" at bounding box center [554, 234] width 9 height 9
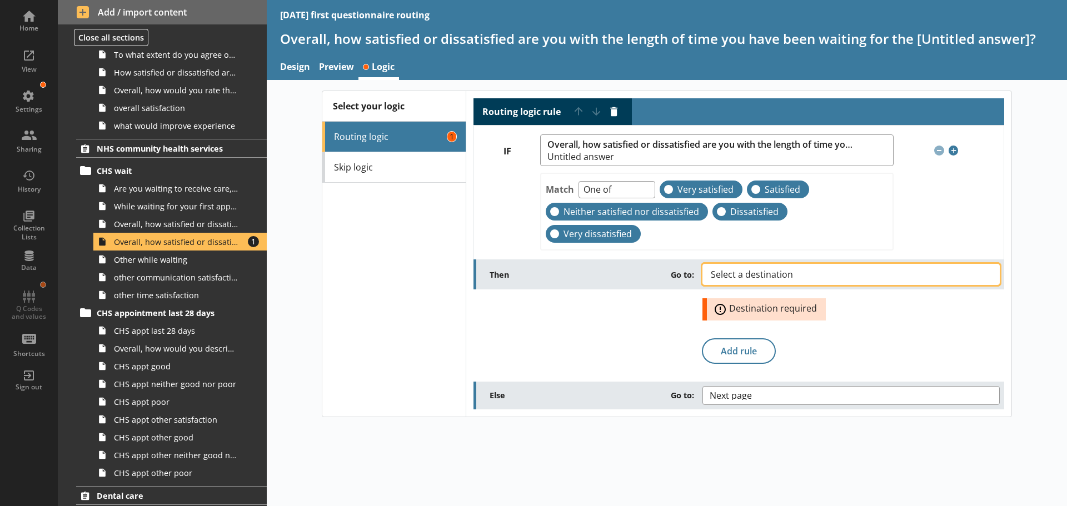
click at [777, 270] on span "Select a destination" at bounding box center [761, 274] width 100 height 9
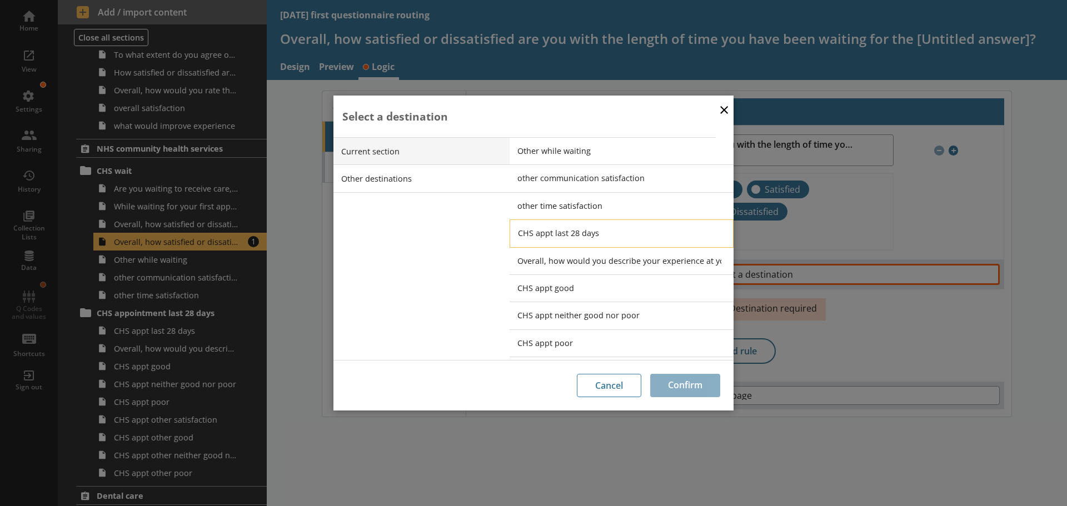
click at [553, 231] on span "CHS appt last 28 days" at bounding box center [630, 233] width 224 height 11
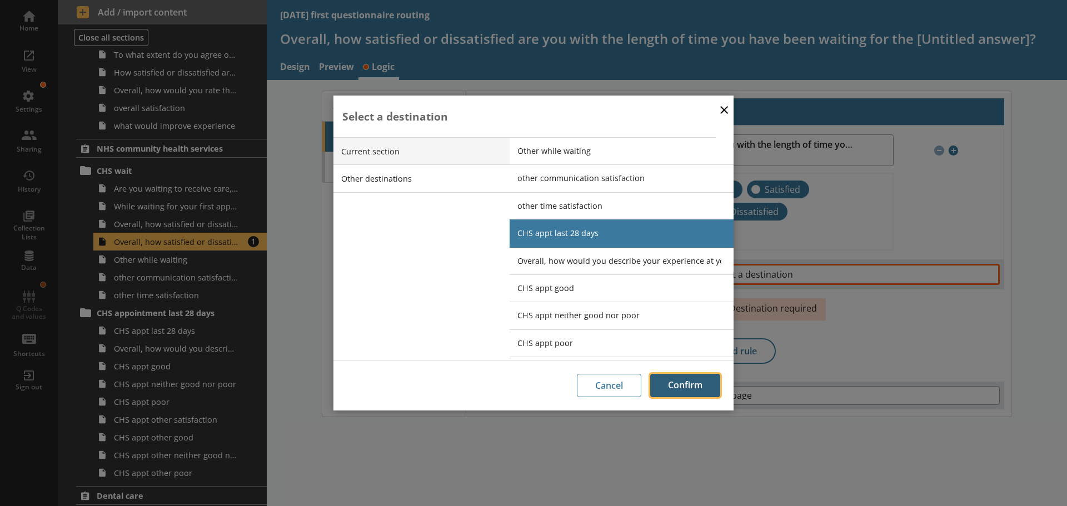
click at [680, 387] on button "Confirm" at bounding box center [685, 385] width 70 height 23
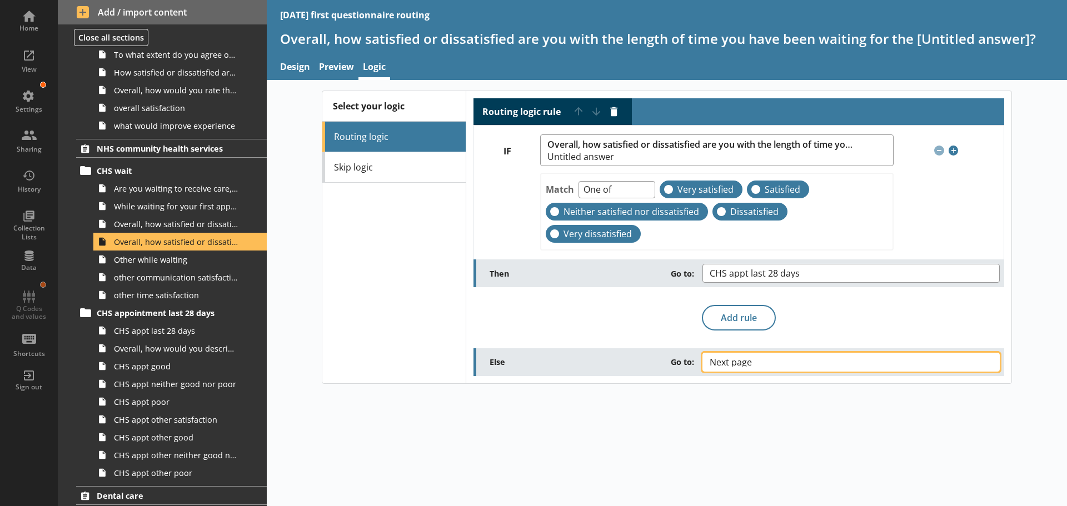
click at [768, 358] on span "Next page" at bounding box center [740, 362] width 60 height 9
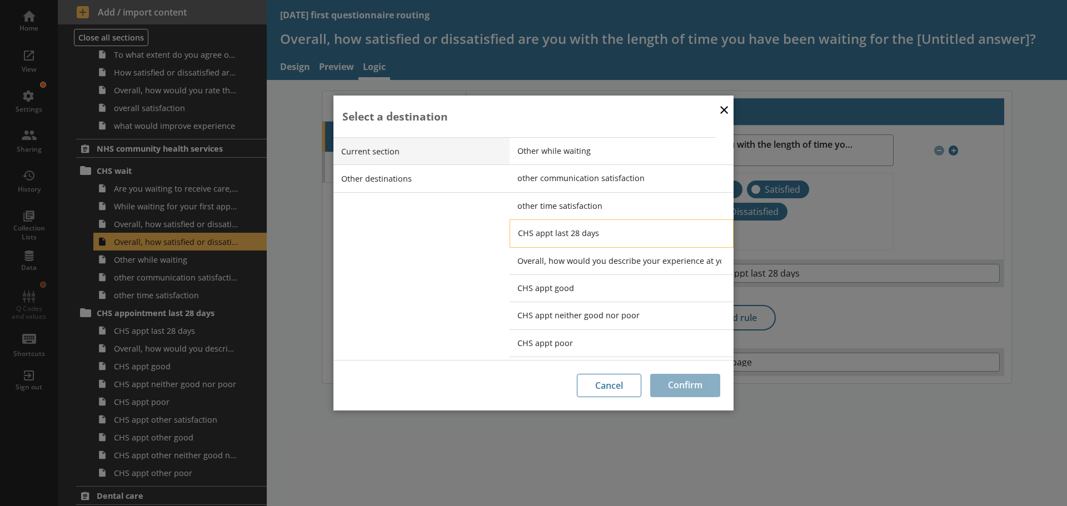
click at [587, 230] on span "CHS appt last 28 days" at bounding box center [630, 233] width 224 height 11
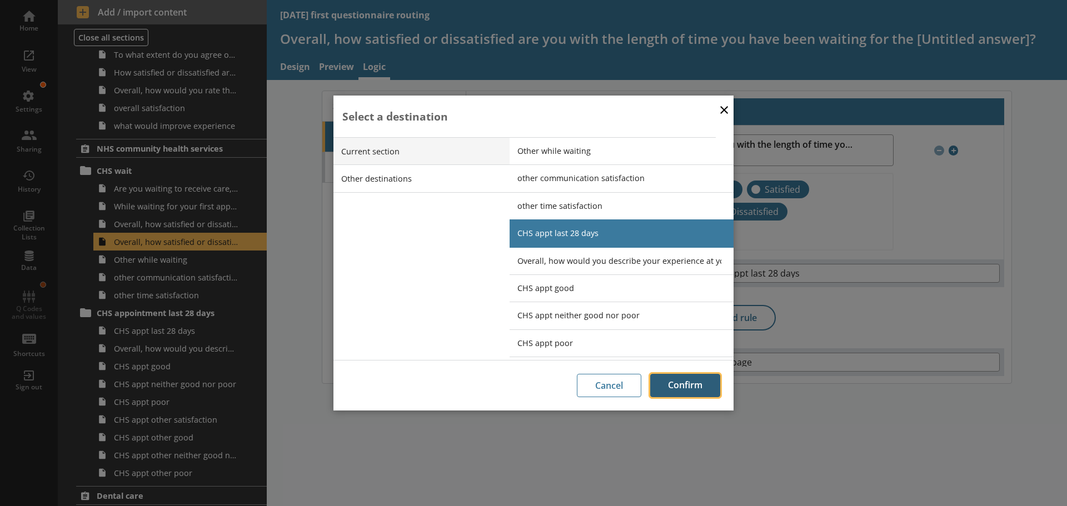
click at [693, 385] on button "Confirm" at bounding box center [685, 385] width 70 height 23
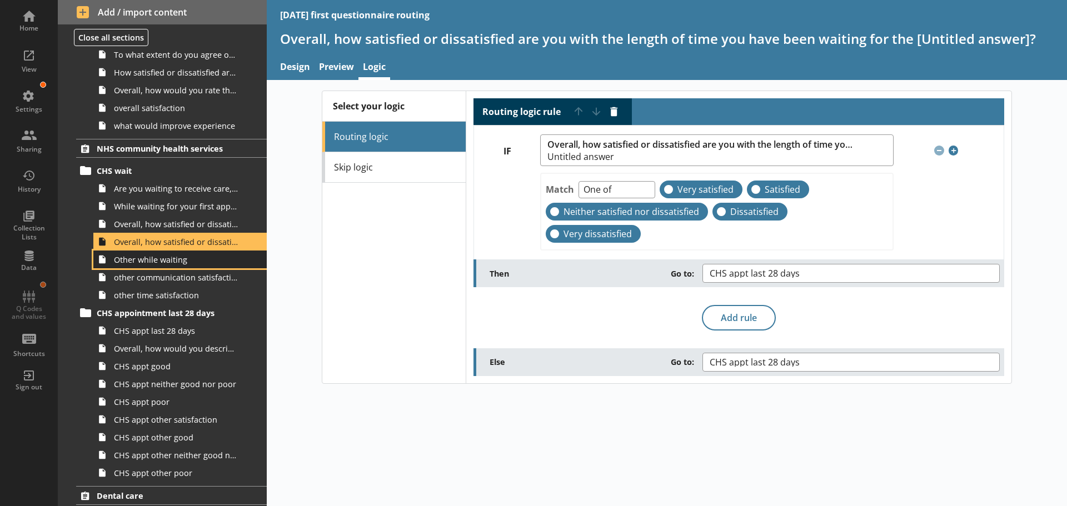
click at [147, 266] on link "Other while waiting" at bounding box center [179, 260] width 173 height 18
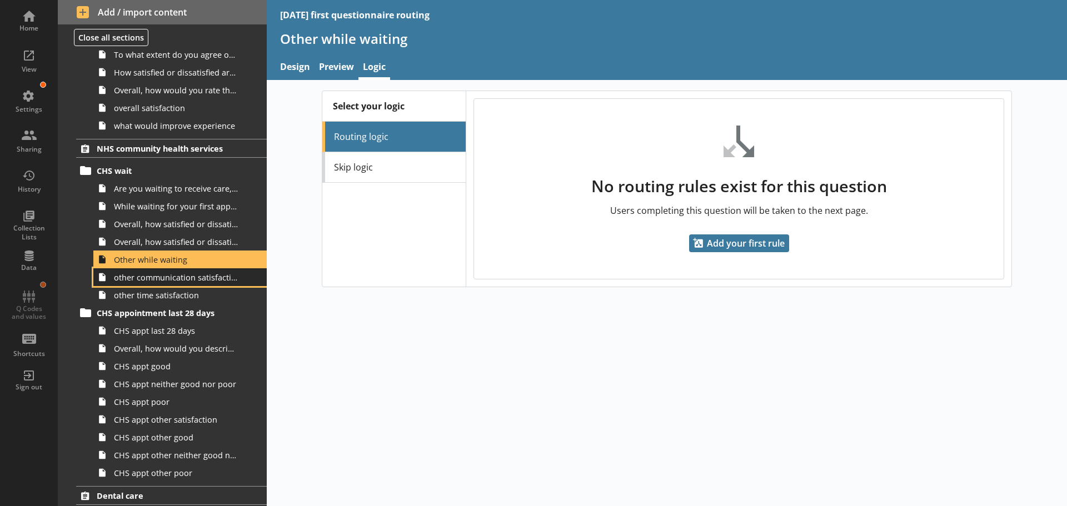
click at [156, 281] on span "other communication satisfaction" at bounding box center [176, 277] width 124 height 11
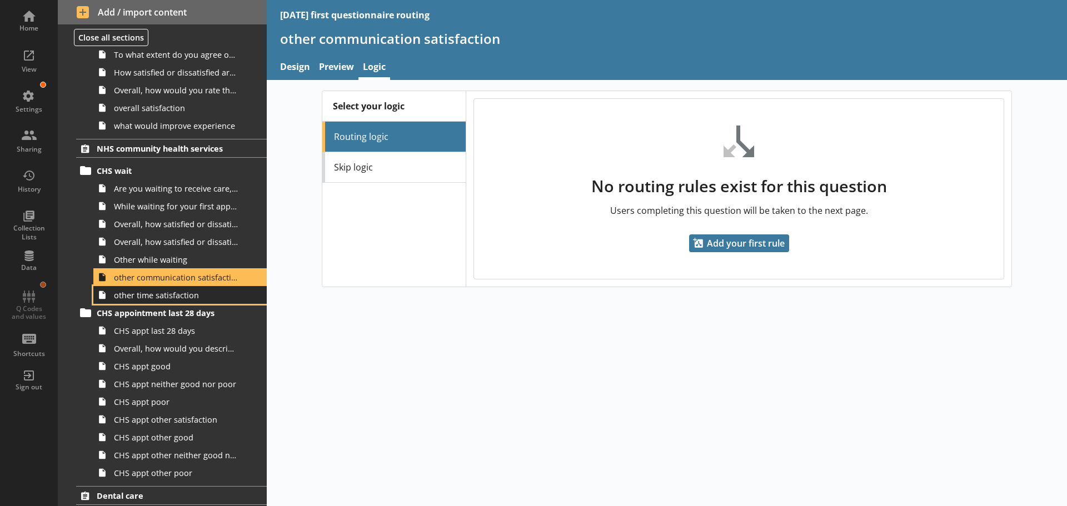
click at [158, 299] on span "other time satisfaction" at bounding box center [176, 295] width 124 height 11
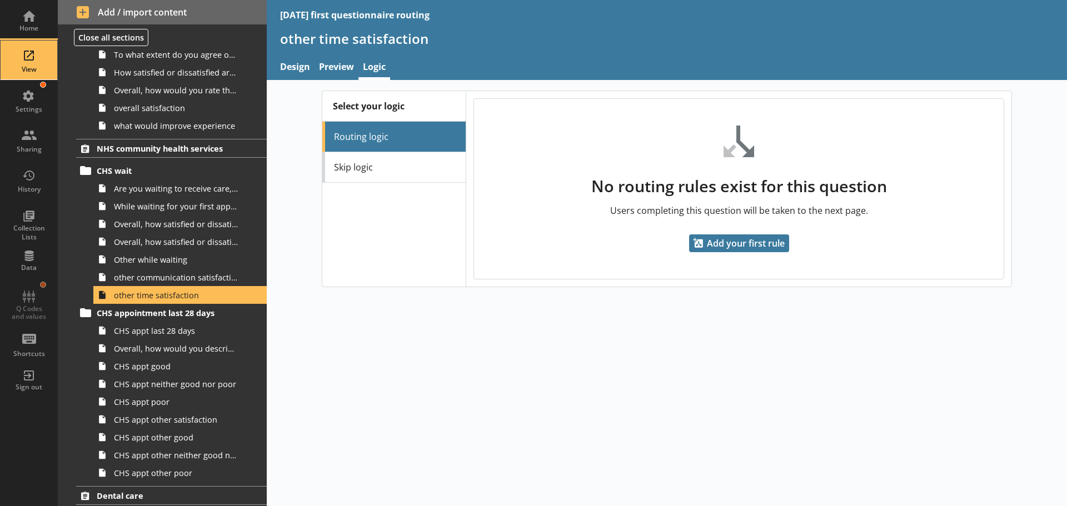
click at [30, 53] on div "View" at bounding box center [28, 60] width 39 height 39
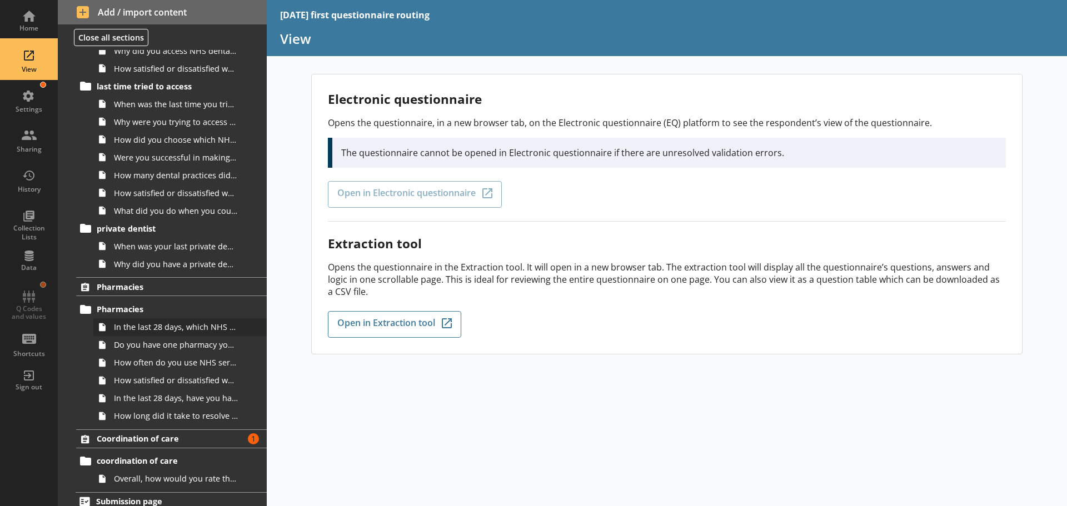
scroll to position [1600, 0]
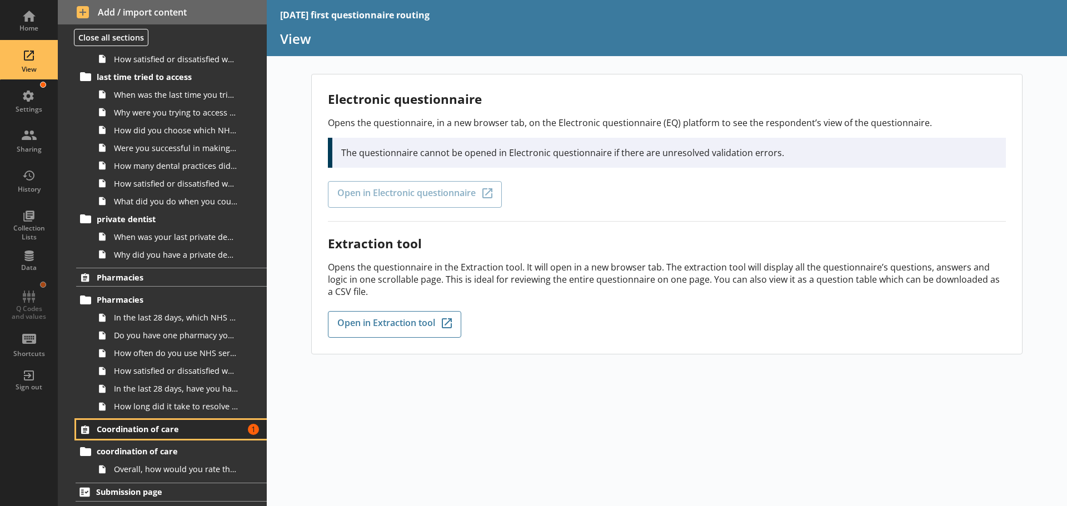
click at [169, 426] on span "Coordination of care" at bounding box center [165, 429] width 137 height 11
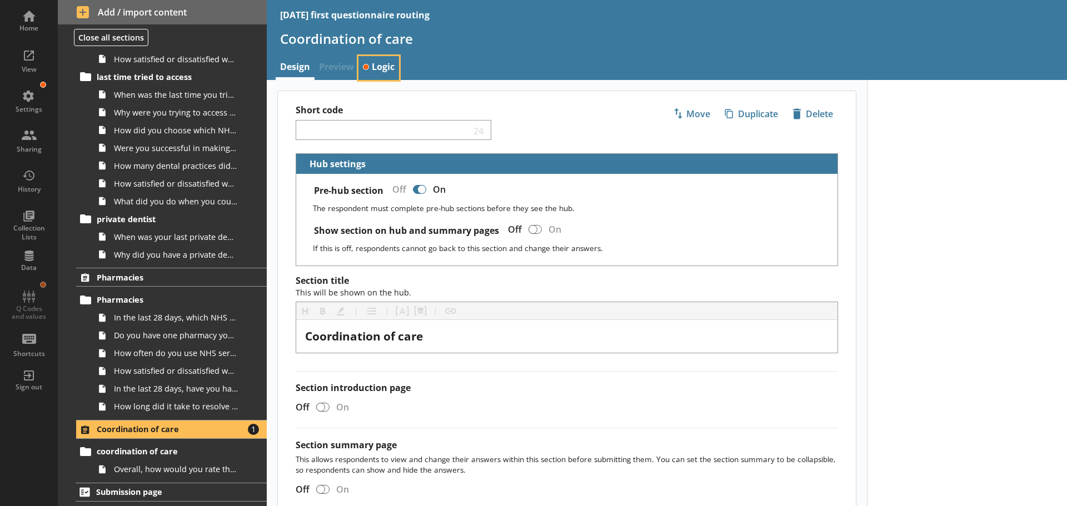
click at [383, 66] on link "Logic" at bounding box center [378, 68] width 41 height 24
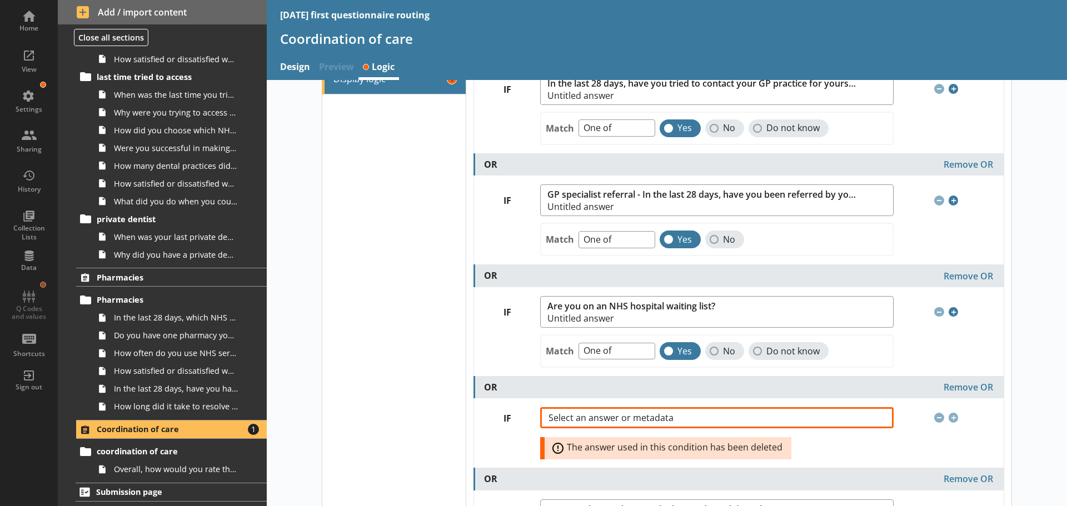
scroll to position [111, 0]
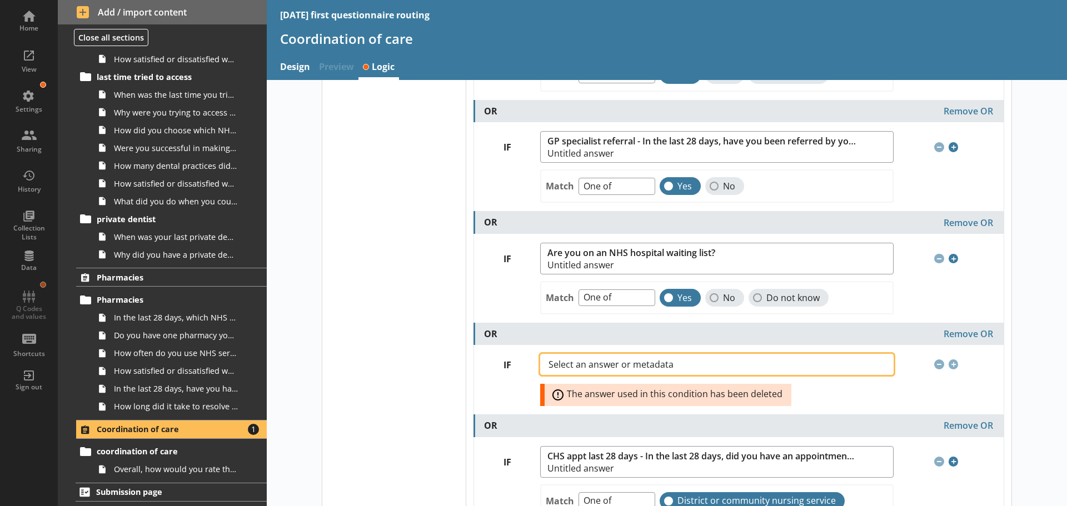
click at [619, 363] on span "Select an answer or metadata" at bounding box center [619, 364] width 143 height 9
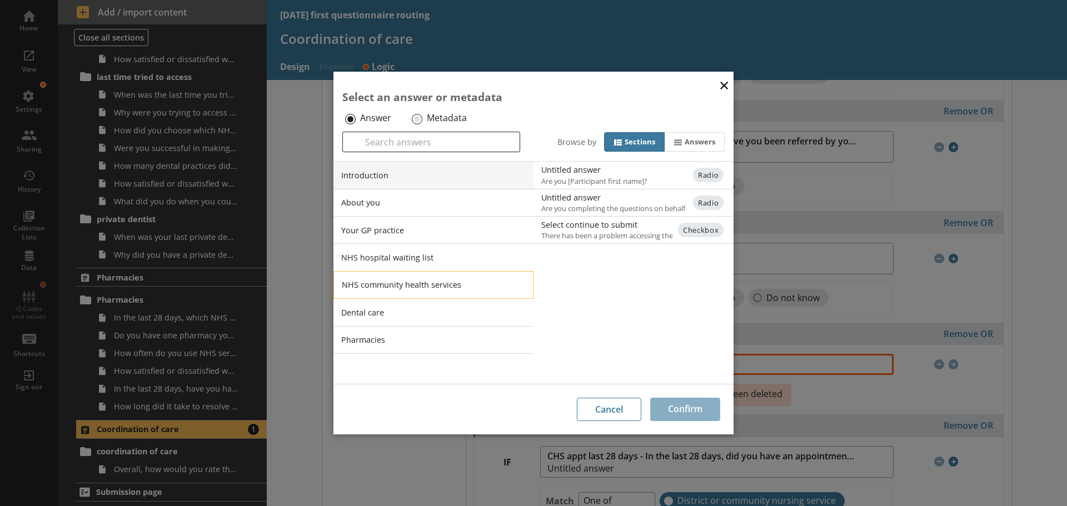
click at [375, 278] on li "NHS community health services" at bounding box center [433, 285] width 200 height 28
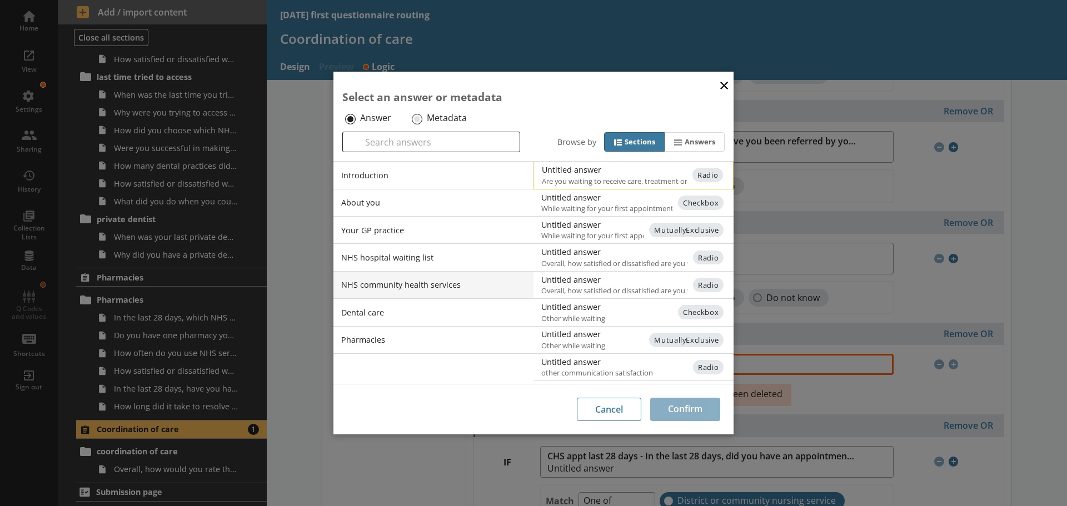
click at [591, 172] on div "Untitled answer" at bounding box center [654, 169] width 224 height 11
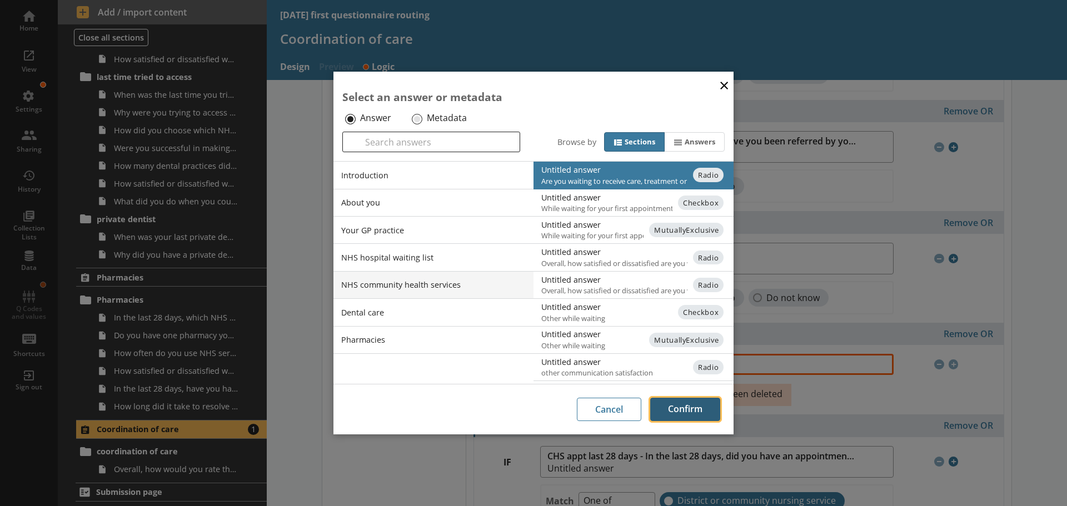
click at [679, 409] on button "Confirm" at bounding box center [685, 409] width 70 height 23
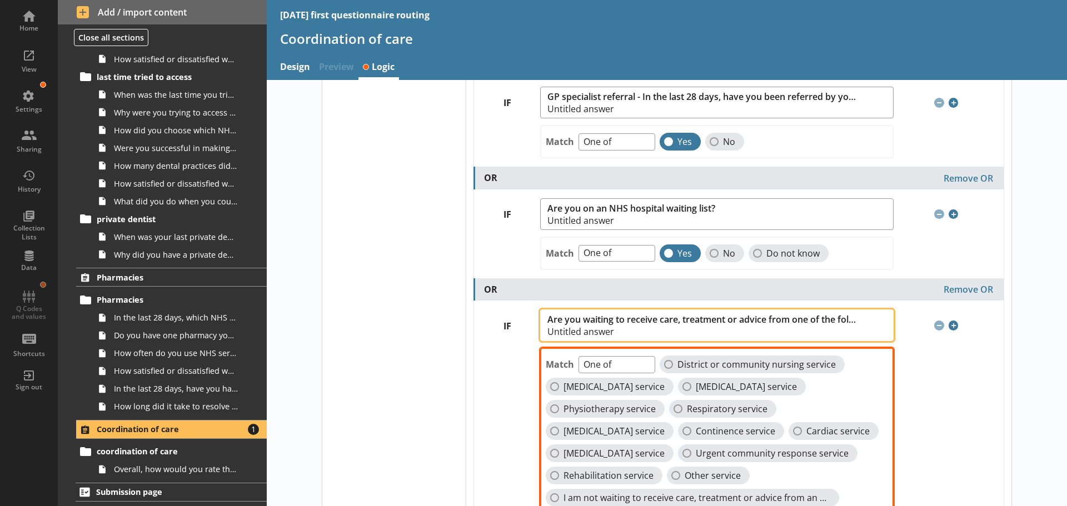
scroll to position [278, 0]
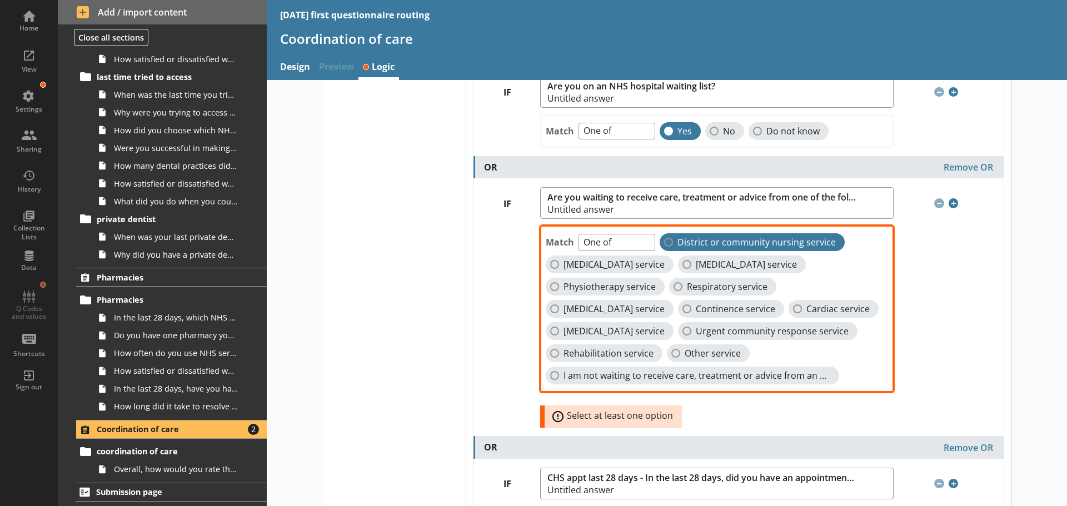
click at [703, 242] on span "District or community nursing service" at bounding box center [756, 243] width 158 height 12
click at [673, 242] on input "District or community nursing service" at bounding box center [668, 242] width 9 height 9
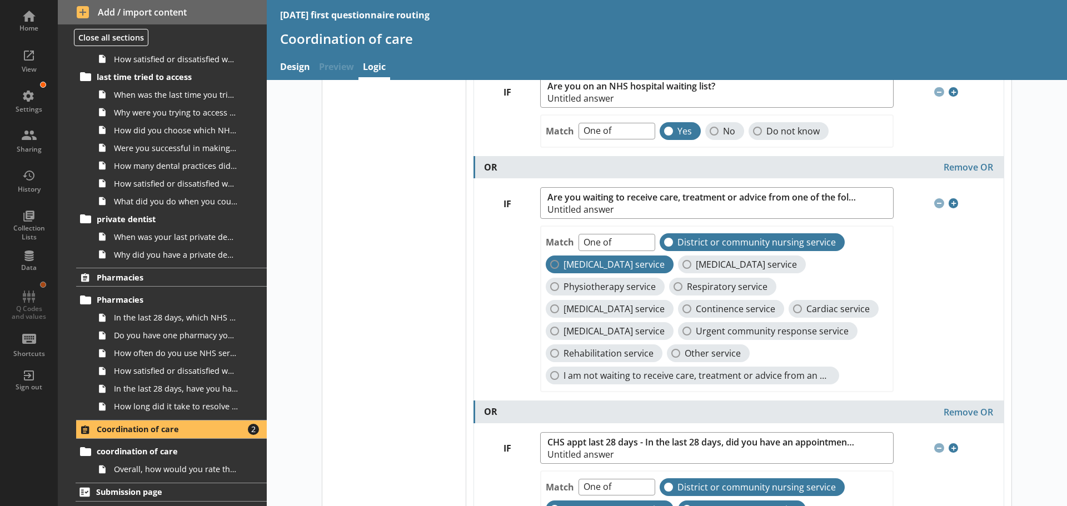
click at [577, 266] on span "Podiatry service" at bounding box center [613, 265] width 101 height 12
click at [559, 266] on input "Podiatry service" at bounding box center [554, 264] width 9 height 9
click at [697, 262] on span "Musculoskeletal service" at bounding box center [746, 265] width 101 height 12
click at [691, 262] on input "Musculoskeletal service" at bounding box center [686, 264] width 9 height 9
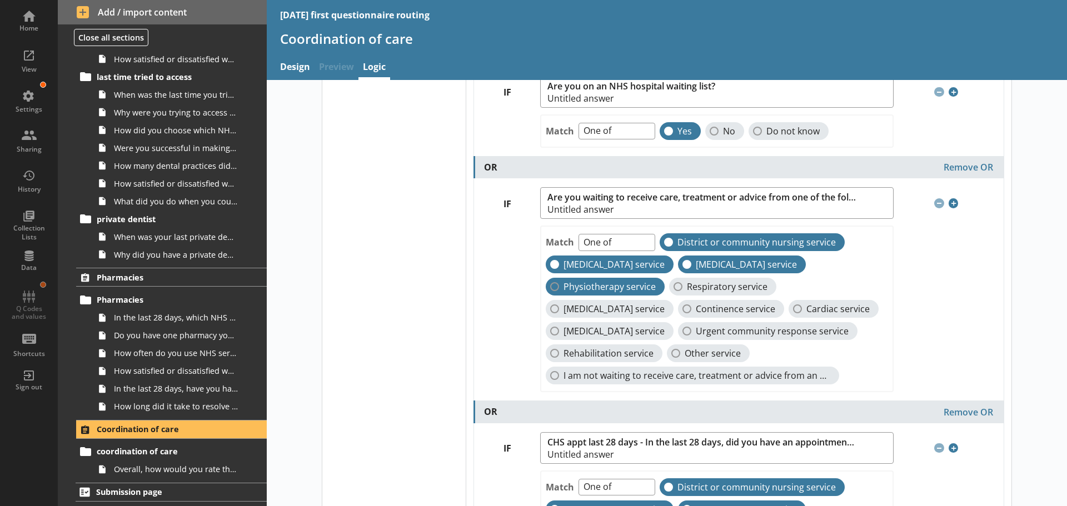
click at [596, 281] on span "Physiotherapy service" at bounding box center [609, 287] width 92 height 12
click at [559, 282] on input "Physiotherapy service" at bounding box center [554, 286] width 9 height 9
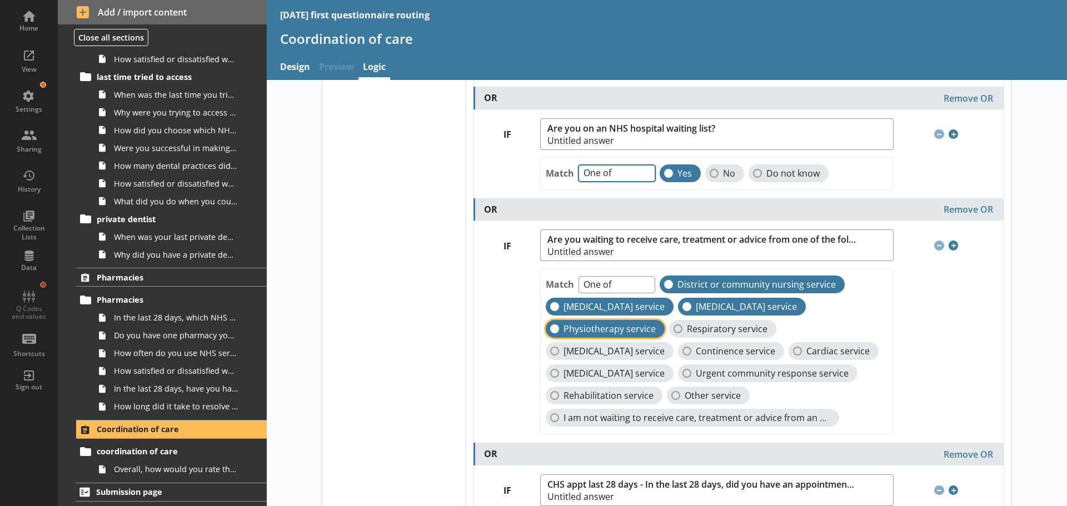
scroll to position [333, 0]
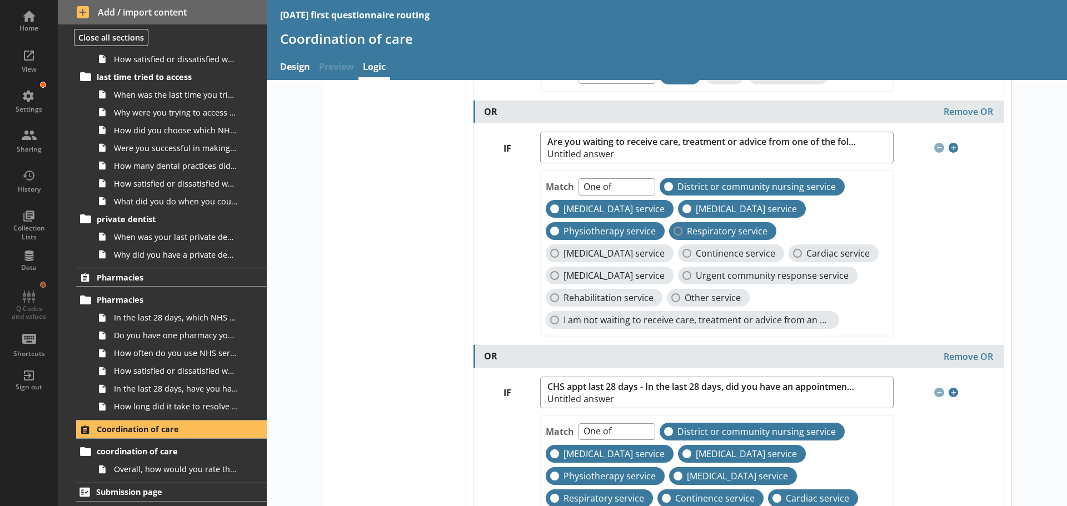
click at [706, 230] on span "Respiratory service" at bounding box center [727, 232] width 81 height 12
click at [682, 230] on input "Respiratory service" at bounding box center [678, 231] width 9 height 9
click at [617, 253] on span "Weight management service" at bounding box center [613, 254] width 101 height 12
click at [559, 253] on input "Weight management service" at bounding box center [554, 253] width 9 height 9
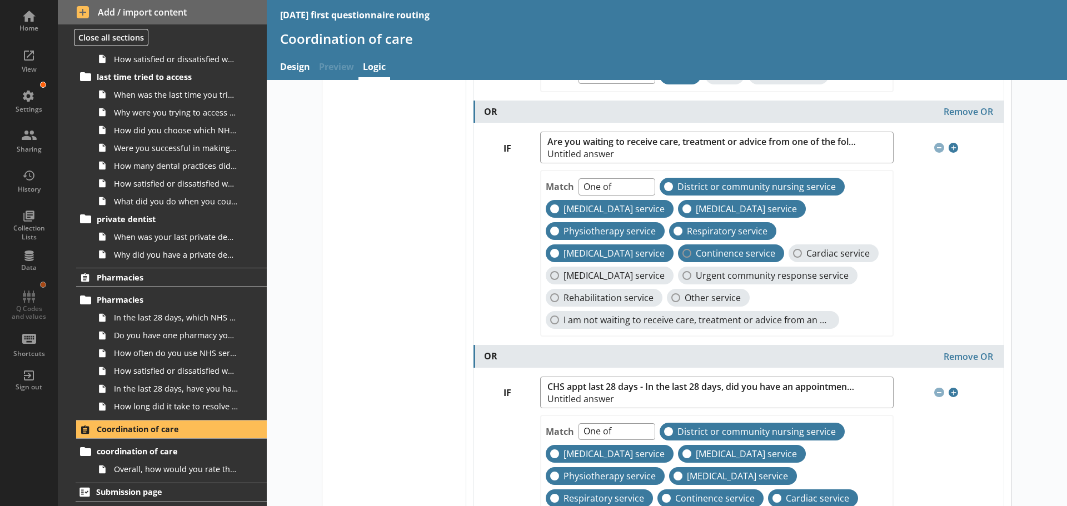
click at [727, 251] on span "Continence service" at bounding box center [735, 254] width 79 height 12
click at [691, 251] on input "Continence service" at bounding box center [686, 253] width 9 height 9
click at [637, 183] on select "One of Unanswered" at bounding box center [616, 186] width 77 height 17
click at [806, 260] on span "Cardiac service" at bounding box center [837, 254] width 63 height 12
click at [793, 258] on input "Cardiac service" at bounding box center [797, 253] width 9 height 9
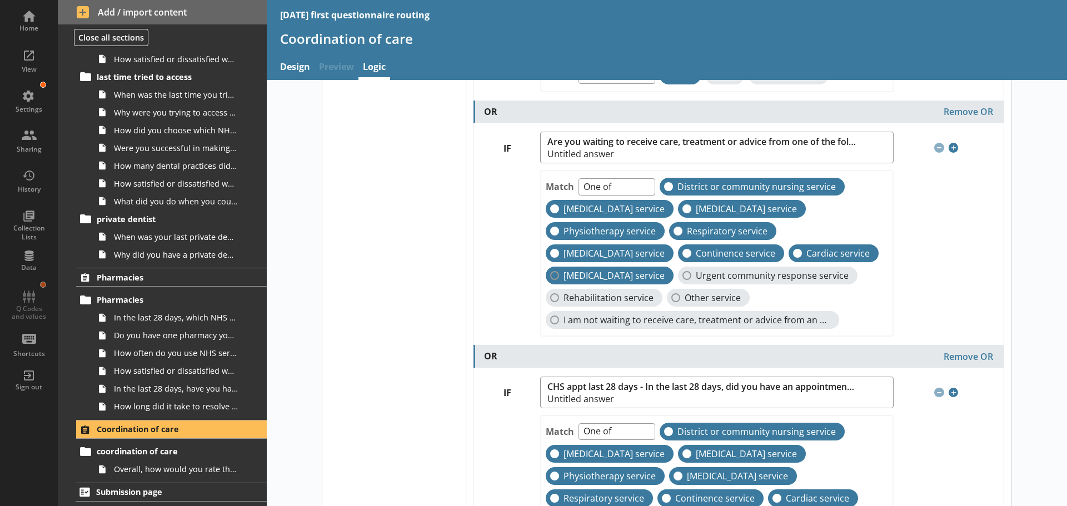
click at [665, 276] on span "Diabetes service" at bounding box center [613, 276] width 101 height 12
click at [559, 276] on input "Diabetes service" at bounding box center [554, 275] width 9 height 9
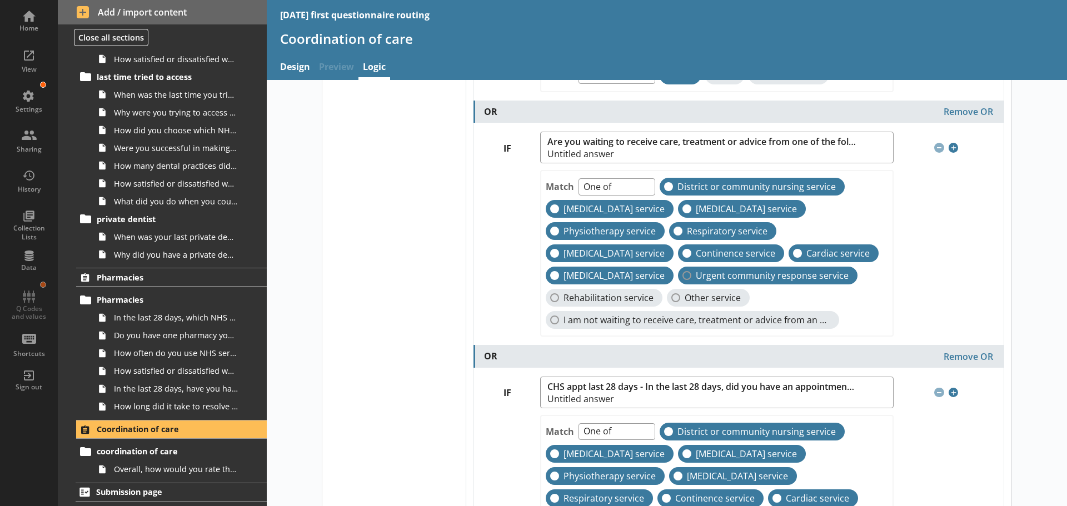
click at [696, 282] on span "Urgent community response service" at bounding box center [772, 276] width 153 height 12
click at [682, 280] on input "Urgent community response service" at bounding box center [686, 275] width 9 height 9
click at [654, 297] on span "Rehabilitation service" at bounding box center [608, 298] width 90 height 12
click at [559, 297] on input "Rehabilitation service" at bounding box center [554, 297] width 9 height 9
click at [685, 304] on span "Other service" at bounding box center [713, 298] width 56 height 12
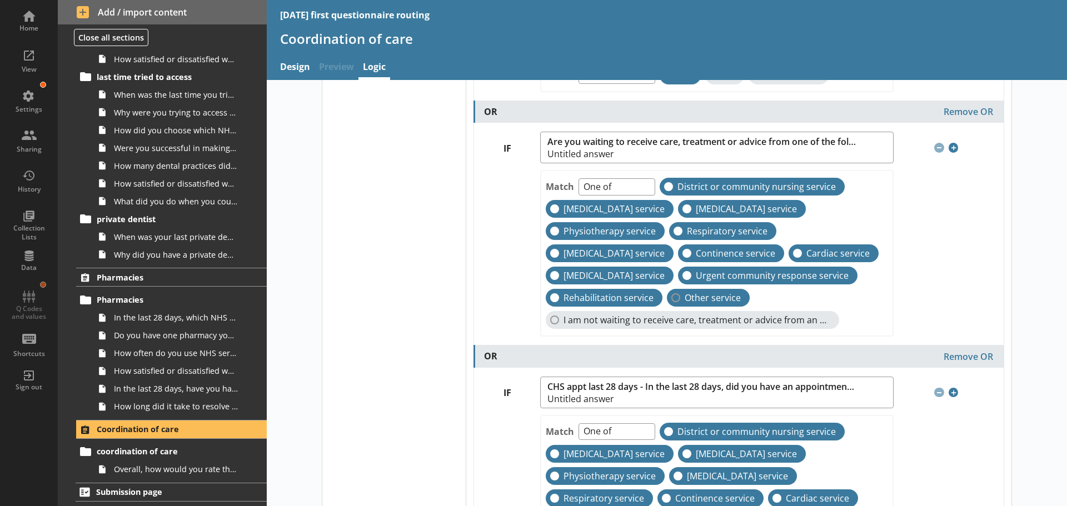
click at [671, 302] on input "Other service" at bounding box center [675, 297] width 9 height 9
click at [385, 356] on div "Select your logic Display logic" at bounding box center [393, 344] width 143 height 1173
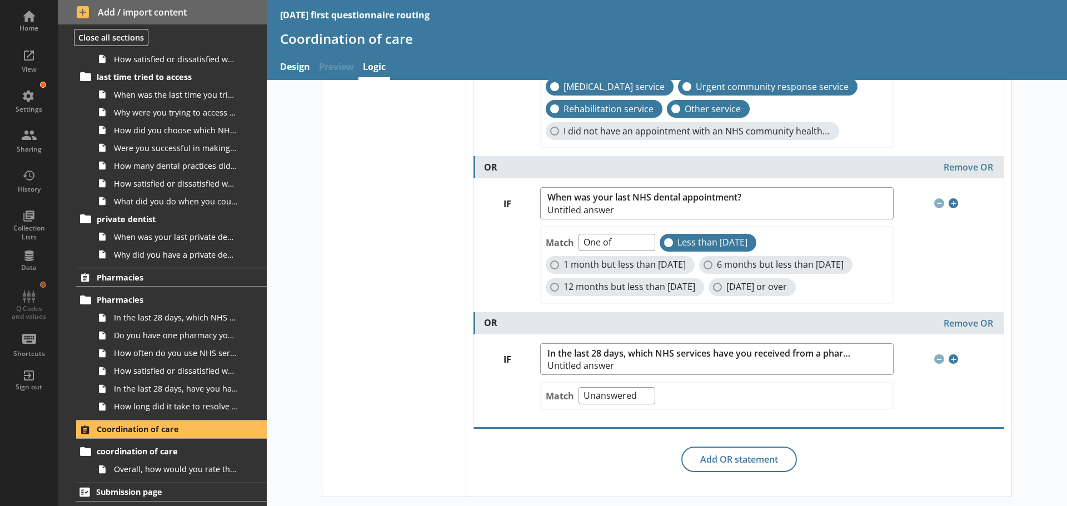
scroll to position [812, 0]
click at [29, 56] on div "View" at bounding box center [28, 60] width 39 height 39
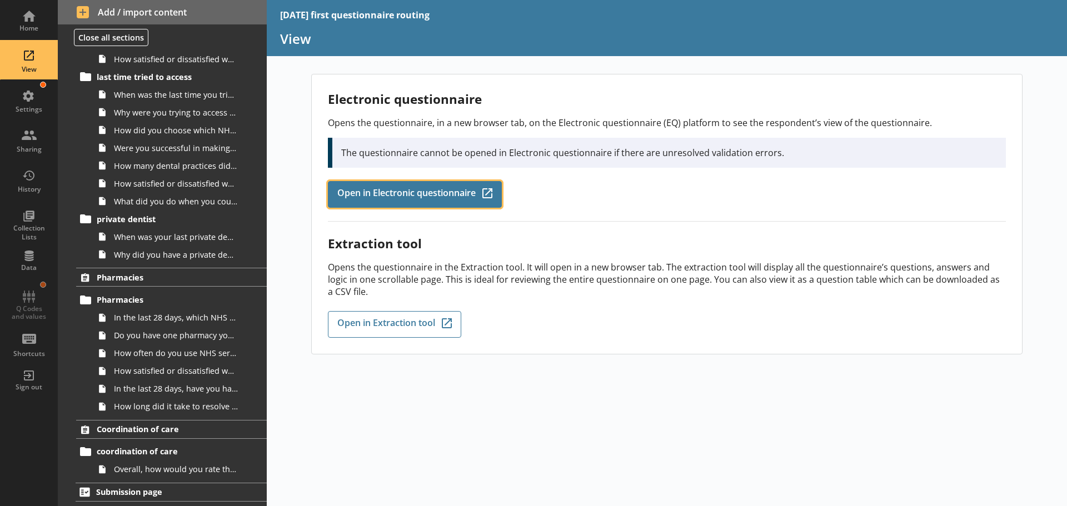
click at [431, 201] on link "Open in Electronic questionnaire Q-Codes_Icon Created with Sketch." at bounding box center [415, 194] width 174 height 27
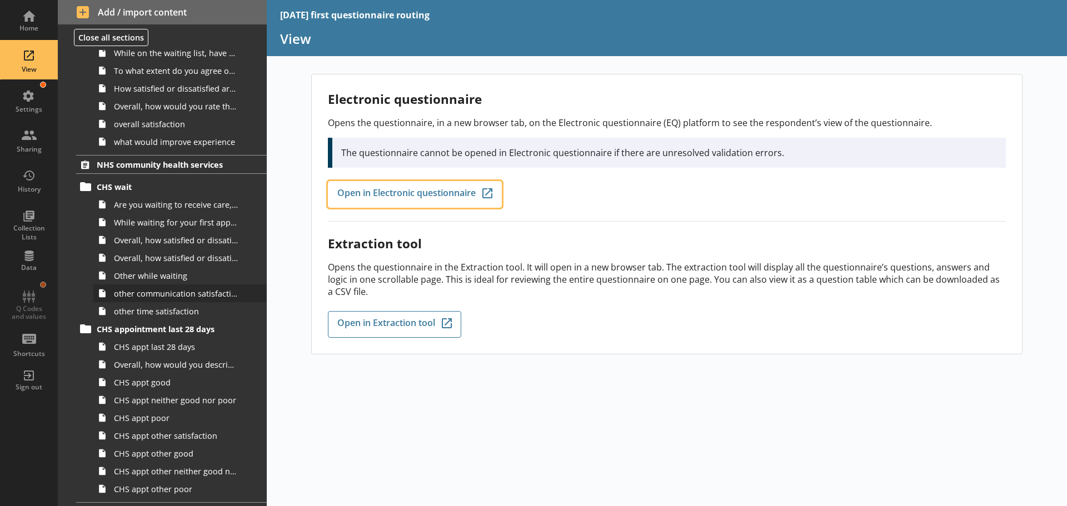
scroll to position [1044, 0]
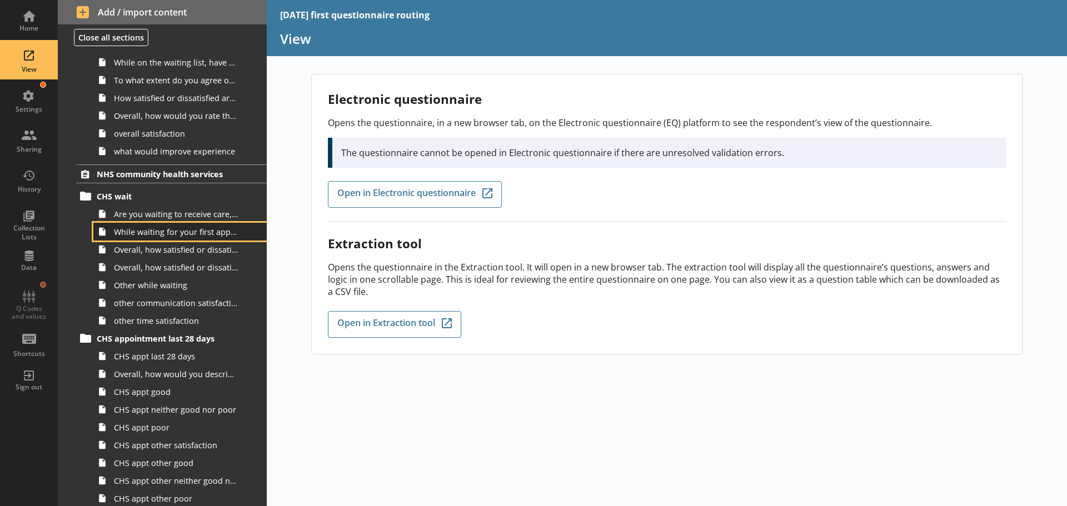
click at [152, 233] on span "While waiting for your first appointment to receive care, treatment or advice f…" at bounding box center [176, 232] width 124 height 11
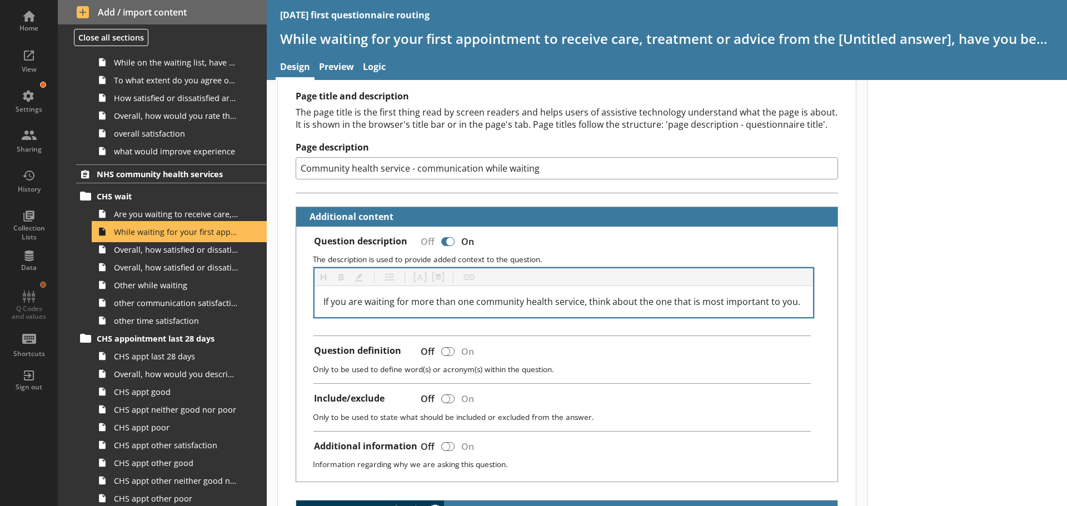
scroll to position [167, 0]
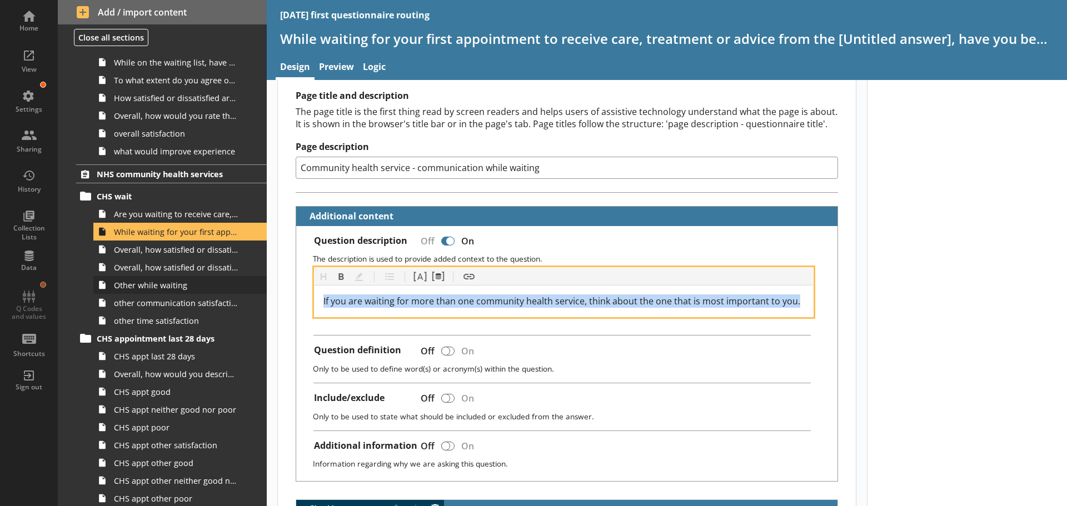
drag, startPoint x: 796, startPoint y: 301, endPoint x: 239, endPoint y: 293, distance: 557.4
click at [250, 305] on div "Home View Settings Sharing History Collection Lists Data Q Codes and values Sho…" at bounding box center [533, 253] width 1067 height 506
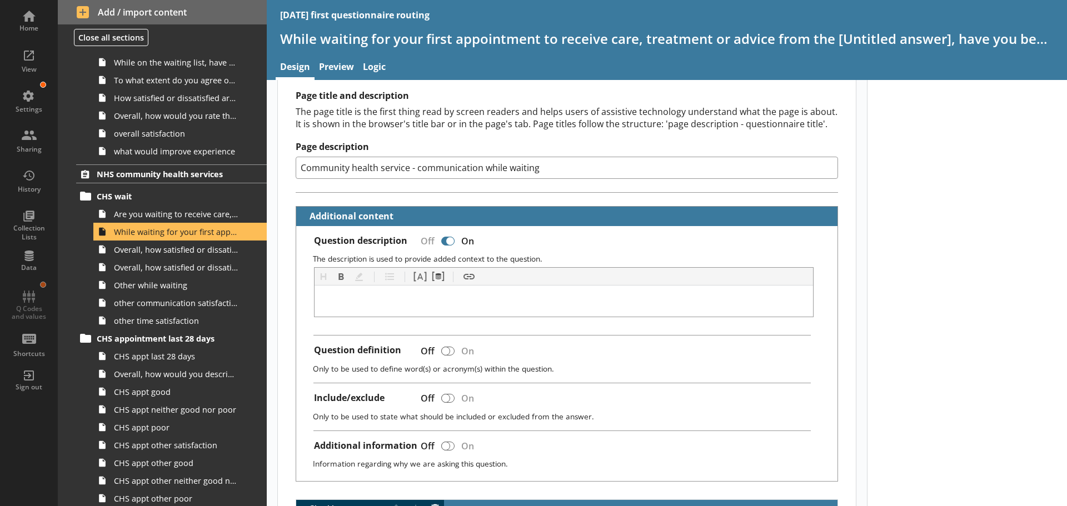
click at [443, 242] on div at bounding box center [447, 241] width 13 height 9
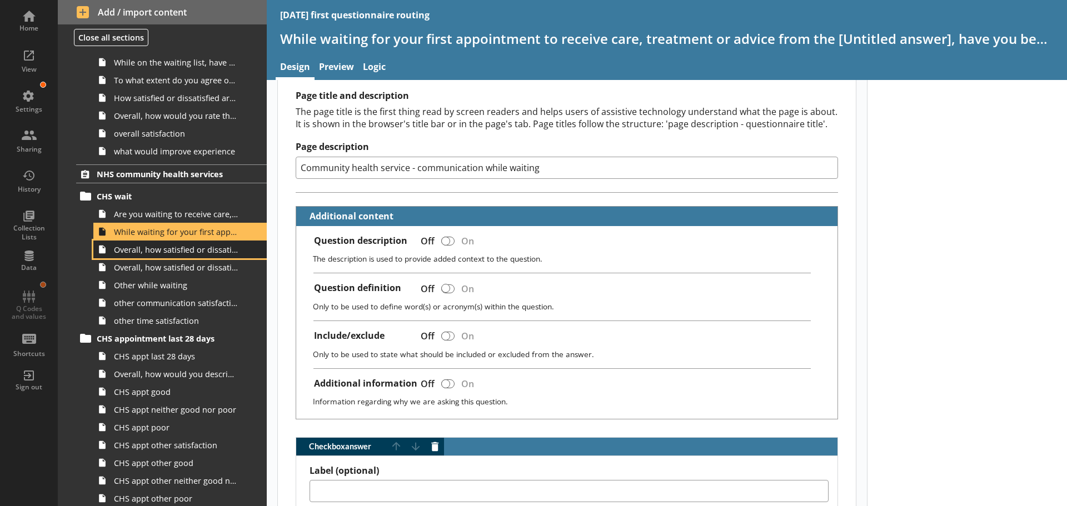
click at [171, 253] on span "Overall, how satisfied or dissatisfied are you with the communication about you…" at bounding box center [176, 250] width 124 height 11
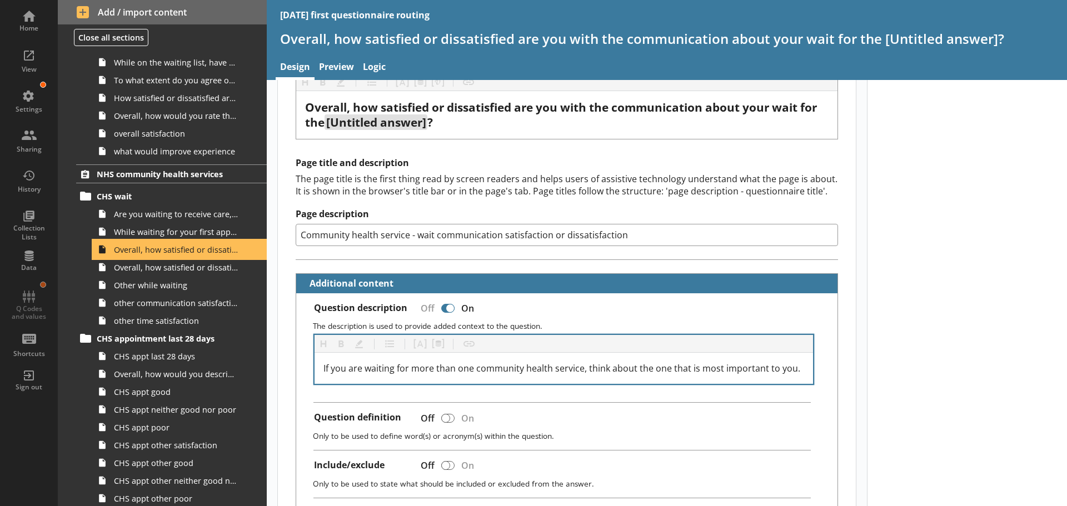
scroll to position [111, 0]
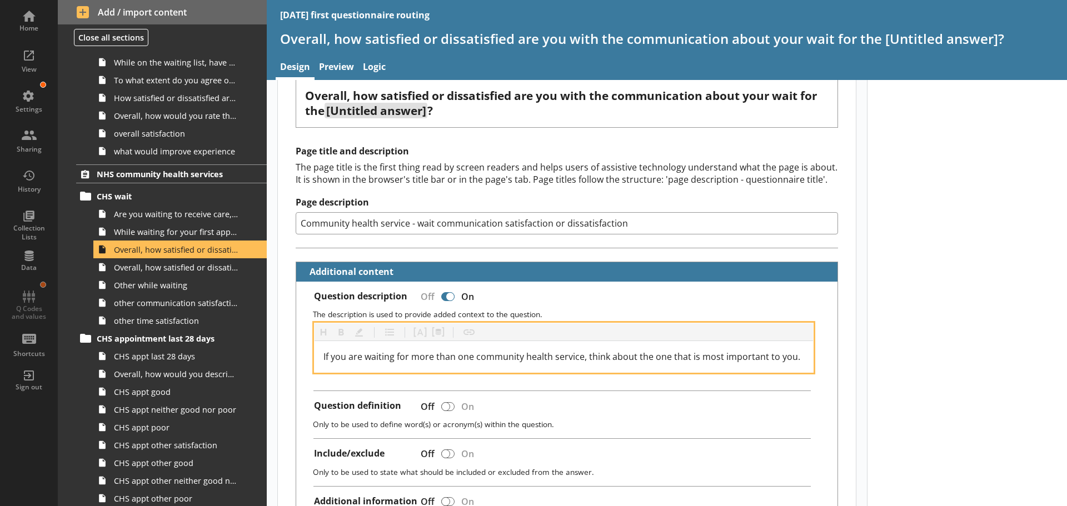
click at [797, 356] on div "If you are waiting for more than one community health service, think about the …" at bounding box center [564, 356] width 498 height 31
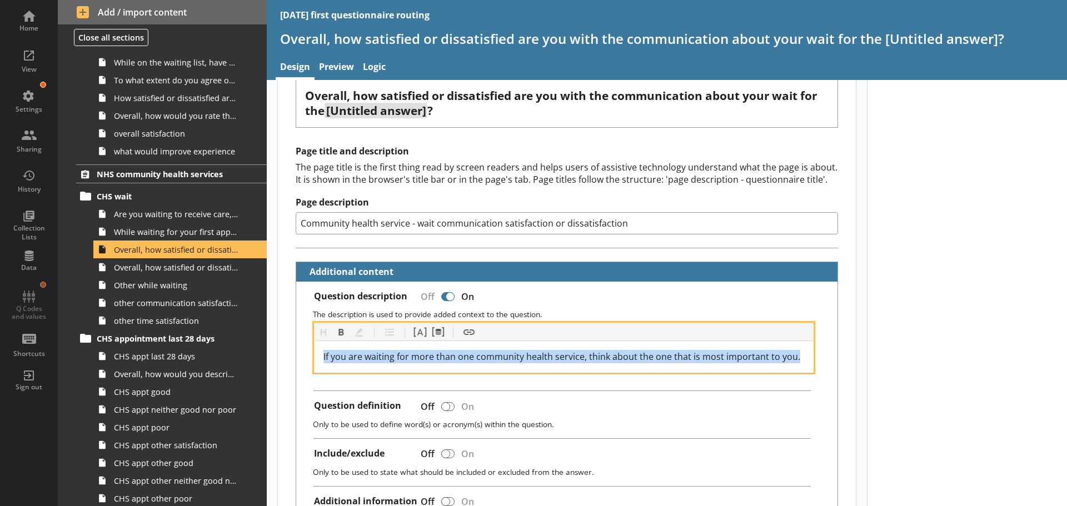
drag, startPoint x: 795, startPoint y: 357, endPoint x: 290, endPoint y: 355, distance: 505.1
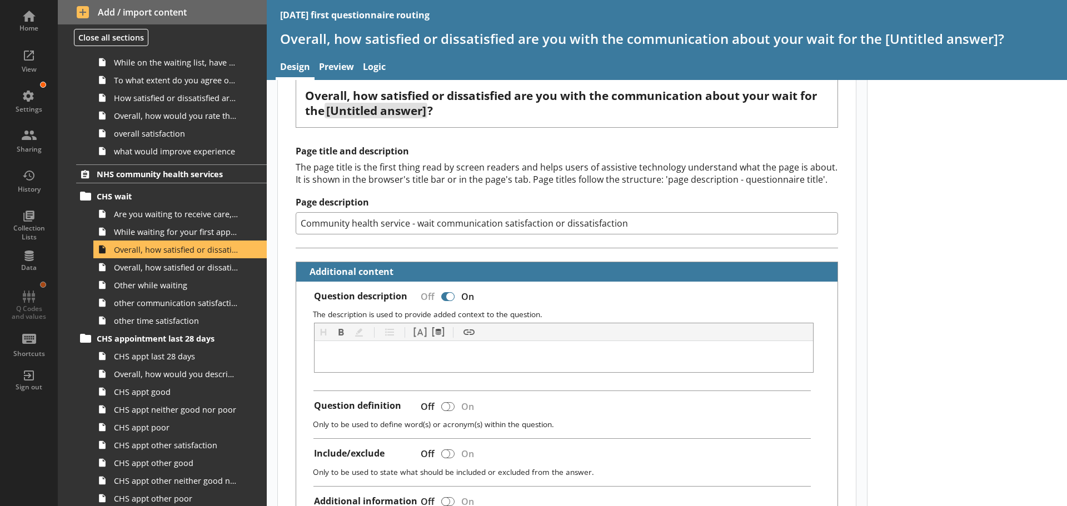
click at [441, 297] on div at bounding box center [447, 296] width 13 height 9
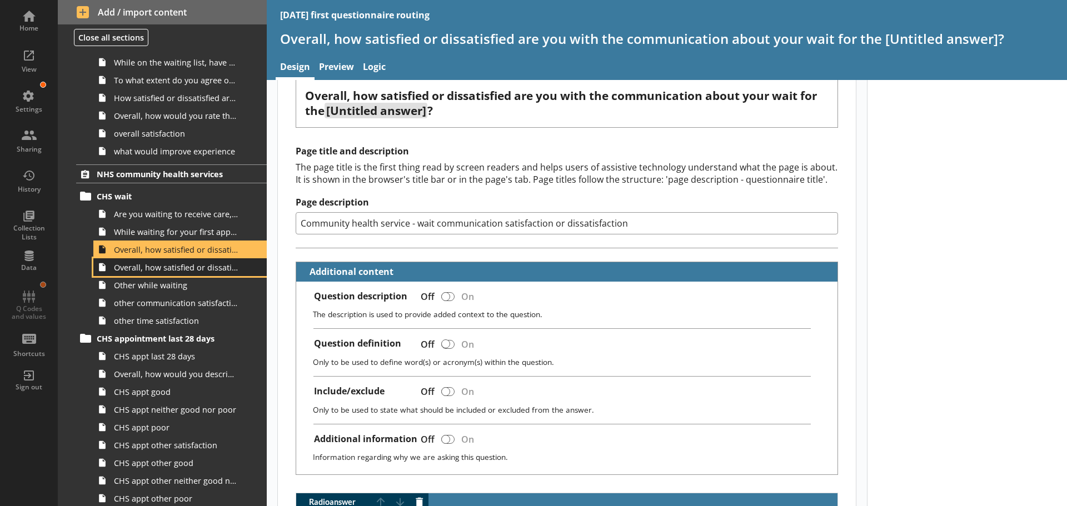
click at [169, 271] on span "Overall, how satisfied or dissatisfied are you with the length of time you have…" at bounding box center [176, 267] width 124 height 11
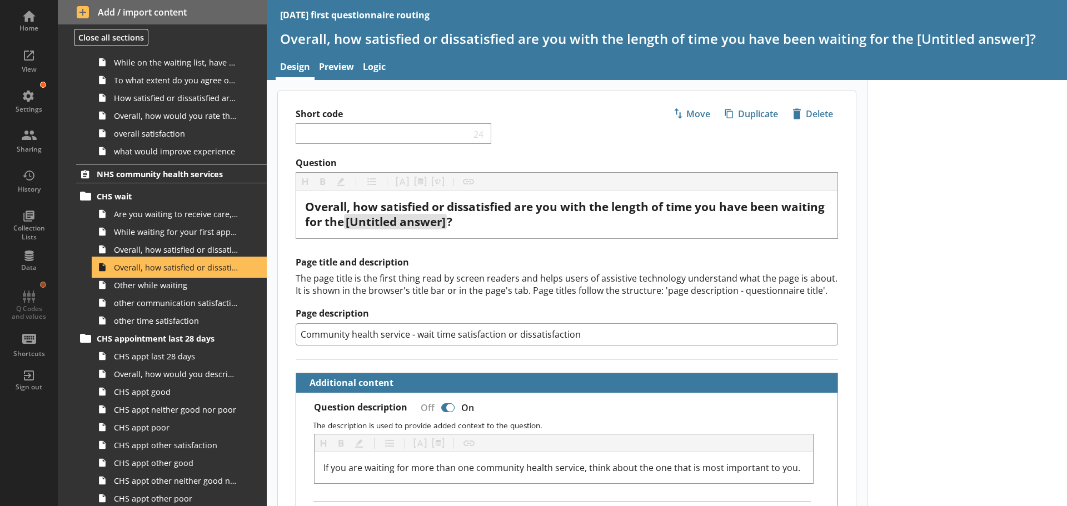
scroll to position [111, 0]
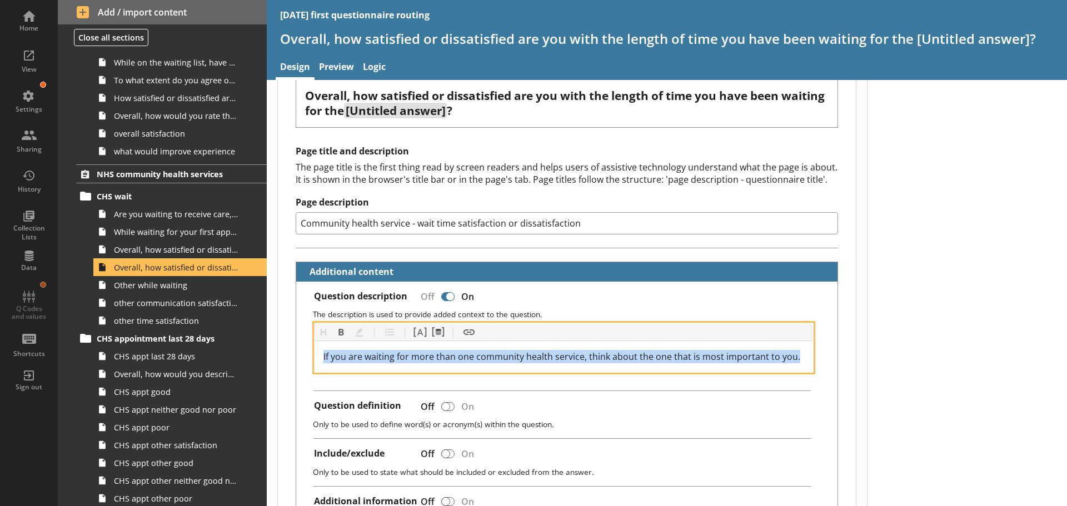
drag, startPoint x: 794, startPoint y: 357, endPoint x: 277, endPoint y: 352, distance: 516.8
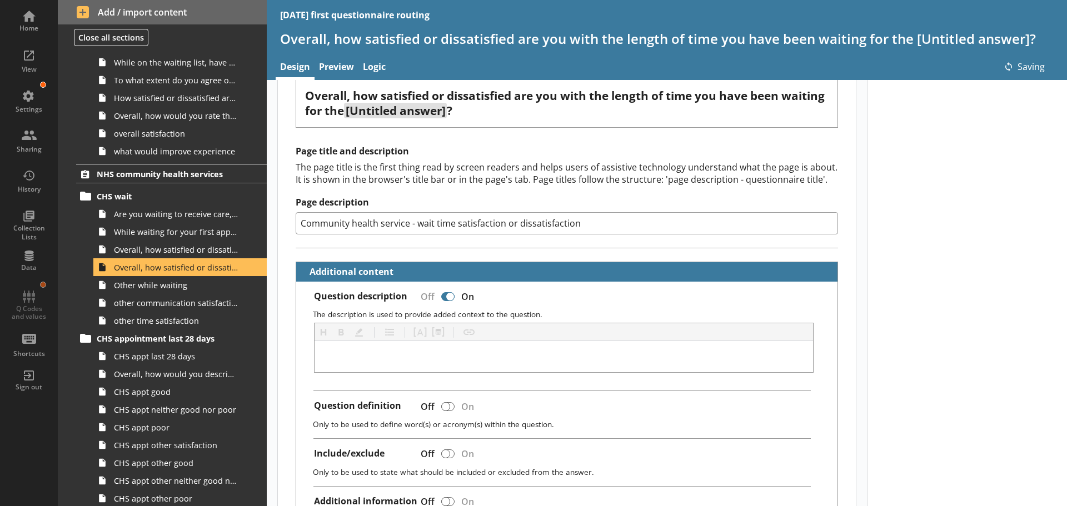
click at [445, 298] on div at bounding box center [447, 296] width 13 height 9
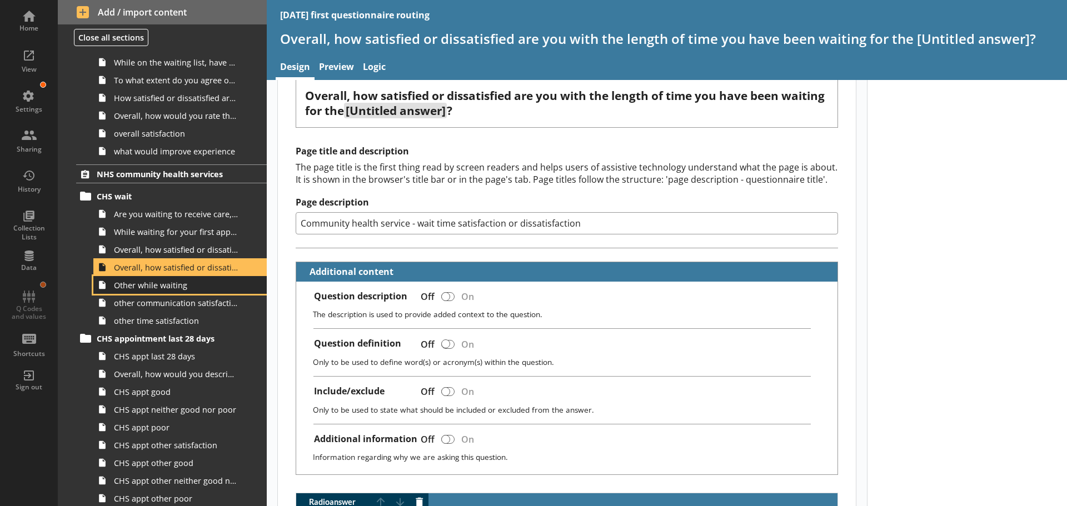
click at [162, 292] on link "Other while waiting" at bounding box center [179, 285] width 173 height 18
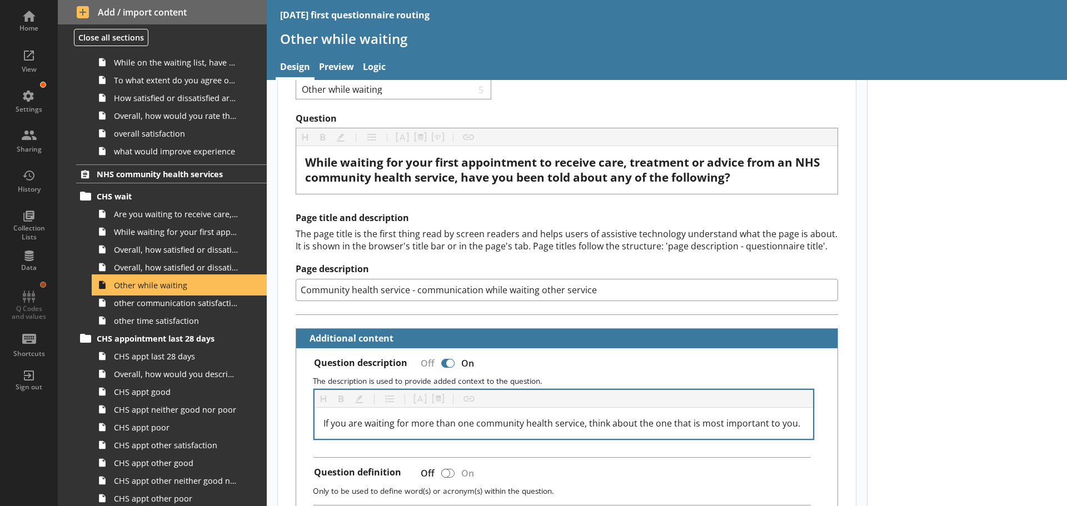
scroll to position [111, 0]
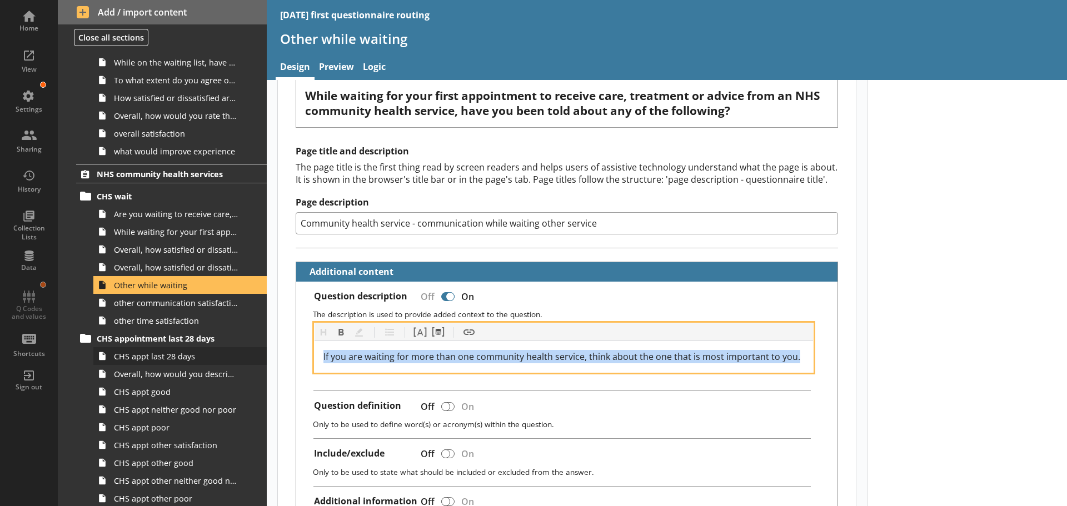
drag, startPoint x: 796, startPoint y: 356, endPoint x: 243, endPoint y: 351, distance: 552.4
click at [243, 351] on div "Home View Settings Sharing History Collection Lists Data Q Codes and values Sho…" at bounding box center [533, 253] width 1067 height 506
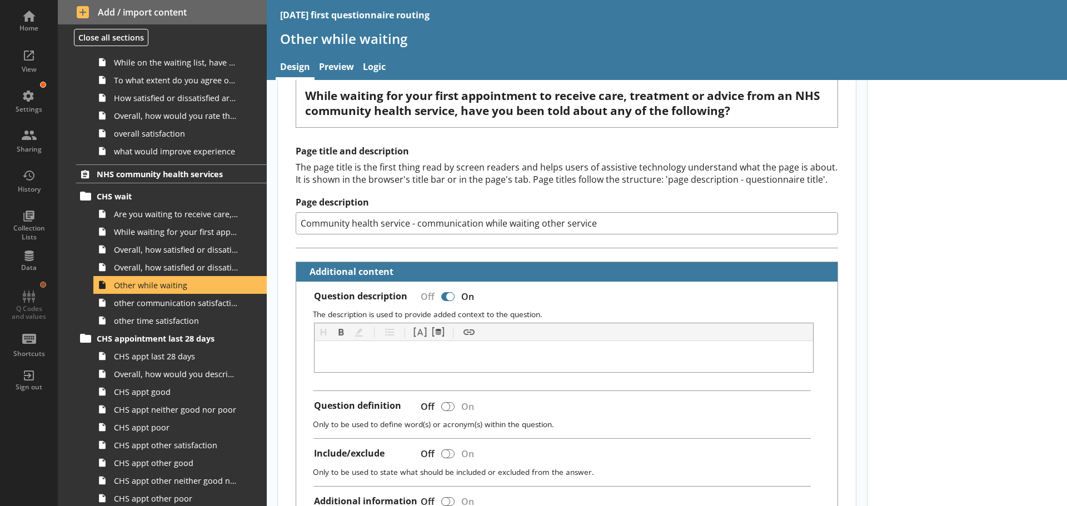
click at [443, 298] on div at bounding box center [447, 296] width 13 height 9
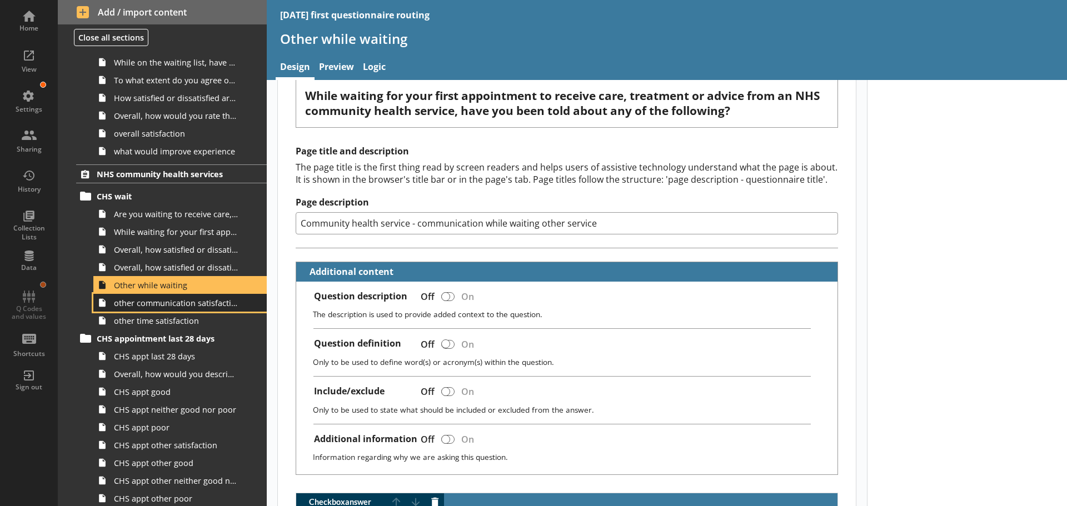
click at [169, 308] on span "other communication satisfaction" at bounding box center [176, 303] width 124 height 11
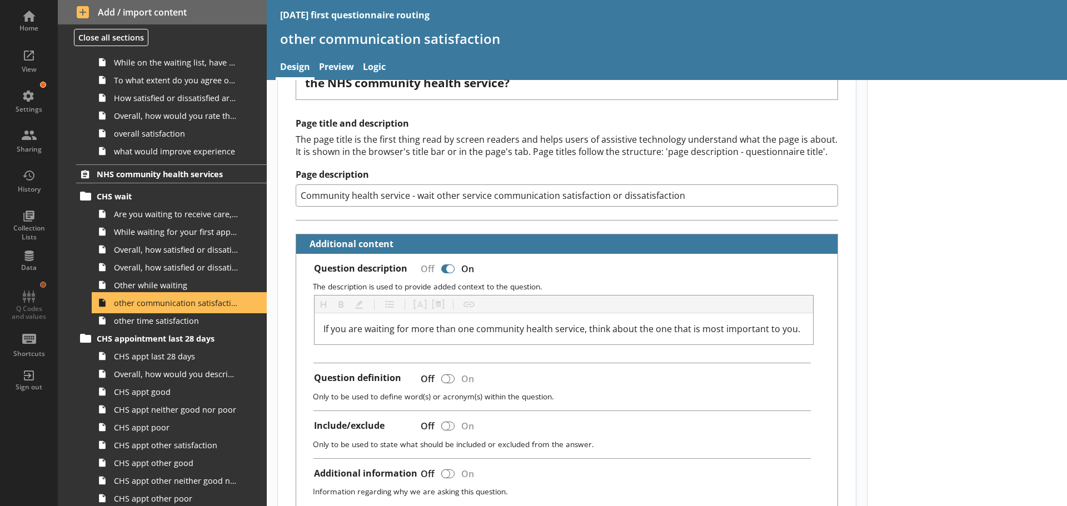
scroll to position [167, 0]
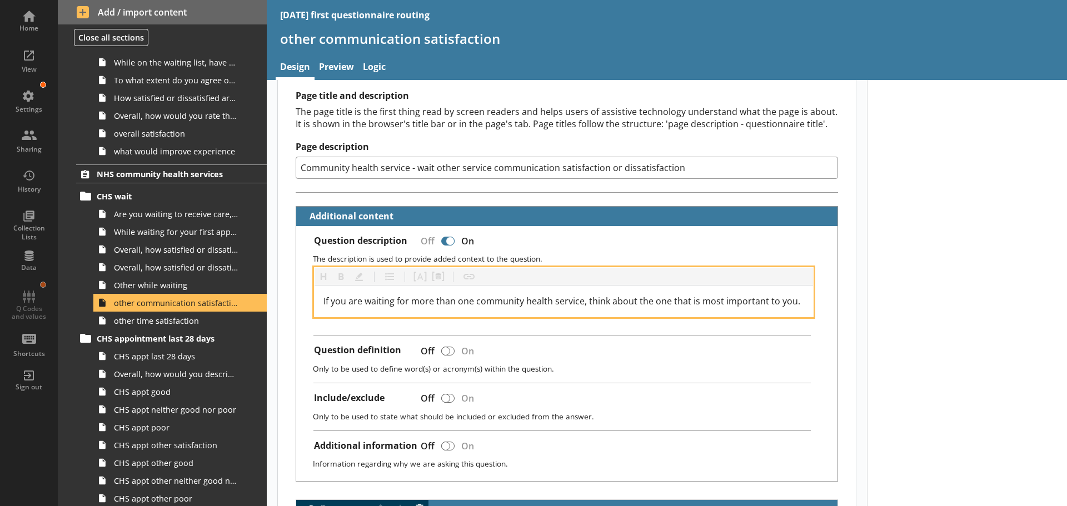
click at [797, 301] on div "If you are waiting for more than one community health service, think about the …" at bounding box center [563, 301] width 481 height 13
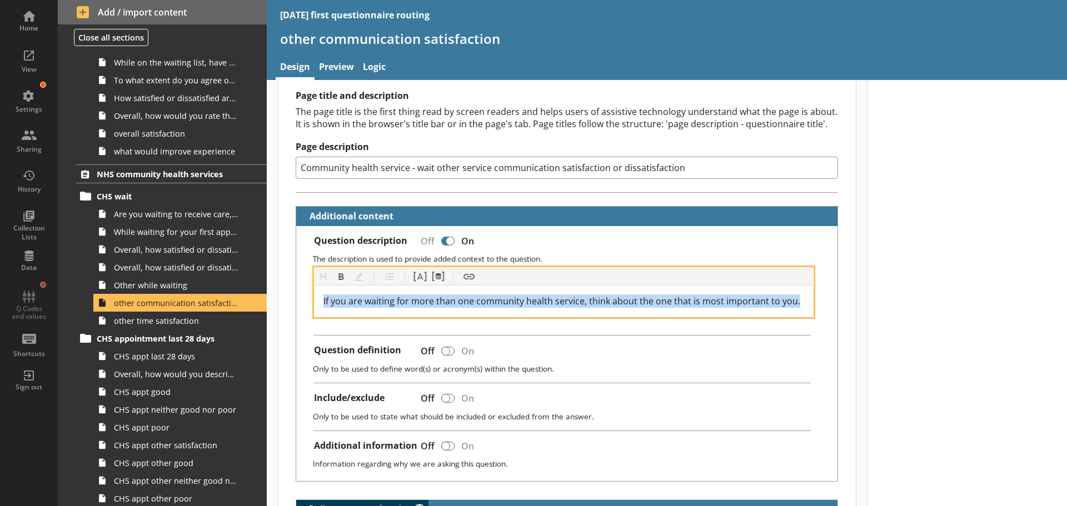
drag, startPoint x: 730, startPoint y: 301, endPoint x: 302, endPoint y: 298, distance: 427.3
click at [303, 298] on div "Question description Off On The description is used to provide added context to…" at bounding box center [566, 354] width 541 height 256
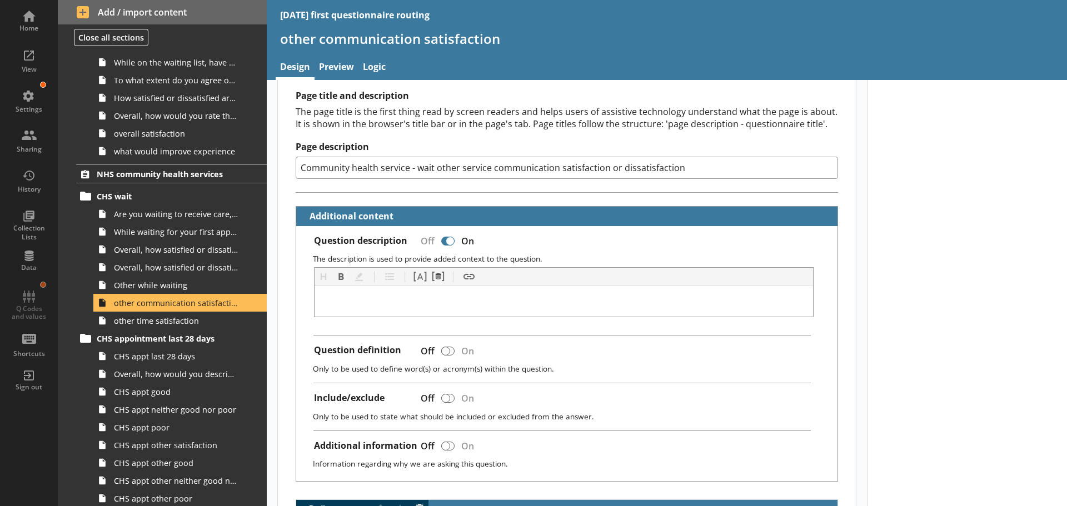
click at [443, 242] on div at bounding box center [447, 241] width 13 height 9
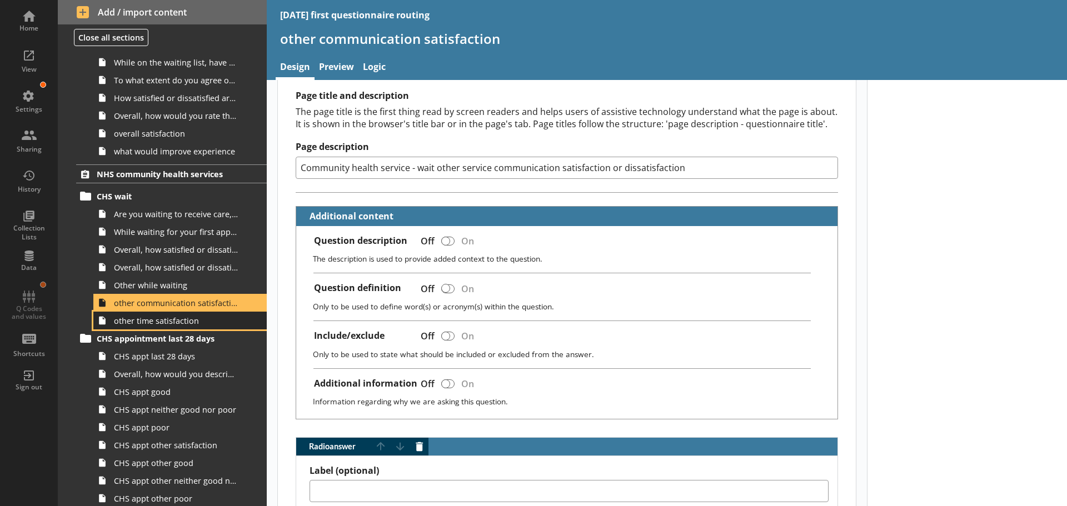
click at [150, 322] on span "other time satisfaction" at bounding box center [176, 321] width 124 height 11
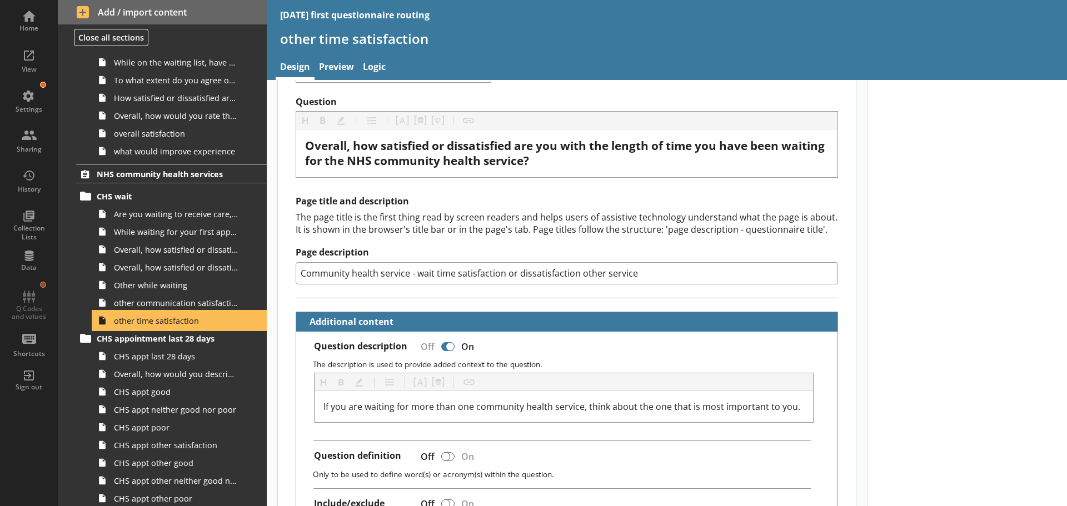
scroll to position [167, 0]
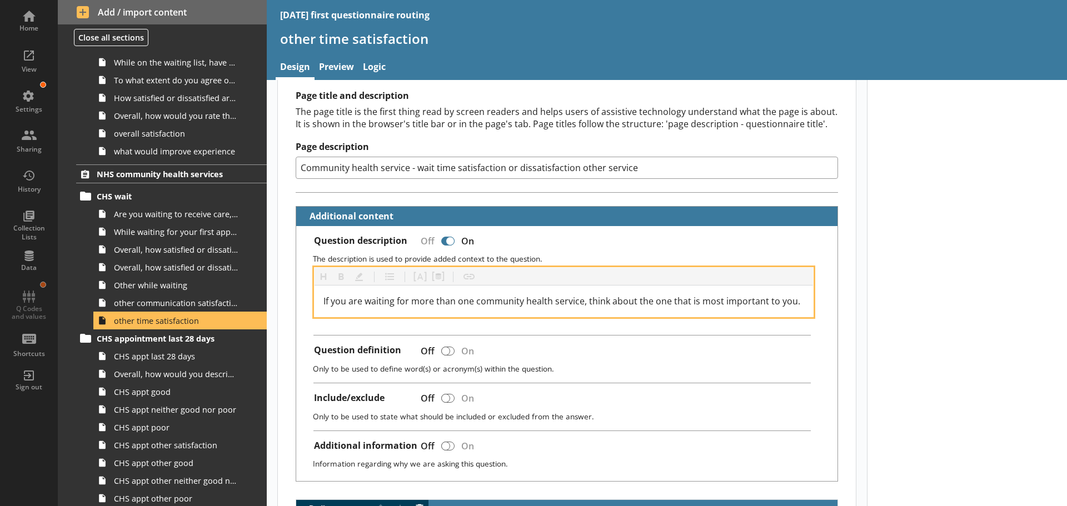
click at [797, 296] on div "If you are waiting for more than one community health service, think about the …" at bounding box center [563, 301] width 481 height 13
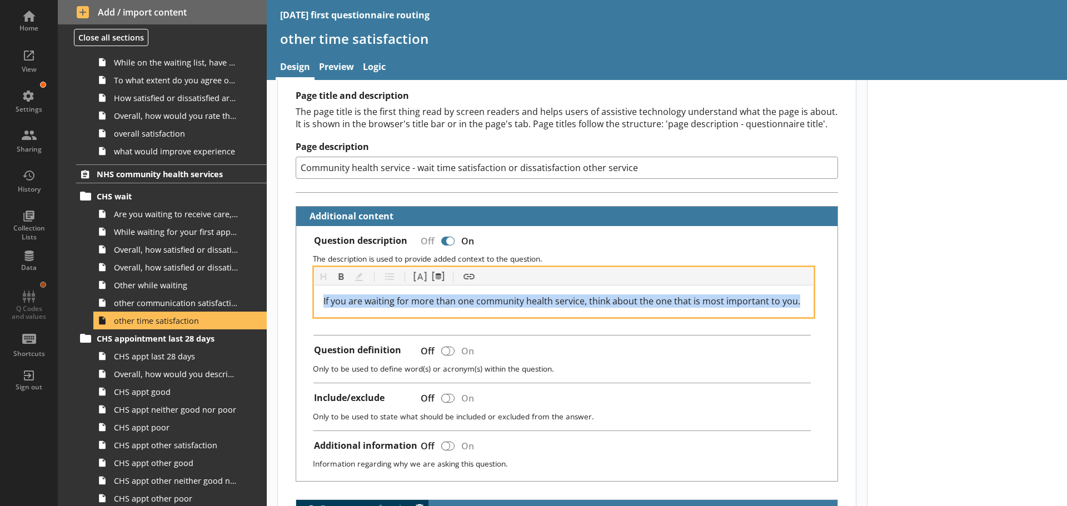
drag, startPoint x: 792, startPoint y: 300, endPoint x: 287, endPoint y: 301, distance: 505.1
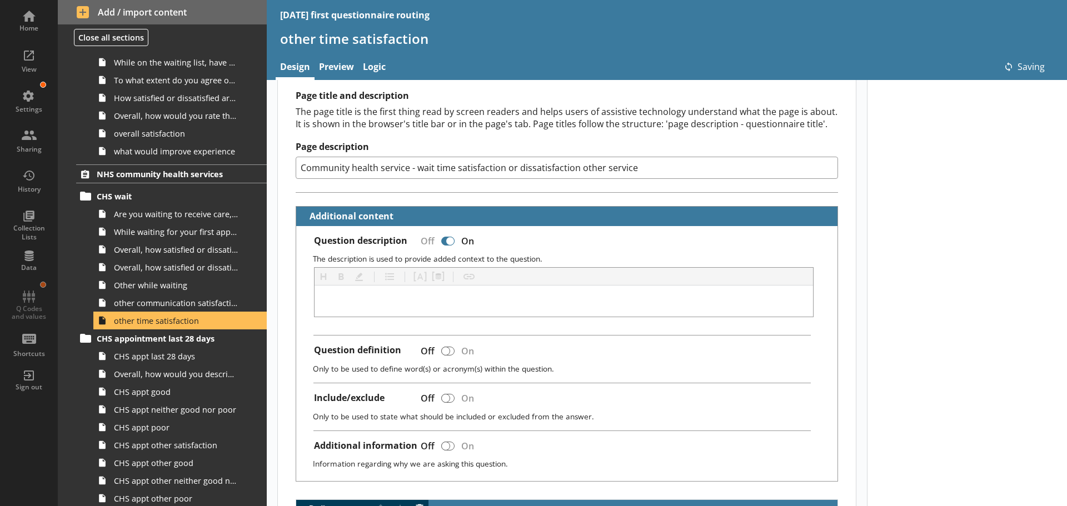
click at [443, 244] on div at bounding box center [447, 241] width 13 height 9
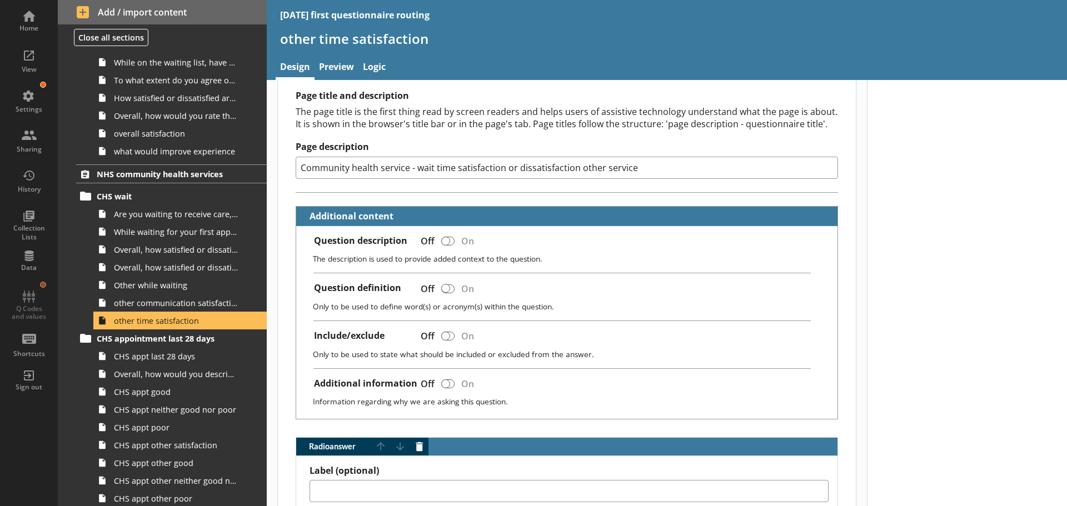
click at [580, 244] on div "Question description Off On" at bounding box center [571, 242] width 515 height 15
click at [31, 48] on div "View" at bounding box center [28, 60] width 39 height 39
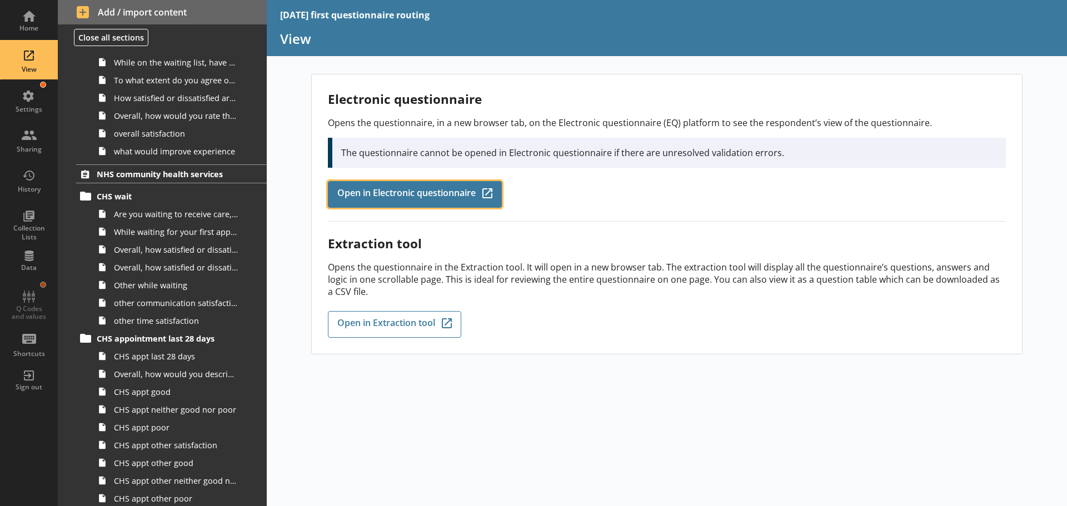
click at [387, 192] on span "Open in Electronic questionnaire" at bounding box center [406, 194] width 138 height 12
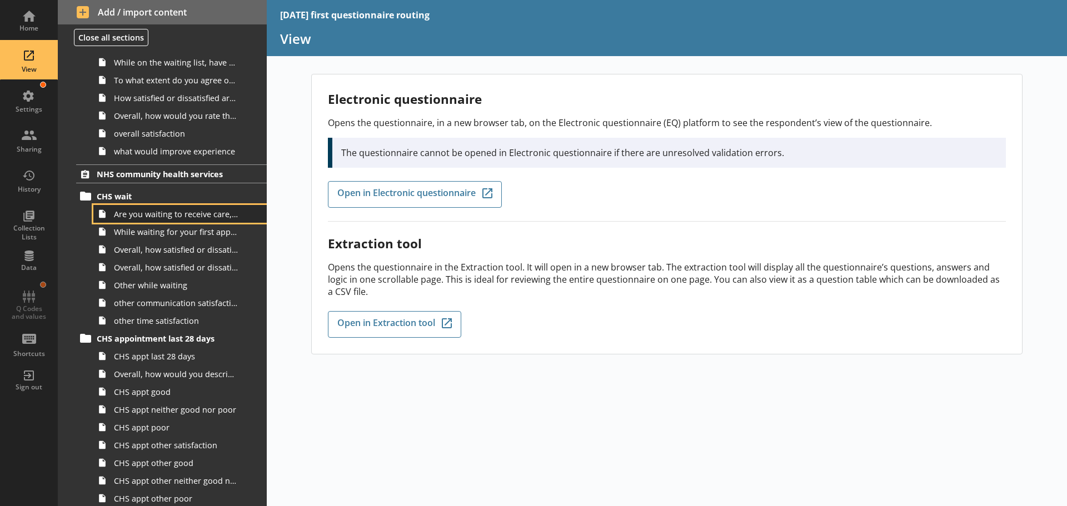
click at [157, 218] on span "Are you waiting to receive care, treatment or advice from one of the following …" at bounding box center [176, 214] width 124 height 11
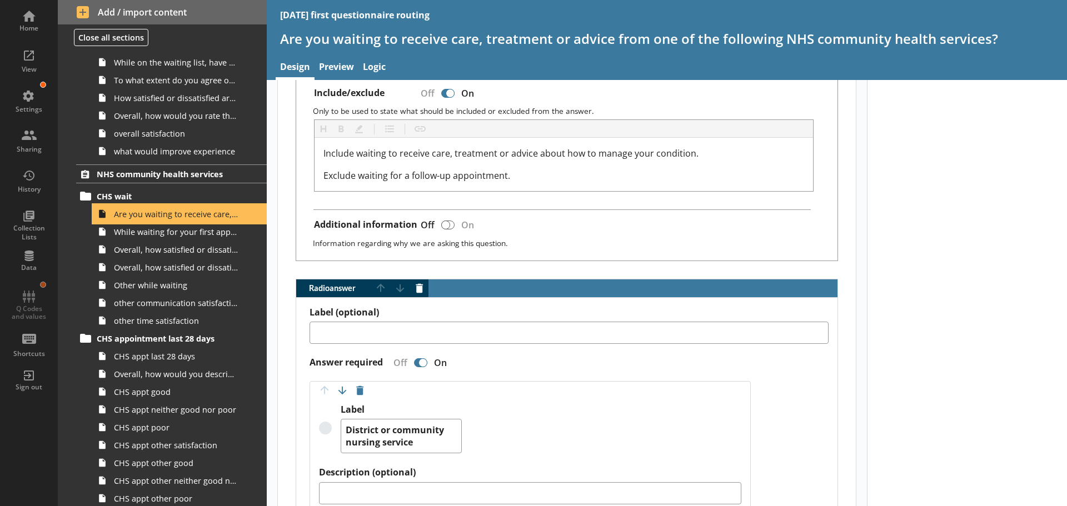
scroll to position [778, 0]
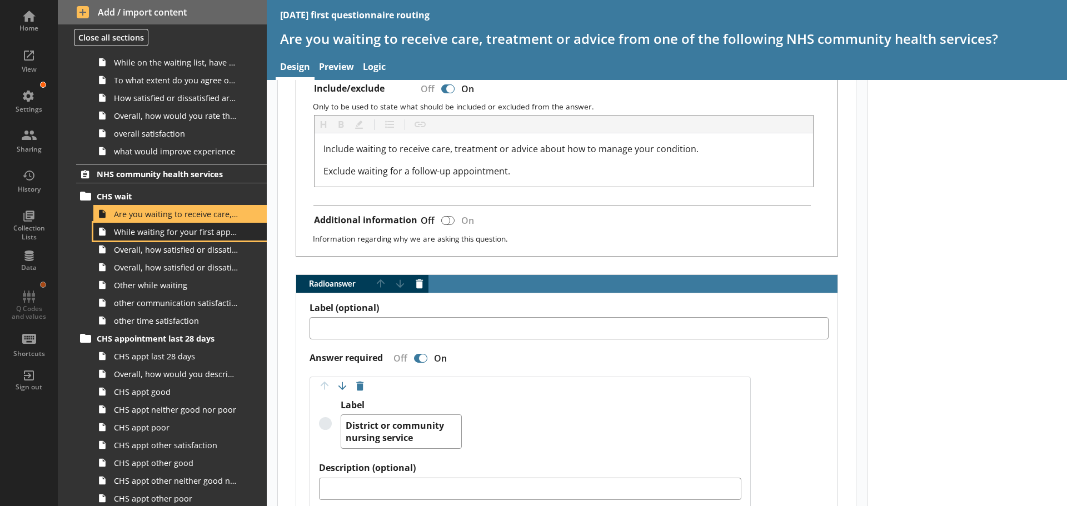
click at [185, 237] on span "While waiting for your first appointment to receive care, treatment or advice f…" at bounding box center [176, 232] width 124 height 11
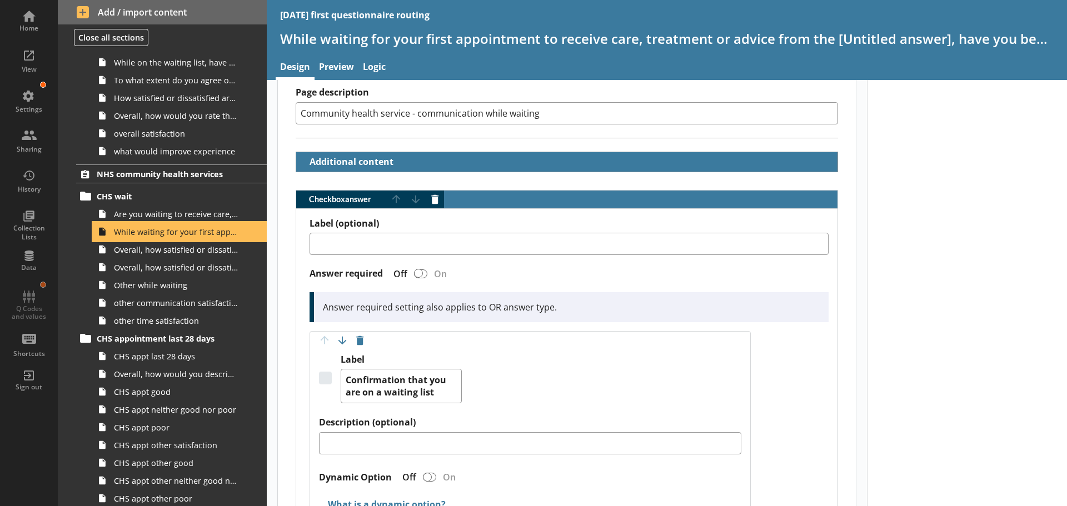
scroll to position [222, 0]
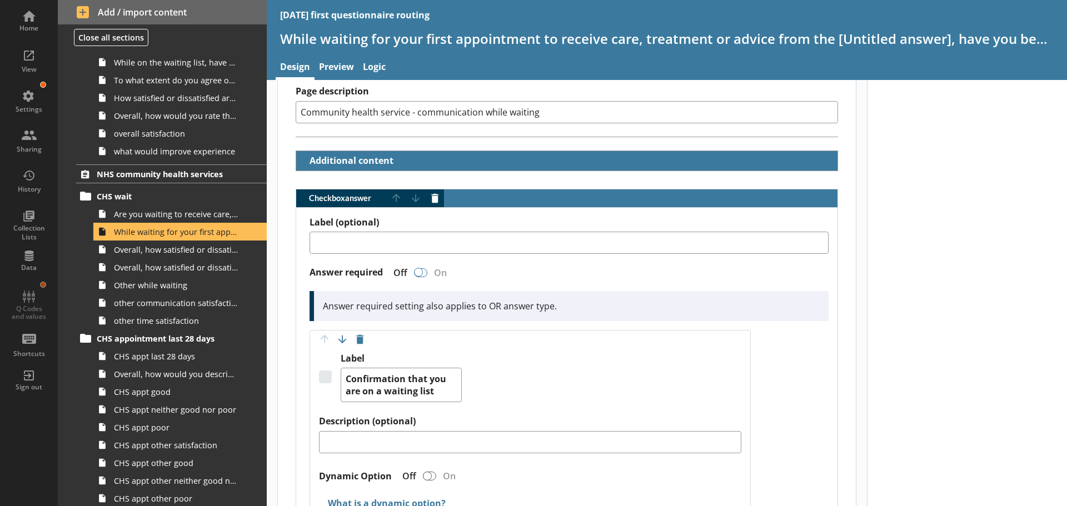
click at [425, 272] on div "Checkbox answer" at bounding box center [420, 272] width 13 height 9
click at [153, 255] on span "Overall, how satisfied or dissatisfied are you with the communication about you…" at bounding box center [176, 250] width 124 height 11
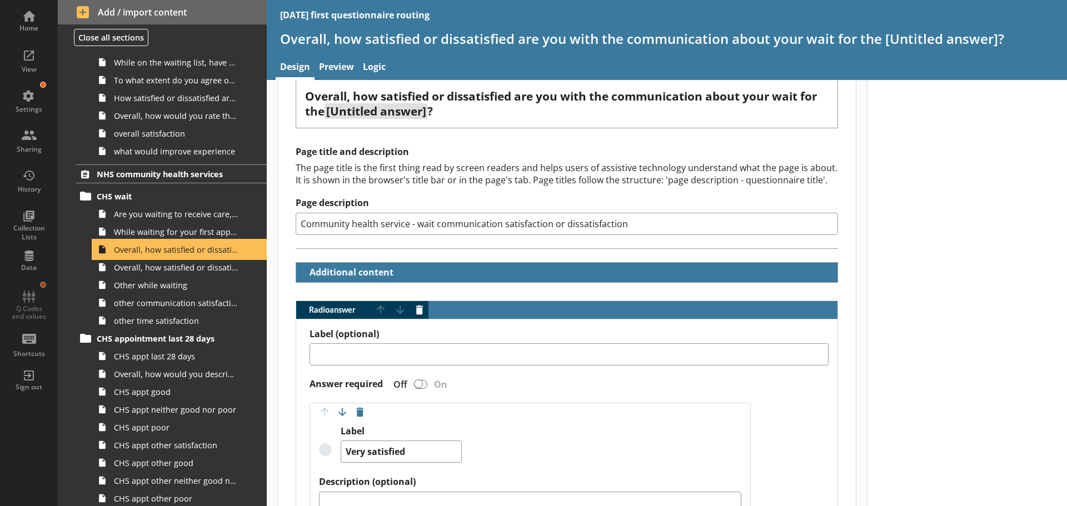
scroll to position [111, 0]
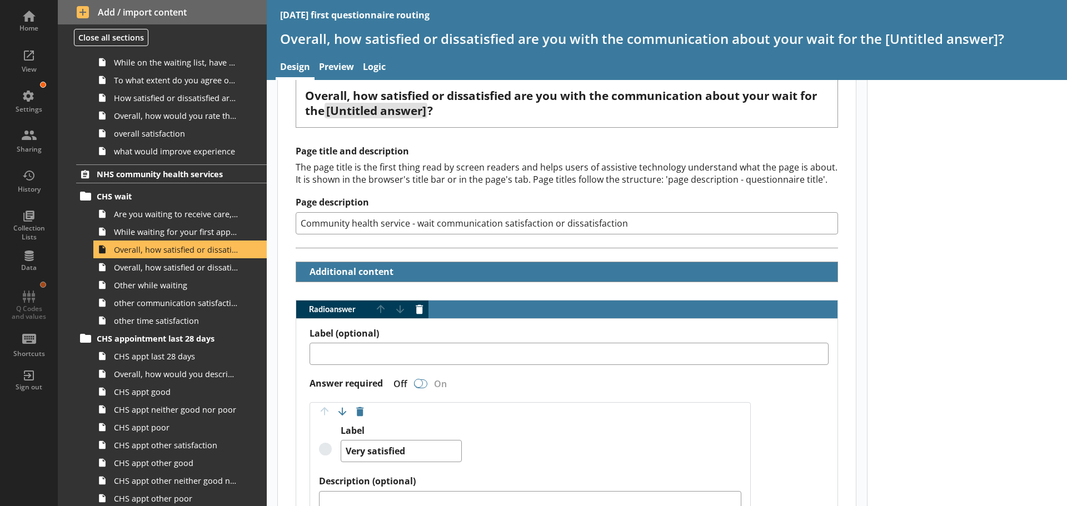
click at [427, 383] on div "Radio answer" at bounding box center [420, 384] width 13 height 9
click at [148, 273] on link "Overall, how satisfied or dissatisfied are you with the length of time you have…" at bounding box center [179, 267] width 173 height 18
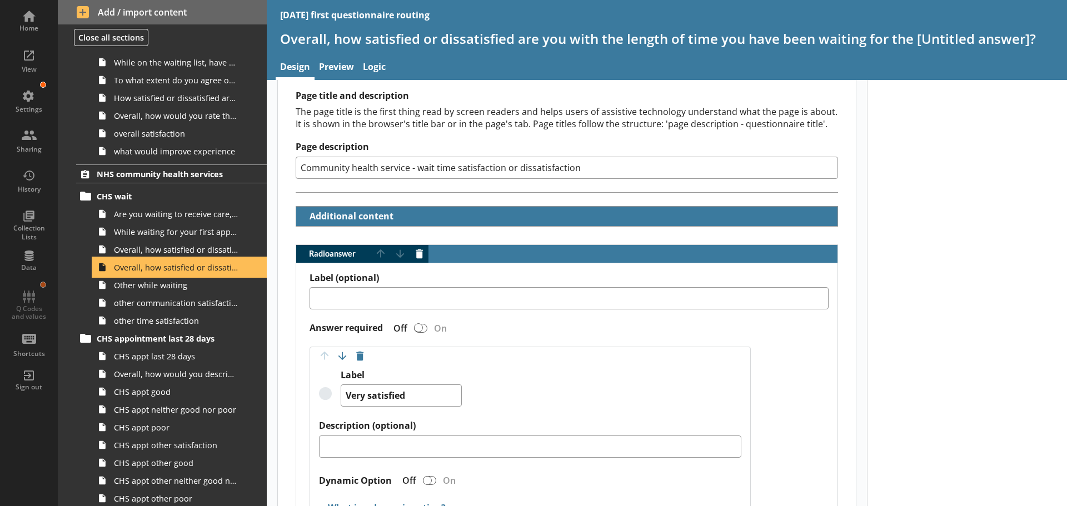
scroll to position [222, 0]
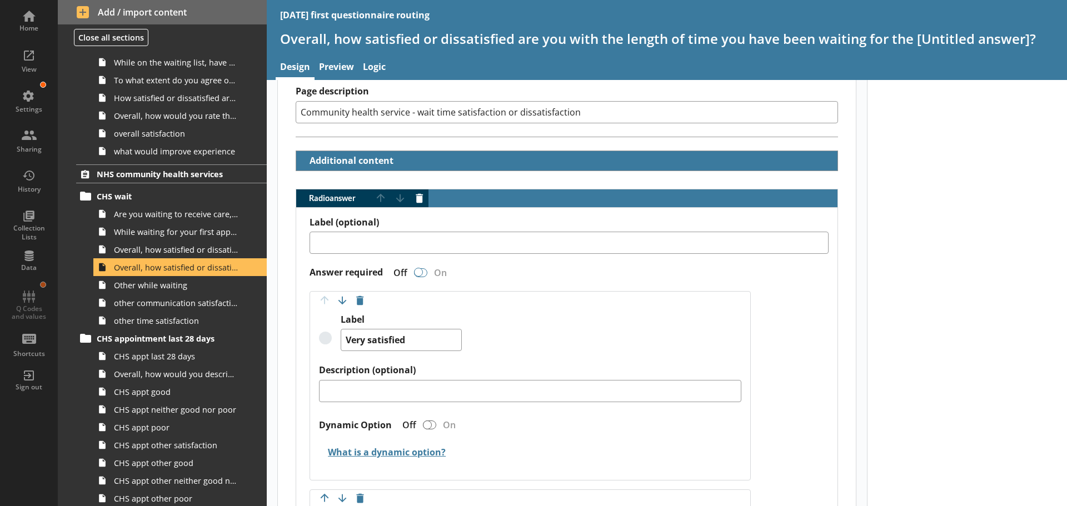
click at [426, 273] on div "Radio answer" at bounding box center [420, 272] width 13 height 9
click at [162, 291] on link "Other while waiting" at bounding box center [179, 285] width 173 height 18
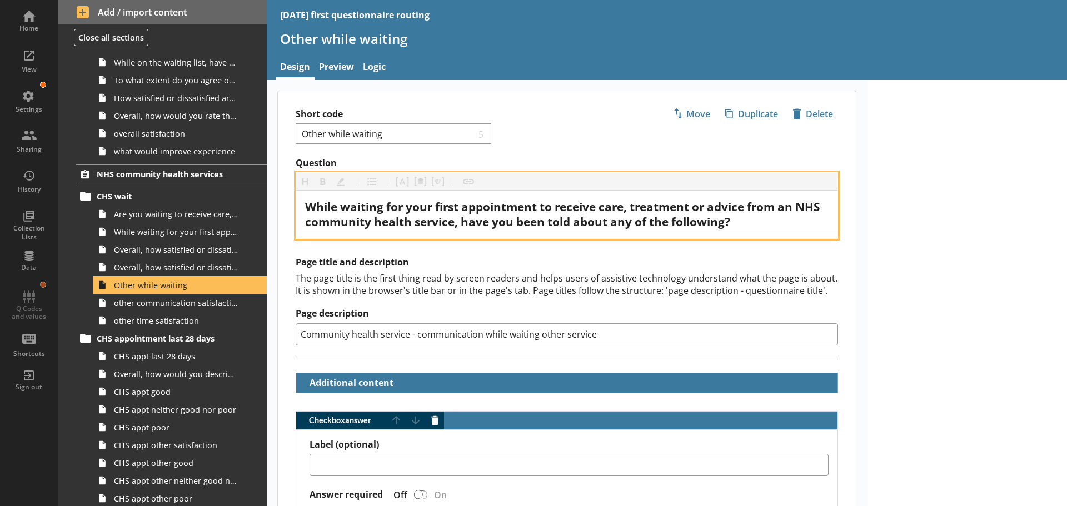
click at [307, 220] on span "While waiting for your first appointment to receive care, treatment or advice f…" at bounding box center [563, 214] width 517 height 31
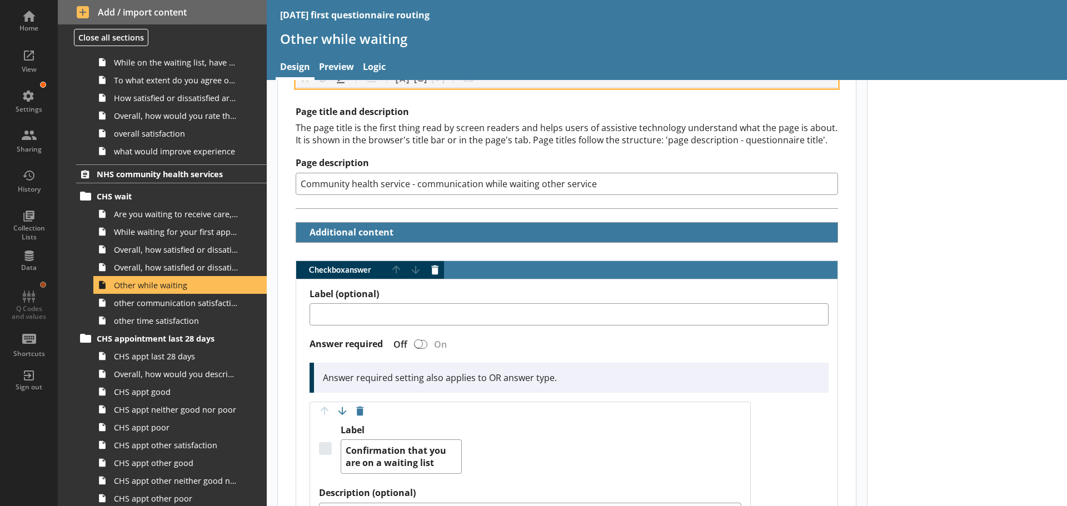
scroll to position [167, 0]
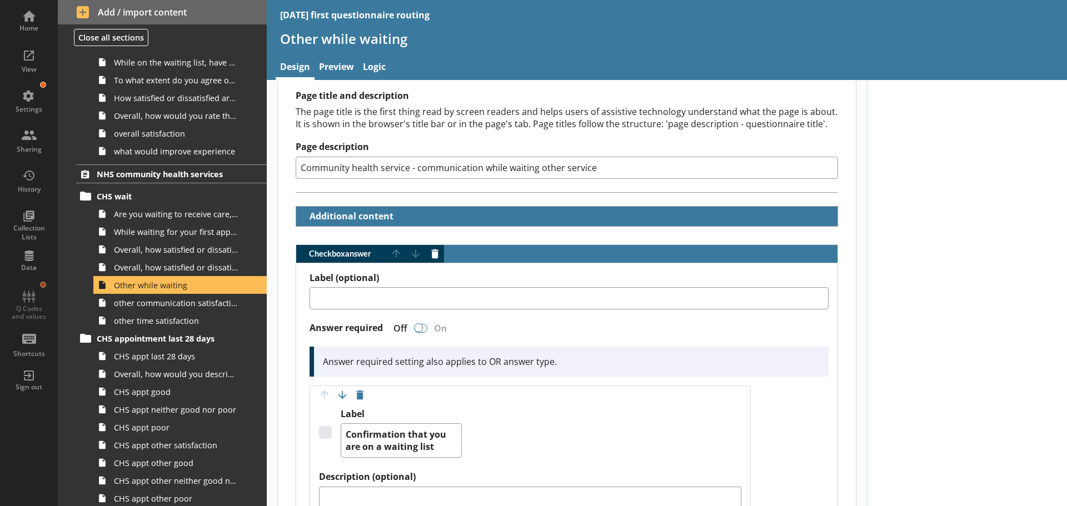
click at [426, 328] on div "Checkbox answer" at bounding box center [420, 328] width 13 height 9
click at [203, 308] on span "other communication satisfaction" at bounding box center [176, 303] width 124 height 11
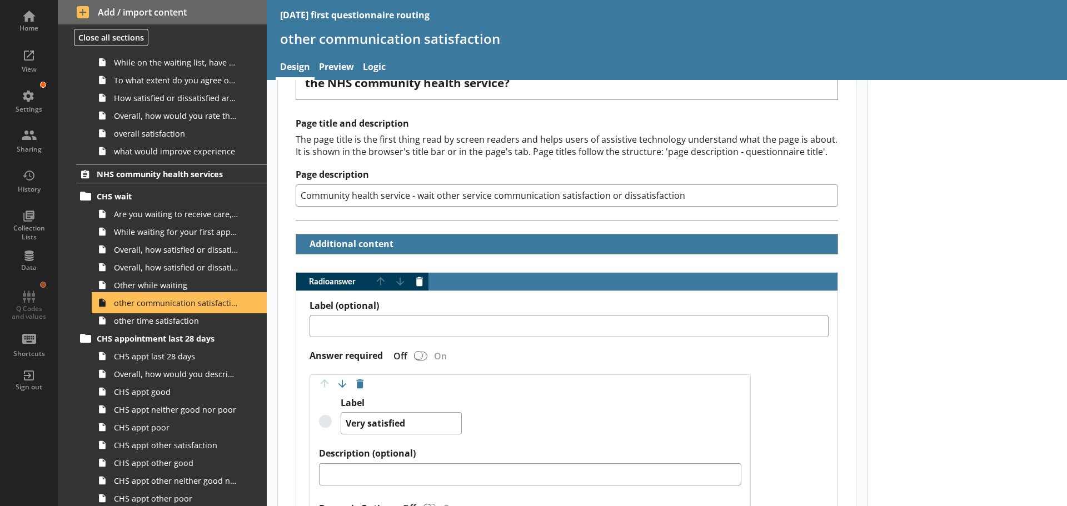
scroll to position [167, 0]
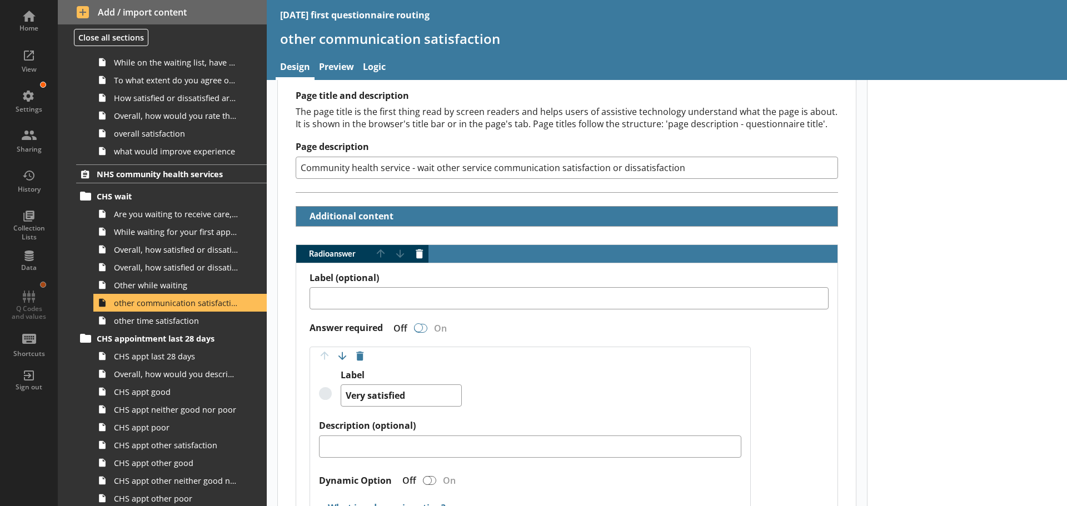
click at [426, 327] on div "Radio answer" at bounding box center [420, 328] width 13 height 9
click at [169, 324] on span "other time satisfaction" at bounding box center [176, 321] width 124 height 11
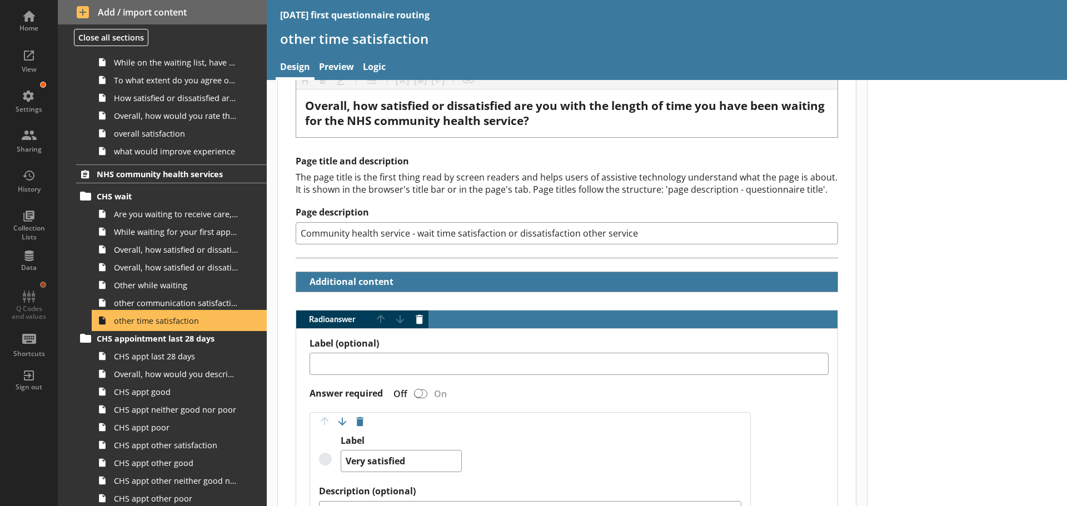
scroll to position [111, 0]
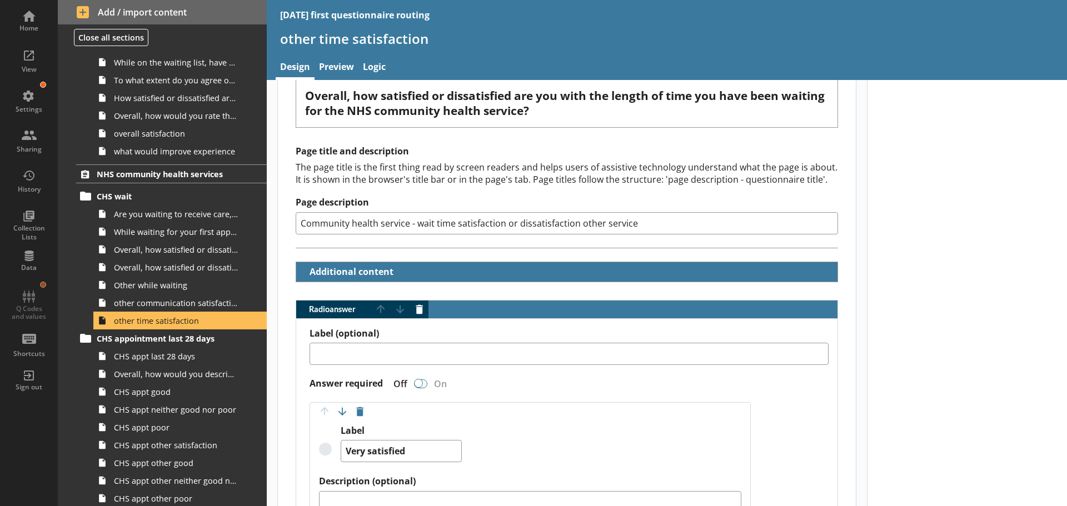
click at [426, 382] on div "Radio answer" at bounding box center [420, 384] width 13 height 9
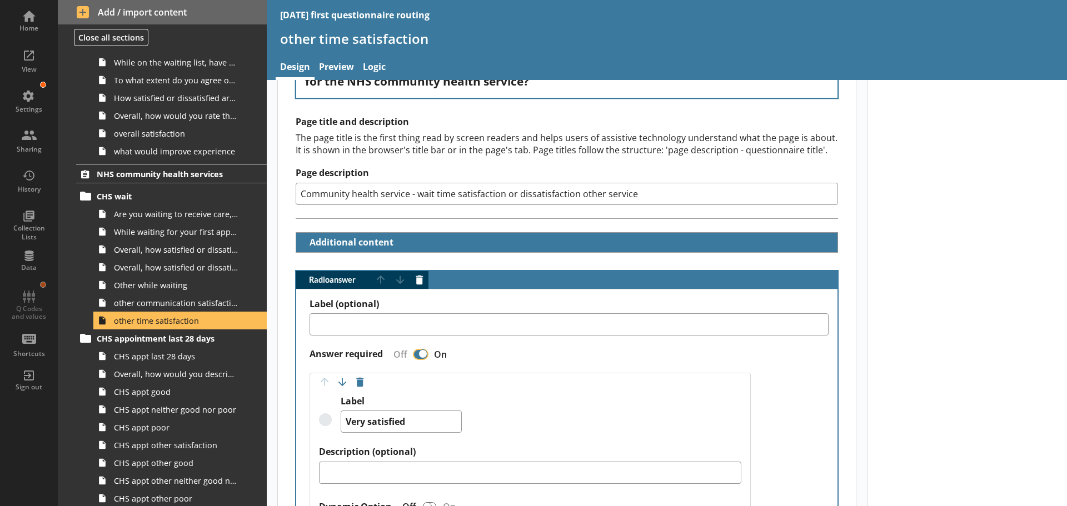
scroll to position [56, 0]
